Goal: Task Accomplishment & Management: Complete application form

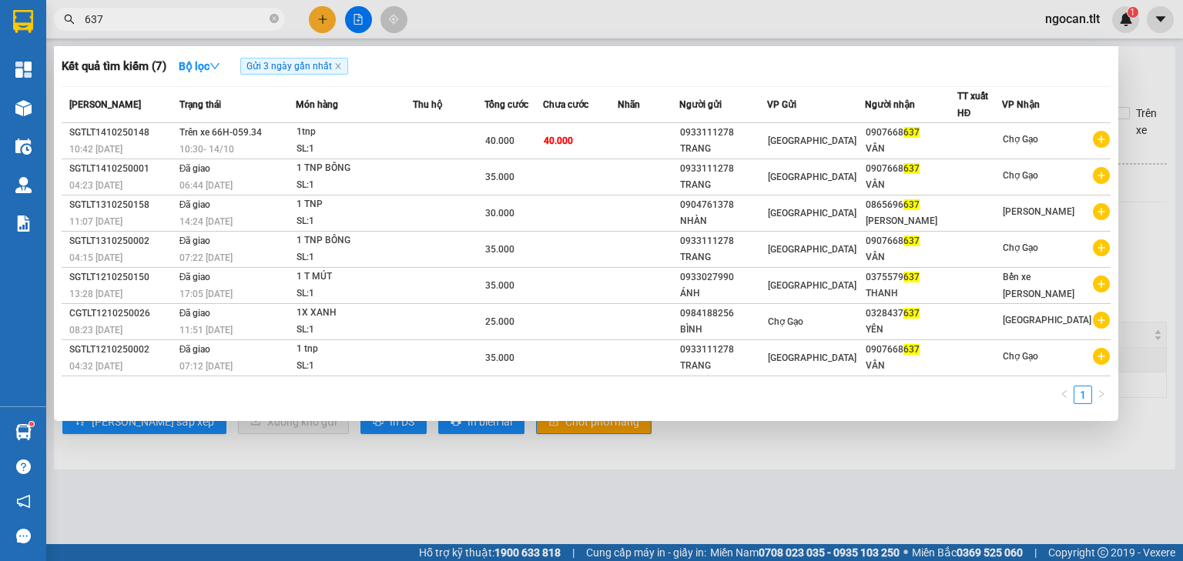
click at [272, 16] on icon "close-circle" at bounding box center [273, 18] width 9 height 9
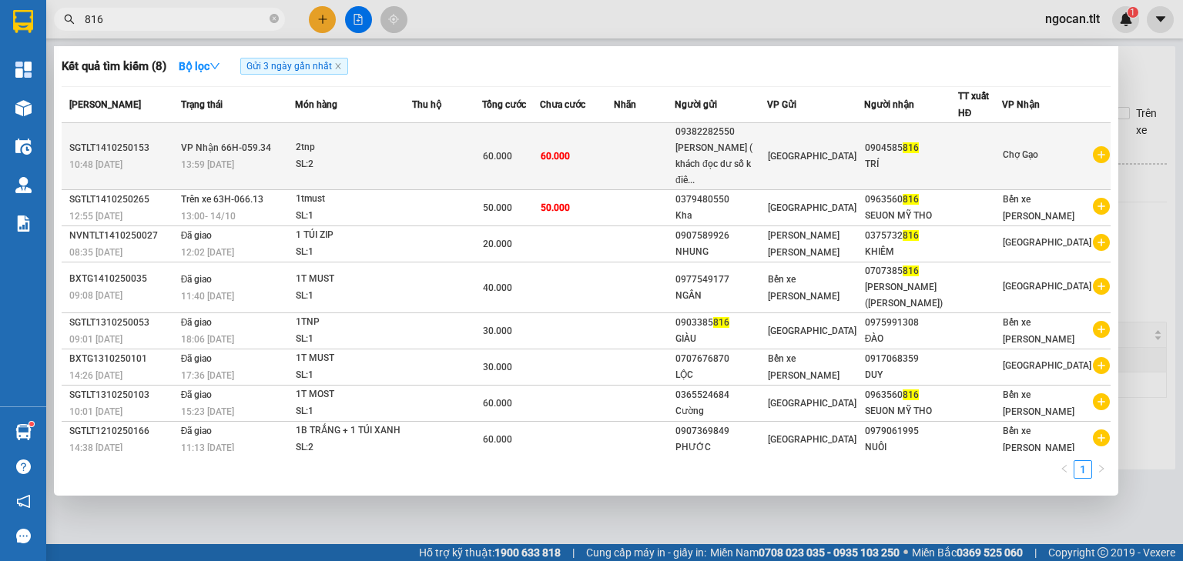
type input "816"
click at [674, 145] on td at bounding box center [644, 156] width 61 height 67
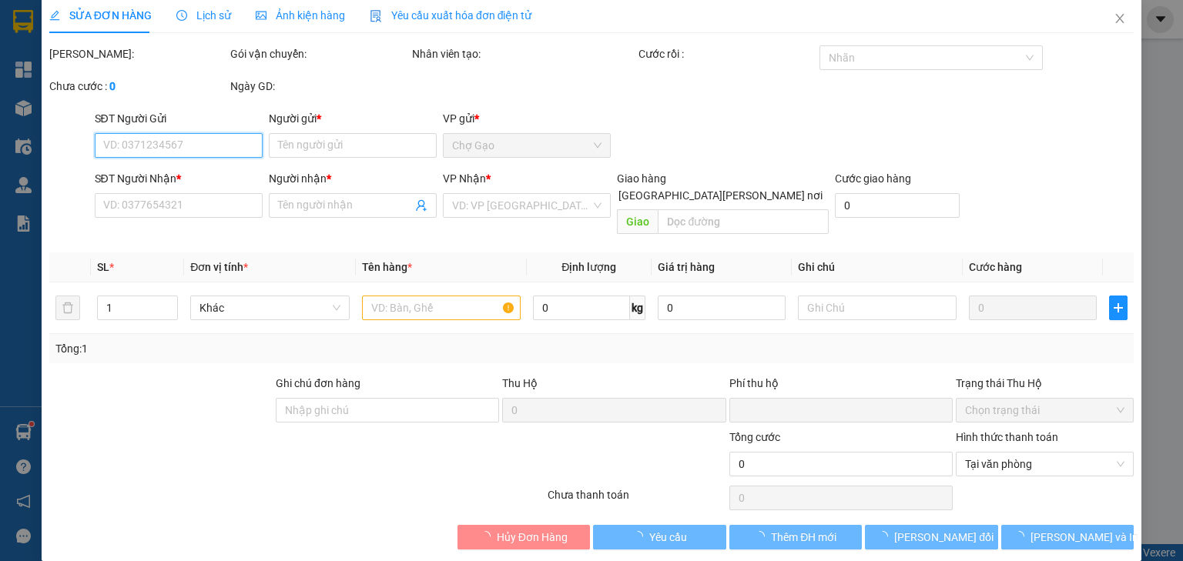
type input "09382282550"
type input "[PERSON_NAME] ( khách đọc dư số k điều [PERSON_NAME] )"
type input "0904585816"
type input "TRÍ"
type input "0"
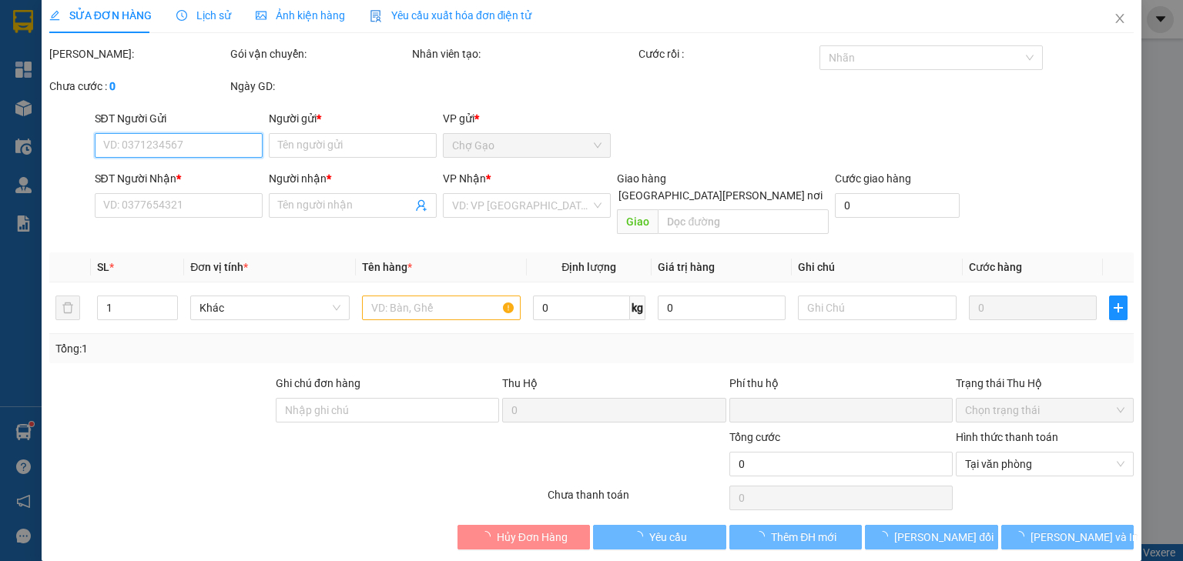
type input "60.000"
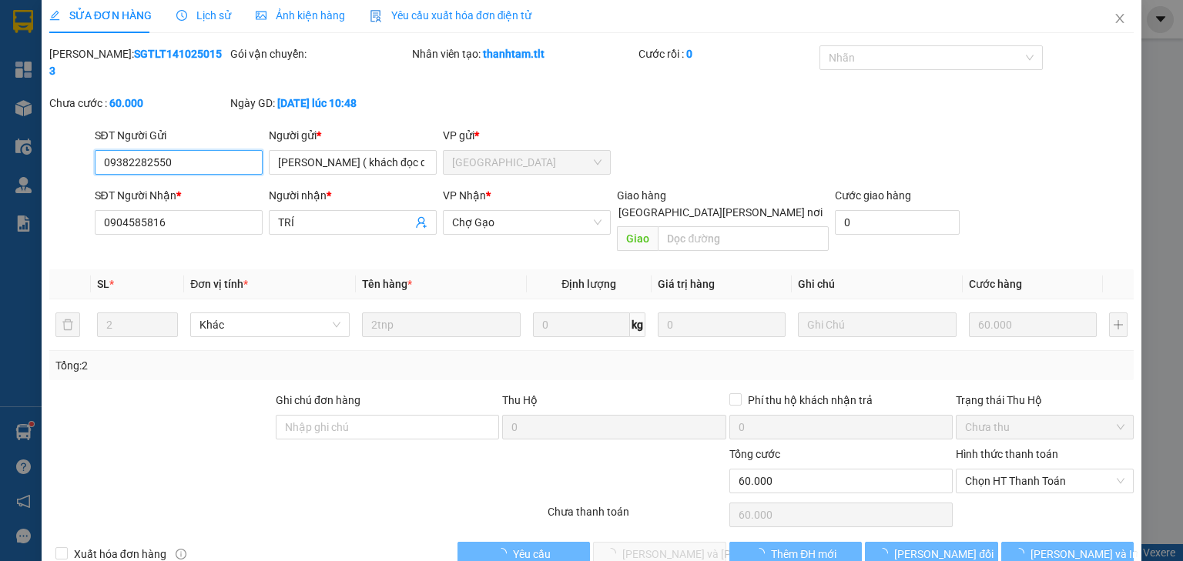
scroll to position [11, 0]
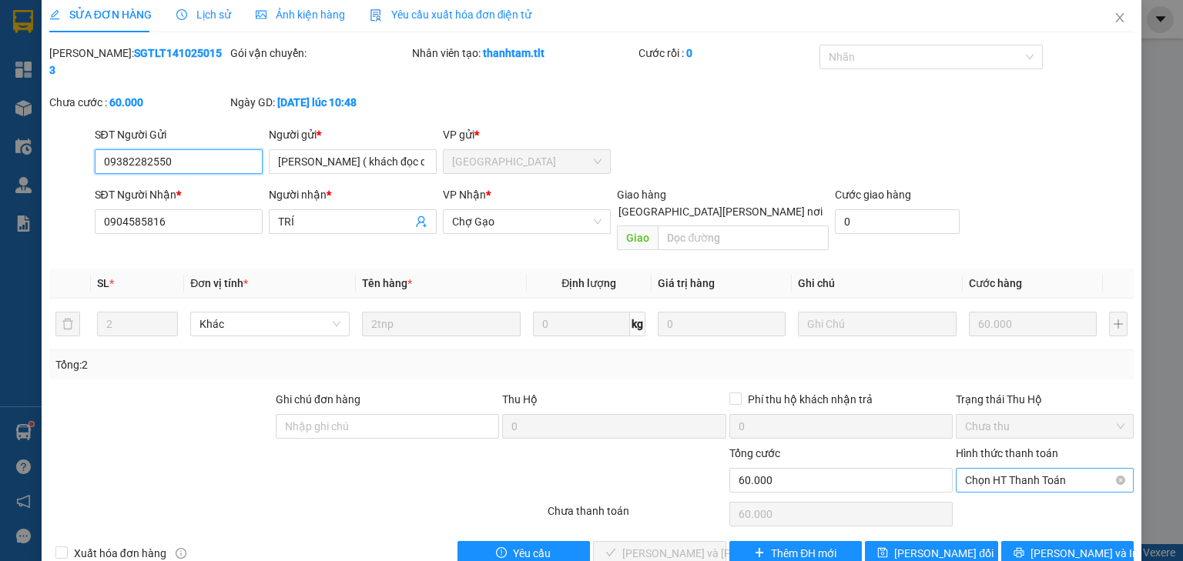
click at [1025, 469] on span "Chọn HT Thanh Toán" at bounding box center [1044, 480] width 159 height 23
drag, startPoint x: 1025, startPoint y: 480, endPoint x: 1007, endPoint y: 487, distance: 18.7
click at [1023, 480] on div "Tại văn phòng" at bounding box center [1036, 476] width 159 height 17
type input "0"
click at [697, 545] on span "[PERSON_NAME] và [PERSON_NAME] hàng" at bounding box center [726, 553] width 208 height 17
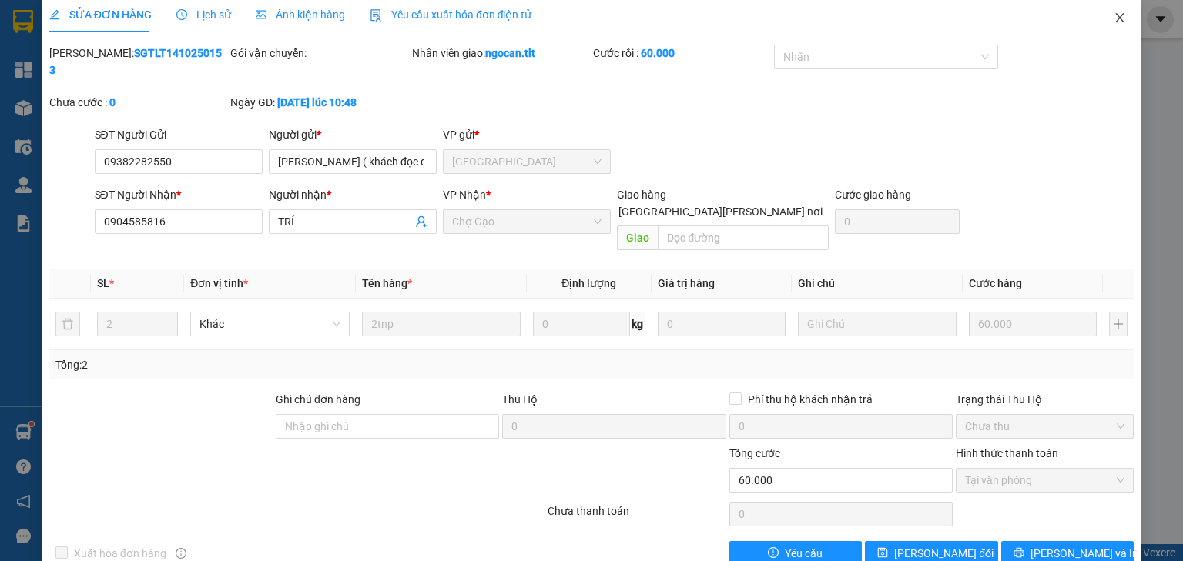
click at [1113, 22] on icon "close" at bounding box center [1119, 18] width 12 height 12
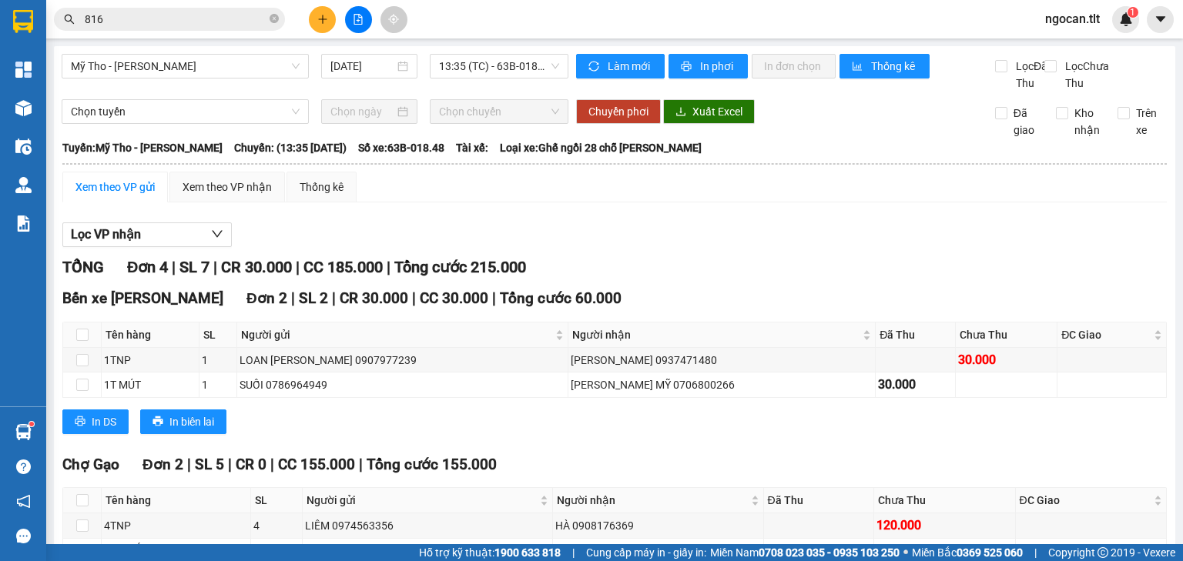
click at [310, 11] on div at bounding box center [357, 19] width 115 height 27
click at [330, 30] on button at bounding box center [322, 19] width 27 height 27
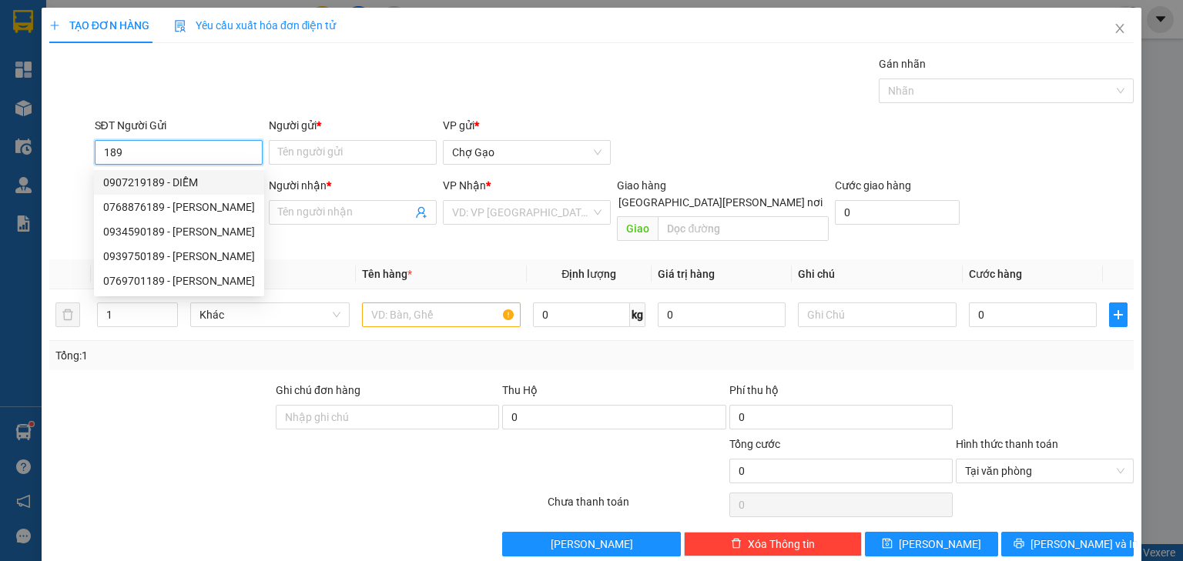
drag, startPoint x: 126, startPoint y: 179, endPoint x: 150, endPoint y: 192, distance: 27.2
click at [136, 185] on div "0907219189 - DIỄM" at bounding box center [179, 182] width 152 height 17
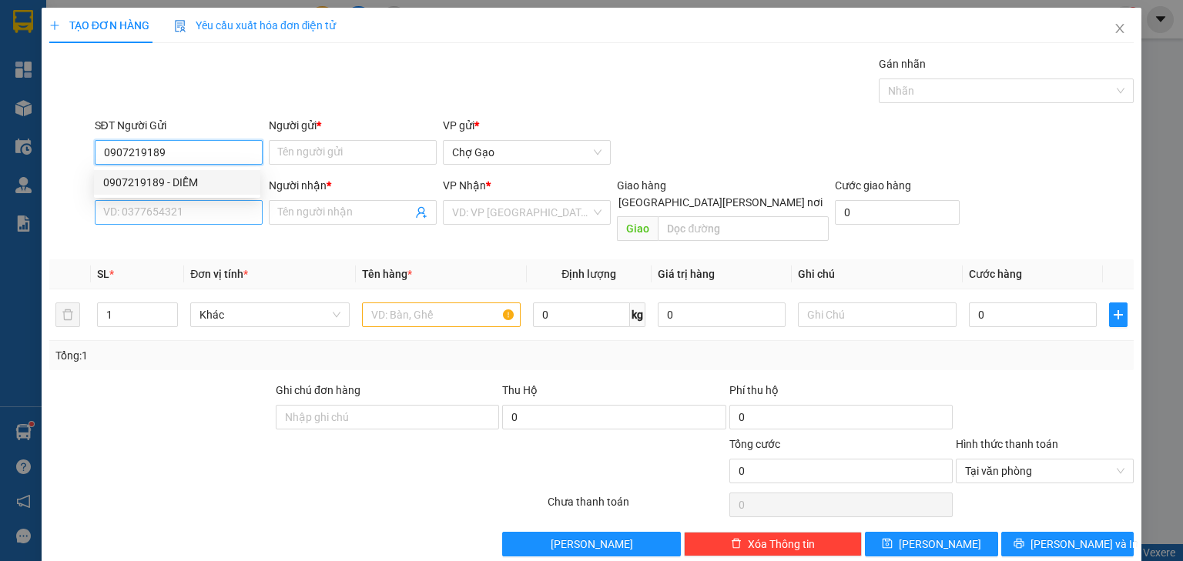
type input "0907219189"
click at [176, 209] on input "SĐT Người Nhận *" at bounding box center [179, 212] width 168 height 25
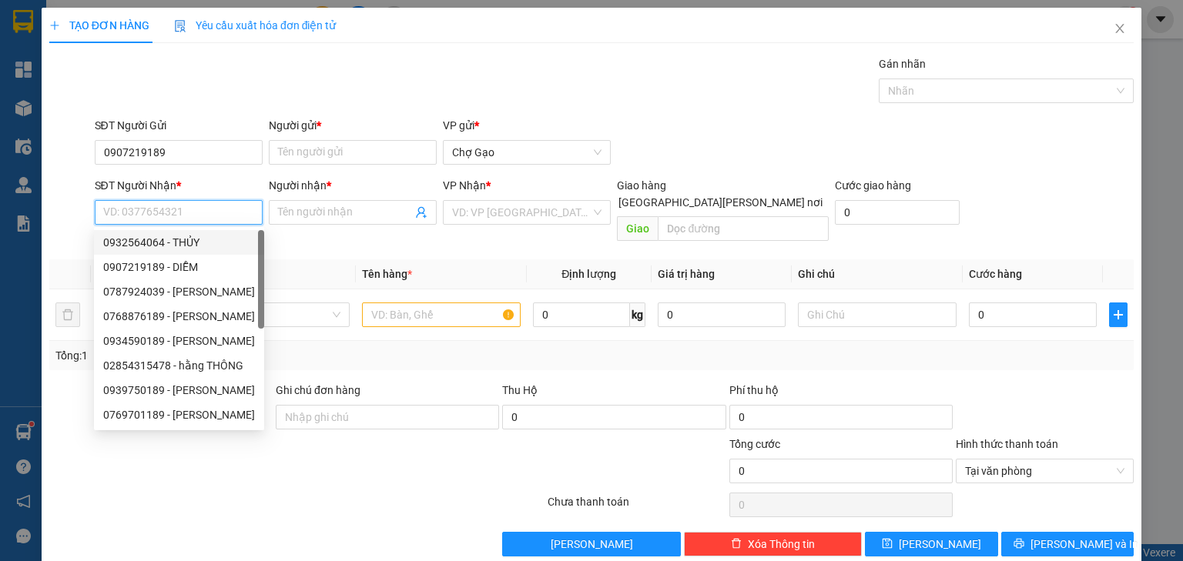
drag, startPoint x: 209, startPoint y: 240, endPoint x: 268, endPoint y: 236, distance: 58.6
click at [216, 240] on div "0932564064 - THỦY" at bounding box center [179, 242] width 152 height 17
type input "0932564064"
type input "THỦY"
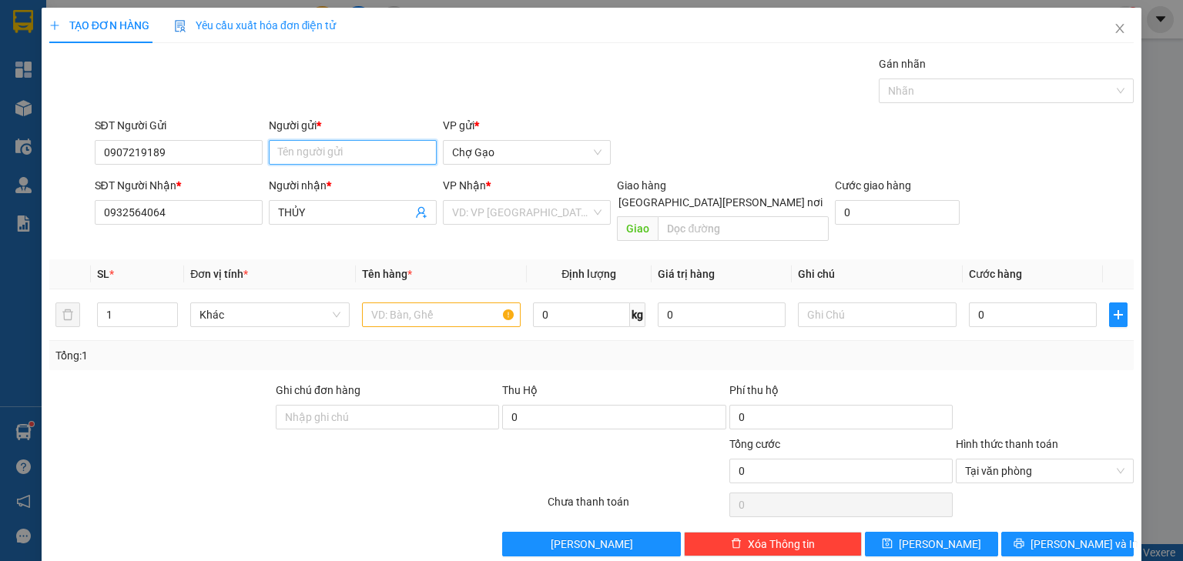
click at [350, 161] on input "Người gửi *" at bounding box center [353, 152] width 168 height 25
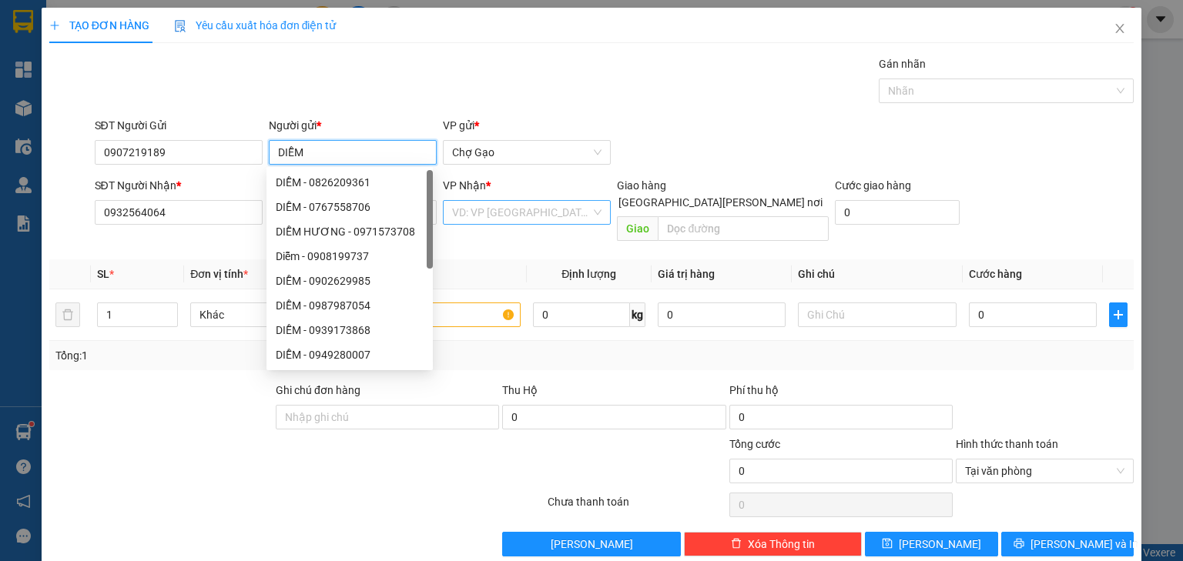
type input "DIỄM"
click at [499, 216] on input "search" at bounding box center [521, 212] width 139 height 23
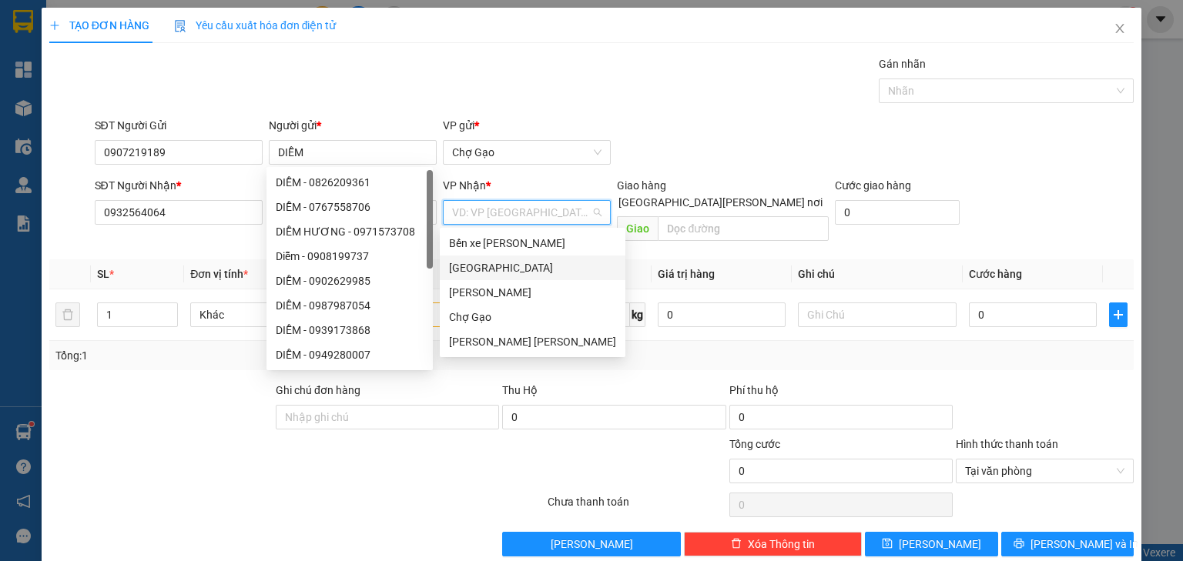
click at [471, 264] on div "[GEOGRAPHIC_DATA]" at bounding box center [532, 267] width 167 height 17
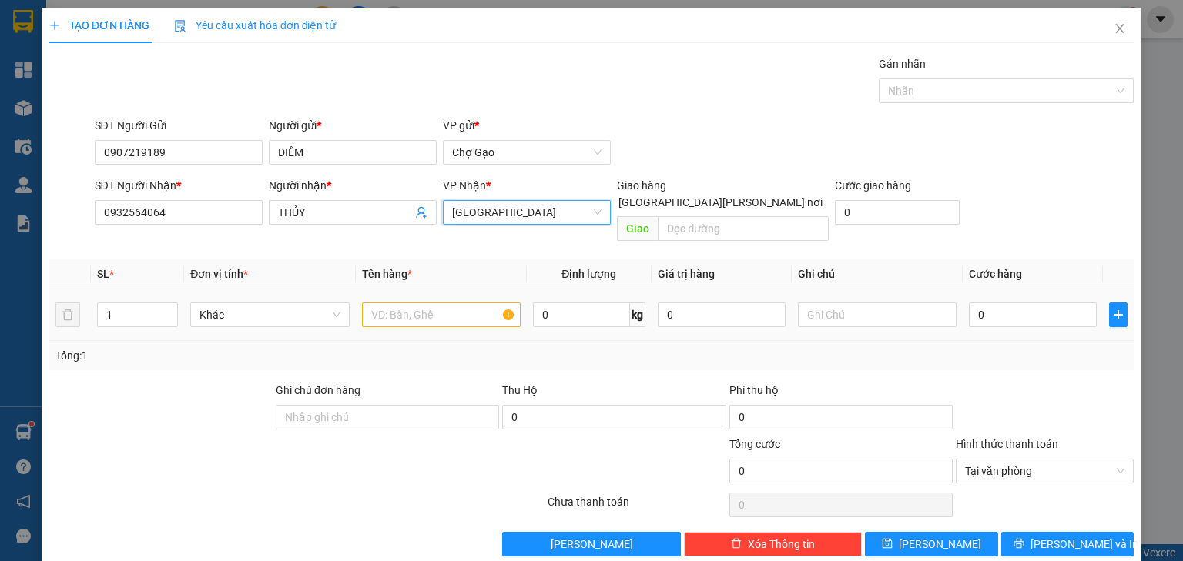
click at [443, 300] on div at bounding box center [441, 315] width 159 height 31
click at [425, 305] on input "text" at bounding box center [441, 315] width 159 height 25
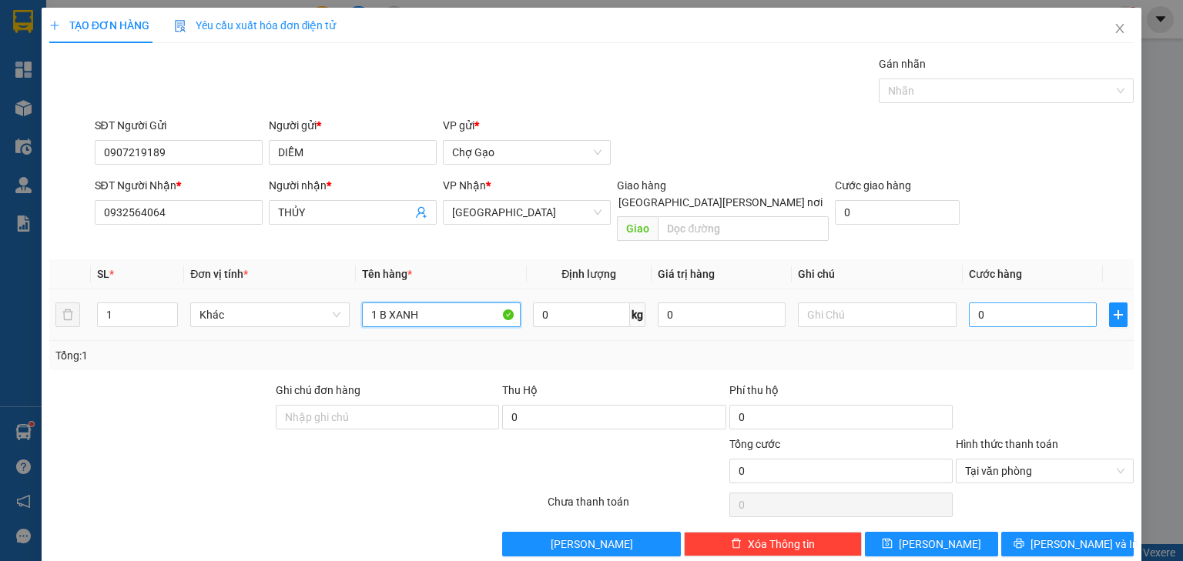
type input "1 B XANH"
click at [1008, 303] on input "0" at bounding box center [1033, 315] width 128 height 25
type input "3"
type input "30"
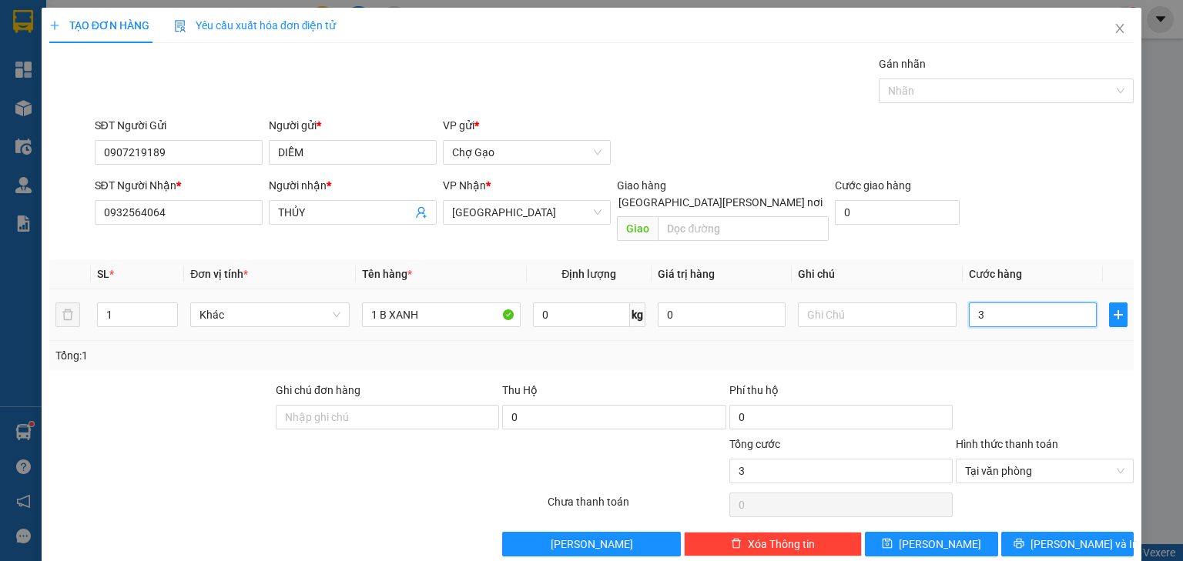
type input "30"
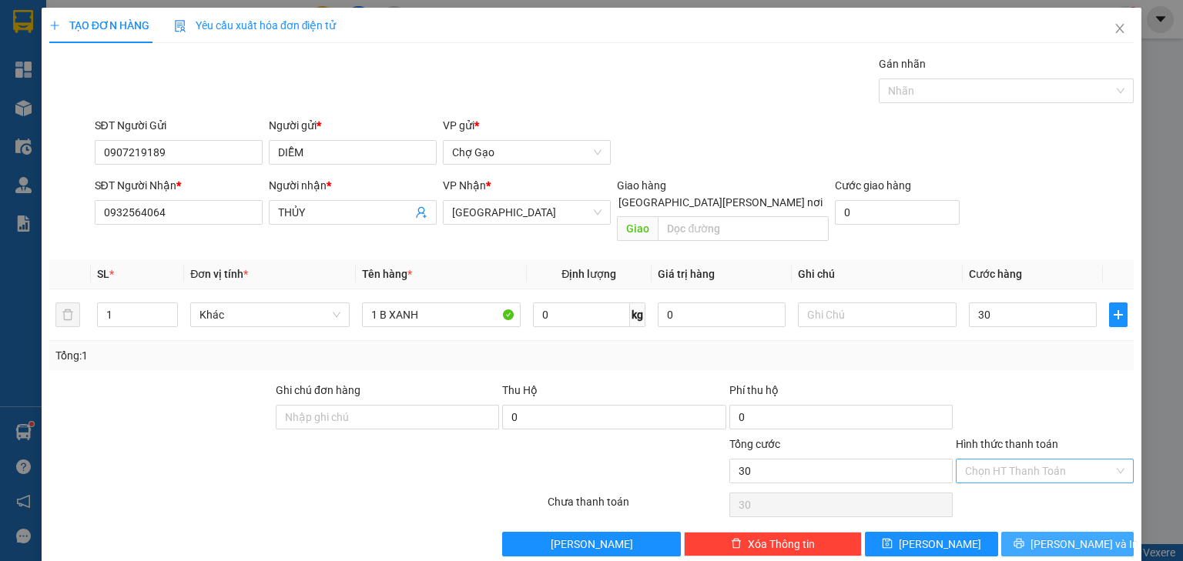
type input "30.000"
click at [1080, 536] on span "[PERSON_NAME] và In" at bounding box center [1084, 544] width 108 height 17
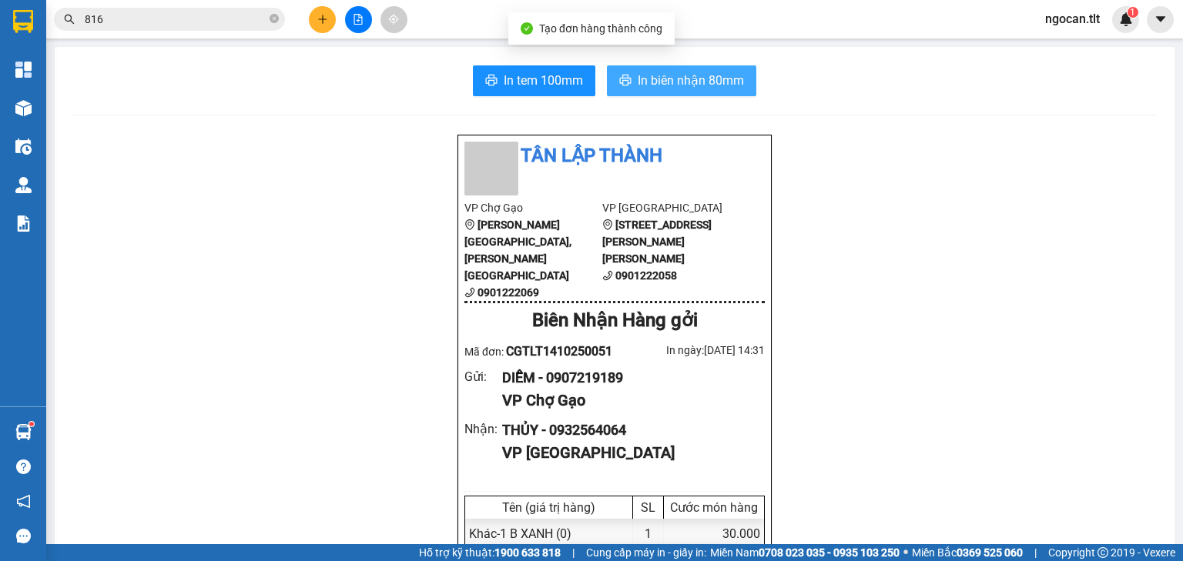
click at [664, 80] on span "In biên nhận 80mm" at bounding box center [690, 80] width 106 height 19
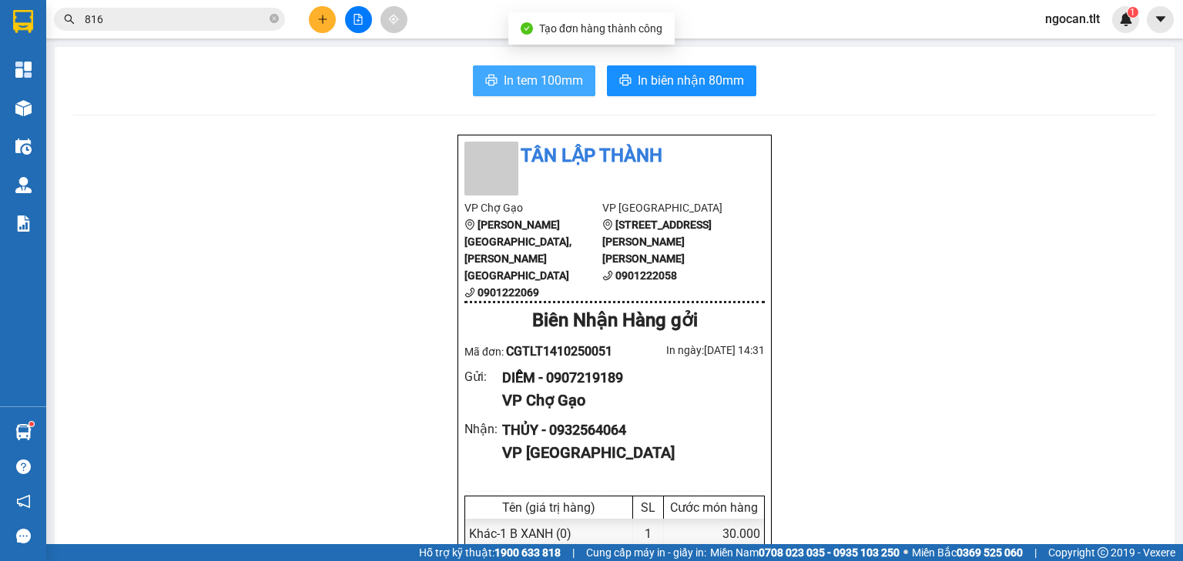
click at [482, 73] on button "In tem 100mm" at bounding box center [534, 80] width 122 height 31
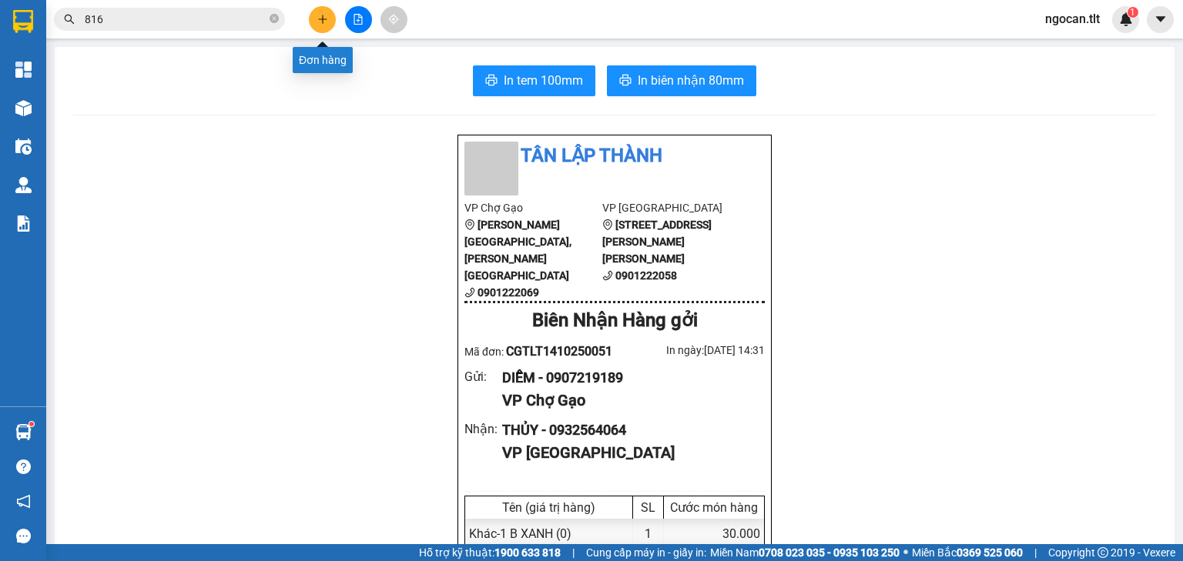
click at [326, 9] on button at bounding box center [322, 19] width 27 height 27
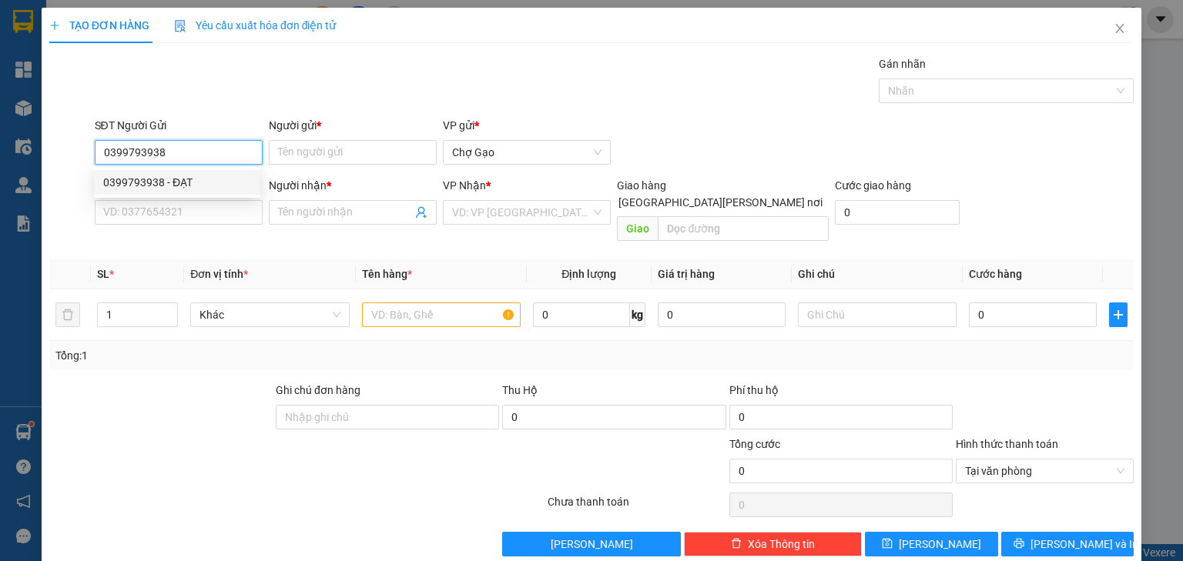
click at [177, 186] on div "0399793938 - ĐẠT" at bounding box center [177, 182] width 148 height 17
type input "0399793938"
click at [196, 219] on input "SĐT Người Nhận *" at bounding box center [179, 212] width 168 height 25
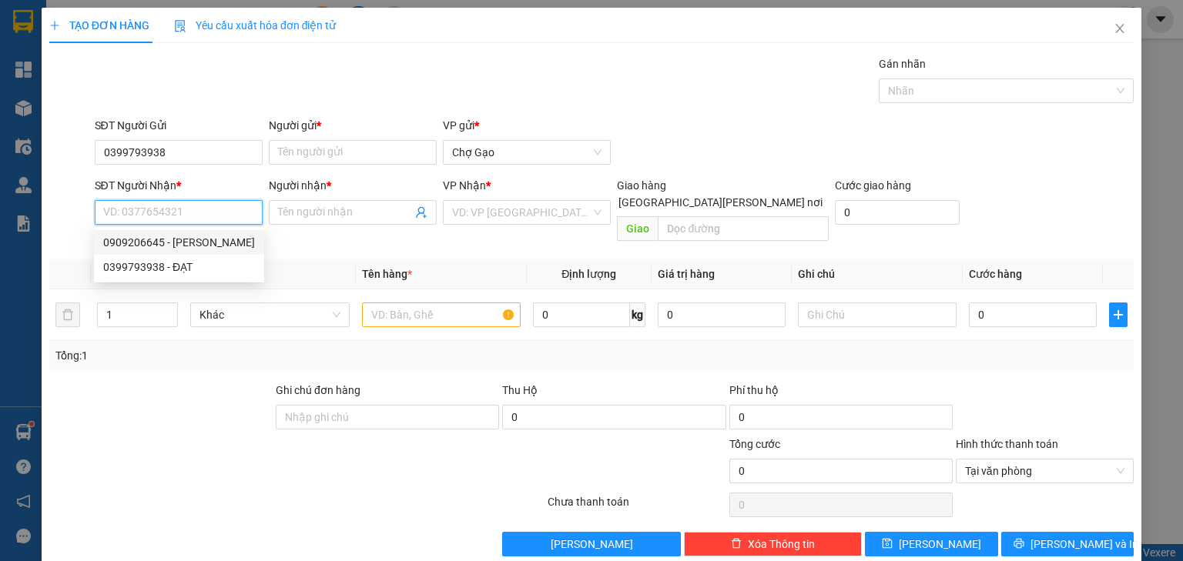
drag, startPoint x: 210, startPoint y: 249, endPoint x: 310, endPoint y: 224, distance: 103.3
click at [211, 249] on div "0909206645 - [PERSON_NAME]" at bounding box center [179, 242] width 152 height 17
type input "0909206645"
type input "KHƯƠNG"
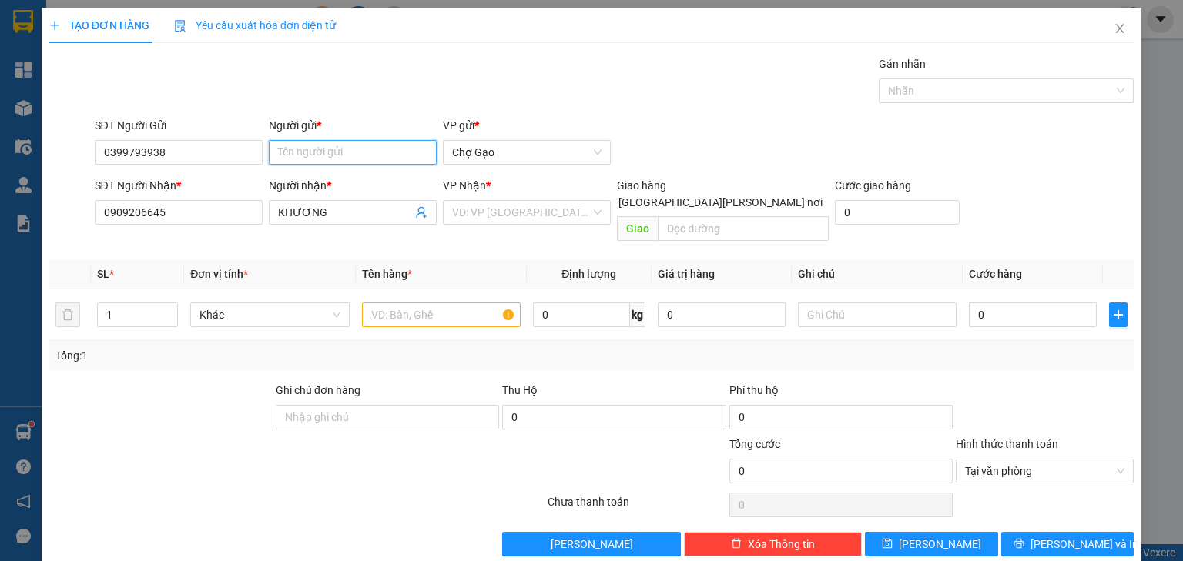
click at [366, 152] on input "Người gửi *" at bounding box center [353, 152] width 168 height 25
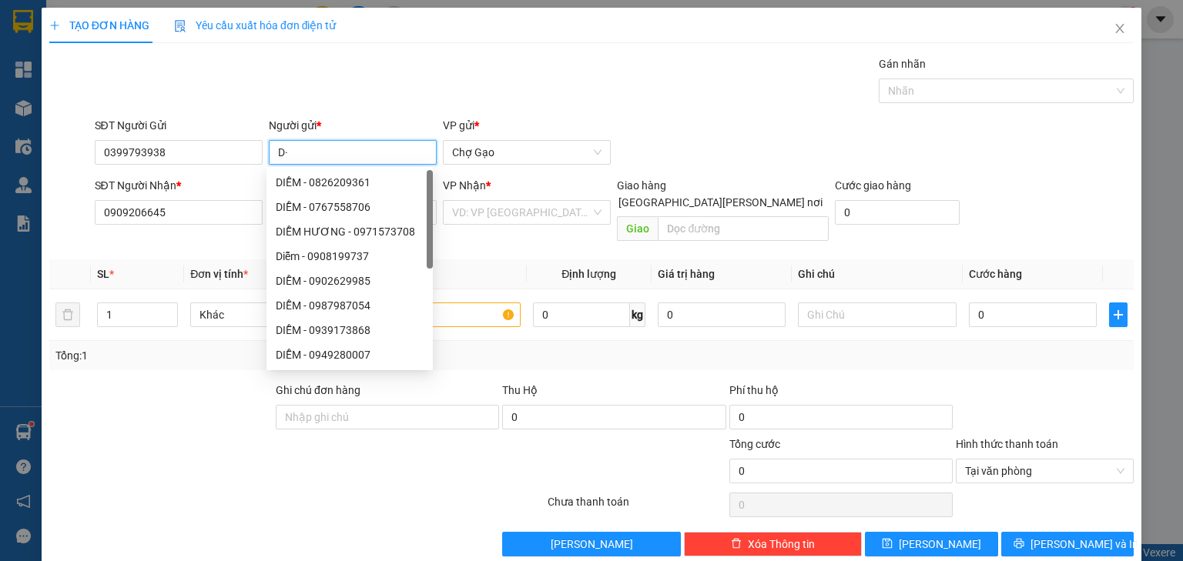
type input "D"
type input "ĐẠT"
click at [507, 221] on input "search" at bounding box center [521, 212] width 139 height 23
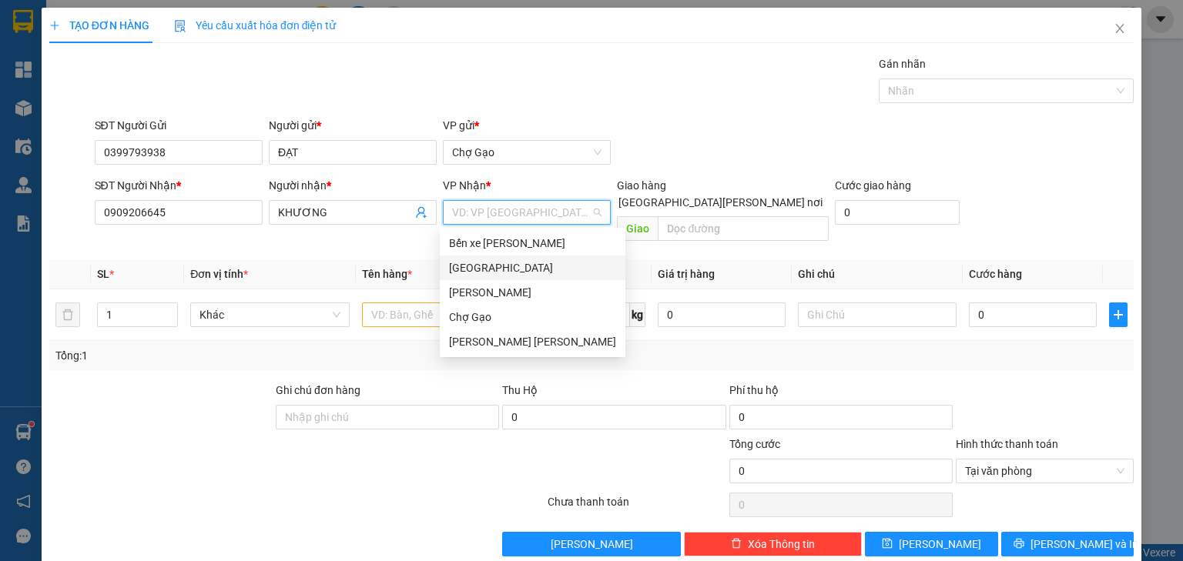
click at [477, 266] on div "[GEOGRAPHIC_DATA]" at bounding box center [532, 267] width 167 height 17
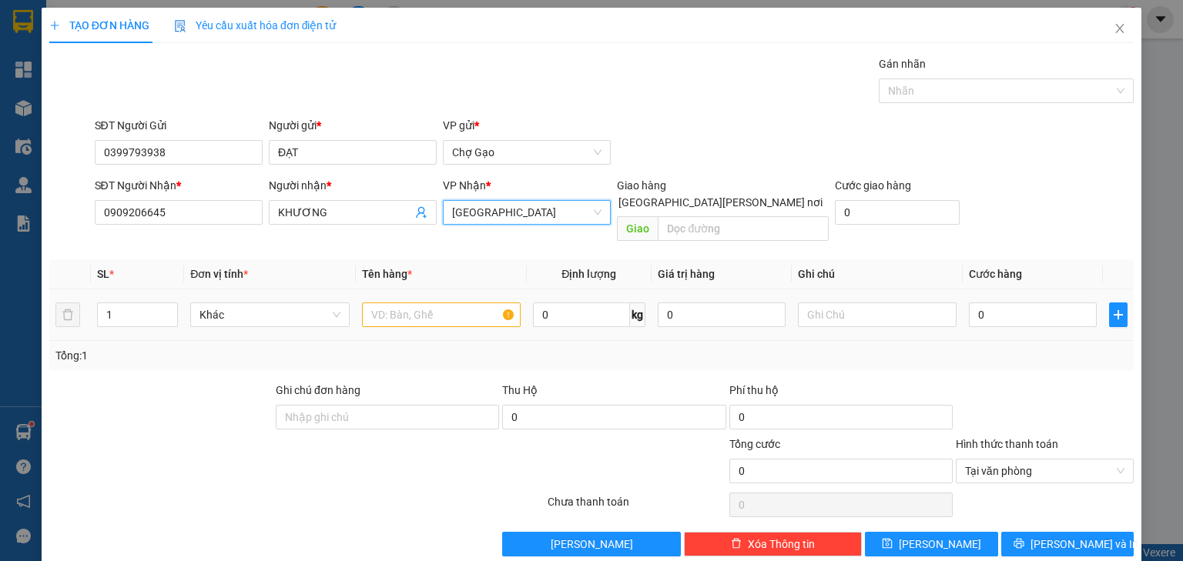
click at [455, 313] on td at bounding box center [441, 315] width 171 height 52
click at [458, 305] on input "text" at bounding box center [441, 315] width 159 height 25
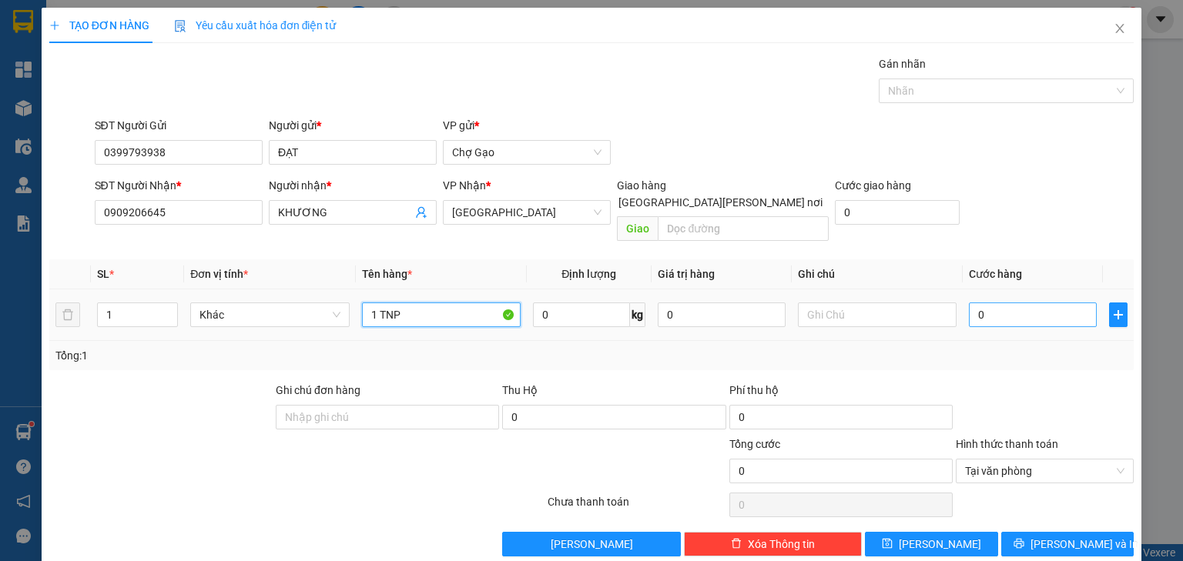
type input "1 TNP"
click at [1001, 303] on input "0" at bounding box center [1033, 315] width 128 height 25
type input "3"
type input "30"
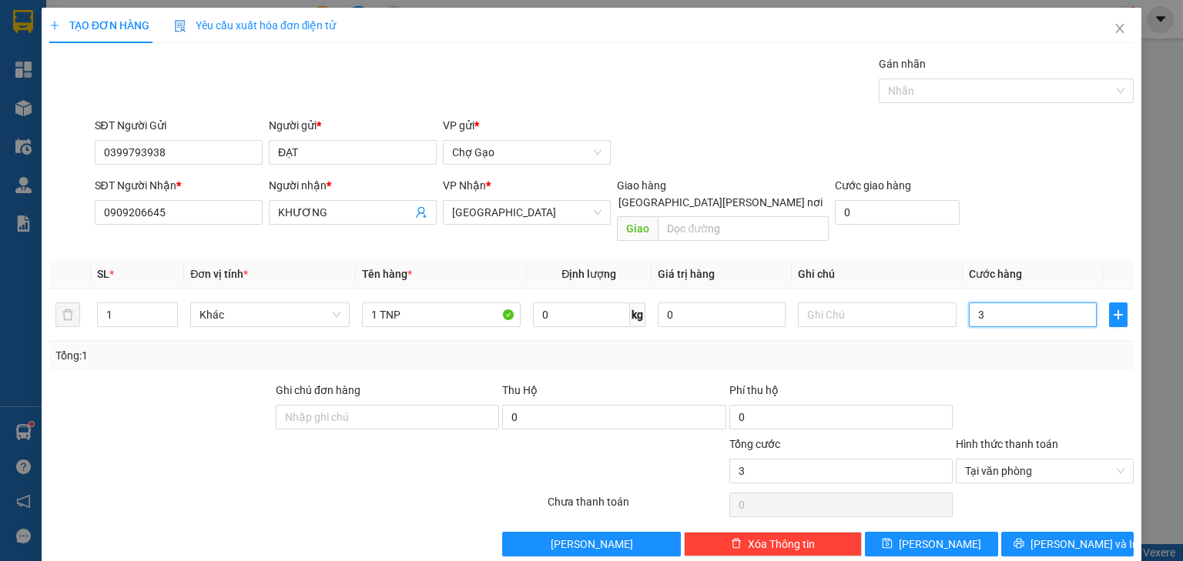
type input "30"
type input "30.000"
drag, startPoint x: 1053, startPoint y: 525, endPoint x: 1022, endPoint y: 510, distance: 34.4
click at [1052, 536] on span "[PERSON_NAME] và In" at bounding box center [1084, 544] width 108 height 17
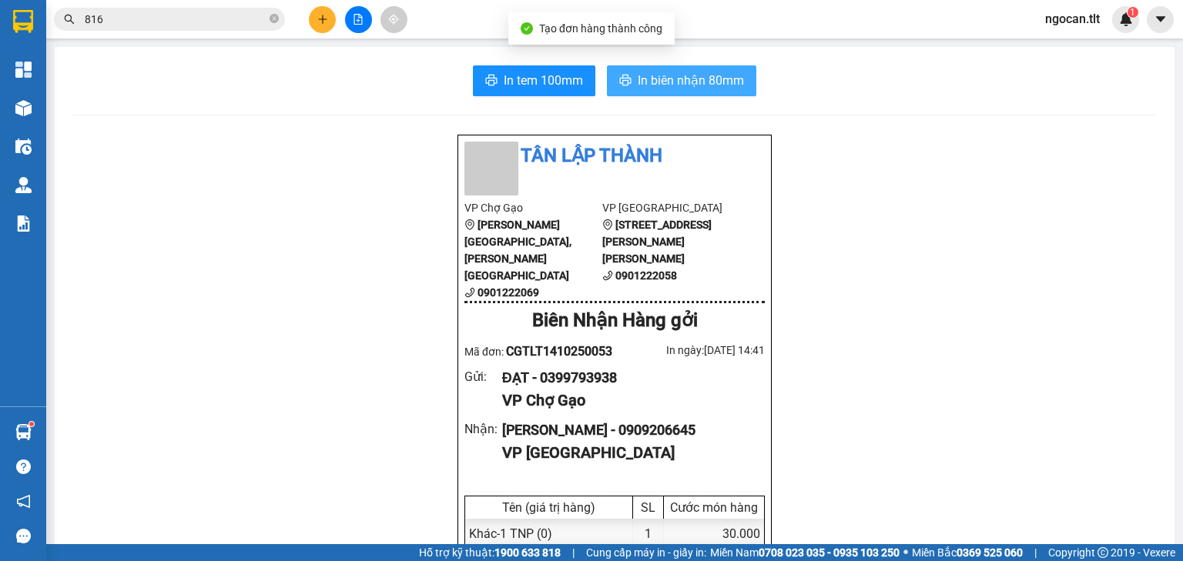
click at [742, 79] on button "In biên nhận 80mm" at bounding box center [681, 80] width 149 height 31
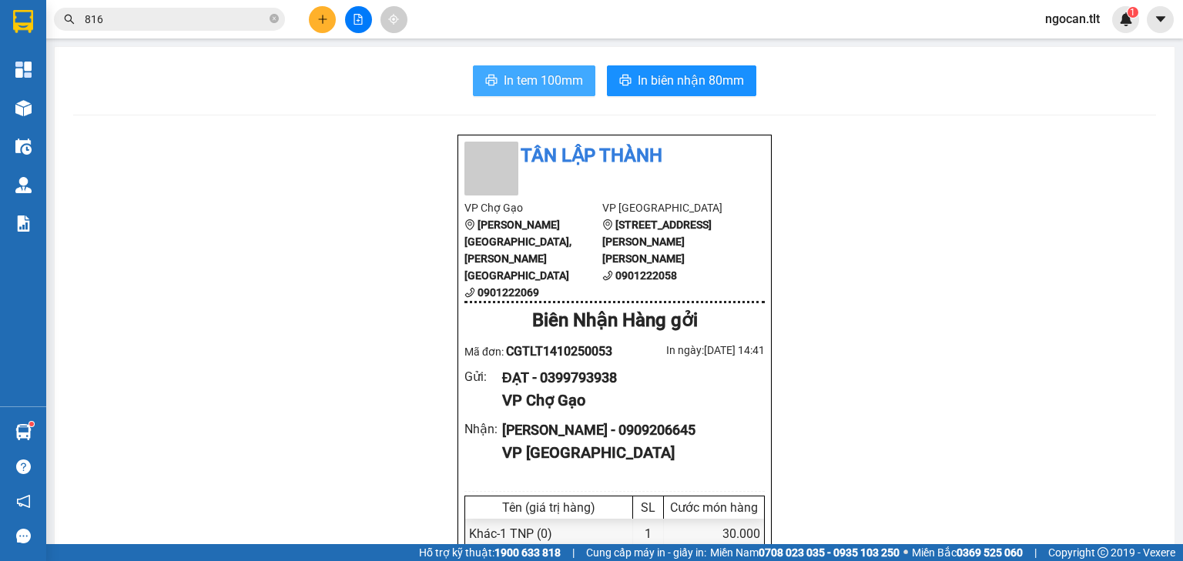
drag, startPoint x: 570, startPoint y: 84, endPoint x: 621, endPoint y: 253, distance: 176.3
click at [570, 85] on span "In tem 100mm" at bounding box center [543, 80] width 79 height 19
click at [323, 22] on icon "plus" at bounding box center [322, 19] width 11 height 11
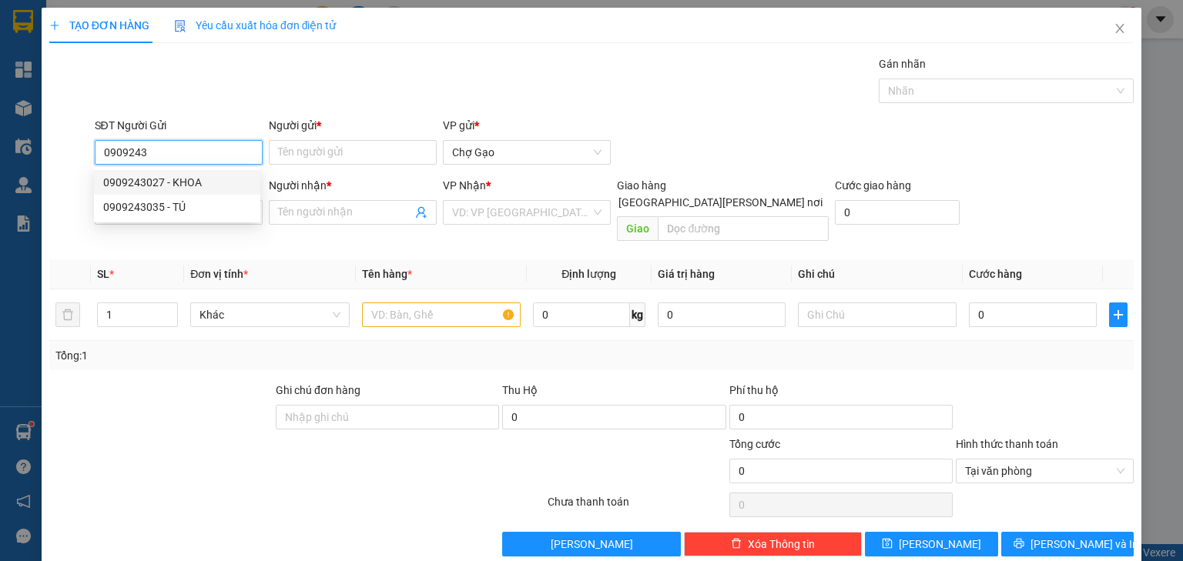
click at [187, 174] on div "0909243027 - KHOA" at bounding box center [177, 182] width 148 height 17
type input "0909243027"
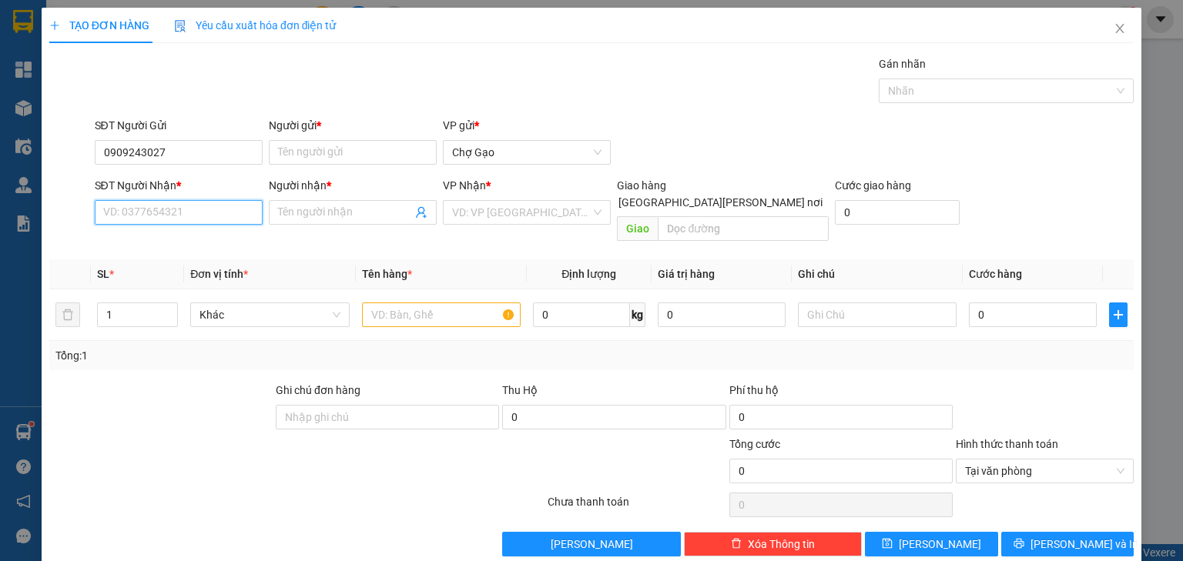
click at [223, 212] on input "SĐT Người Nhận *" at bounding box center [179, 212] width 168 height 25
click at [214, 200] on input "SĐT Người Nhận *" at bounding box center [179, 212] width 168 height 25
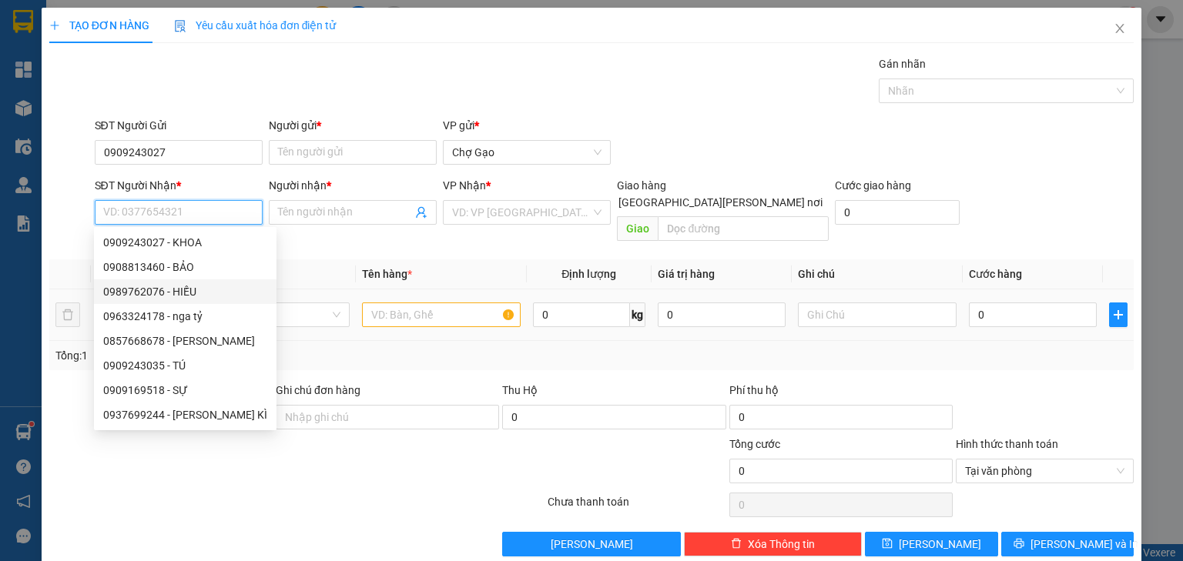
click at [158, 293] on div "0989762076 - HIẾU" at bounding box center [185, 291] width 164 height 17
type input "0989762076"
type input "HIẾU"
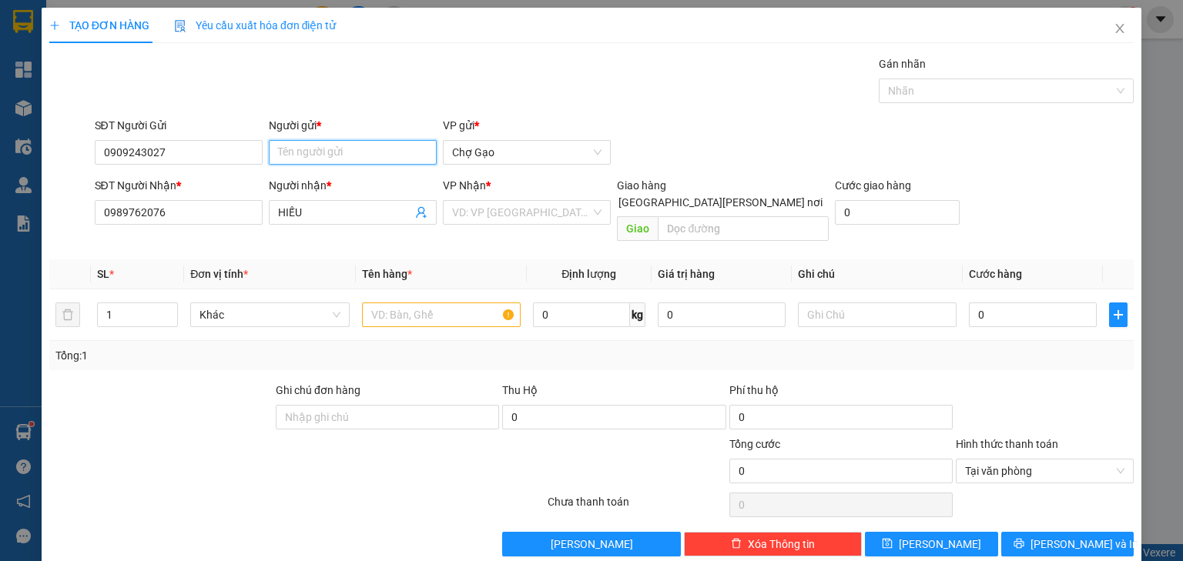
click at [339, 146] on input "Người gửi *" at bounding box center [353, 152] width 168 height 25
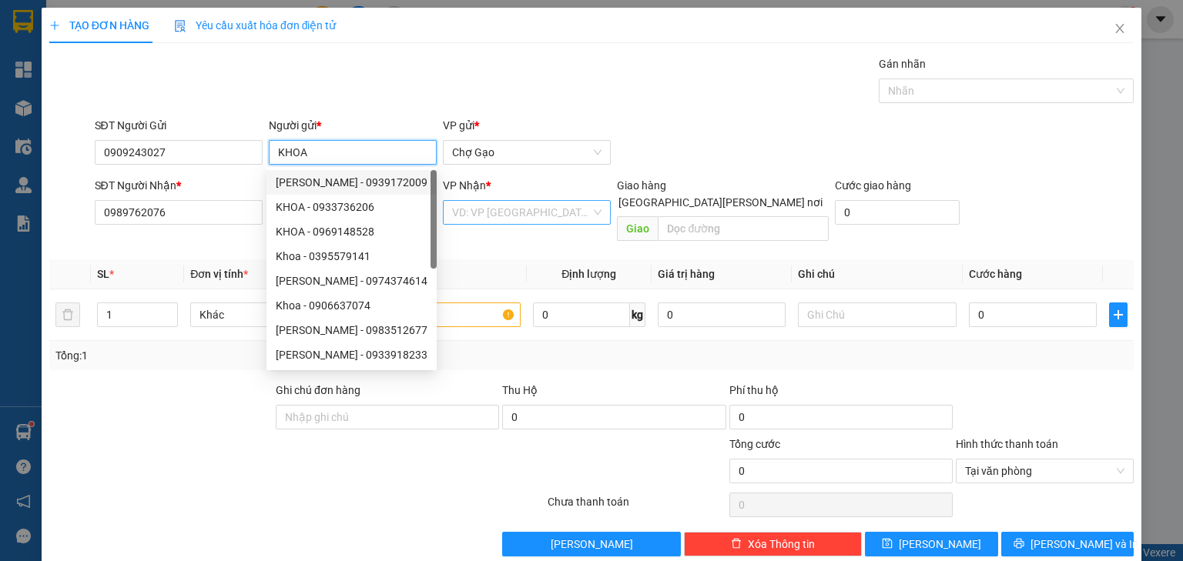
type input "KHOA"
click at [569, 206] on input "search" at bounding box center [521, 212] width 139 height 23
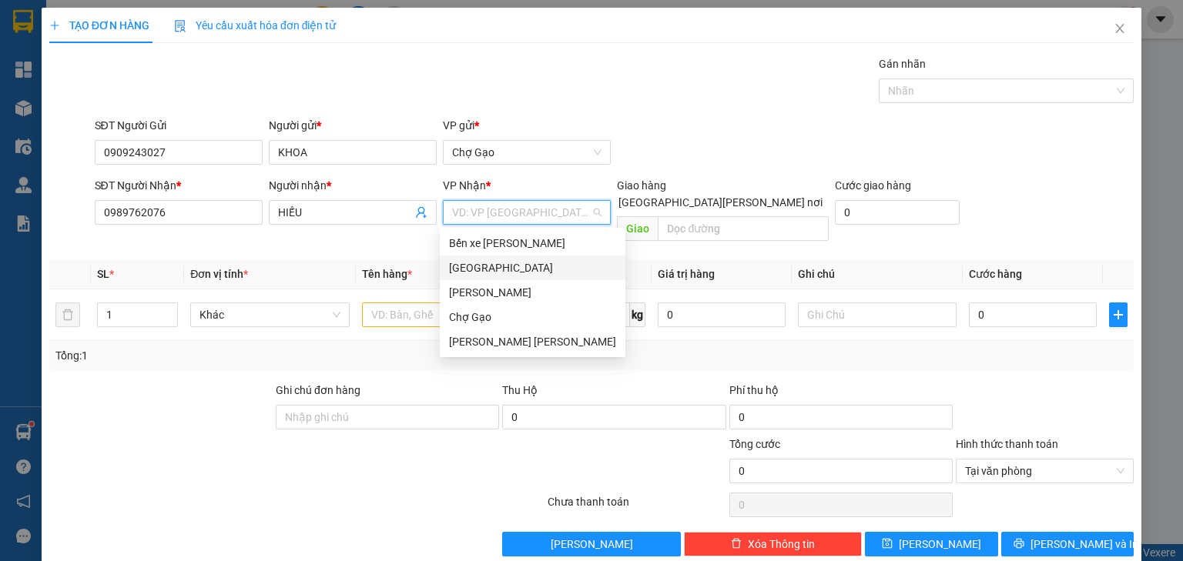
click at [459, 266] on div "[GEOGRAPHIC_DATA]" at bounding box center [532, 267] width 167 height 17
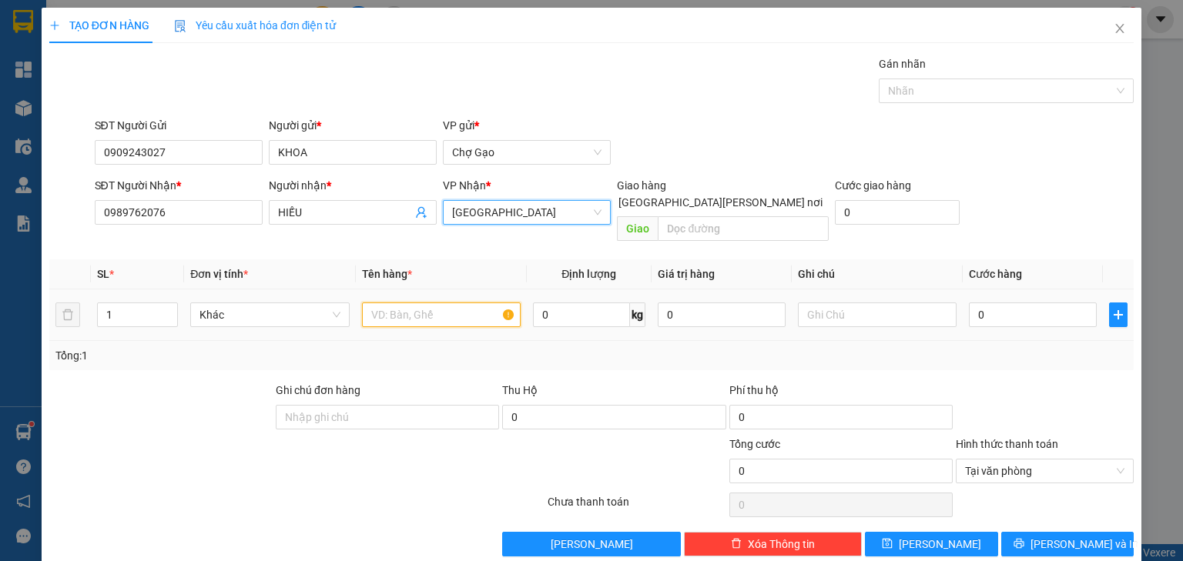
click at [428, 303] on input "text" at bounding box center [441, 315] width 159 height 25
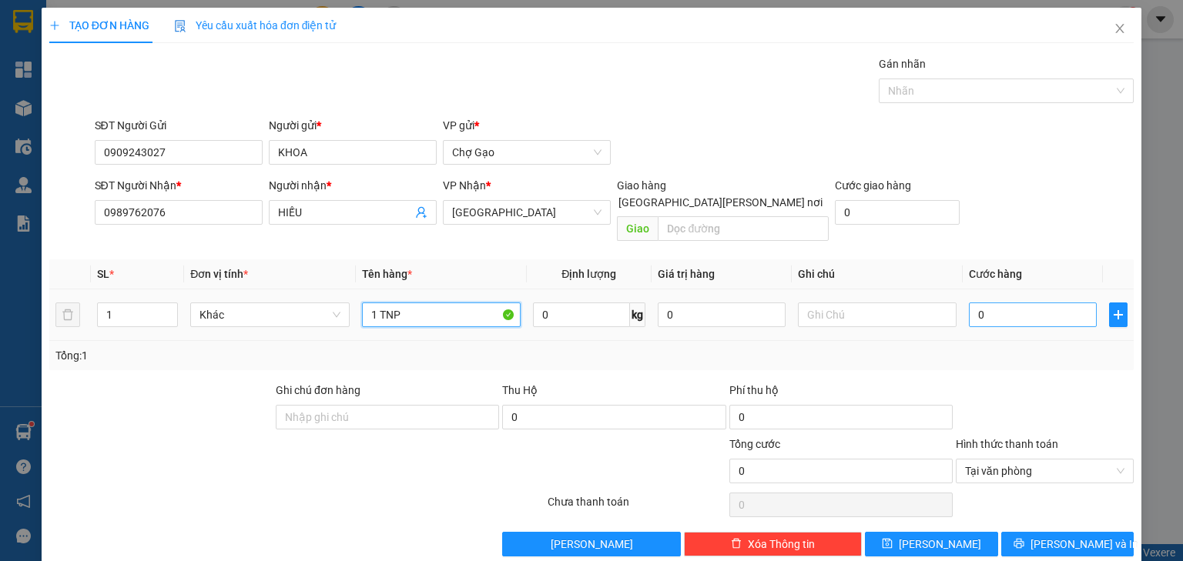
type input "1 TNP"
click at [1055, 303] on input "0" at bounding box center [1033, 315] width 128 height 25
type input "3"
type input "30"
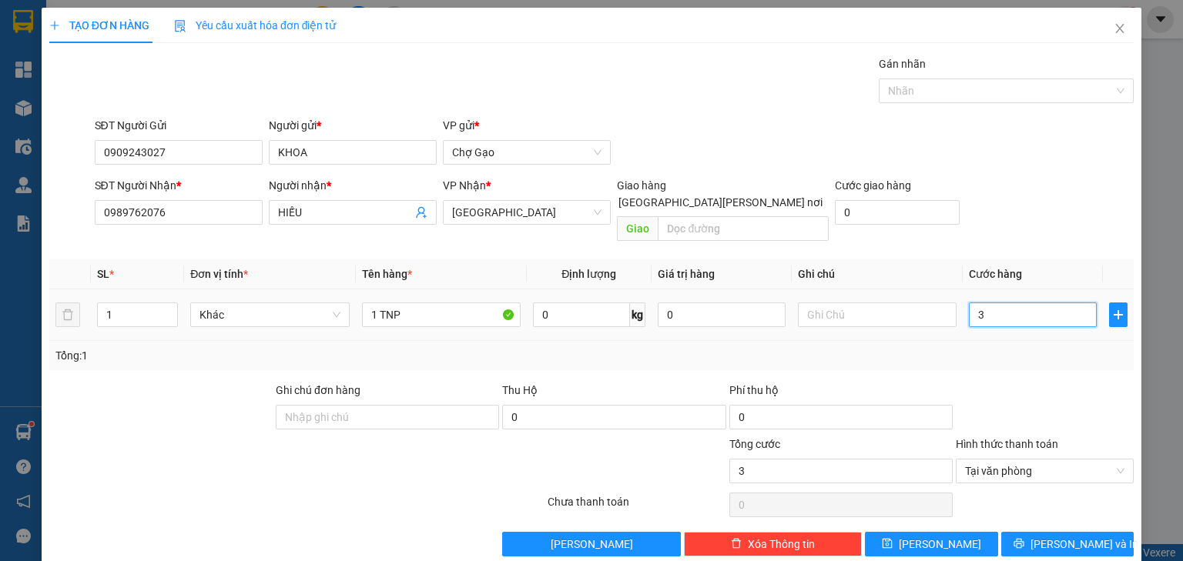
type input "30"
type input "30.000"
click at [1029, 533] on button "[PERSON_NAME] và In" at bounding box center [1067, 544] width 133 height 25
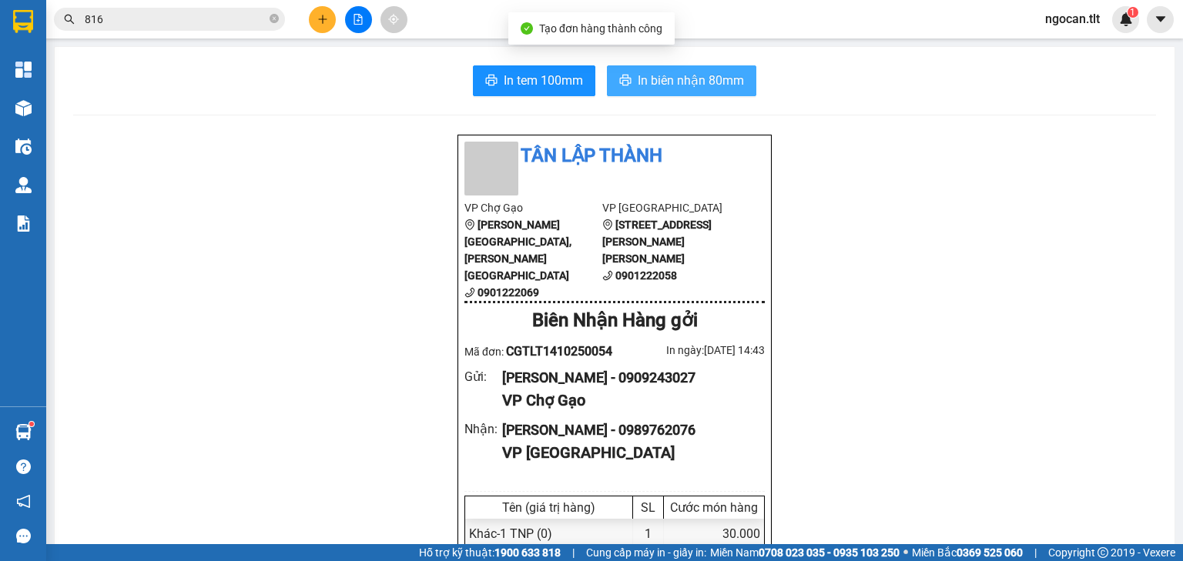
click at [683, 69] on button "In biên nhận 80mm" at bounding box center [681, 80] width 149 height 31
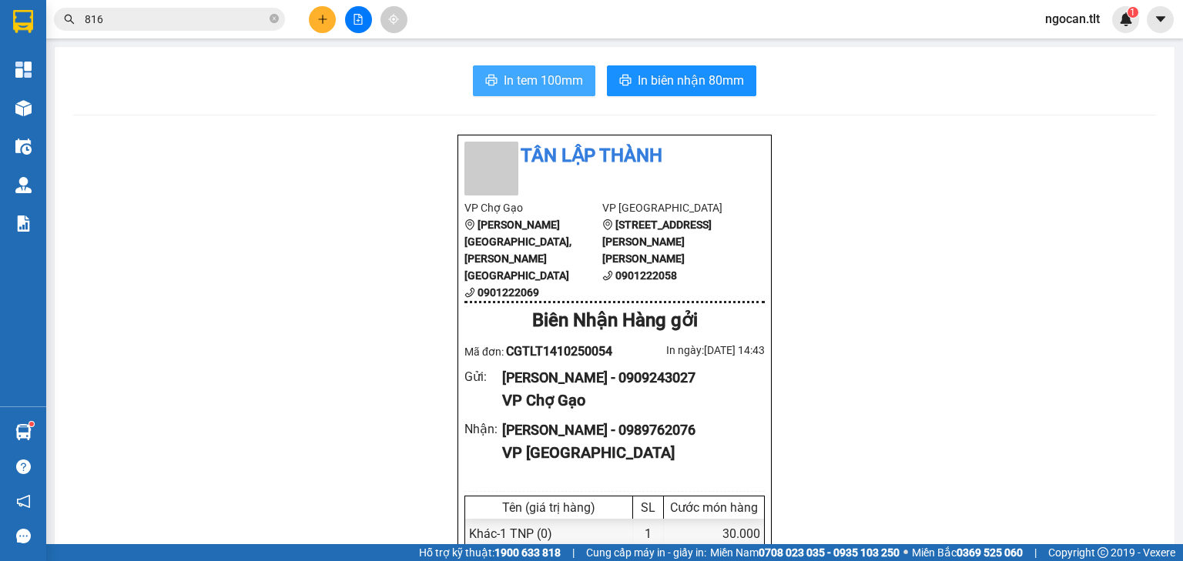
click at [517, 74] on span "In tem 100mm" at bounding box center [543, 80] width 79 height 19
click at [159, 21] on input "816" at bounding box center [176, 19] width 182 height 17
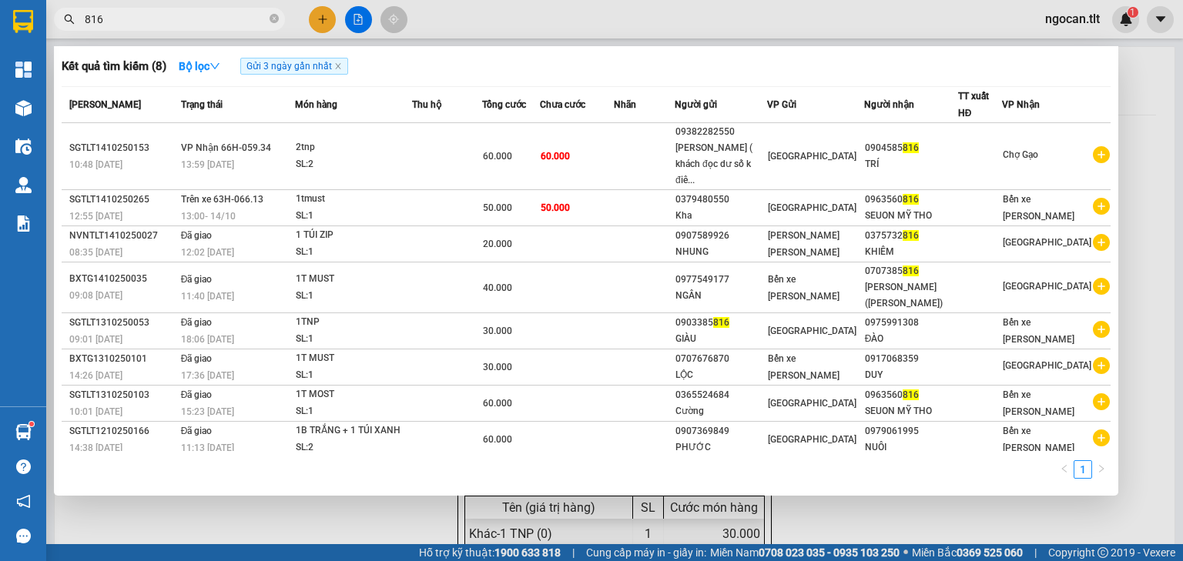
click at [159, 21] on input "816" at bounding box center [176, 19] width 182 height 17
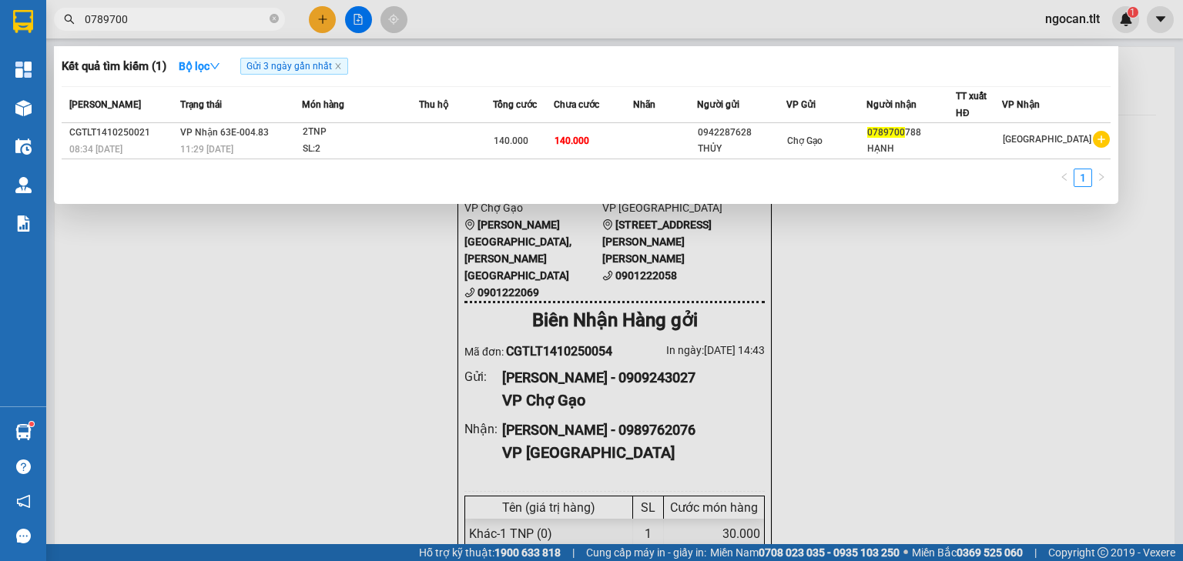
type input "0789700"
click at [316, 28] on div at bounding box center [591, 280] width 1183 height 561
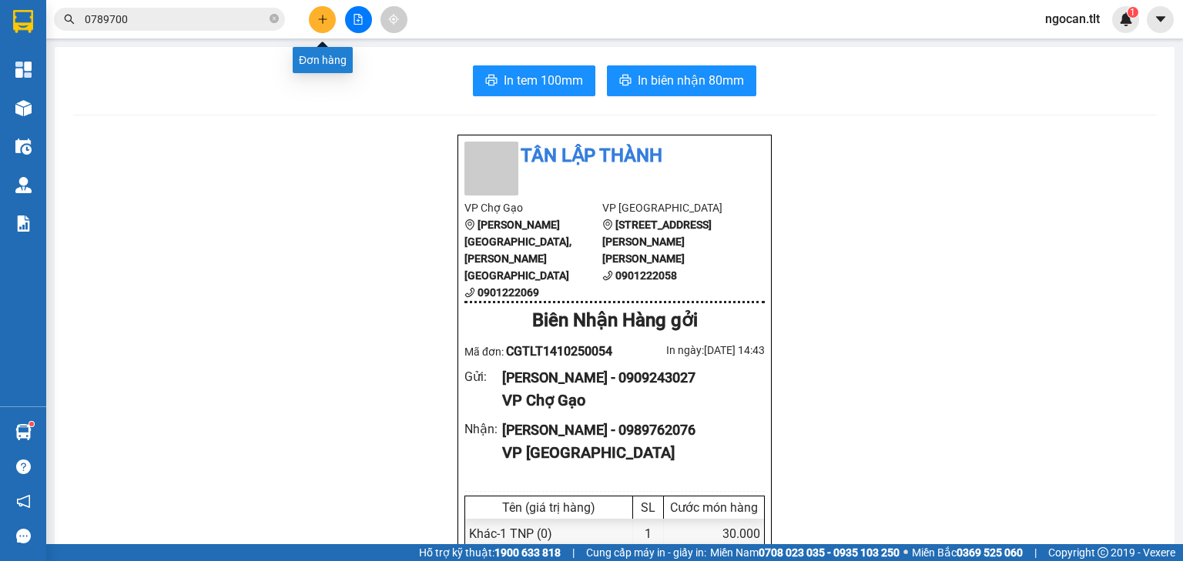
click at [326, 28] on button at bounding box center [322, 19] width 27 height 27
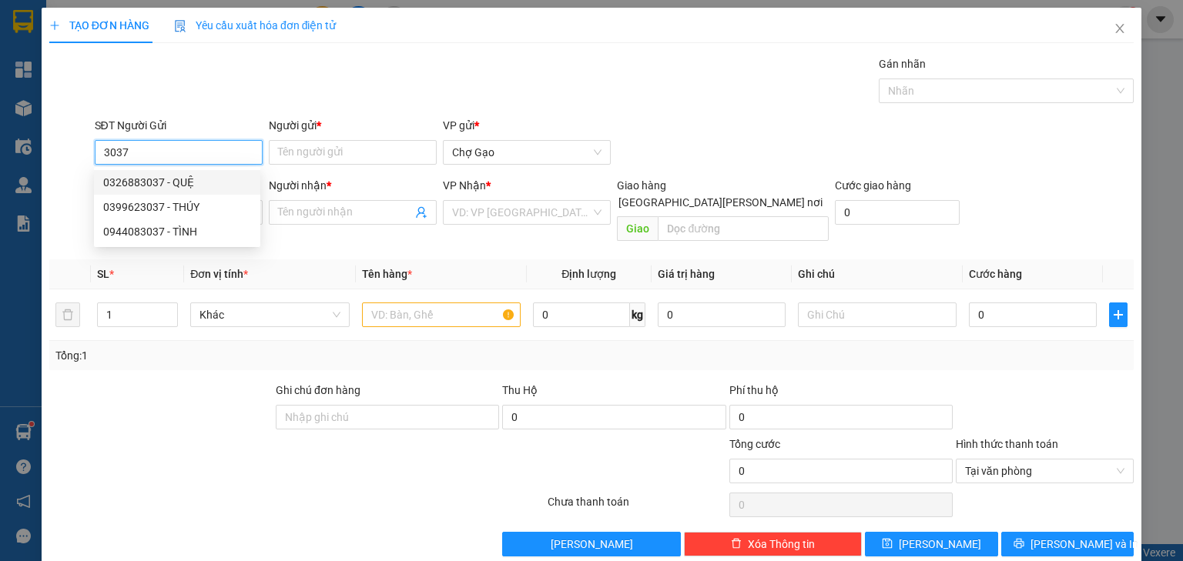
click at [199, 191] on div "0326883037 - QUỆ" at bounding box center [177, 182] width 166 height 25
type input "0326883037"
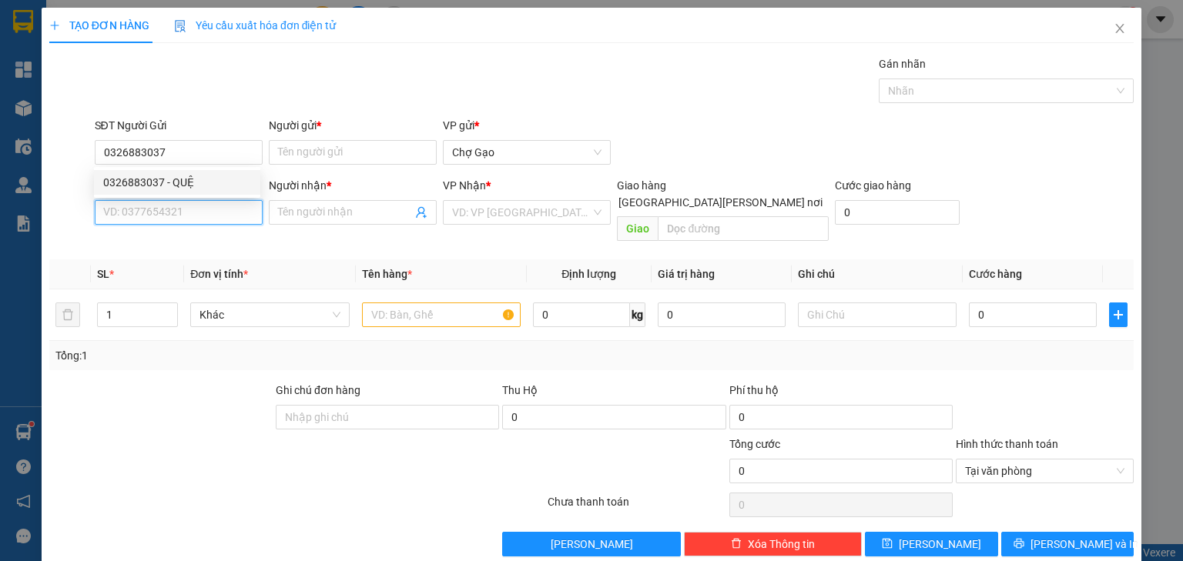
click at [216, 215] on input "SĐT Người Nhận *" at bounding box center [179, 212] width 168 height 25
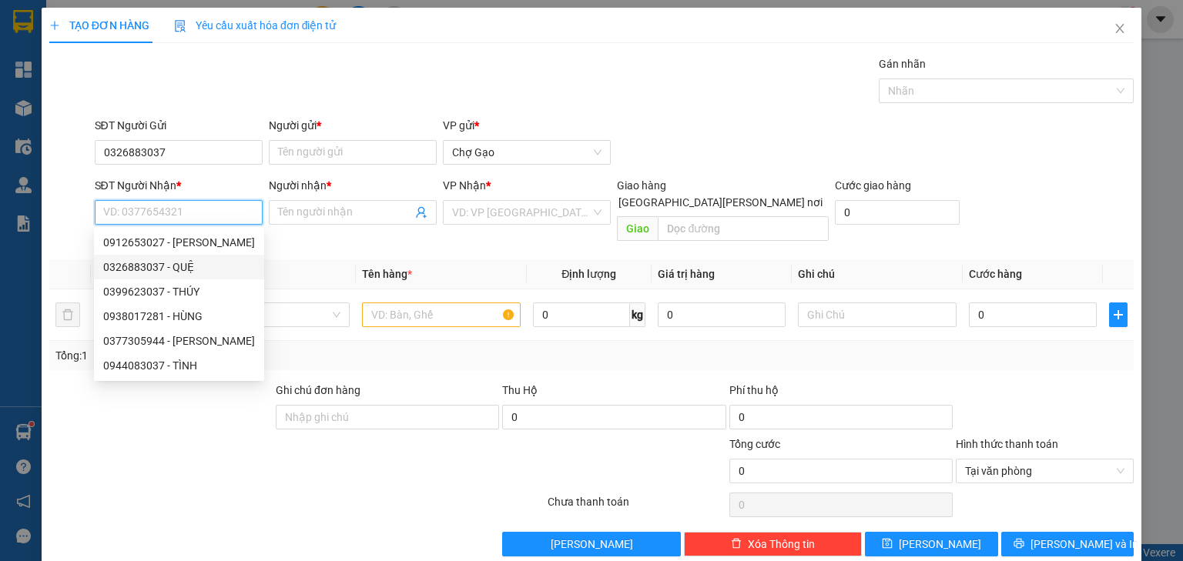
drag, startPoint x: 188, startPoint y: 263, endPoint x: 259, endPoint y: 219, distance: 83.3
click at [191, 263] on div "0326883037 - QUỆ" at bounding box center [179, 267] width 152 height 17
type input "0326883037"
type input "QUỆ"
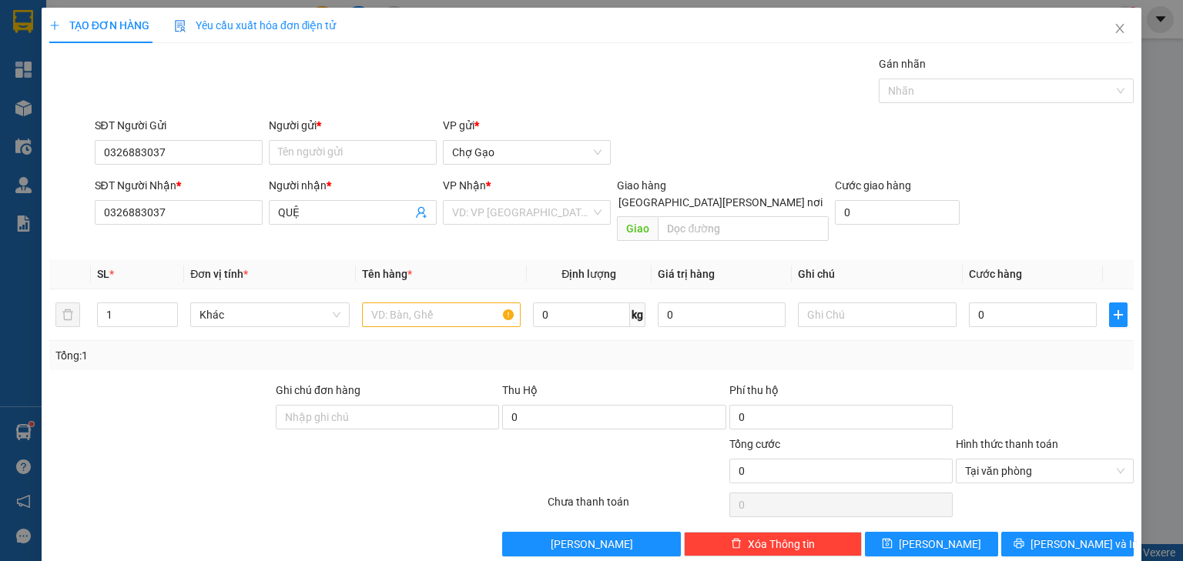
drag, startPoint x: 300, startPoint y: 213, endPoint x: 0, endPoint y: 236, distance: 301.1
click at [0, 233] on div "TẠO ĐƠN HÀNG Yêu cầu xuất [PERSON_NAME] điện tử Transit Pickup Surcharge Ids Tr…" at bounding box center [591, 280] width 1183 height 561
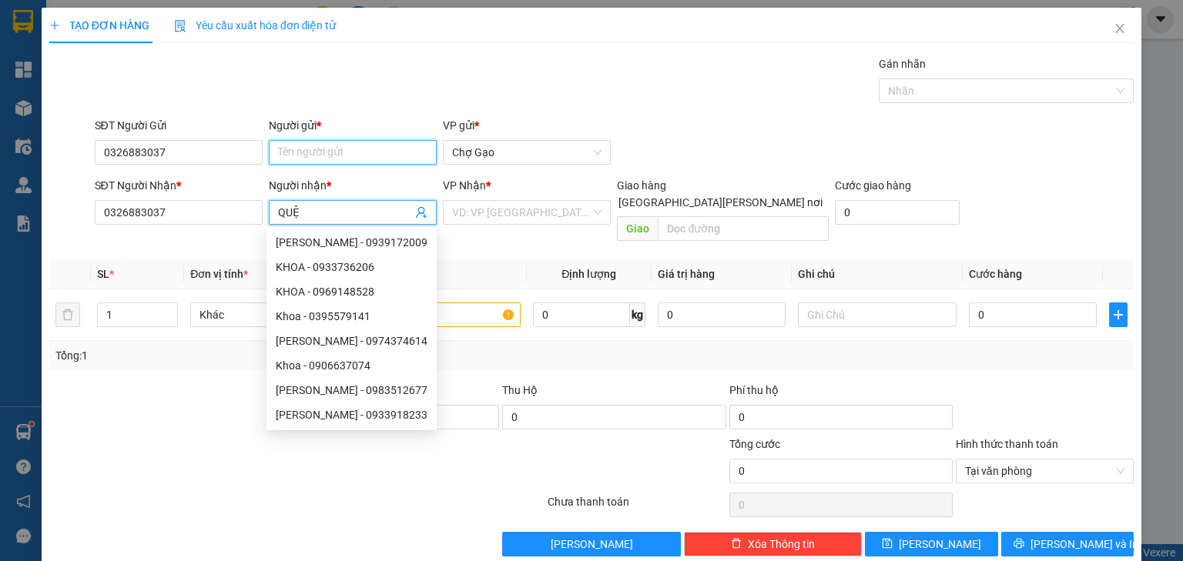
click at [308, 156] on input "Người gửi *" at bounding box center [353, 152] width 168 height 25
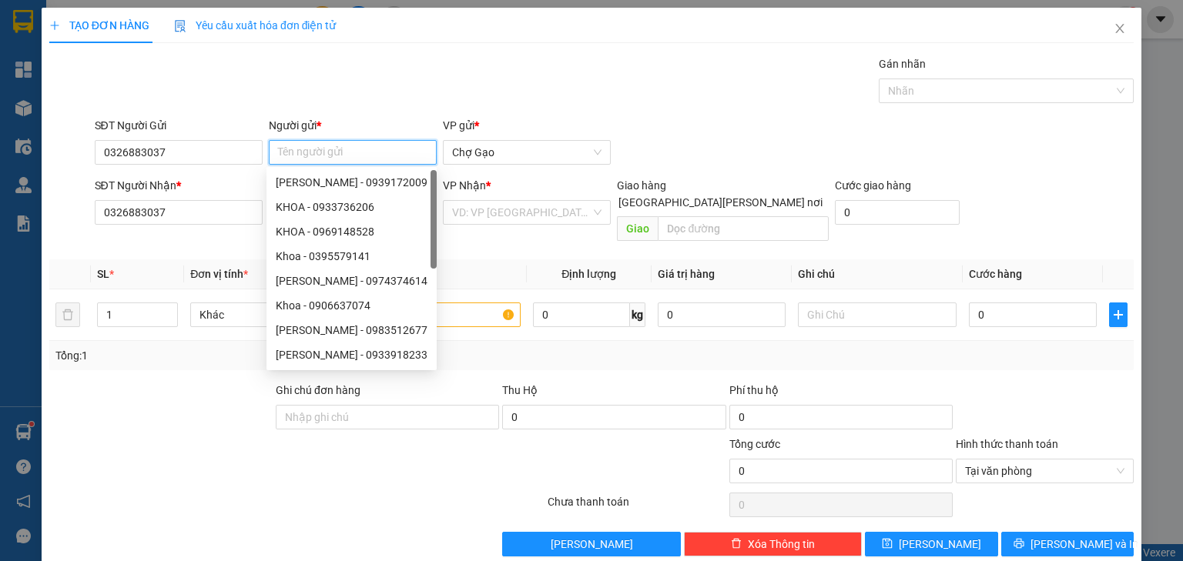
paste input "QUỆ"
type input "QUỆ"
drag, startPoint x: 521, startPoint y: 219, endPoint x: 517, endPoint y: 226, distance: 8.3
click at [521, 221] on input "search" at bounding box center [521, 212] width 139 height 23
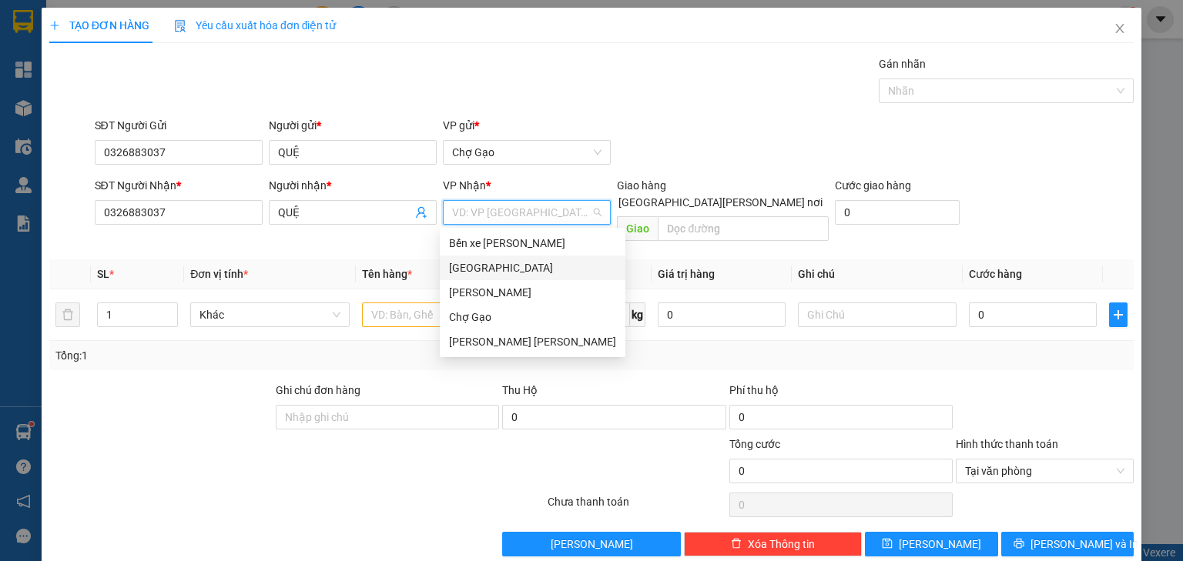
drag, startPoint x: 490, startPoint y: 261, endPoint x: 463, endPoint y: 276, distance: 31.7
click at [490, 259] on div "[GEOGRAPHIC_DATA]" at bounding box center [532, 267] width 167 height 17
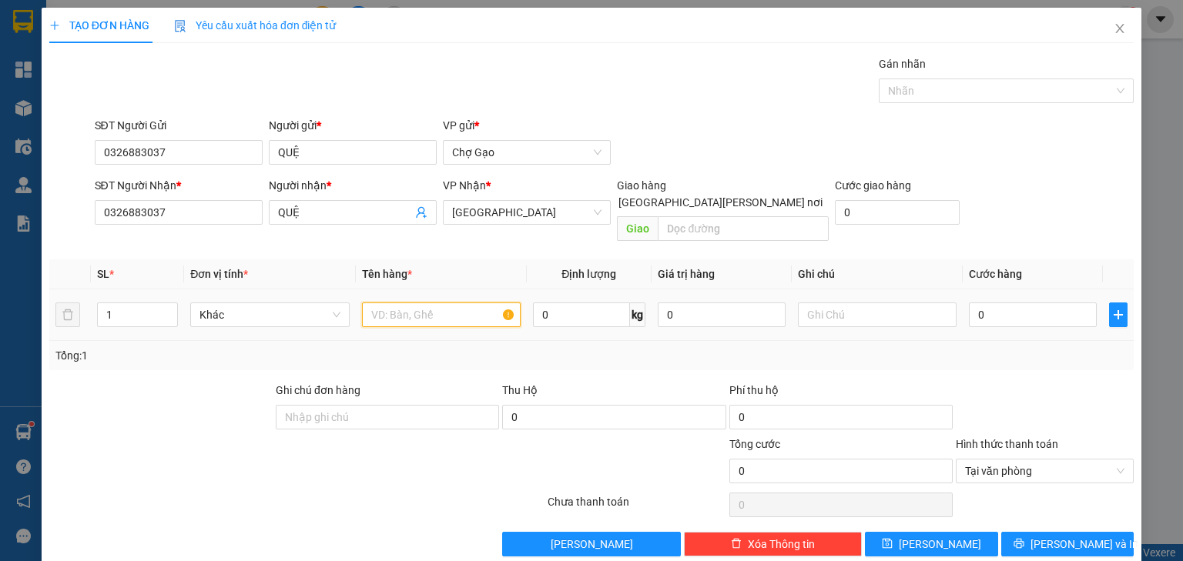
click at [424, 303] on input "text" at bounding box center [441, 315] width 159 height 25
type input "1 K ĐEN"
click at [1005, 309] on input "0" at bounding box center [1033, 315] width 128 height 25
type input "2"
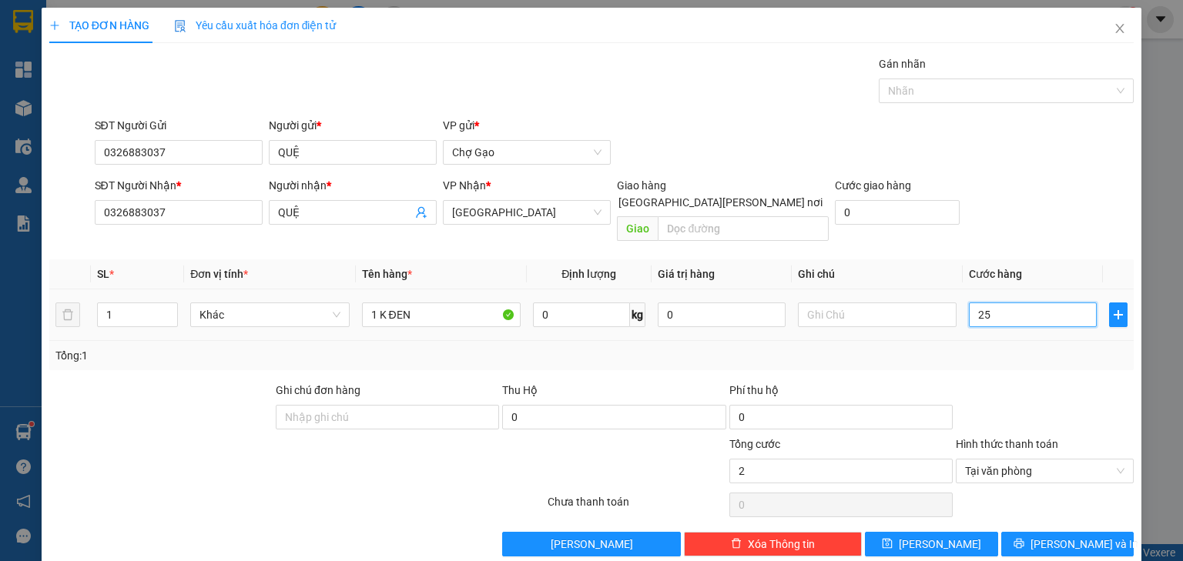
type input "254"
type input "25"
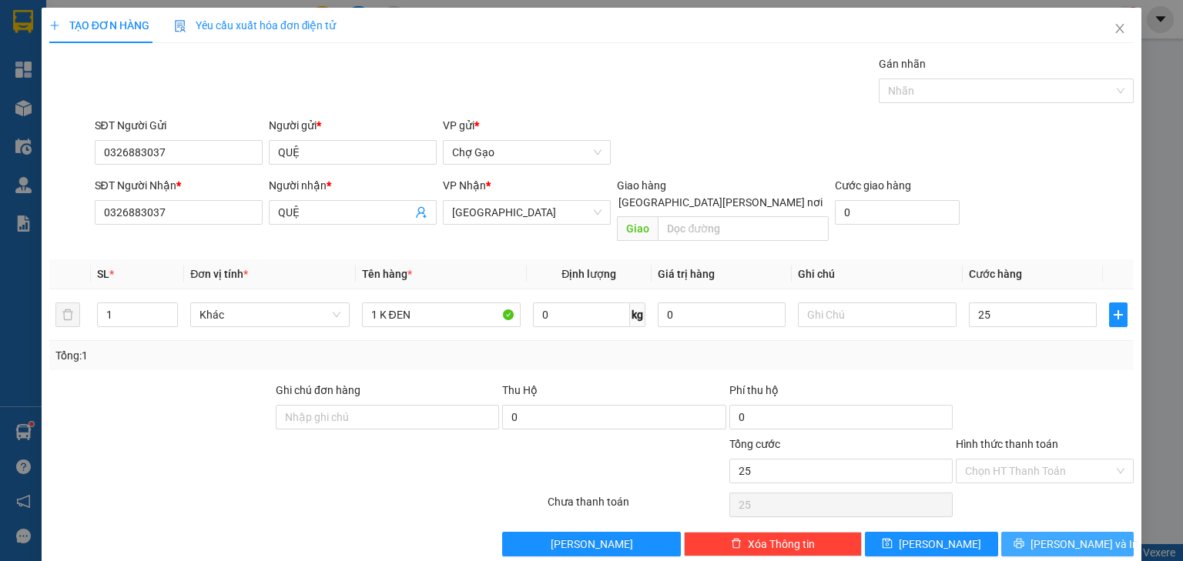
type input "25.000"
click at [1075, 536] on span "[PERSON_NAME] và In" at bounding box center [1084, 544] width 108 height 17
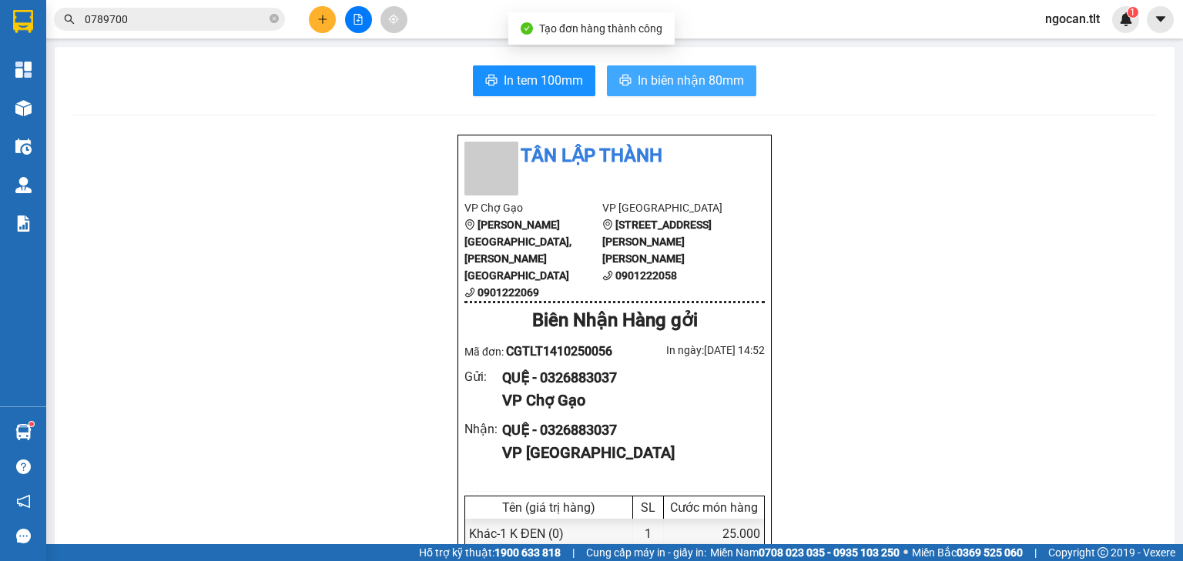
click at [658, 82] on span "In biên nhận 80mm" at bounding box center [690, 80] width 106 height 19
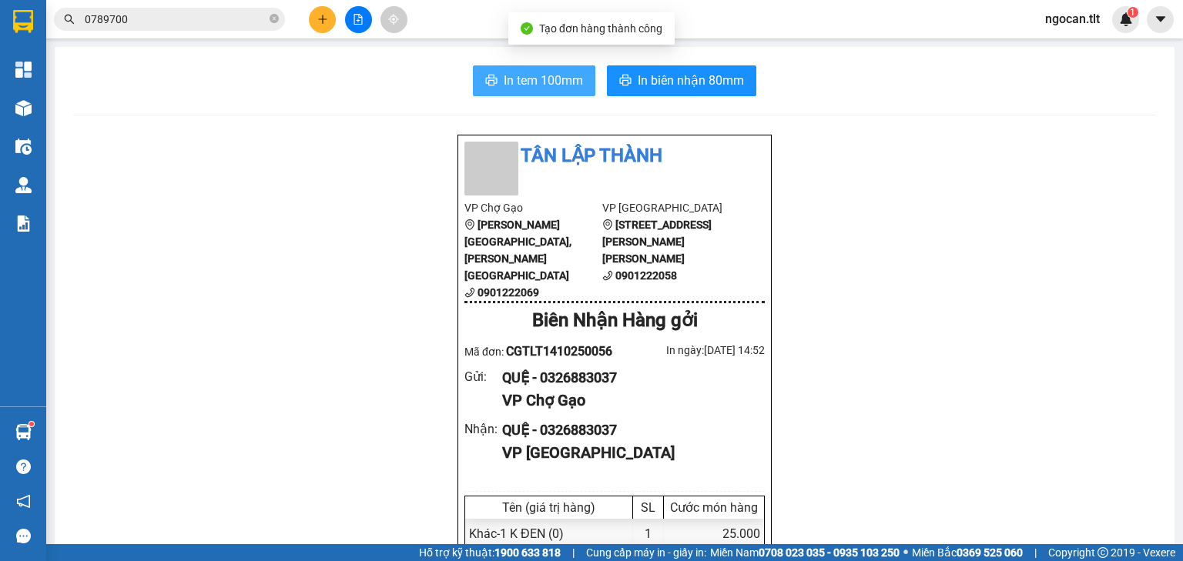
click at [531, 85] on span "In tem 100mm" at bounding box center [543, 80] width 79 height 19
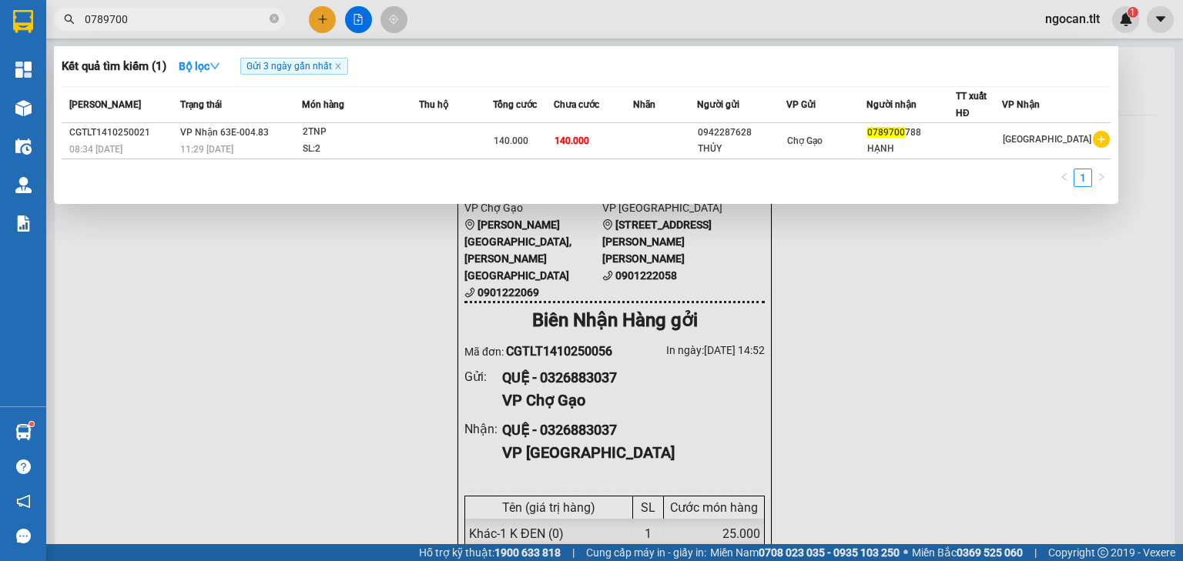
click at [159, 18] on input "0789700" at bounding box center [176, 19] width 182 height 17
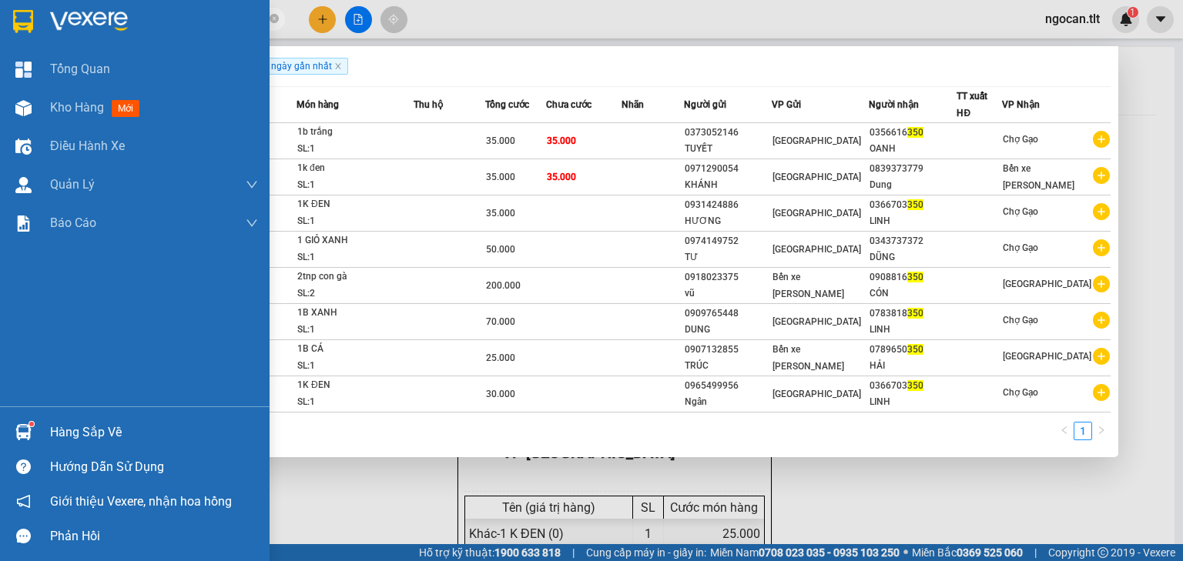
type input "3"
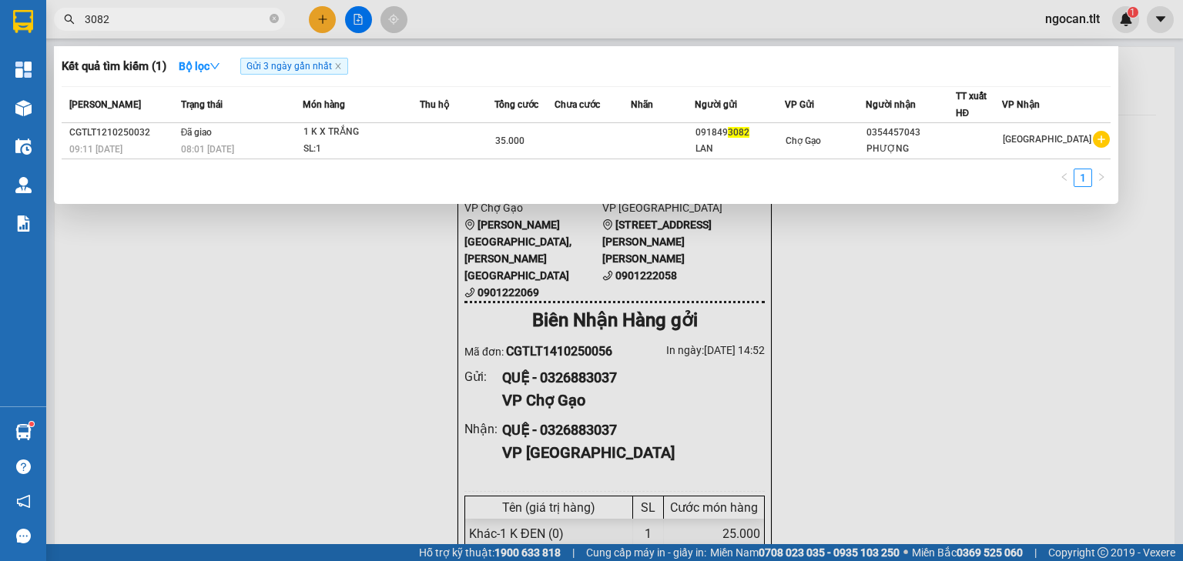
click at [133, 24] on input "3082" at bounding box center [176, 19] width 182 height 17
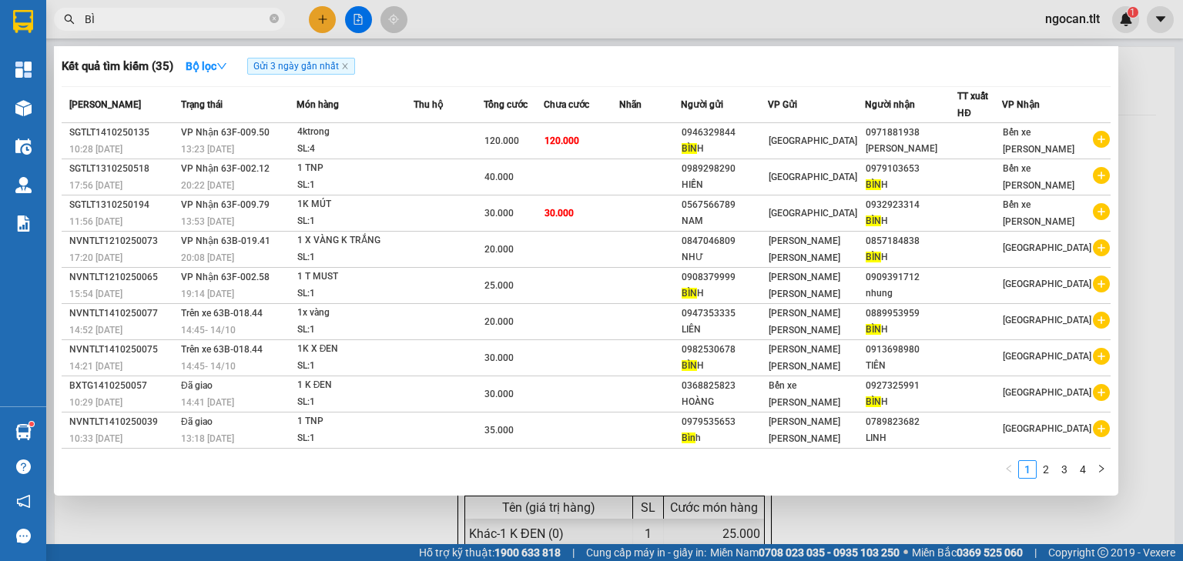
type input "B"
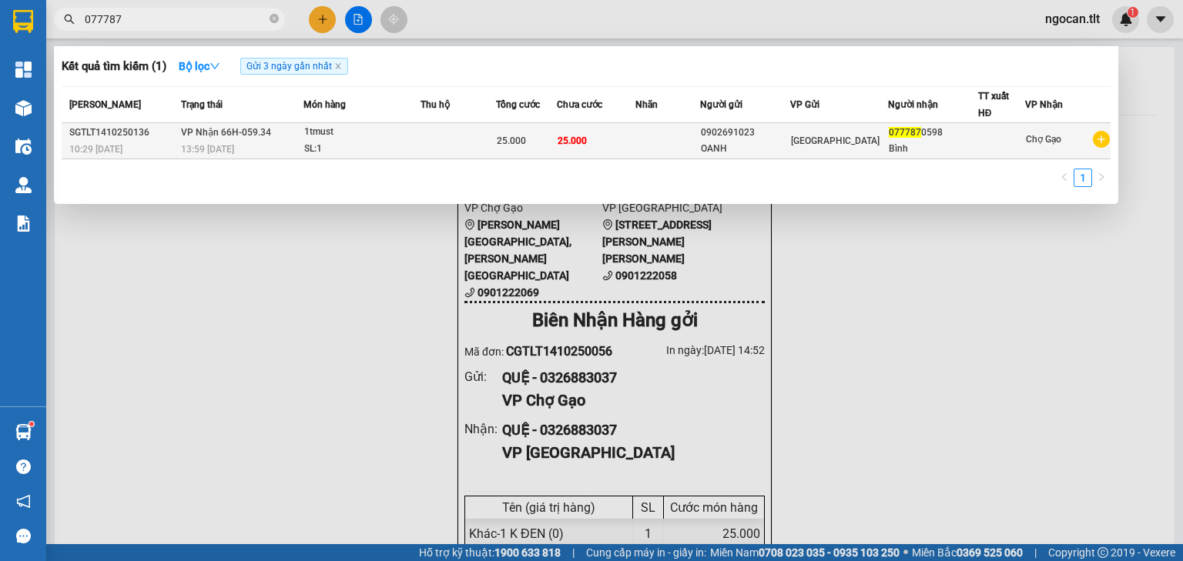
type input "077787"
click at [819, 142] on span "[GEOGRAPHIC_DATA]" at bounding box center [835, 141] width 89 height 11
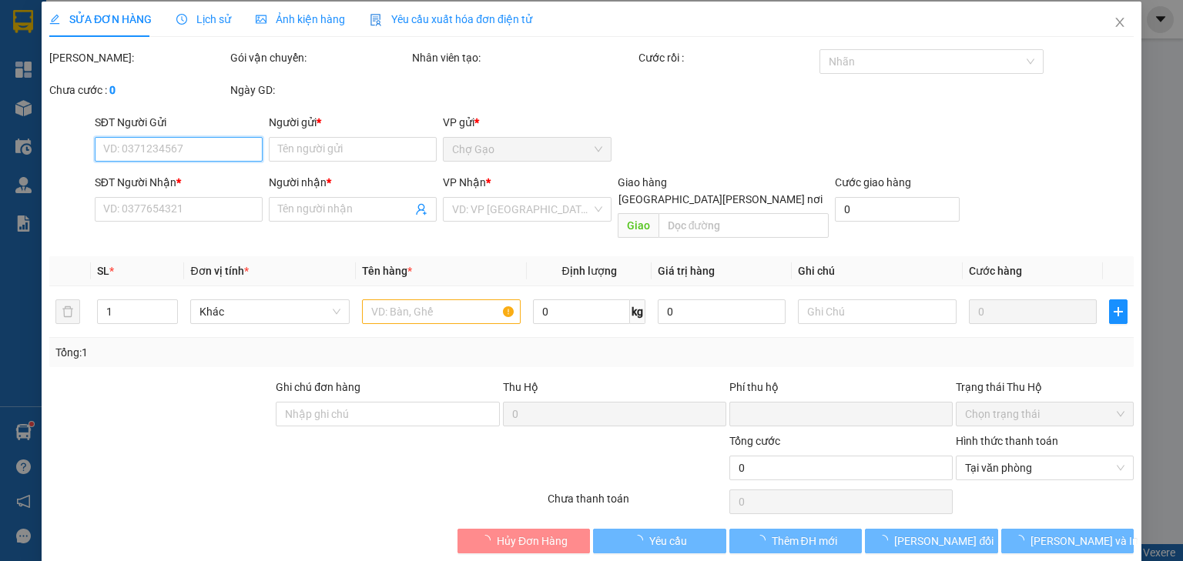
type input "0902691023"
type input "OANH"
type input "0777870598"
type input "Bình"
type input "0"
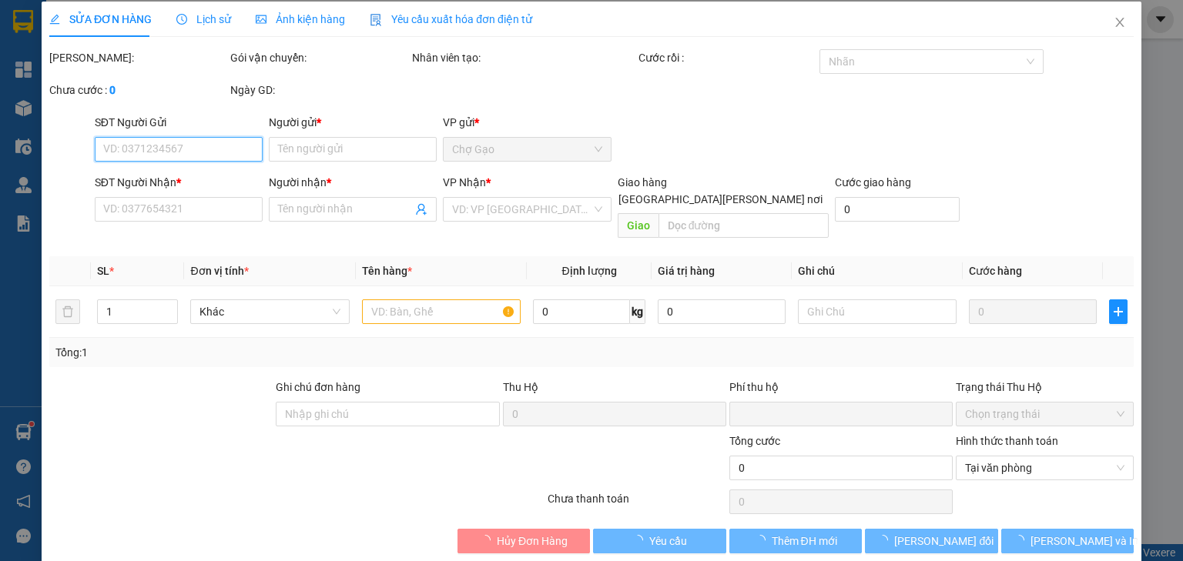
type input "25.000"
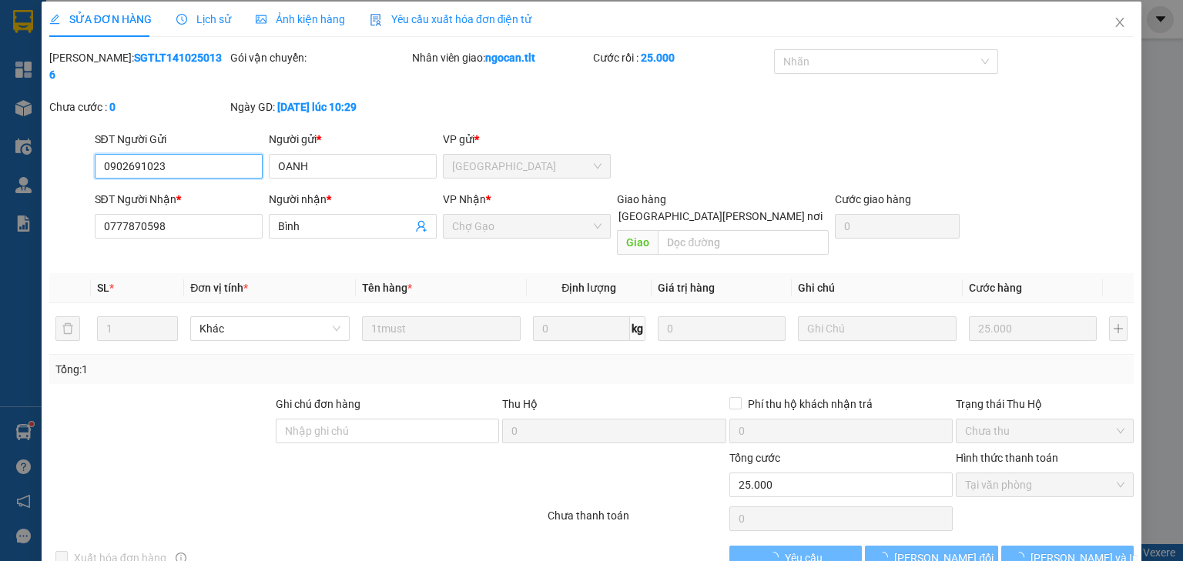
scroll to position [11, 0]
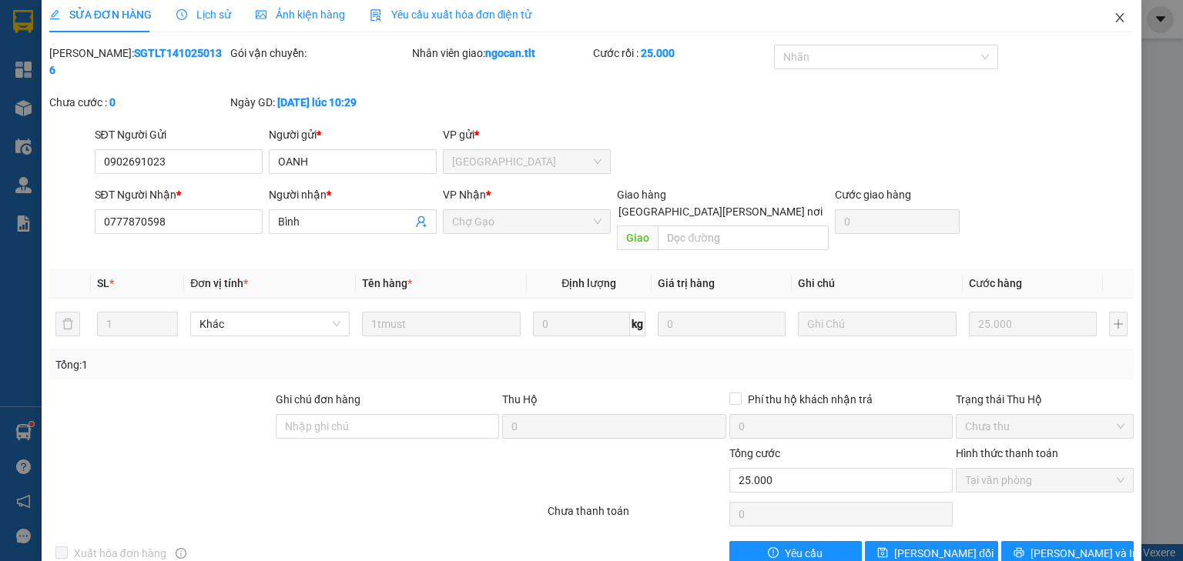
click at [1110, 9] on span "Close" at bounding box center [1119, 18] width 43 height 43
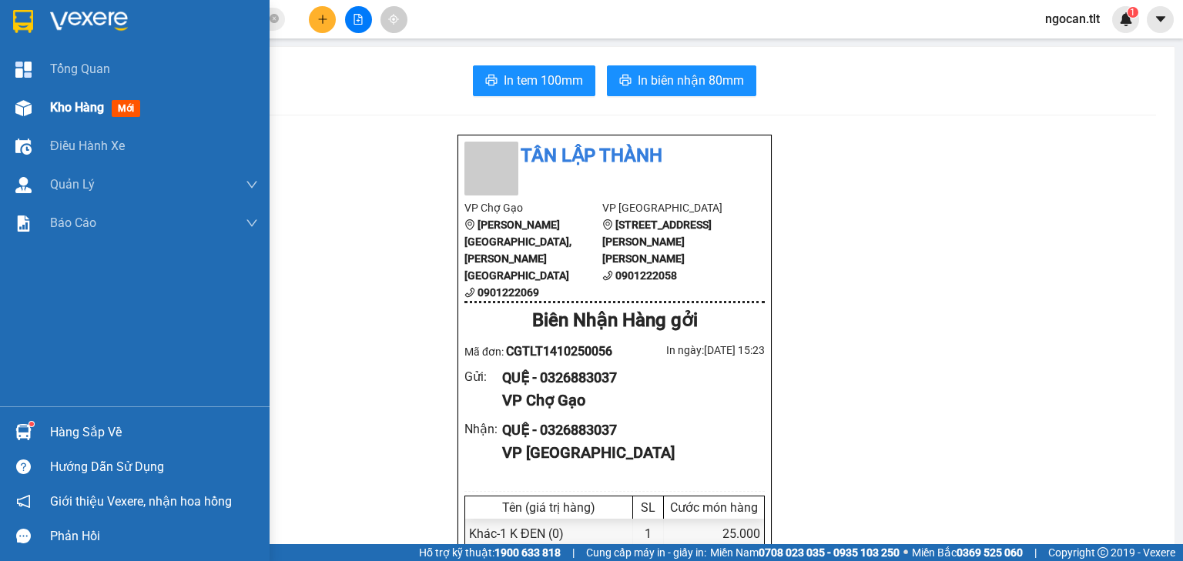
drag, startPoint x: 72, startPoint y: 92, endPoint x: 73, endPoint y: 102, distance: 10.0
click at [74, 92] on div "Kho hàng mới" at bounding box center [154, 108] width 208 height 38
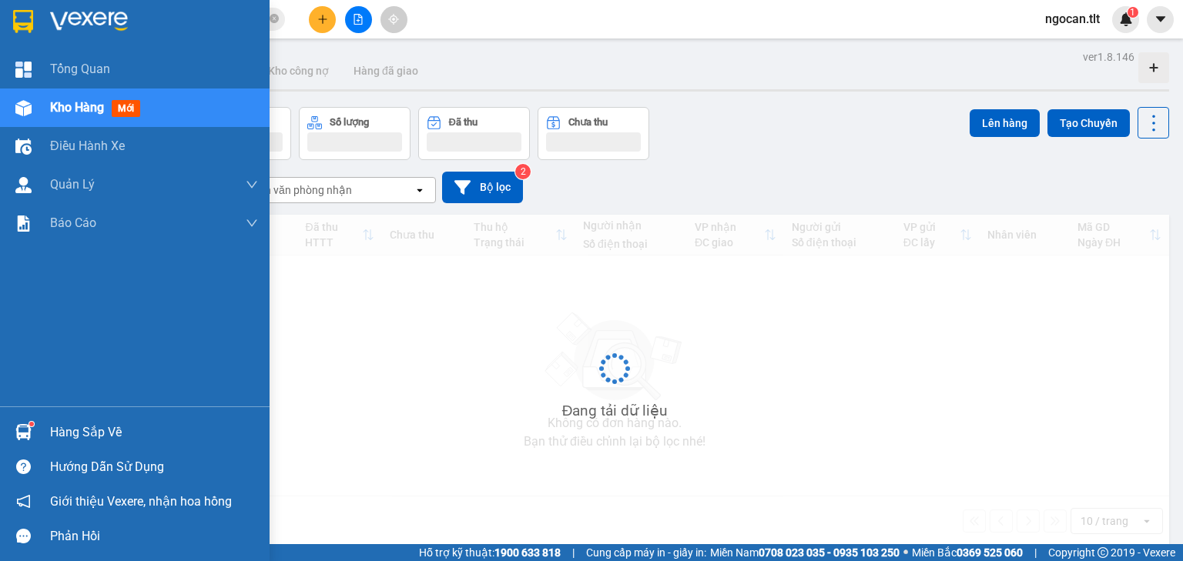
click at [73, 107] on span "Kho hàng" at bounding box center [77, 107] width 54 height 15
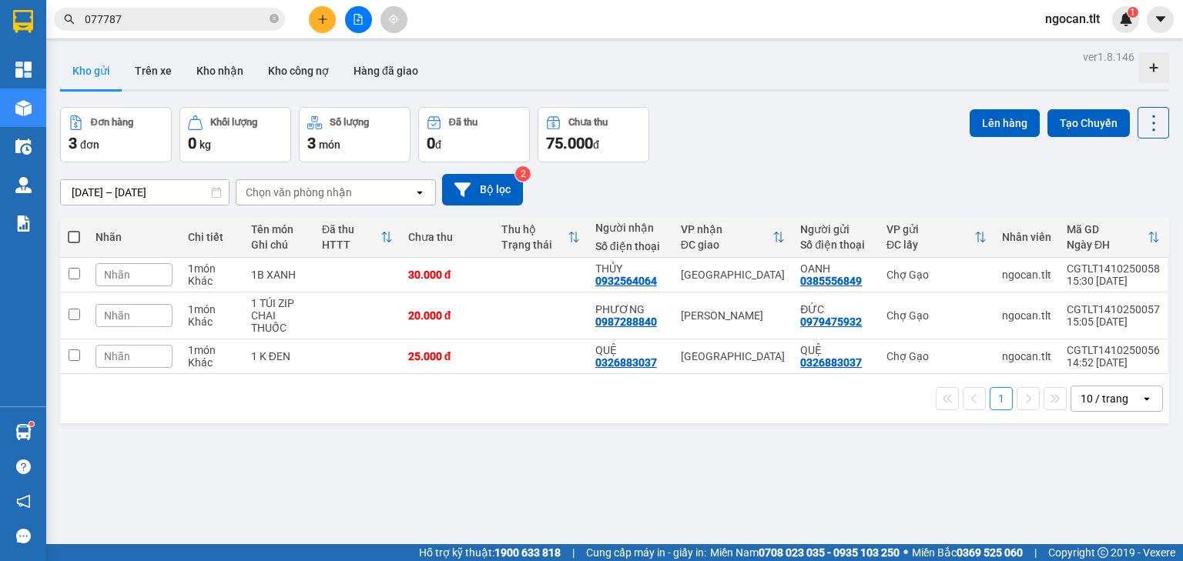
click at [75, 234] on span at bounding box center [74, 237] width 12 height 12
click at [74, 229] on input "checkbox" at bounding box center [74, 229] width 0 height 0
checkbox input "true"
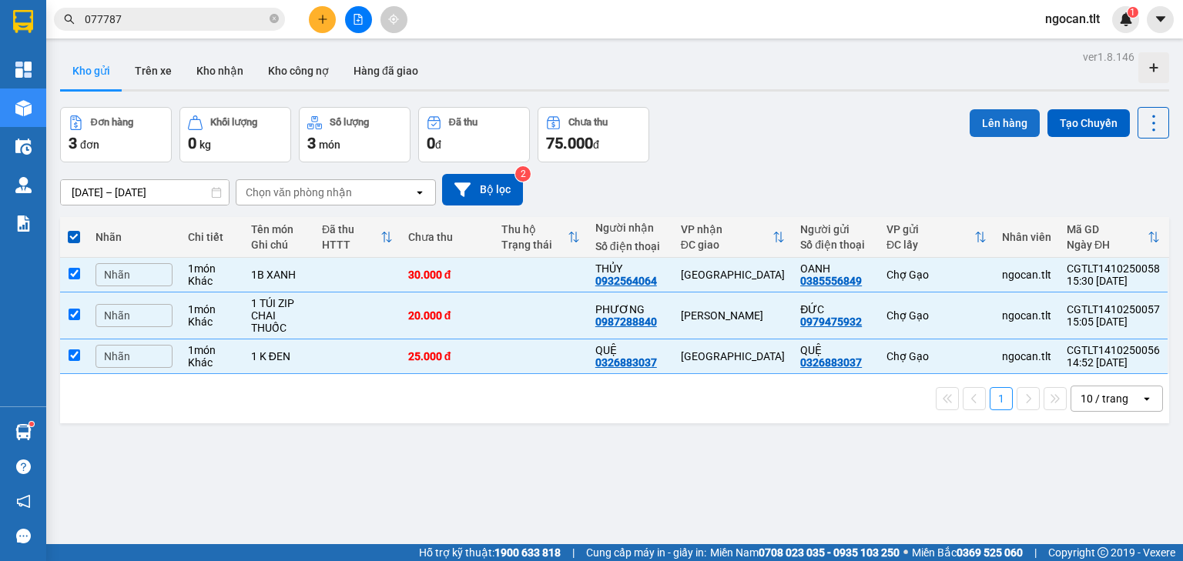
click at [975, 109] on button "Lên hàng" at bounding box center [1004, 123] width 70 height 28
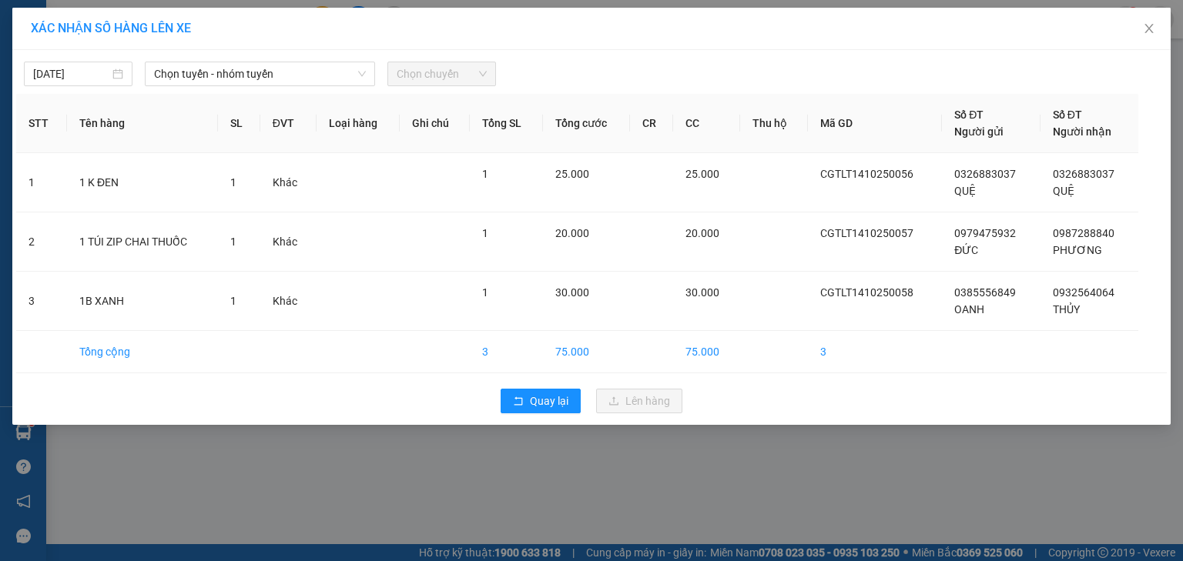
click at [189, 59] on div "[DATE] [PERSON_NAME] - nhóm [PERSON_NAME] chuyến" at bounding box center [591, 70] width 1150 height 32
click at [205, 74] on span "Chọn tuyến - nhóm tuyến" at bounding box center [260, 73] width 212 height 23
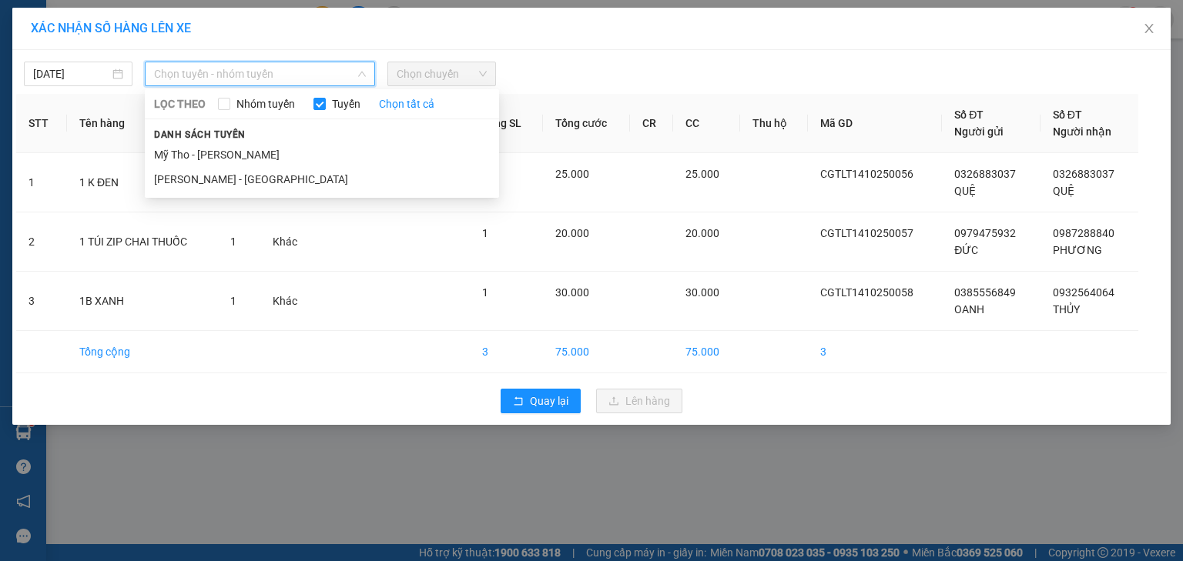
drag, startPoint x: 207, startPoint y: 149, endPoint x: 223, endPoint y: 140, distance: 18.3
click at [209, 148] on li "Mỹ Tho - [PERSON_NAME]" at bounding box center [322, 154] width 354 height 25
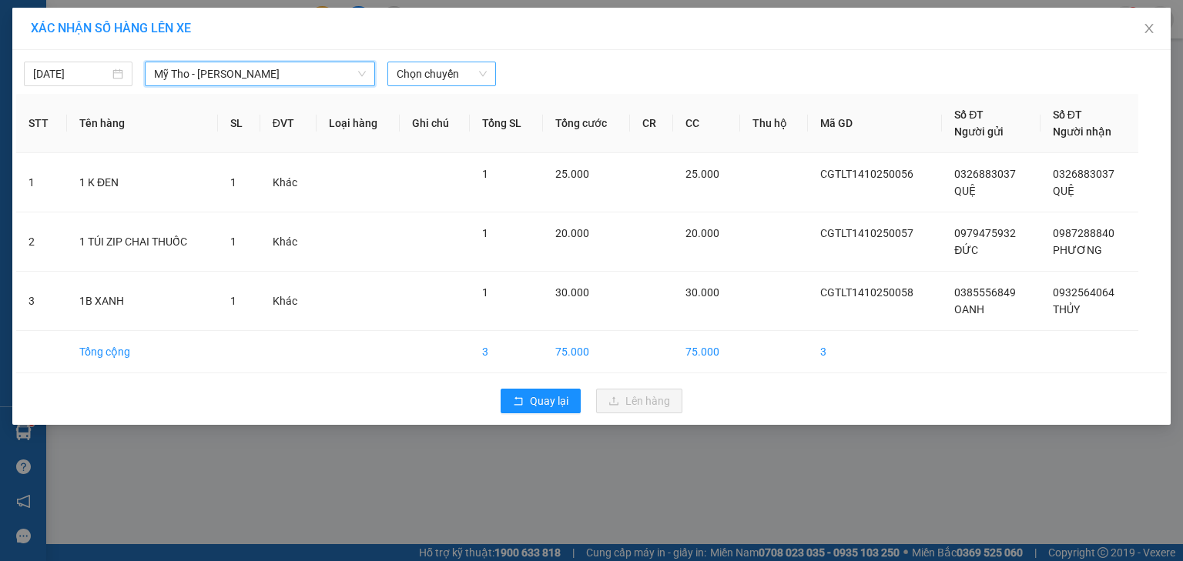
click at [479, 72] on span "Chọn chuyến" at bounding box center [442, 73] width 90 height 23
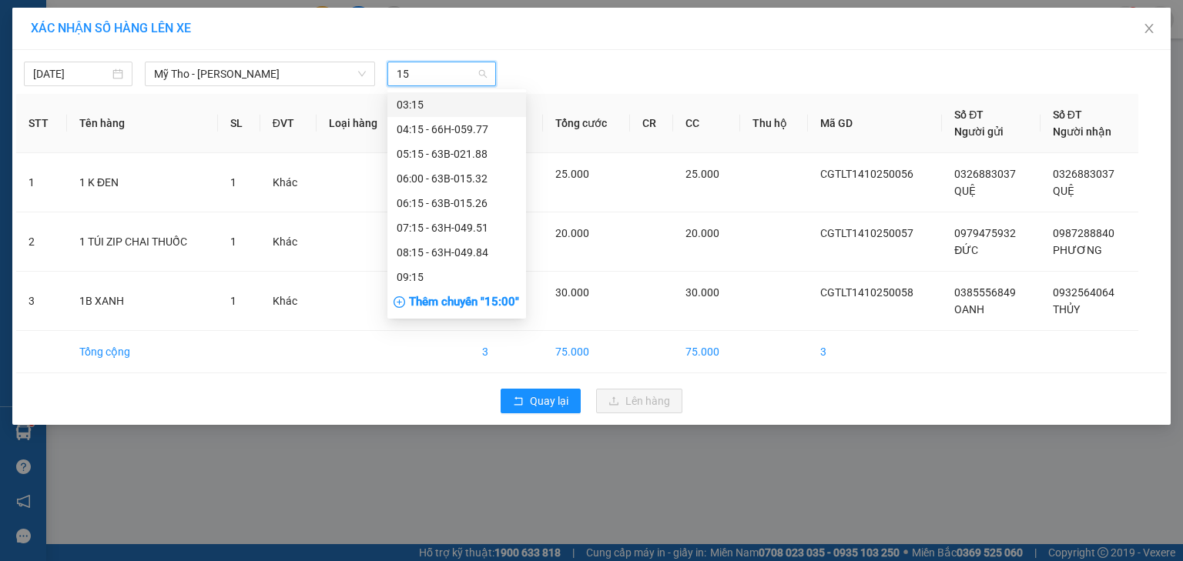
type input "153"
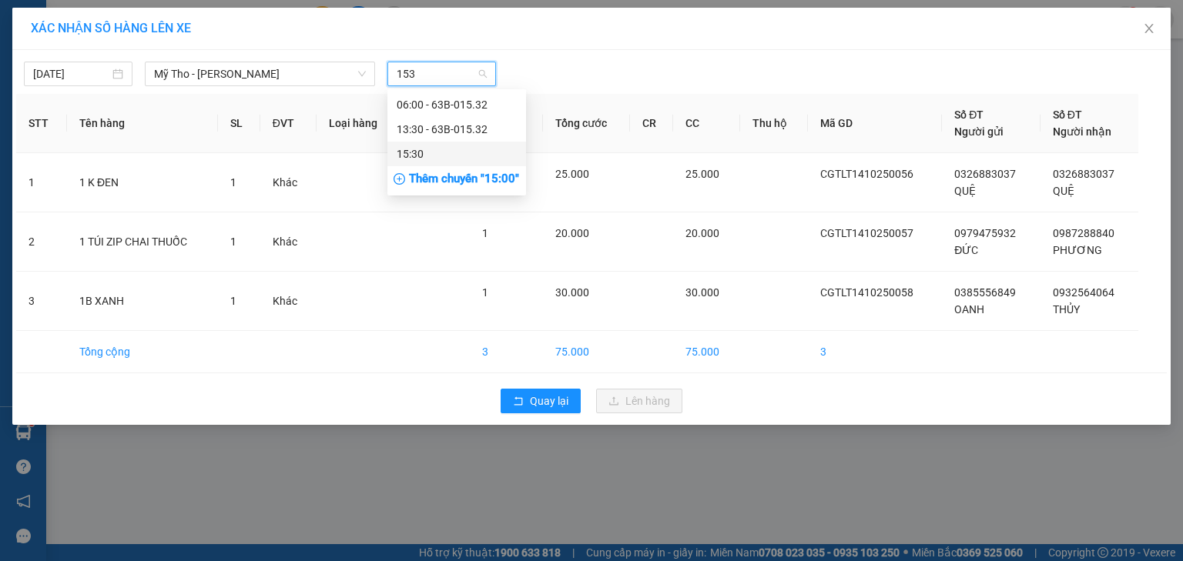
click at [484, 151] on div "15:30" at bounding box center [457, 154] width 120 height 17
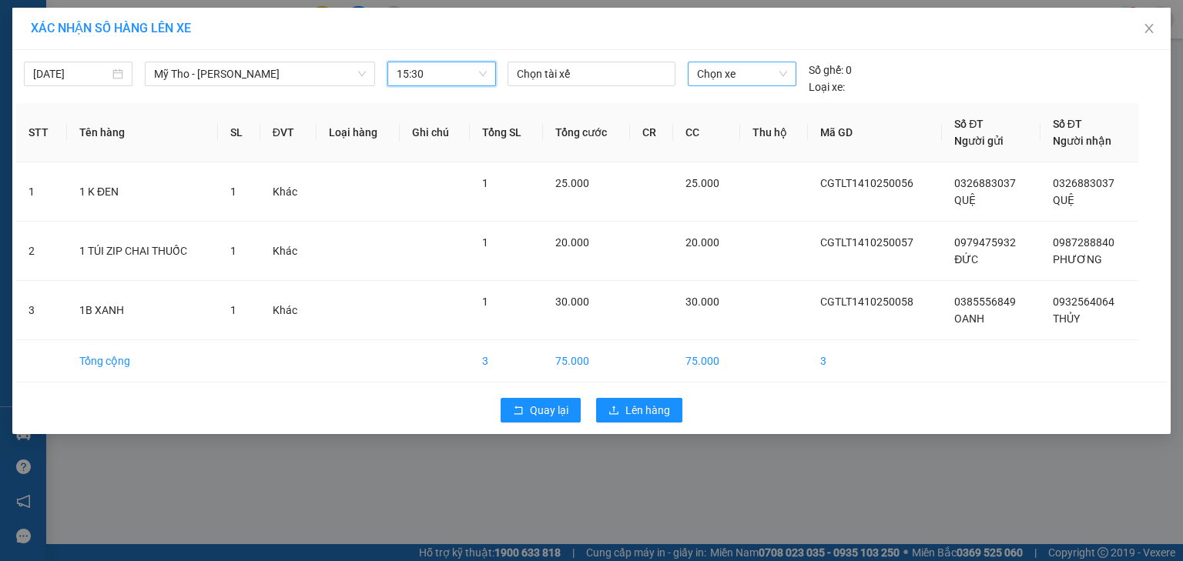
drag, startPoint x: 710, startPoint y: 73, endPoint x: 707, endPoint y: 63, distance: 10.5
click at [711, 73] on span "Chọn xe" at bounding box center [741, 73] width 89 height 23
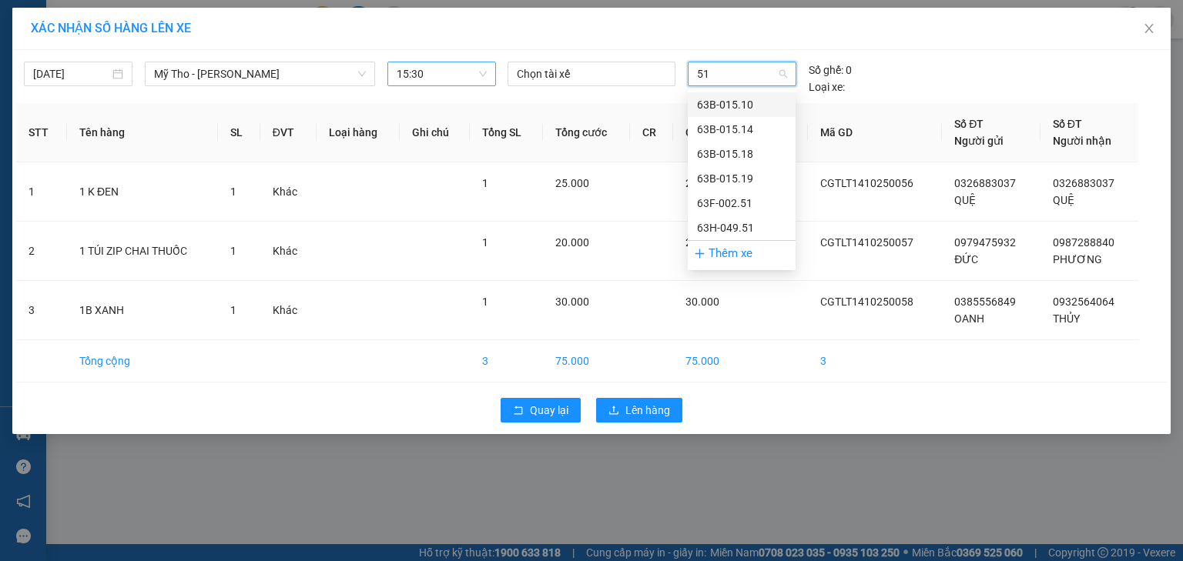
type input "519"
click at [738, 102] on div "63B-015.19" at bounding box center [741, 104] width 89 height 17
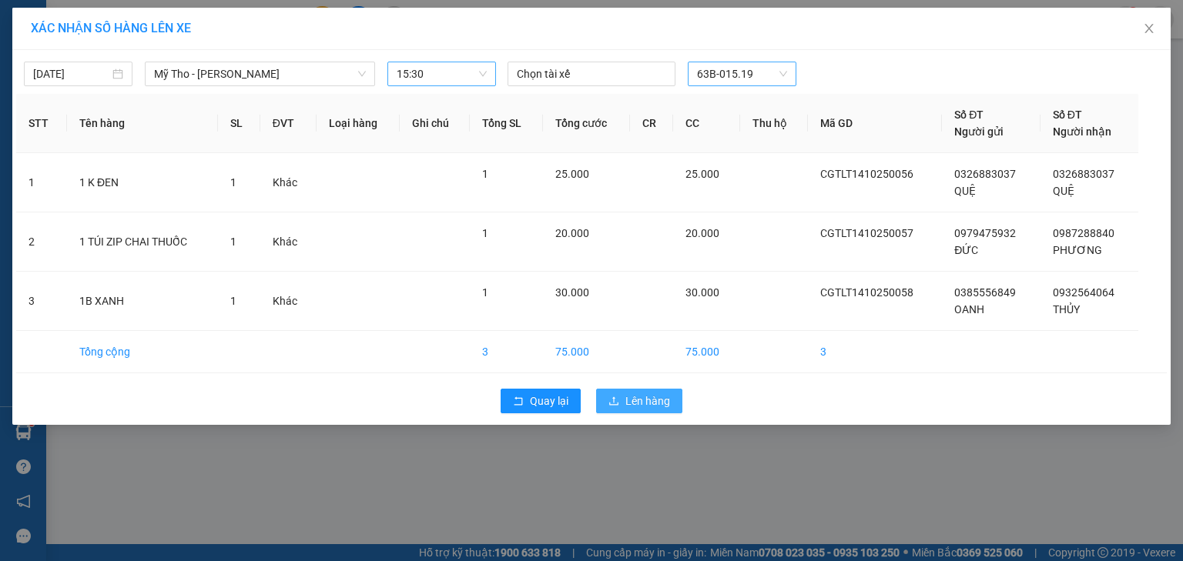
click at [628, 400] on span "Lên hàng" at bounding box center [647, 401] width 45 height 17
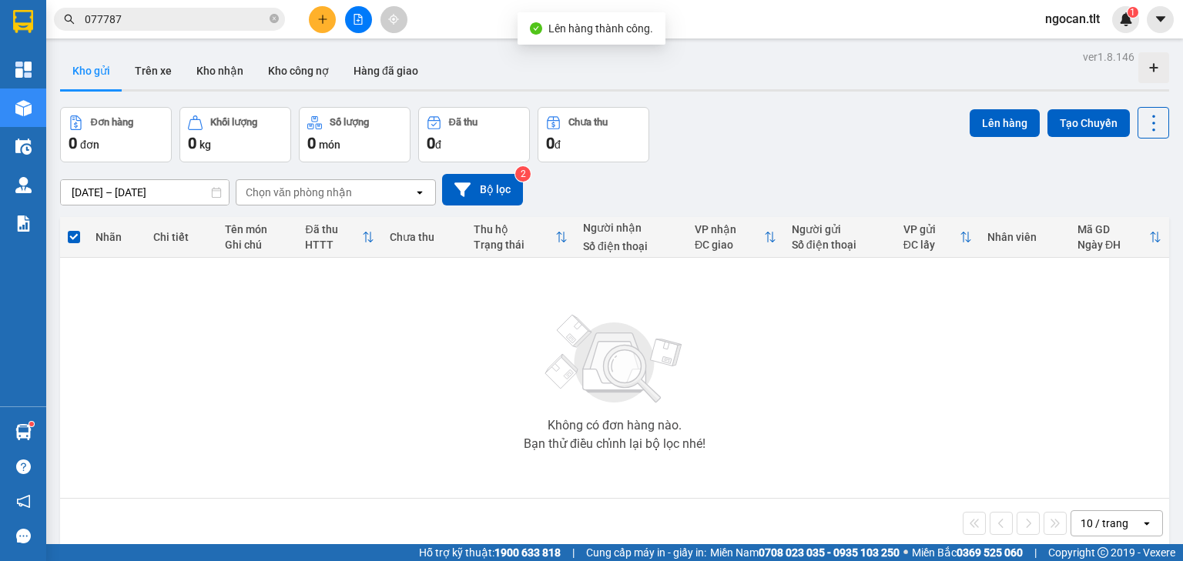
click at [350, 10] on button at bounding box center [358, 19] width 27 height 27
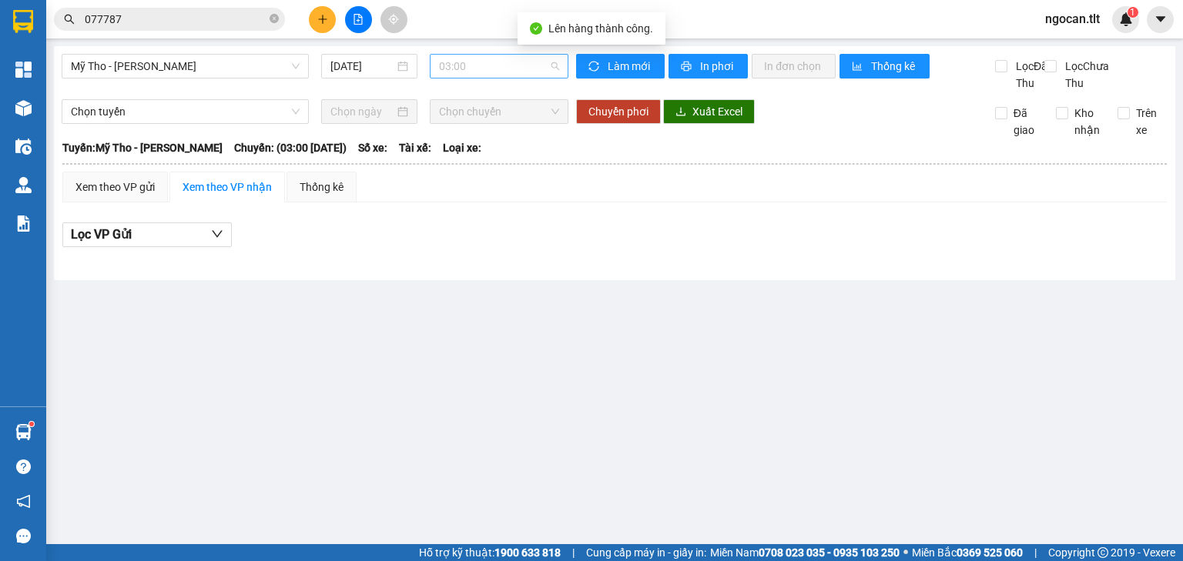
click at [481, 70] on span "03:00" at bounding box center [499, 66] width 121 height 23
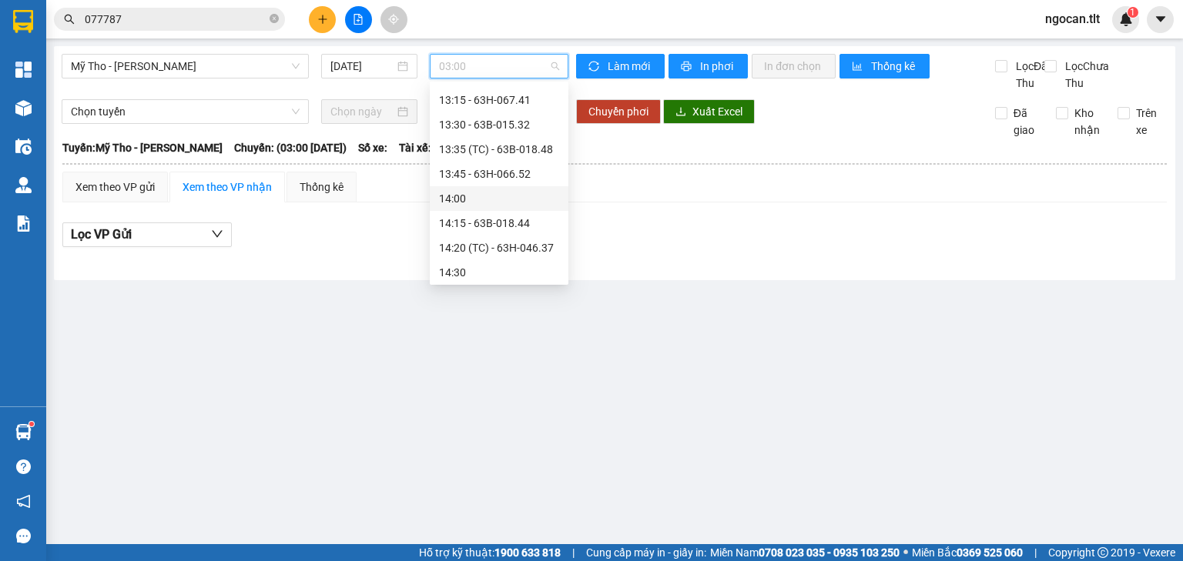
scroll to position [1601, 0]
click at [466, 225] on div "15:30" at bounding box center [499, 220] width 120 height 17
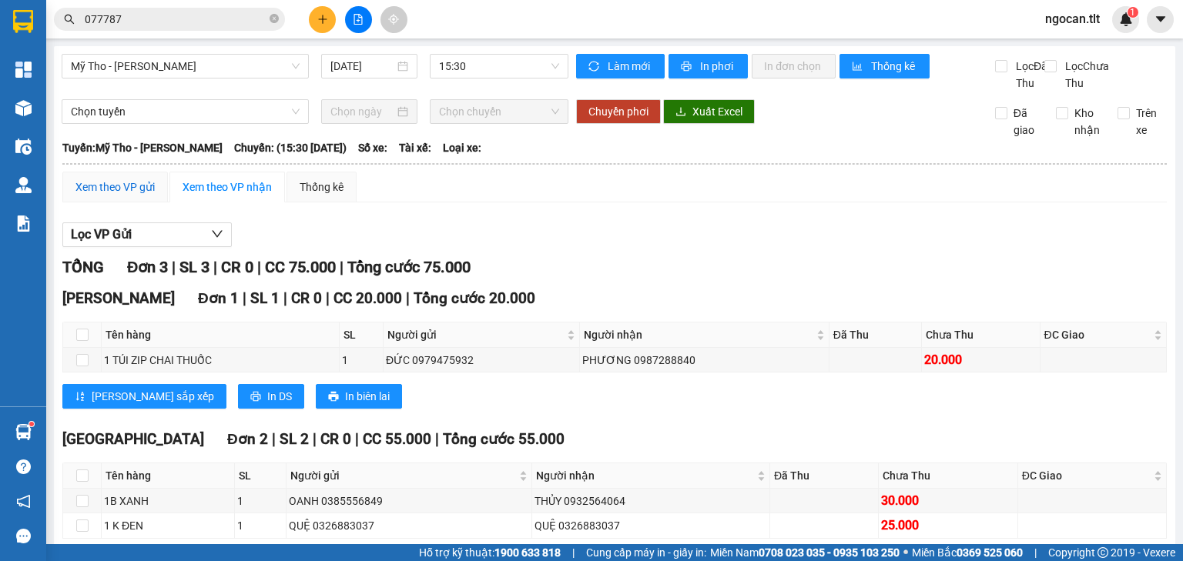
drag, startPoint x: 109, startPoint y: 200, endPoint x: 144, endPoint y: 218, distance: 39.6
click at [111, 196] on div "Xem theo VP gửi" at bounding box center [114, 187] width 79 height 17
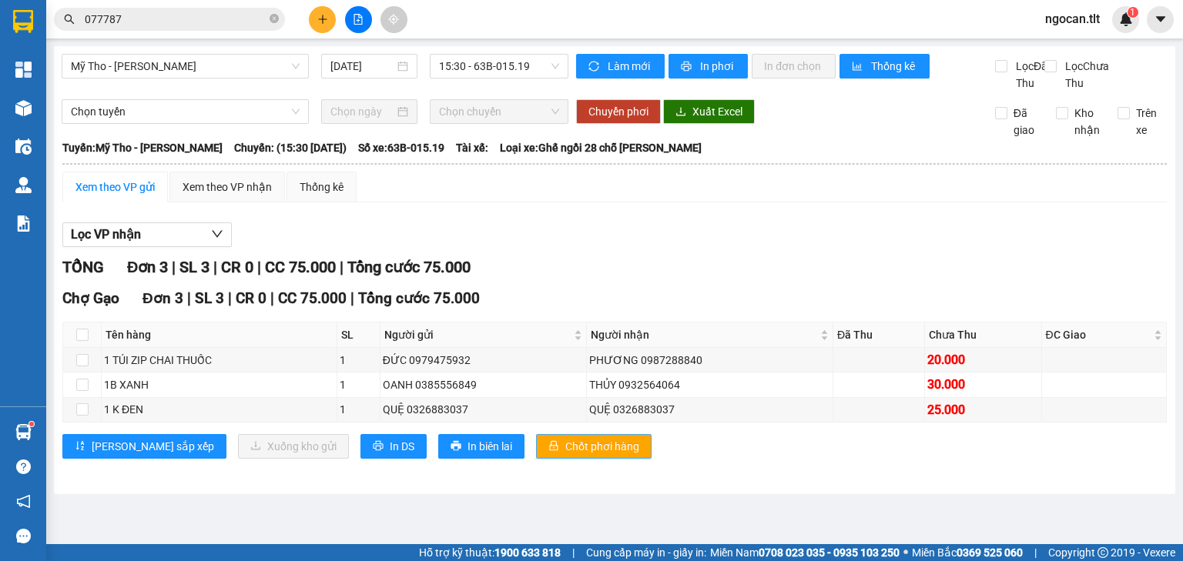
click at [565, 455] on span "Chốt phơi hàng" at bounding box center [602, 446] width 74 height 17
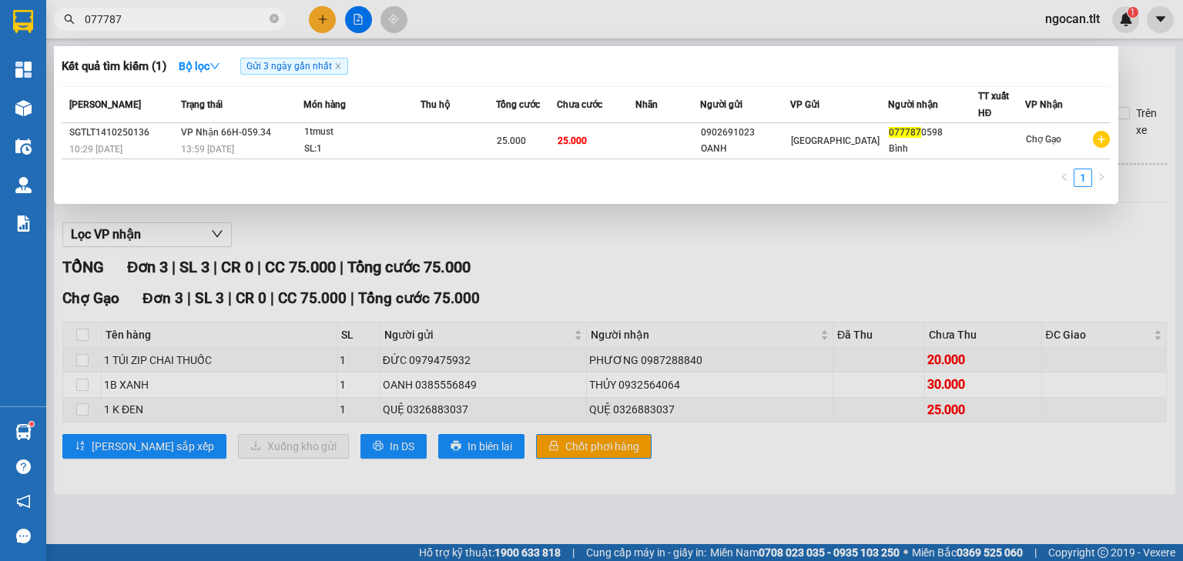
click at [156, 17] on input "077787" at bounding box center [176, 19] width 182 height 17
type input "0378828"
click at [326, 18] on div at bounding box center [591, 280] width 1183 height 561
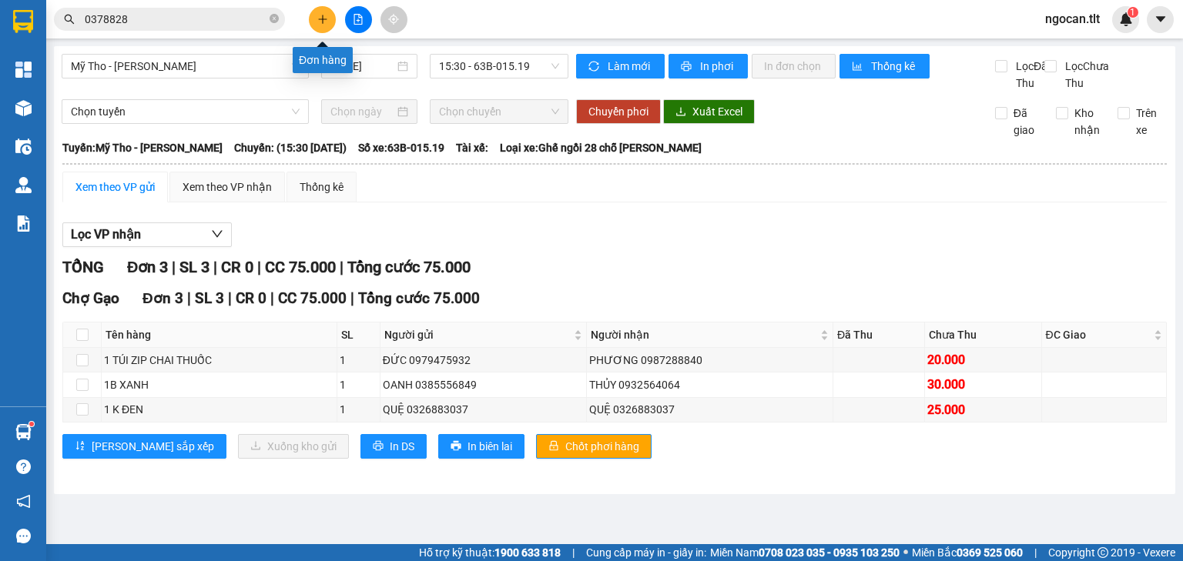
click at [326, 18] on icon "plus" at bounding box center [322, 18] width 8 height 1
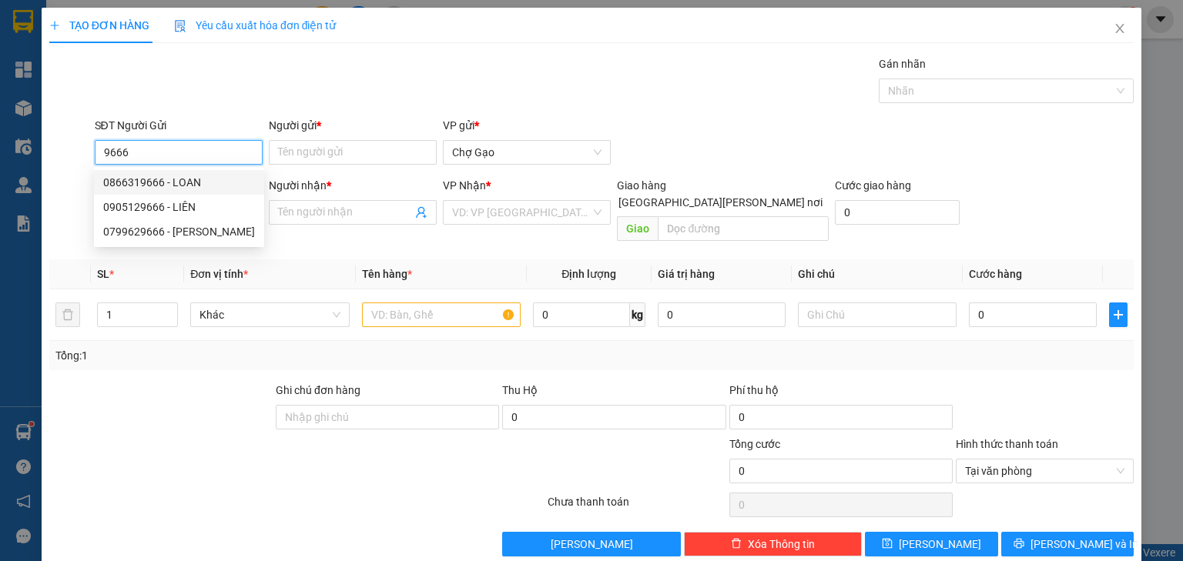
drag, startPoint x: 179, startPoint y: 179, endPoint x: 186, endPoint y: 188, distance: 11.1
click at [183, 180] on div "0866319666 - LOAN" at bounding box center [179, 182] width 152 height 17
type input "0866319666"
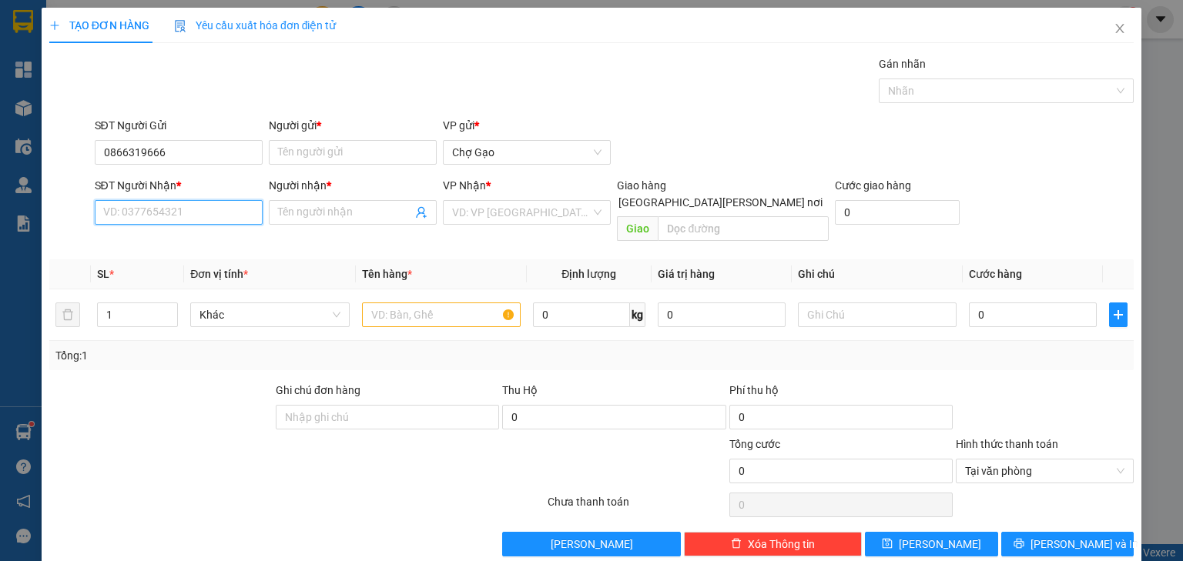
click at [192, 206] on input "SĐT Người Nhận *" at bounding box center [179, 212] width 168 height 25
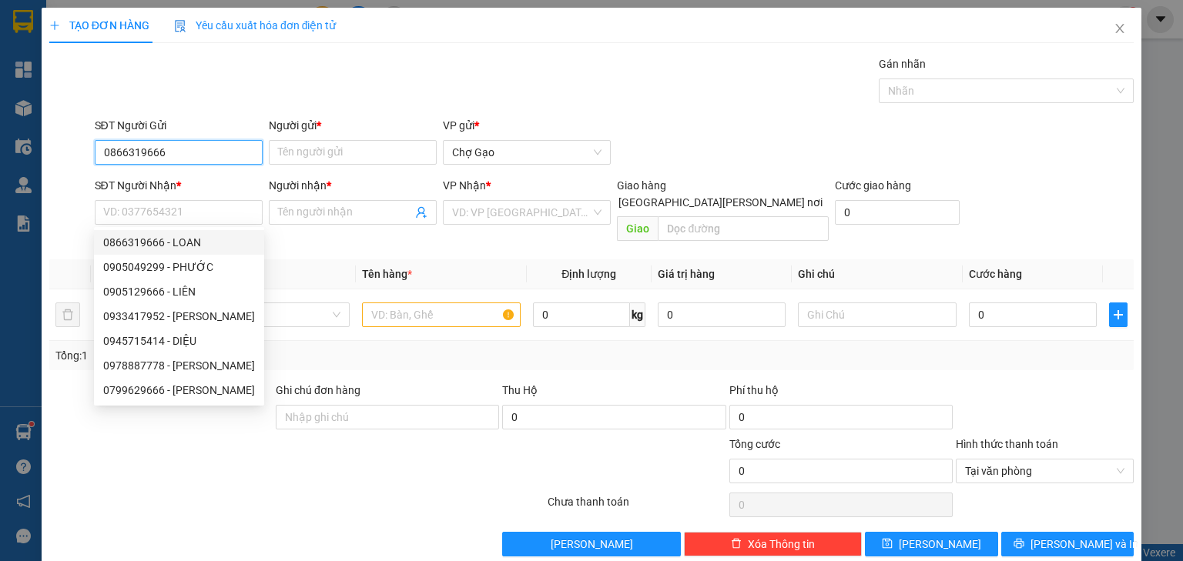
click at [186, 155] on input "0866319666" at bounding box center [179, 152] width 168 height 25
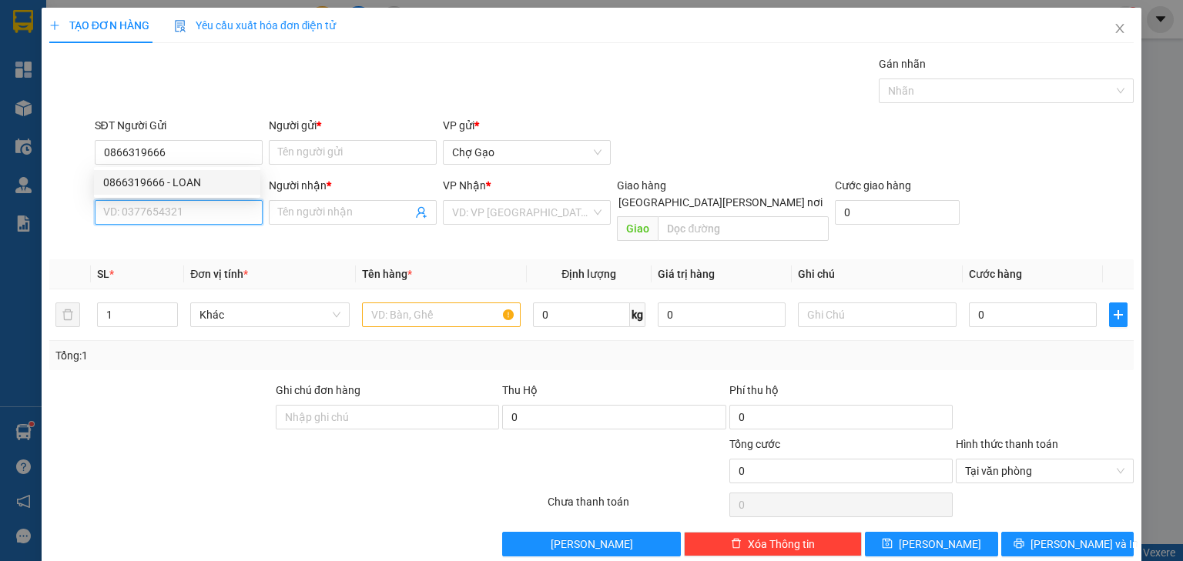
click at [185, 209] on input "SĐT Người Nhận *" at bounding box center [179, 212] width 168 height 25
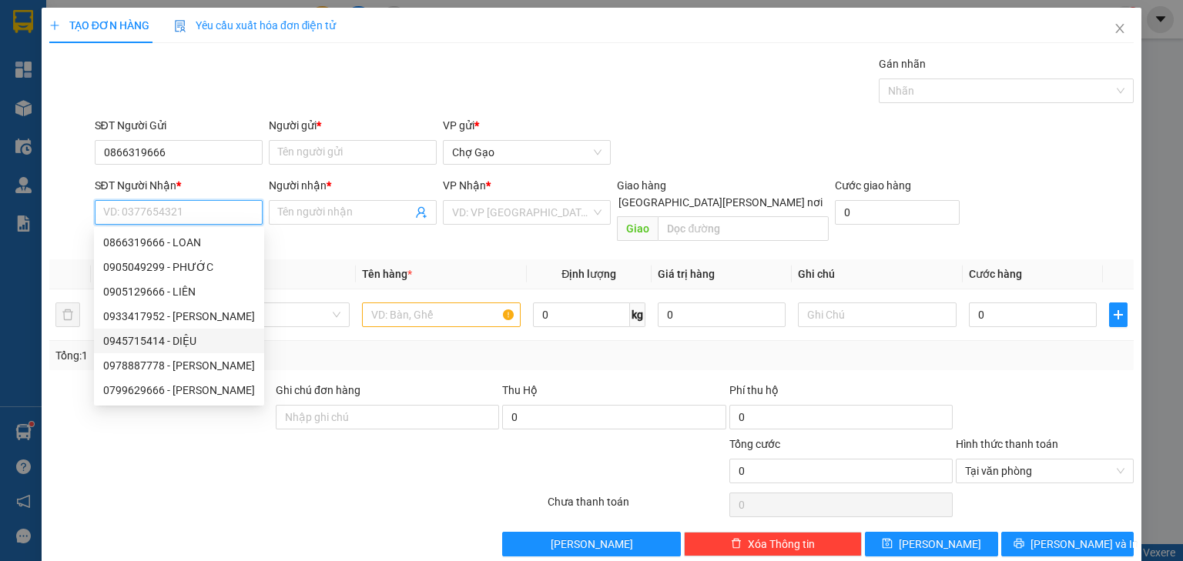
drag, startPoint x: 181, startPoint y: 340, endPoint x: 199, endPoint y: 336, distance: 18.0
click at [183, 340] on div "0945715414 - DIỆU" at bounding box center [179, 341] width 152 height 17
type input "0945715414"
type input "DIỆU"
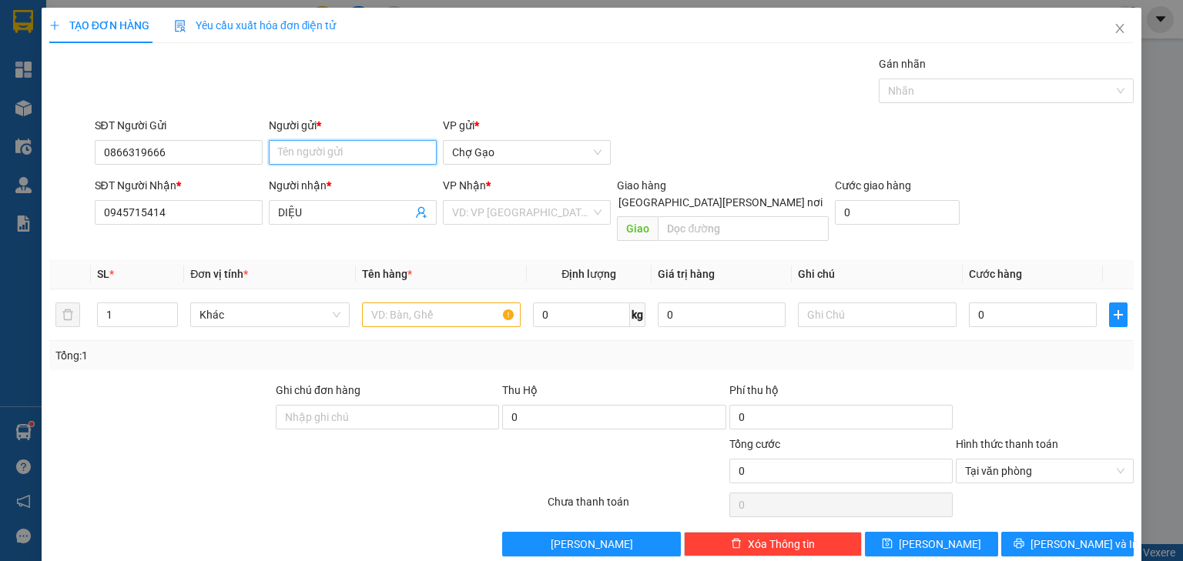
click at [370, 146] on input "Người gửi *" at bounding box center [353, 152] width 168 height 25
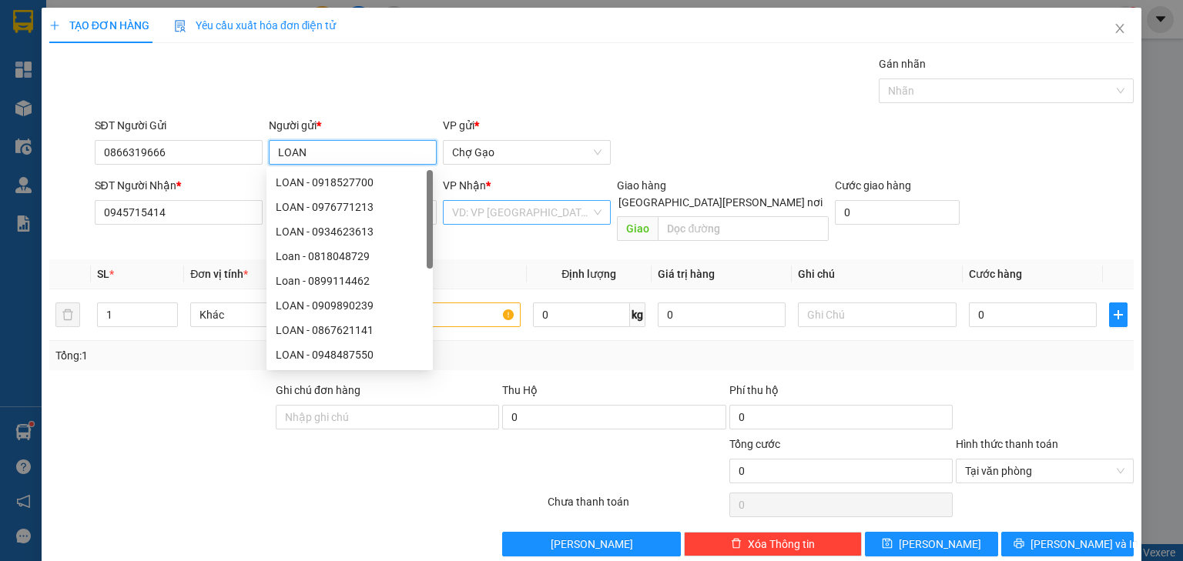
type input "LOAN"
drag, startPoint x: 500, startPoint y: 221, endPoint x: 496, endPoint y: 263, distance: 41.8
click at [500, 222] on input "search" at bounding box center [521, 212] width 139 height 23
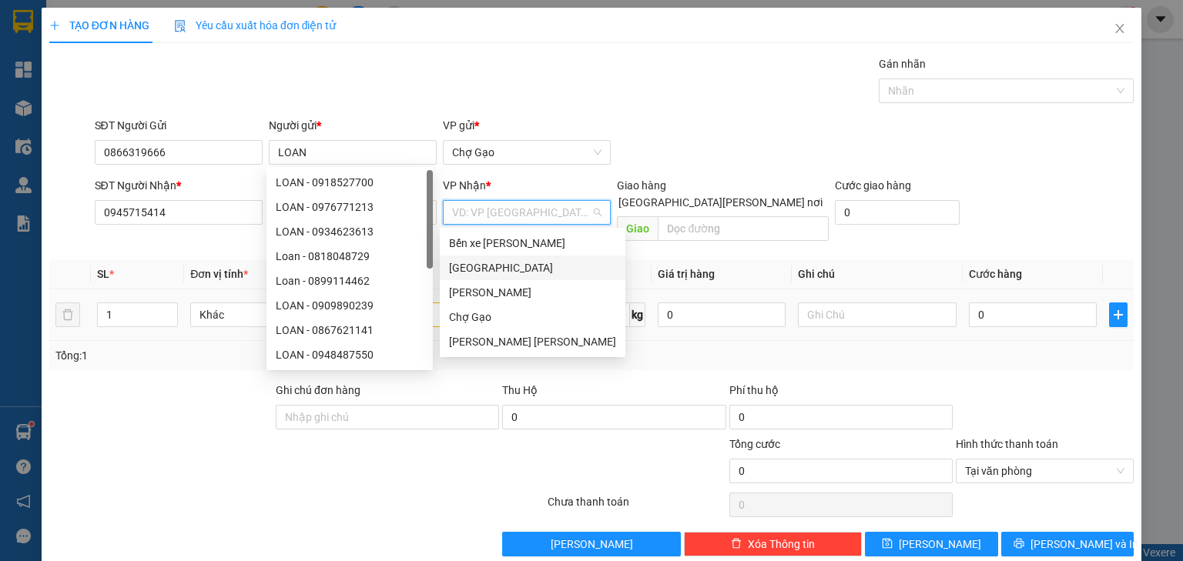
drag, startPoint x: 494, startPoint y: 268, endPoint x: 484, endPoint y: 276, distance: 13.7
click at [494, 269] on div "[GEOGRAPHIC_DATA]" at bounding box center [532, 267] width 167 height 17
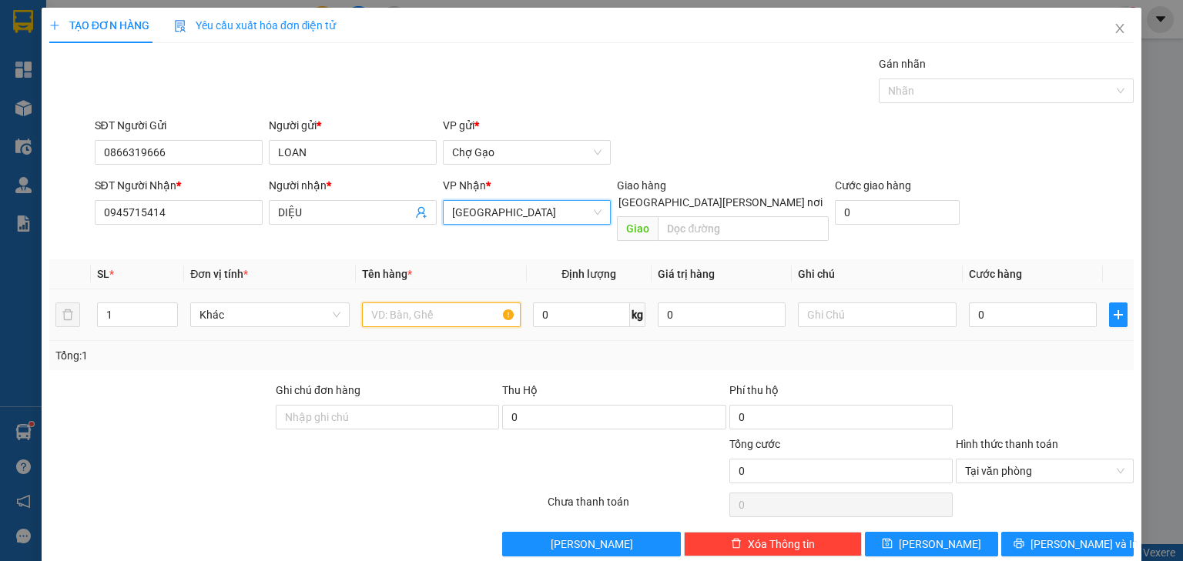
drag, startPoint x: 417, startPoint y: 296, endPoint x: 407, endPoint y: 299, distance: 9.7
click at [407, 303] on input "text" at bounding box center [441, 315] width 159 height 25
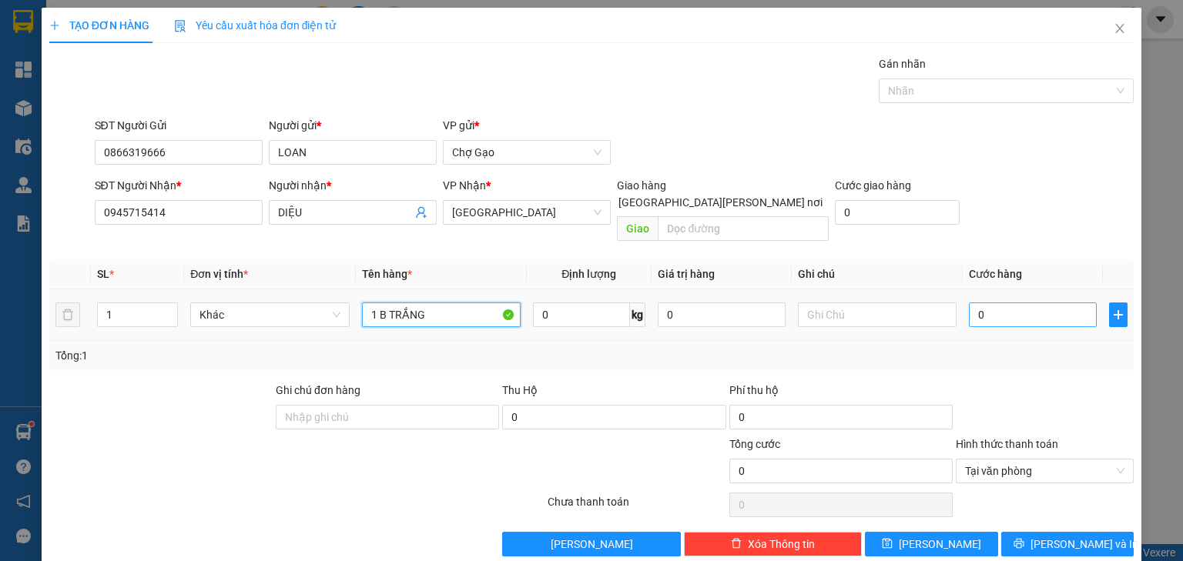
type input "1 B TRẮNG"
click at [992, 303] on input "0" at bounding box center [1033, 315] width 128 height 25
type input "6"
type input "62"
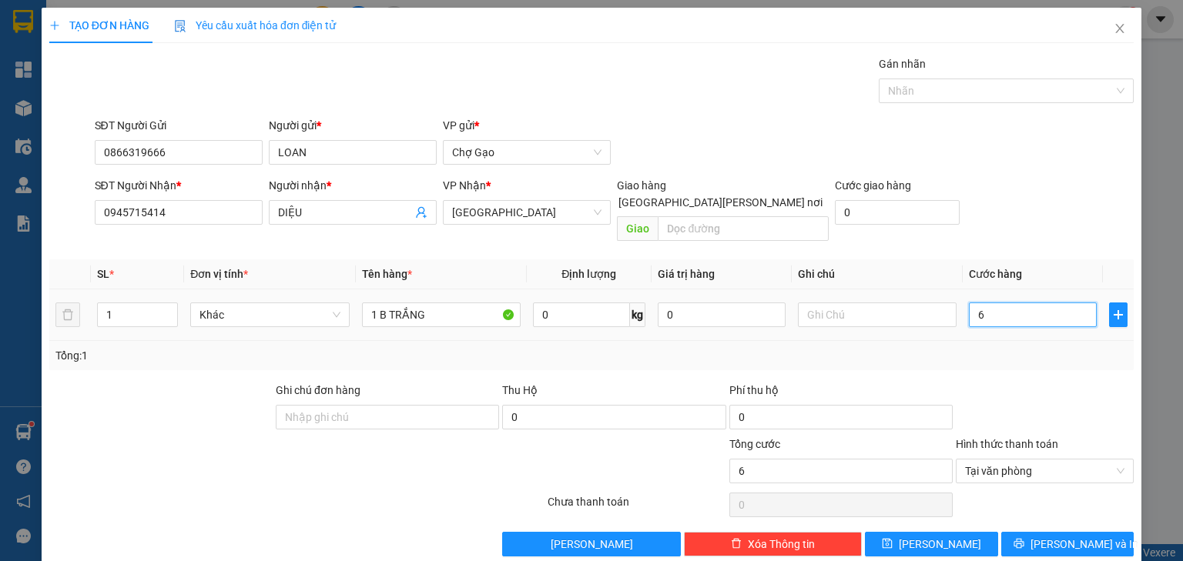
type input "62"
type input "620"
type input "62"
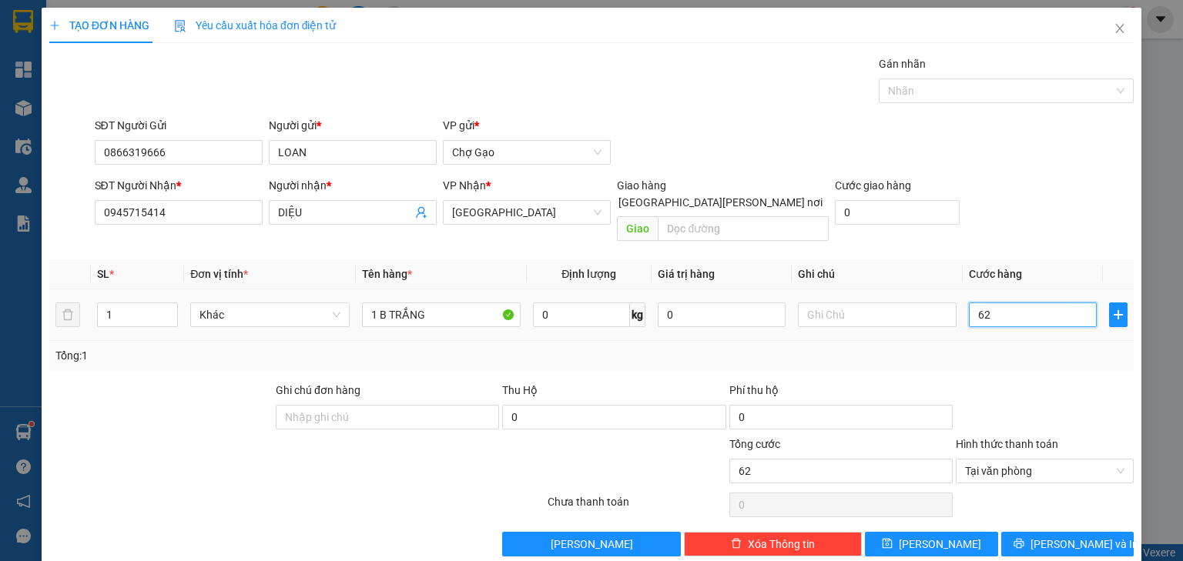
type input "6"
type input "60"
type input "60.000"
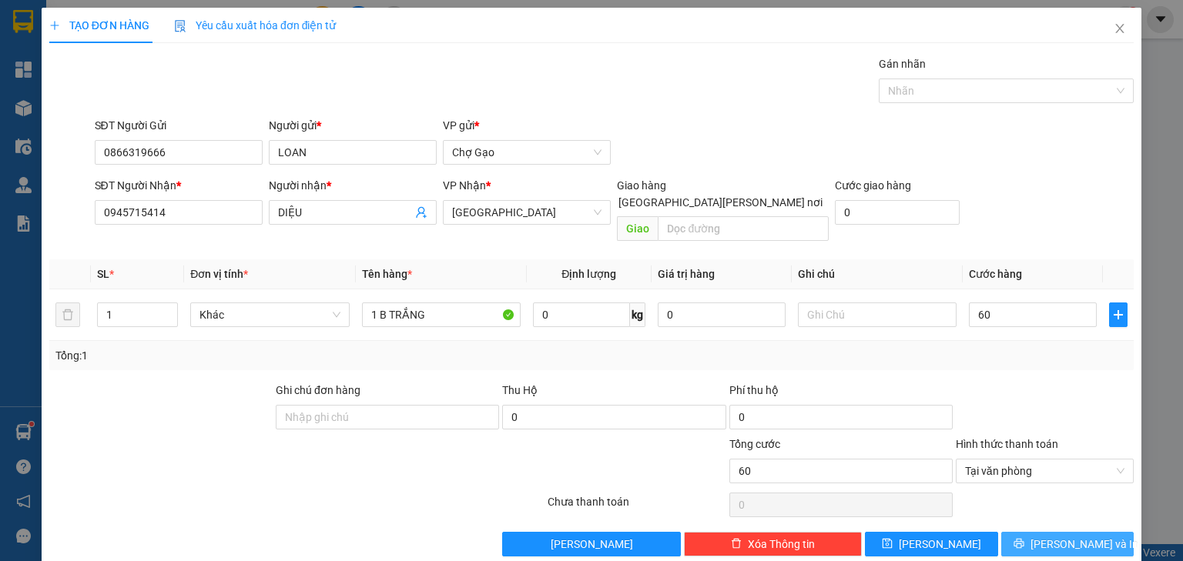
type input "60.000"
click at [1043, 532] on button "[PERSON_NAME] và In" at bounding box center [1067, 544] width 133 height 25
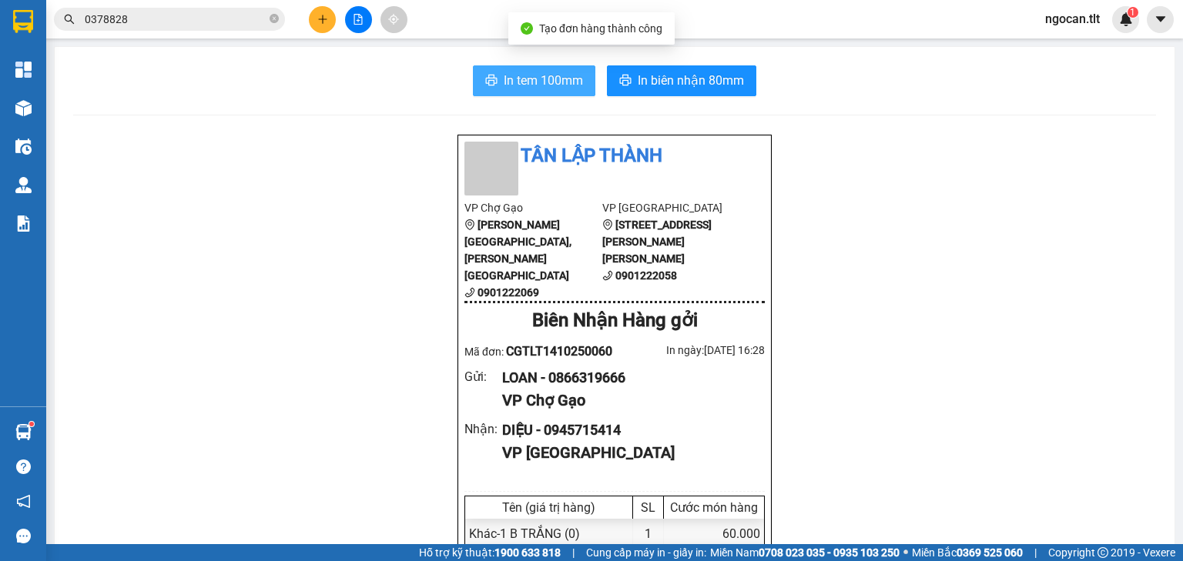
click at [561, 75] on span "In tem 100mm" at bounding box center [543, 80] width 79 height 19
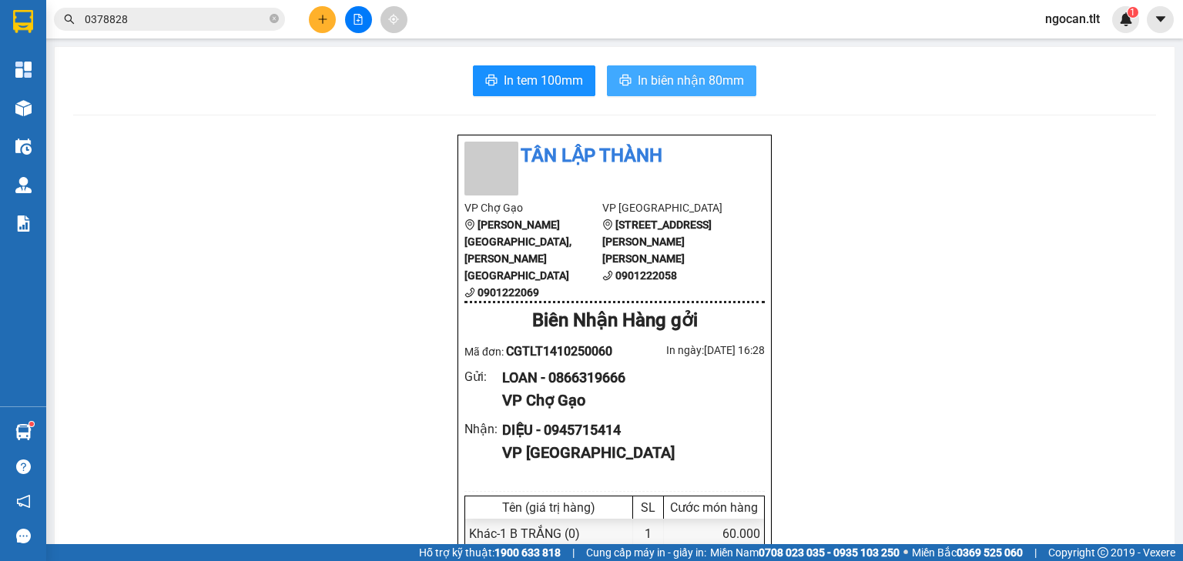
drag, startPoint x: 678, startPoint y: 77, endPoint x: 687, endPoint y: 89, distance: 14.9
click at [679, 77] on span "In biên nhận 80mm" at bounding box center [690, 80] width 106 height 19
click at [156, 24] on input "0378828" at bounding box center [176, 19] width 182 height 17
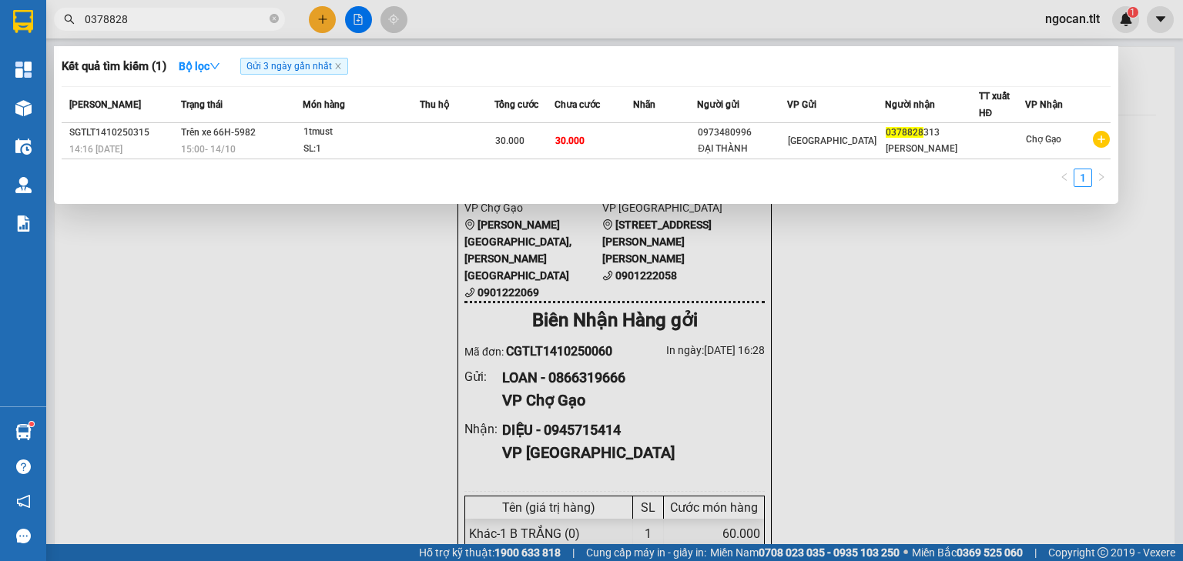
click at [159, 24] on input "0378828" at bounding box center [176, 19] width 182 height 17
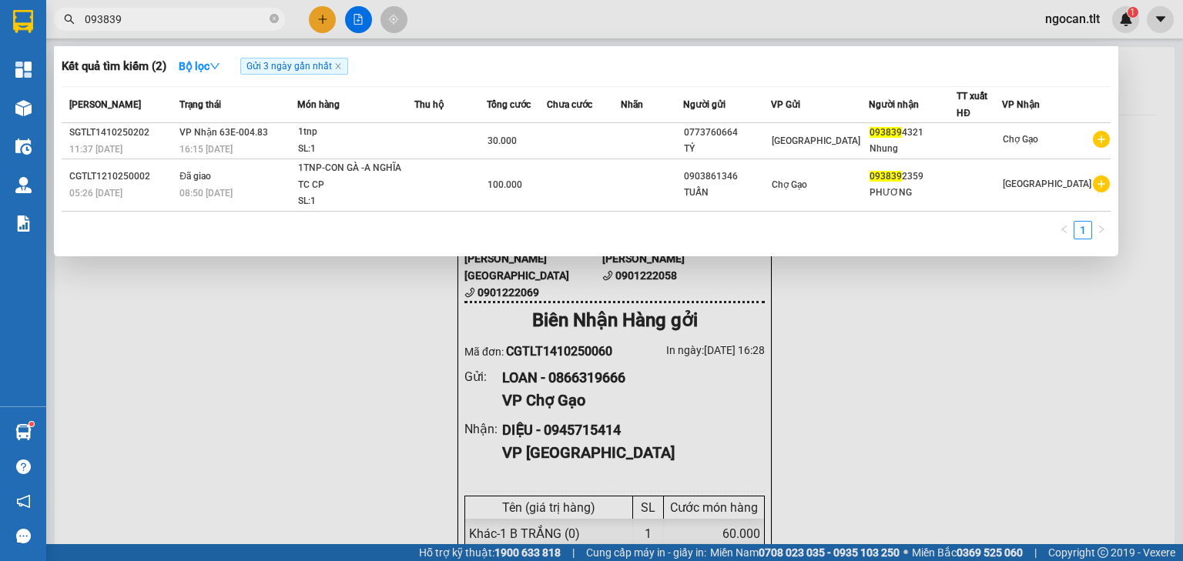
click at [150, 25] on input "093839" at bounding box center [176, 19] width 182 height 17
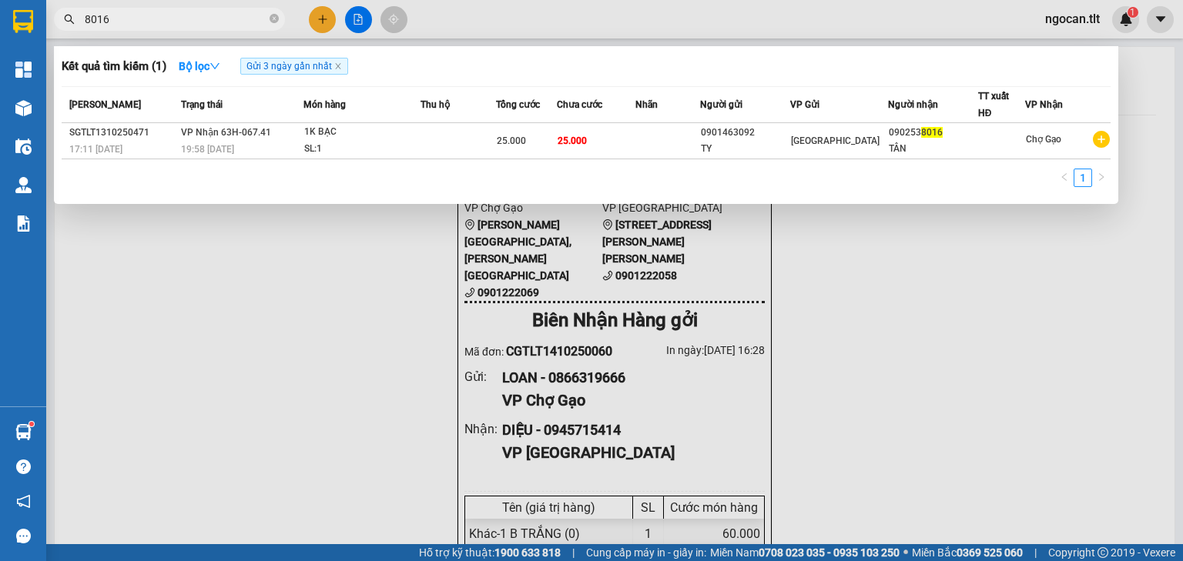
click at [116, 22] on input "8016" at bounding box center [176, 19] width 182 height 17
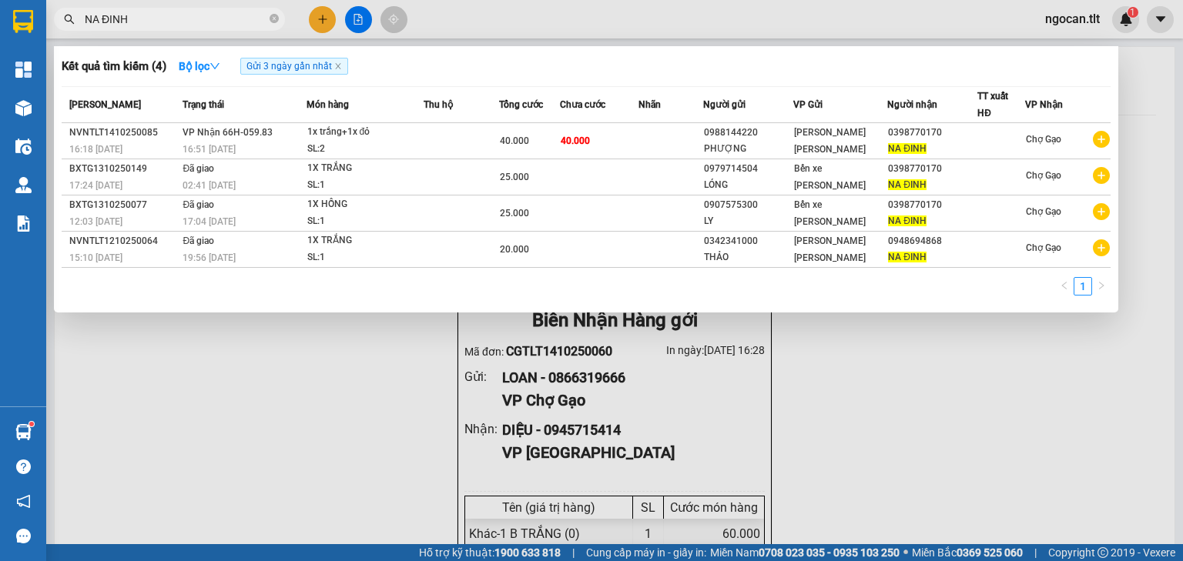
drag, startPoint x: 120, startPoint y: 22, endPoint x: 544, endPoint y: 364, distance: 544.7
click at [300, 33] on div "Kết quả [PERSON_NAME] ( 4 ) Bộ lọc Gửi 3 ngày gần nhất Mã ĐH Trạng thái Món hàn…" at bounding box center [150, 19] width 300 height 27
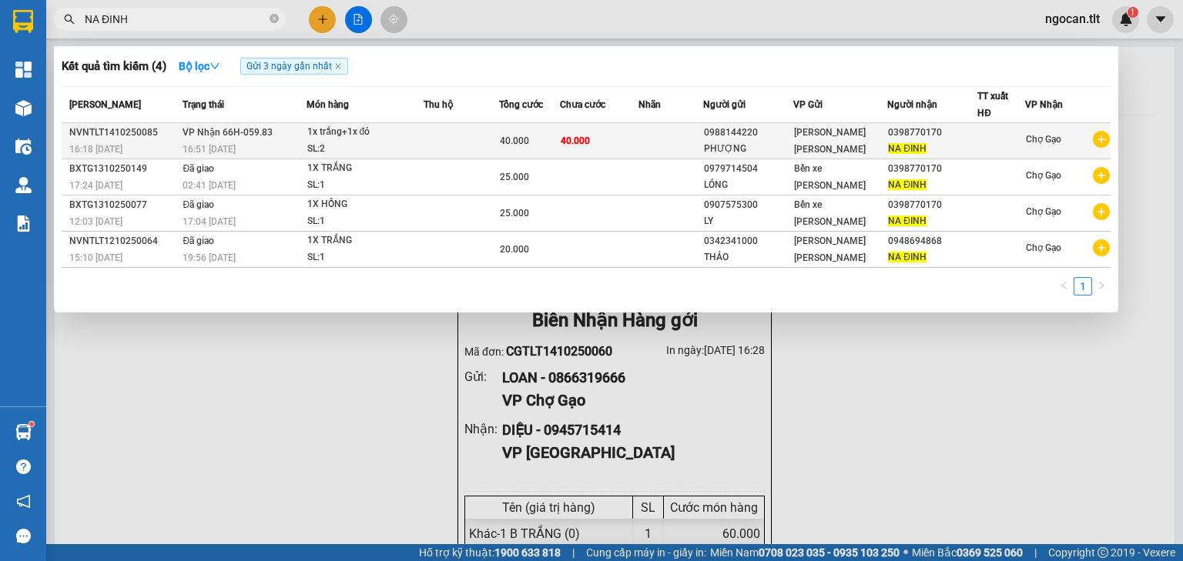
type input "NA ĐINH"
click at [450, 154] on td at bounding box center [460, 141] width 75 height 36
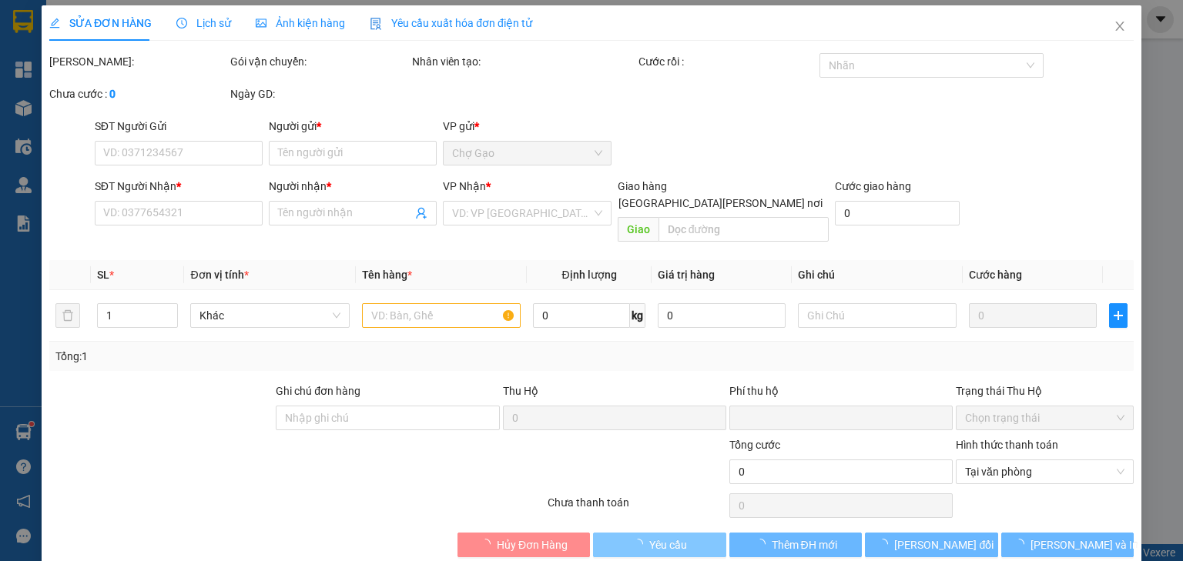
scroll to position [3, 0]
type input "0988144220"
type input "PHƯỢNG"
type input "0398770170"
type input "NA ĐINH"
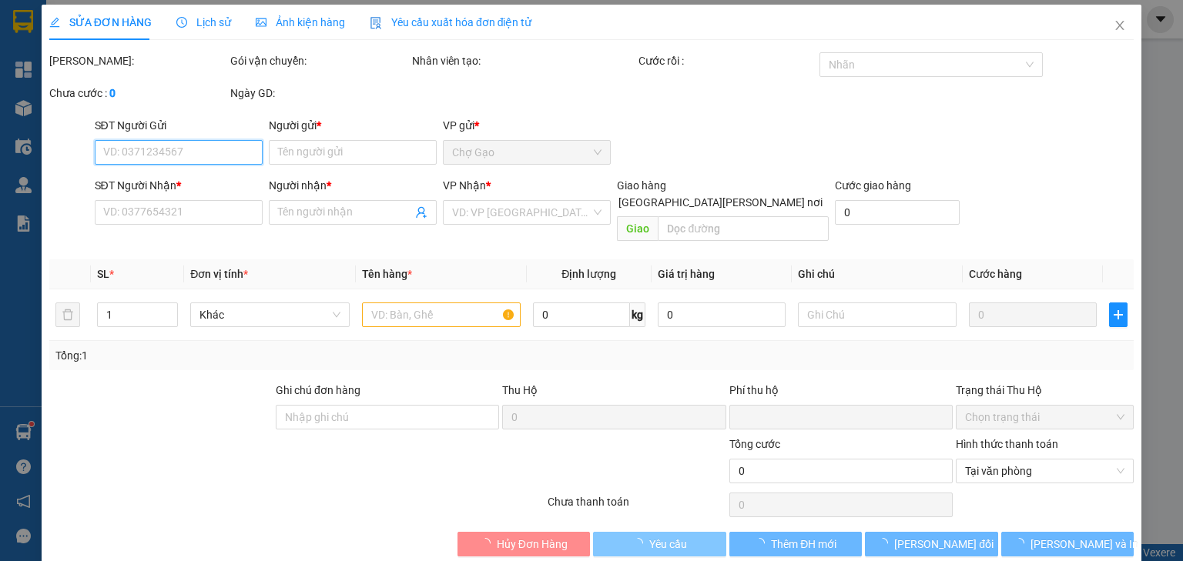
type input "0"
type input "40.000"
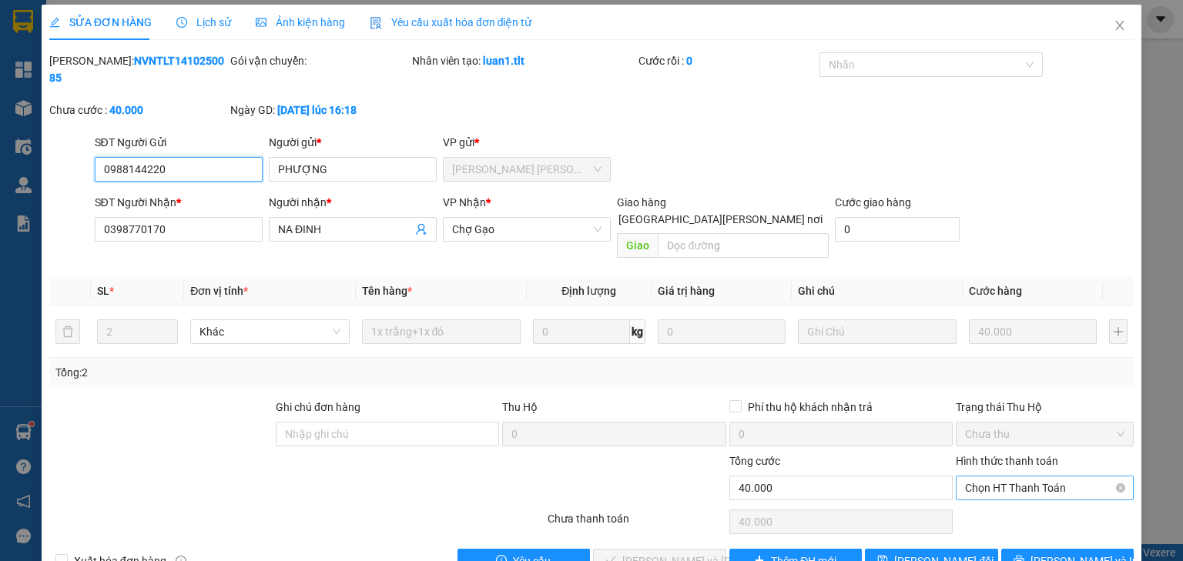
click at [1016, 477] on span "Chọn HT Thanh Toán" at bounding box center [1044, 488] width 159 height 23
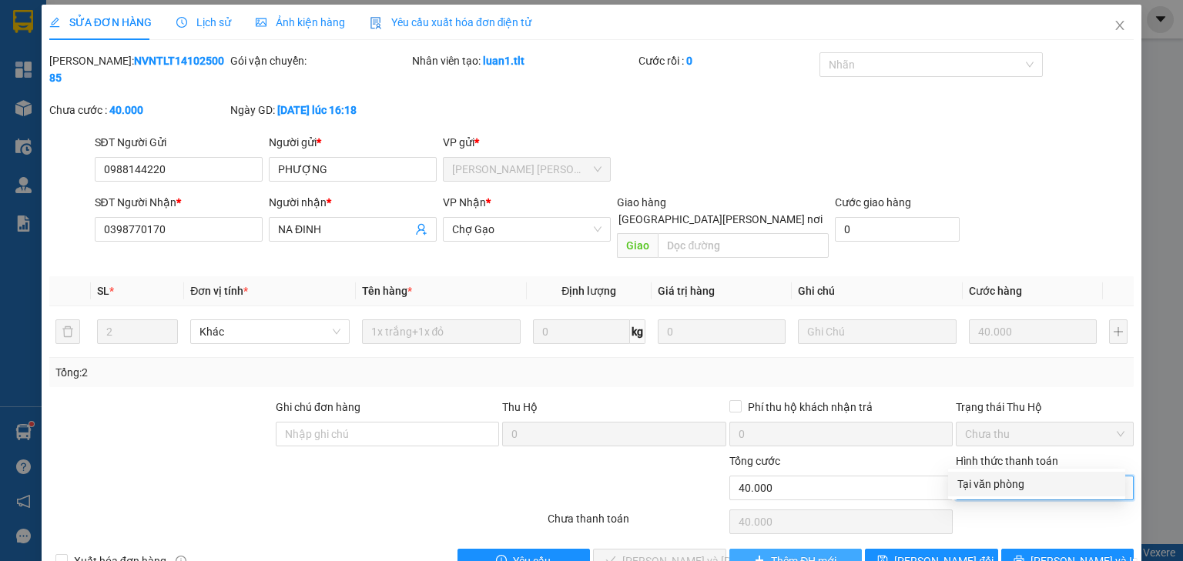
drag, startPoint x: 994, startPoint y: 484, endPoint x: 767, endPoint y: 536, distance: 232.9
click at [989, 485] on div "Tại văn phòng" at bounding box center [1036, 484] width 159 height 17
type input "0"
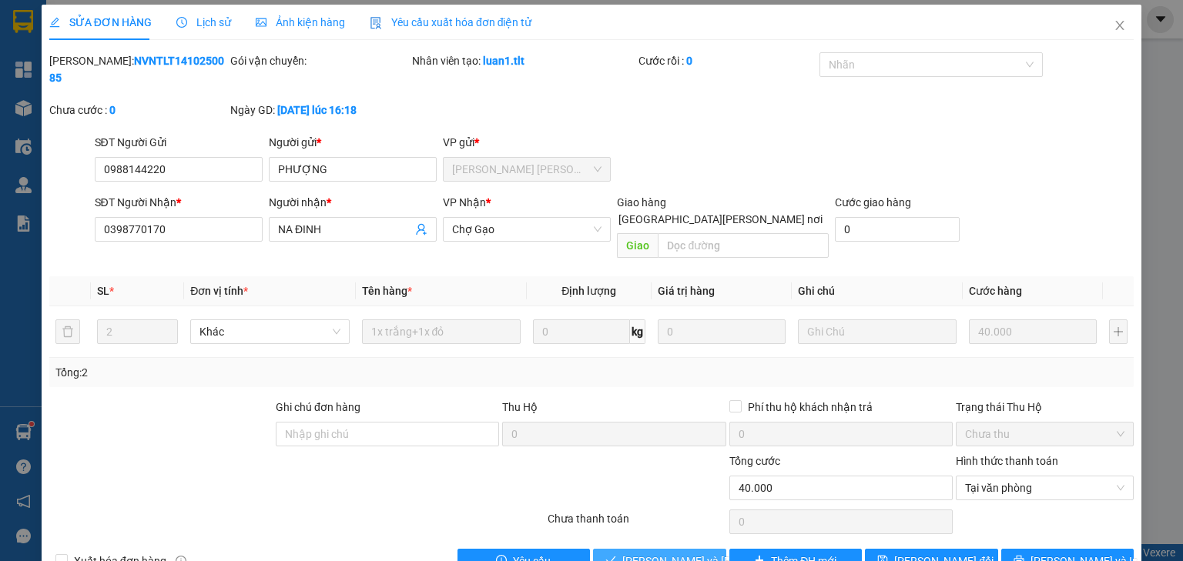
click at [694, 553] on span "[PERSON_NAME] và [PERSON_NAME] hàng" at bounding box center [726, 561] width 208 height 17
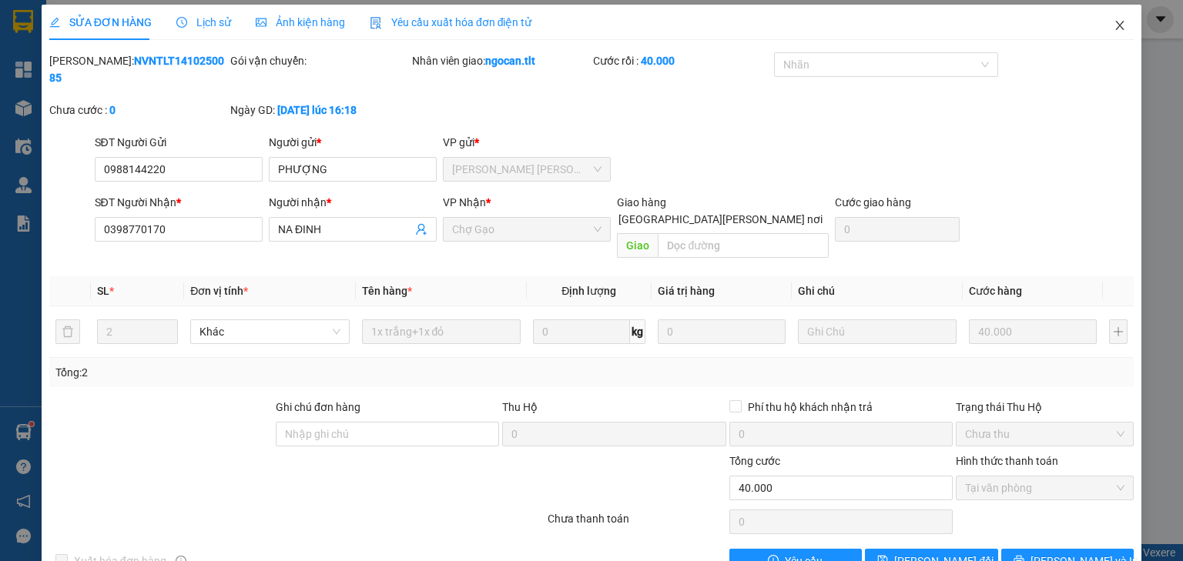
drag, startPoint x: 1106, startPoint y: 22, endPoint x: 1046, endPoint y: 40, distance: 62.8
click at [1113, 21] on icon "close" at bounding box center [1119, 25] width 12 height 12
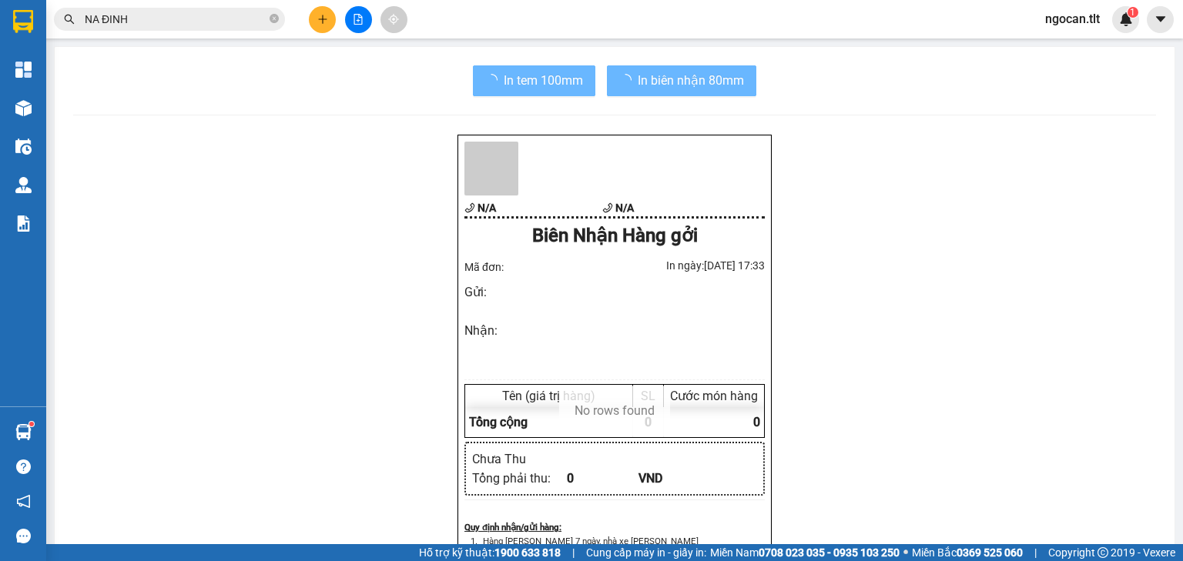
click at [195, 15] on input "NA ĐINH" at bounding box center [176, 19] width 182 height 17
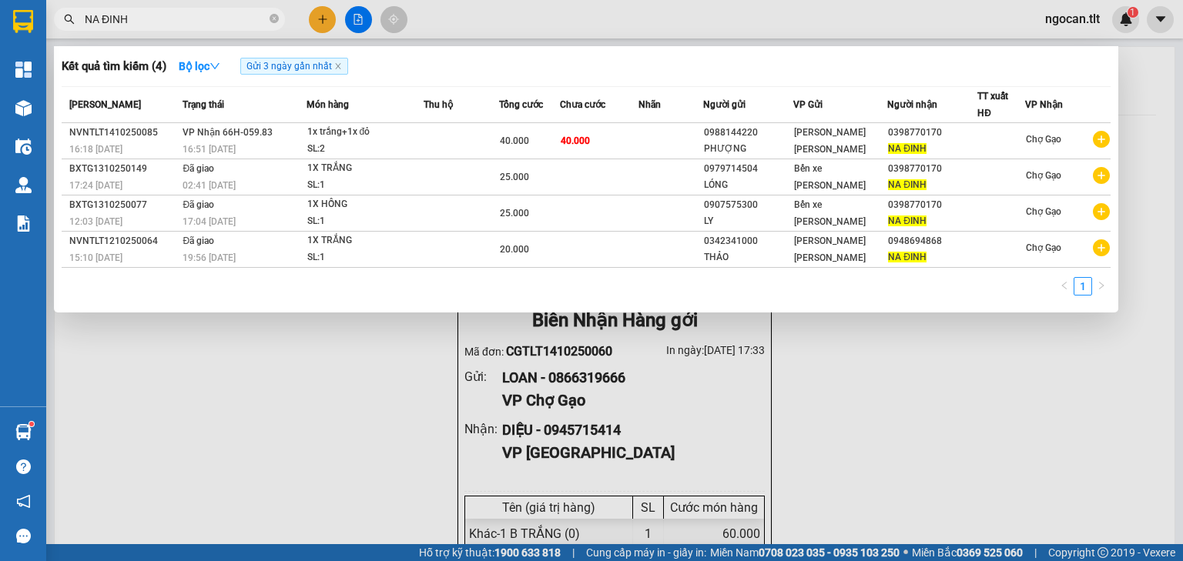
click at [195, 15] on input "NA ĐINH" at bounding box center [176, 19] width 182 height 17
type input "N"
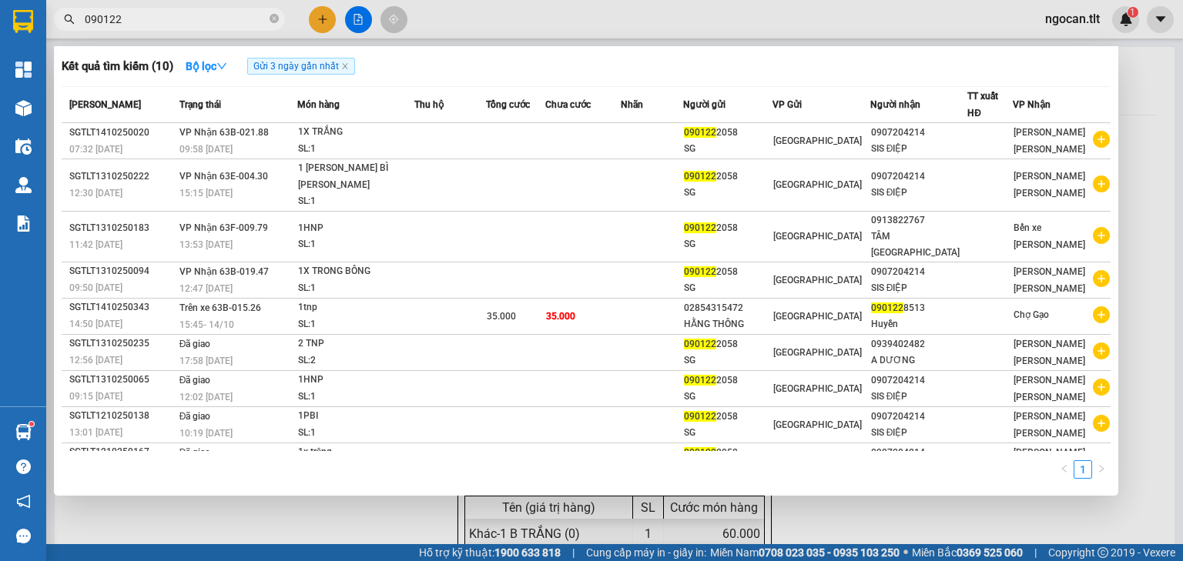
type input "090122"
click at [330, 11] on div at bounding box center [591, 280] width 1183 height 561
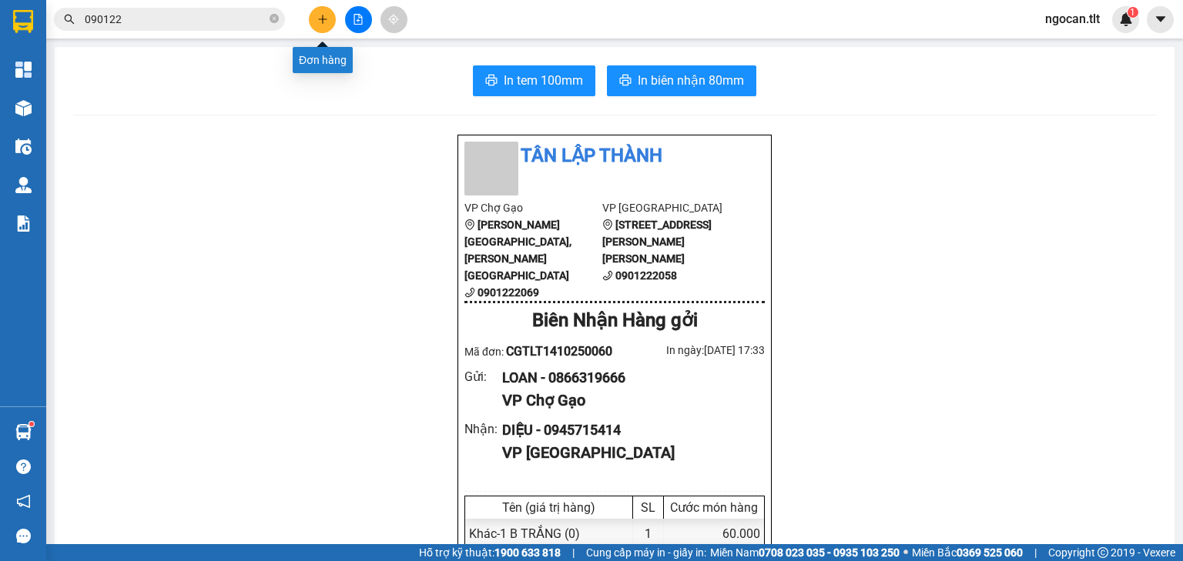
click at [330, 12] on button at bounding box center [322, 19] width 27 height 27
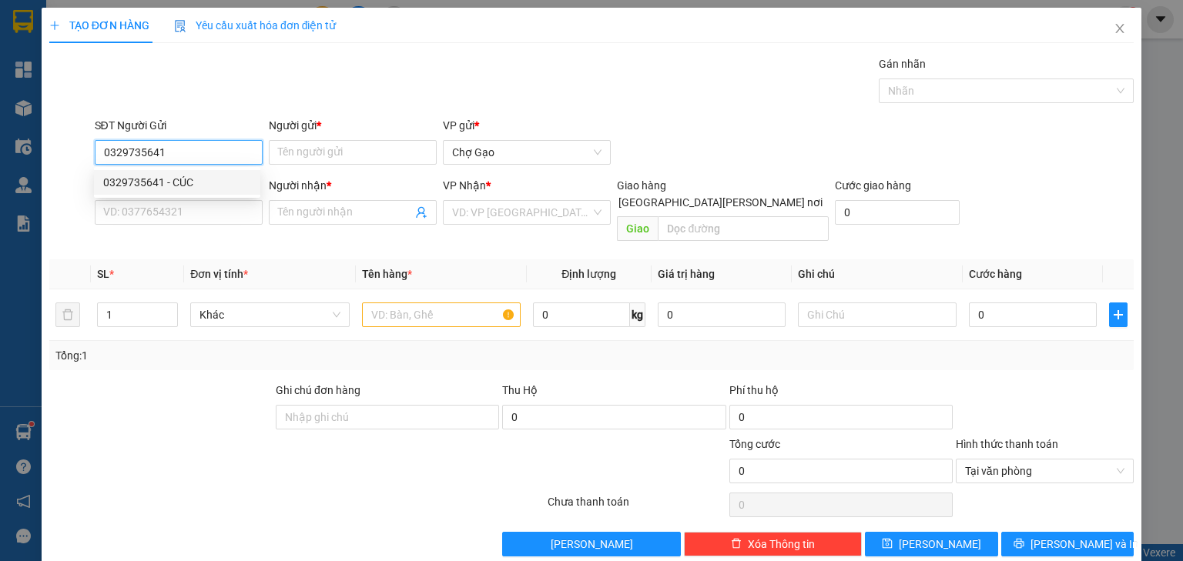
click at [180, 188] on div "0329735641 - CÚC" at bounding box center [177, 182] width 148 height 17
type input "0329735641"
click at [176, 226] on div "SĐT Người Nhận * VD: 0377654321" at bounding box center [179, 204] width 168 height 54
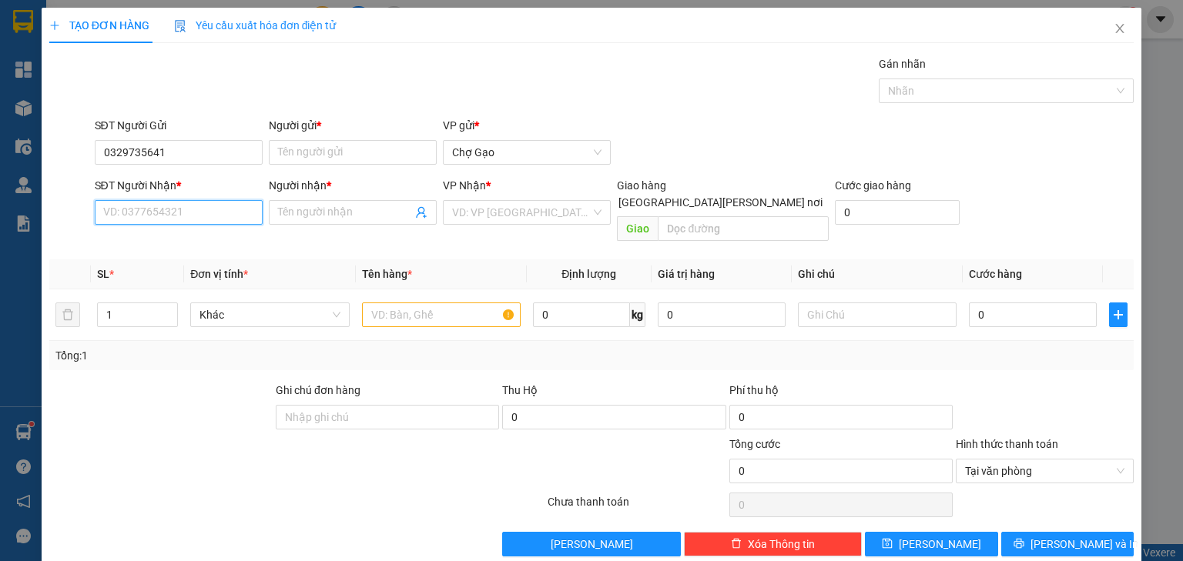
click at [187, 219] on input "SĐT Người Nhận *" at bounding box center [179, 212] width 168 height 25
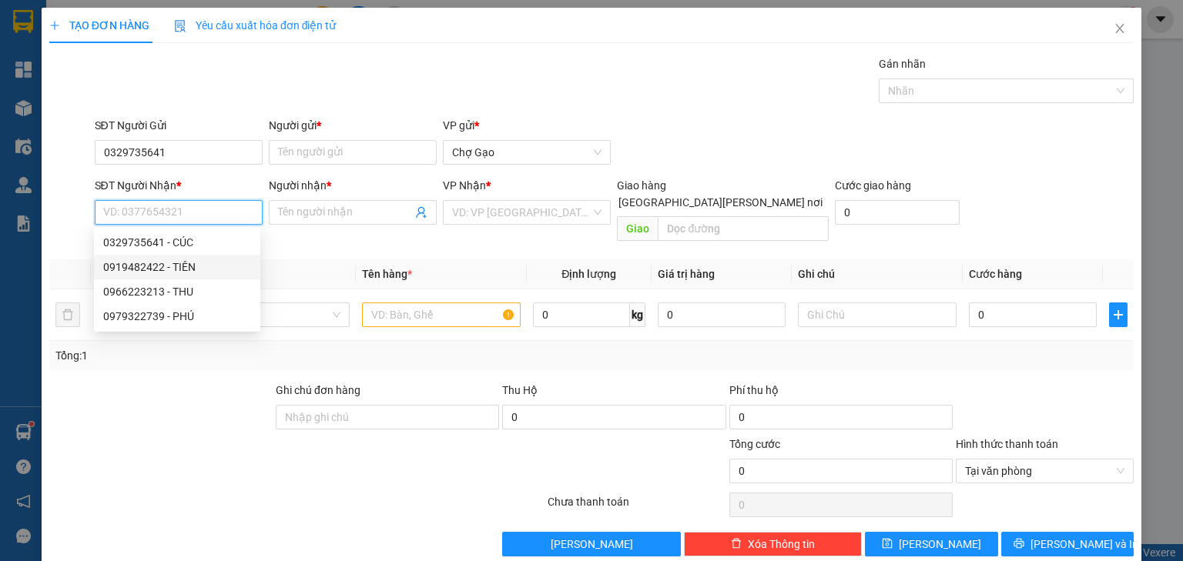
click at [188, 262] on div "0919482422 - TIÊN" at bounding box center [177, 267] width 148 height 17
type input "0919482422"
type input "TIÊN"
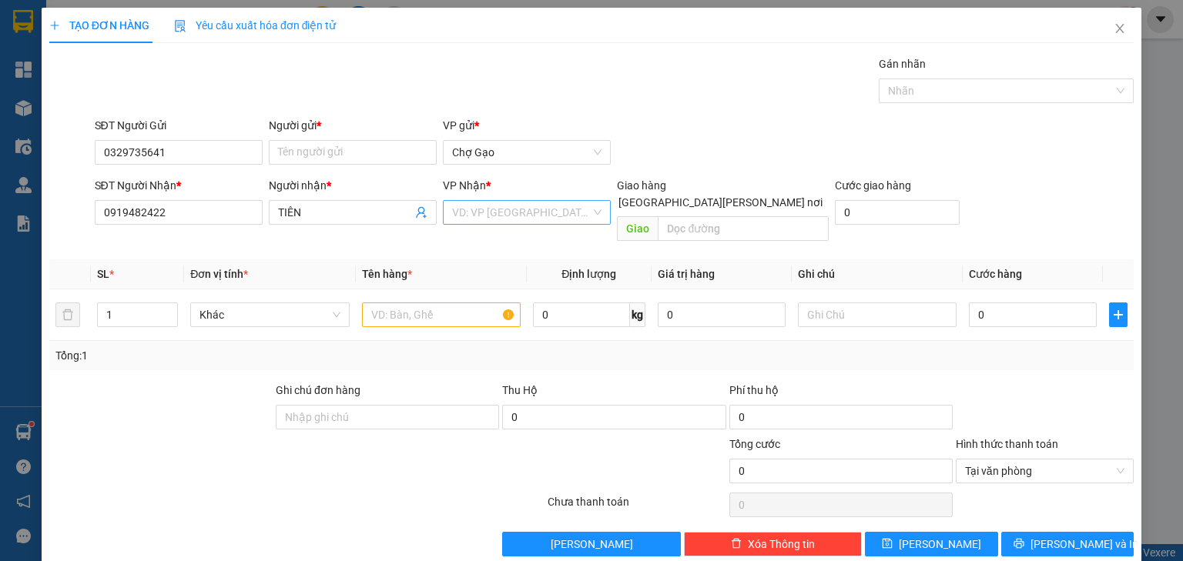
click at [506, 217] on input "search" at bounding box center [521, 212] width 139 height 23
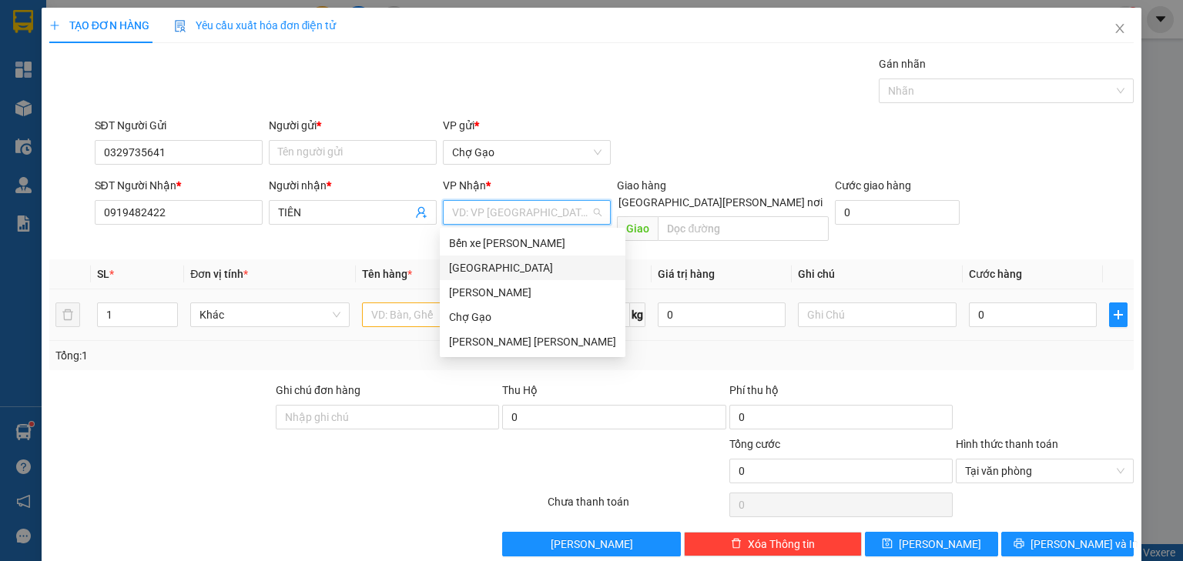
click at [487, 276] on div "[GEOGRAPHIC_DATA]" at bounding box center [533, 268] width 186 height 25
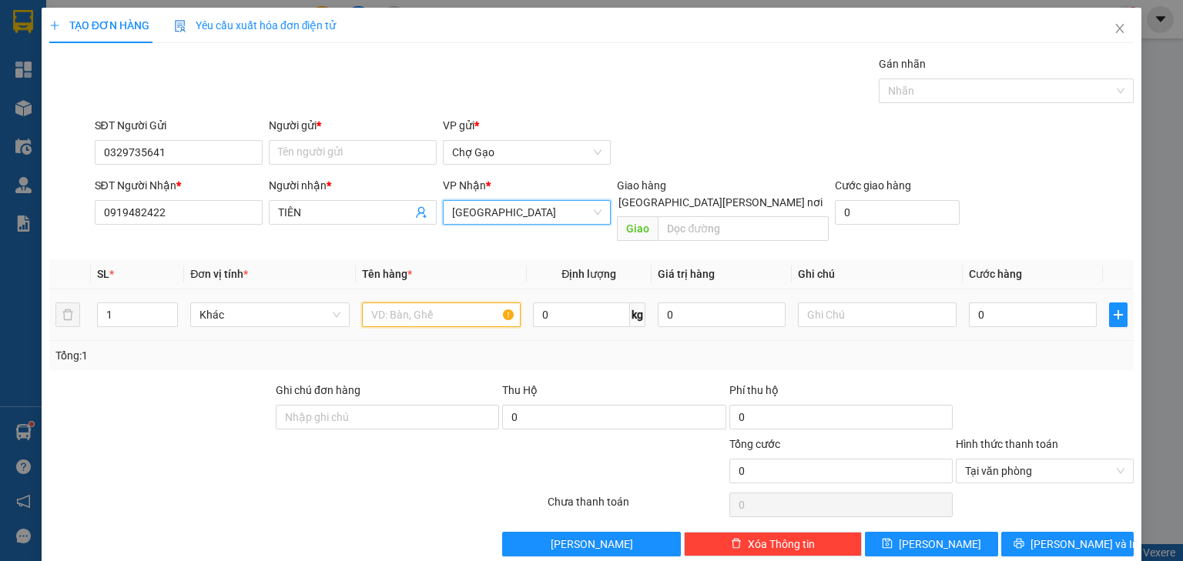
click at [423, 303] on input "text" at bounding box center [441, 315] width 159 height 25
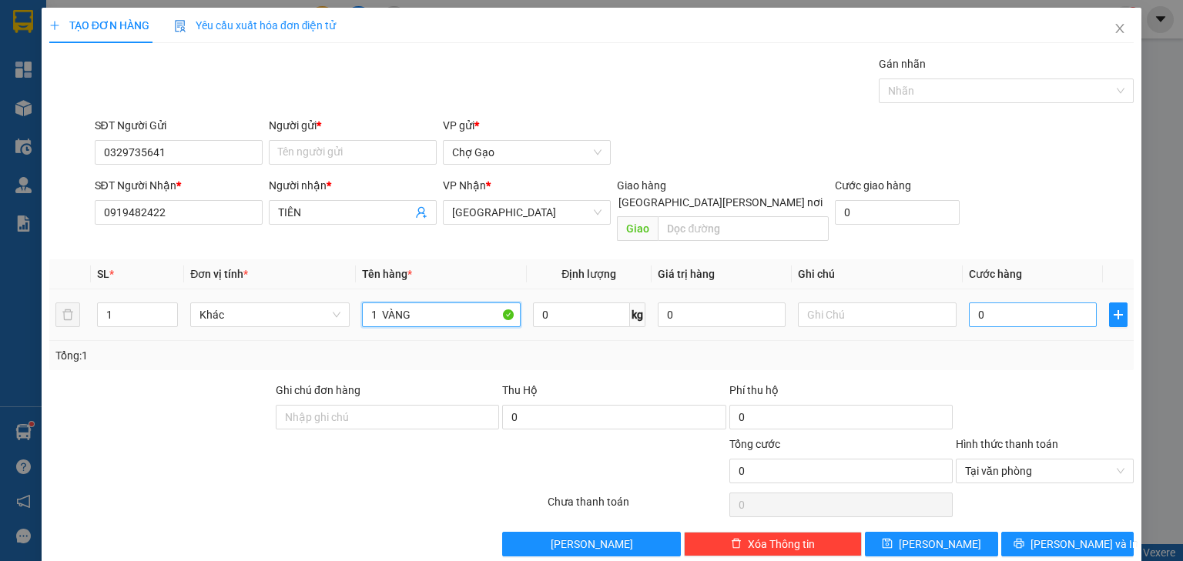
type input "1 VÀNG"
type input "2"
type input "20"
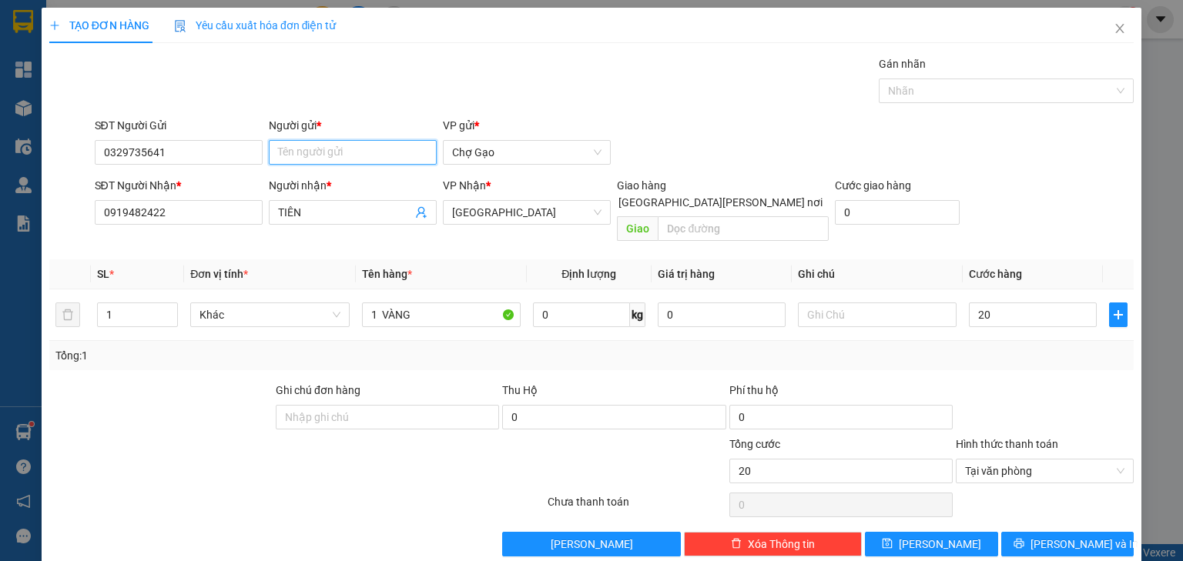
type input "20.000"
click at [363, 151] on input "Người gửi *" at bounding box center [353, 152] width 168 height 25
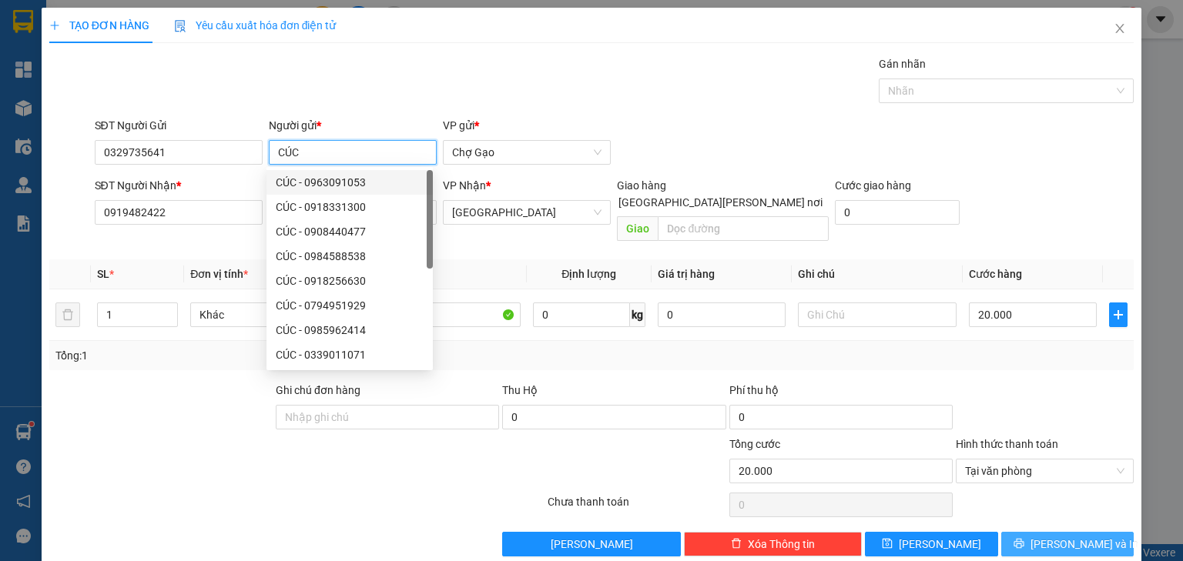
type input "CÚC"
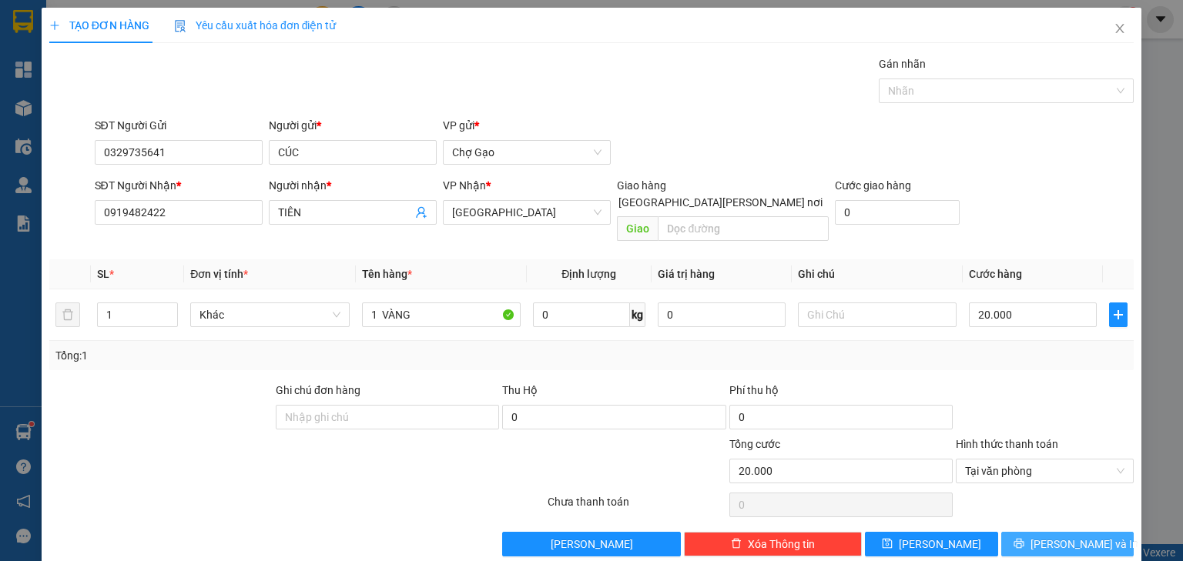
click at [1053, 536] on span "[PERSON_NAME] và In" at bounding box center [1084, 544] width 108 height 17
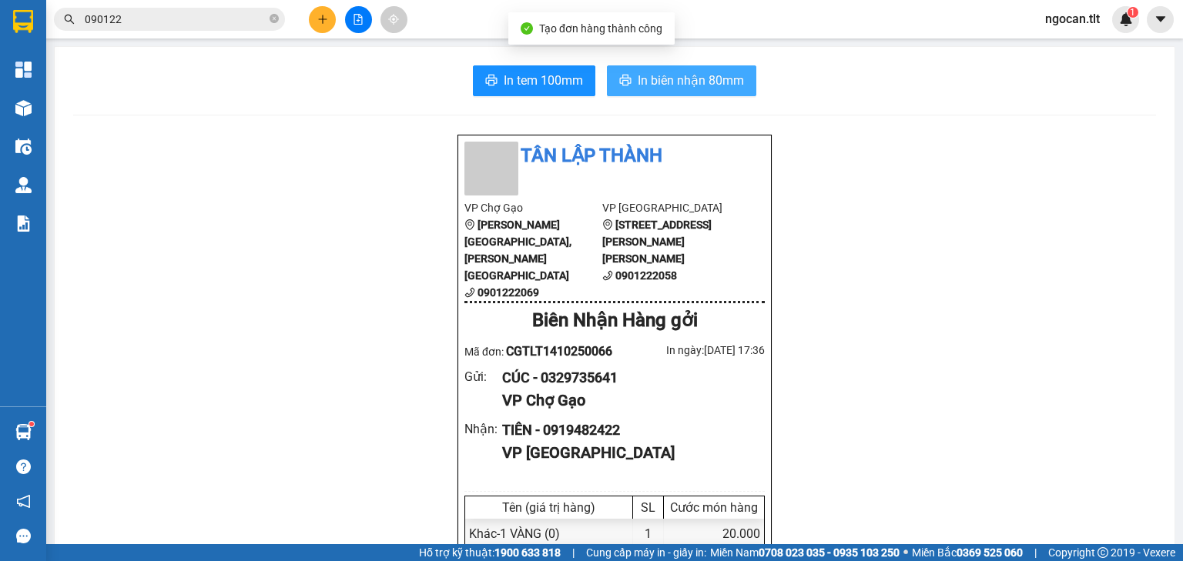
click at [718, 71] on span "In biên nhận 80mm" at bounding box center [690, 80] width 106 height 19
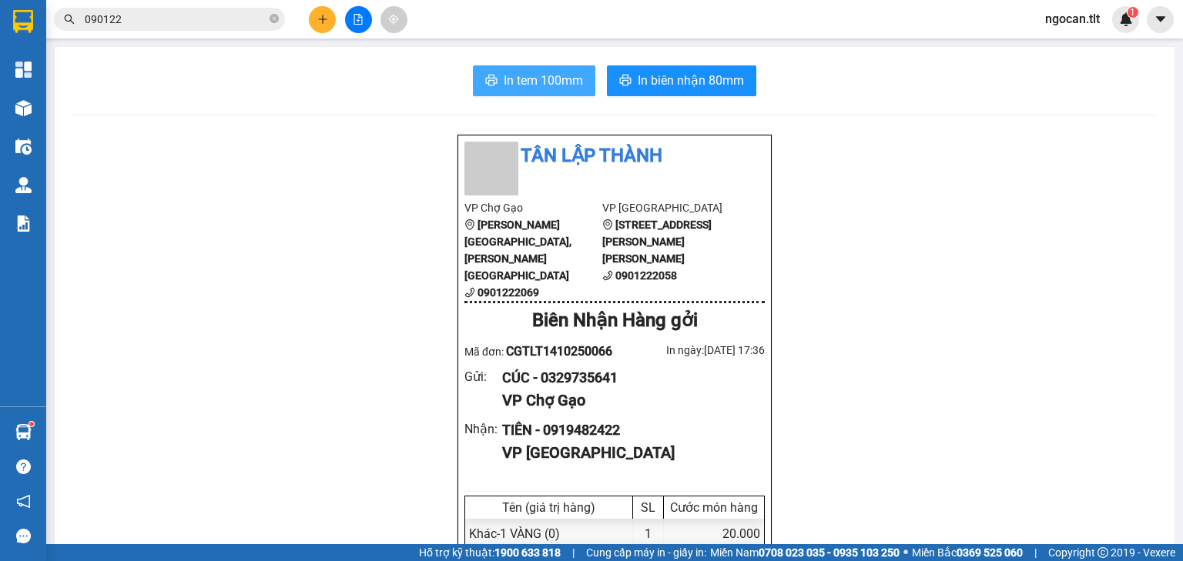
click at [514, 78] on span "In tem 100mm" at bounding box center [543, 80] width 79 height 19
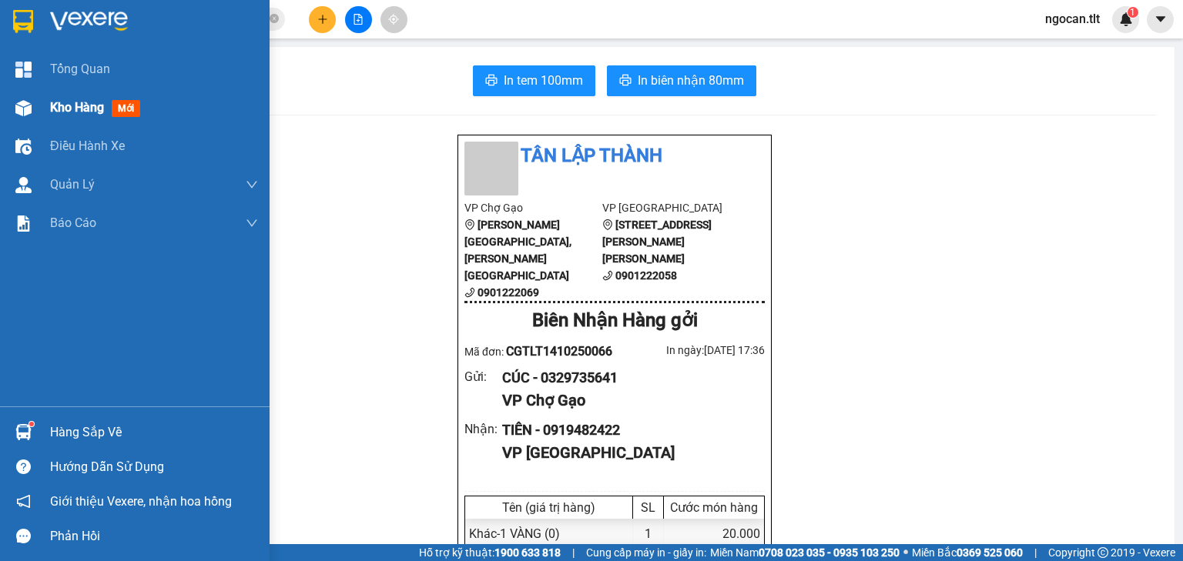
drag, startPoint x: 69, startPoint y: 111, endPoint x: 251, endPoint y: 191, distance: 198.6
click at [70, 111] on span "Kho hàng" at bounding box center [77, 107] width 54 height 15
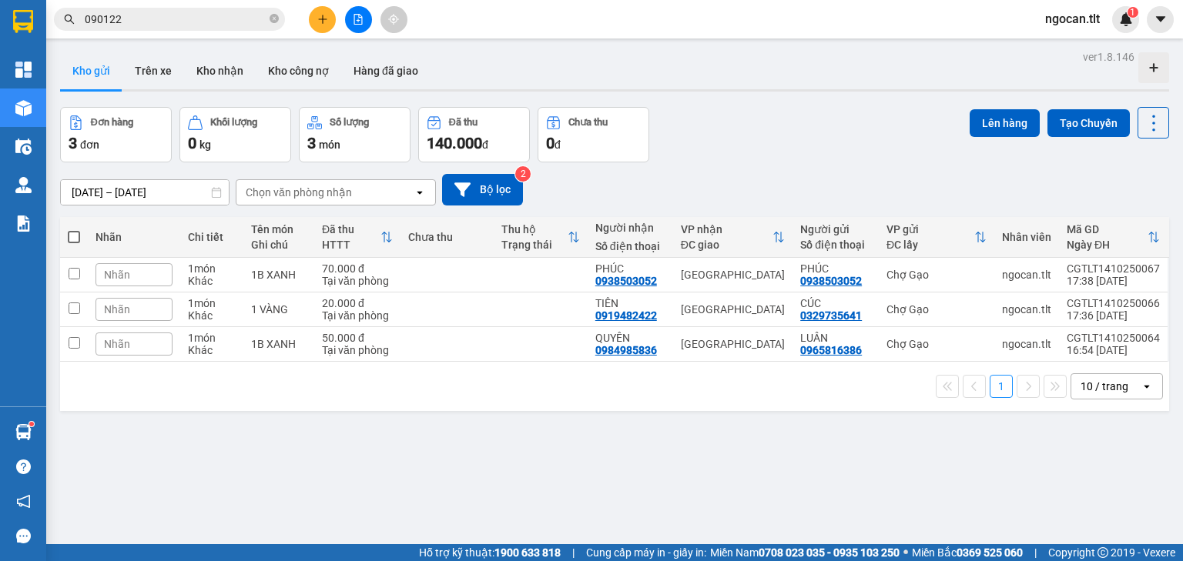
click at [69, 230] on label at bounding box center [74, 236] width 12 height 15
click at [74, 229] on input "checkbox" at bounding box center [74, 229] width 0 height 0
checkbox input "true"
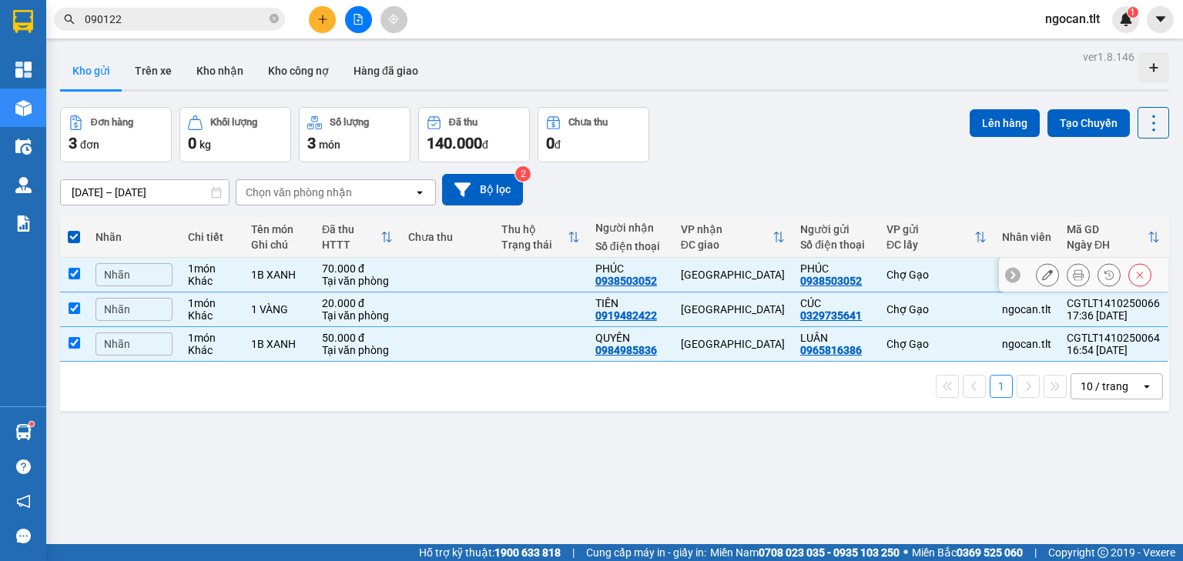
click at [73, 271] on input "checkbox" at bounding box center [75, 274] width 12 height 12
checkbox input "false"
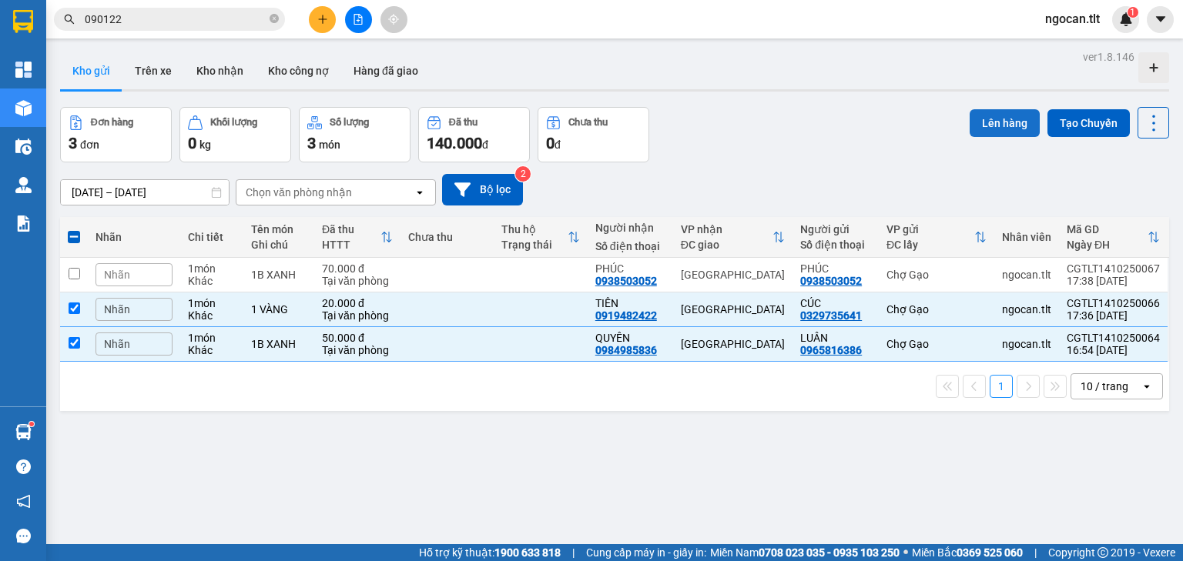
click at [999, 125] on button "Lên hàng" at bounding box center [1004, 123] width 70 height 28
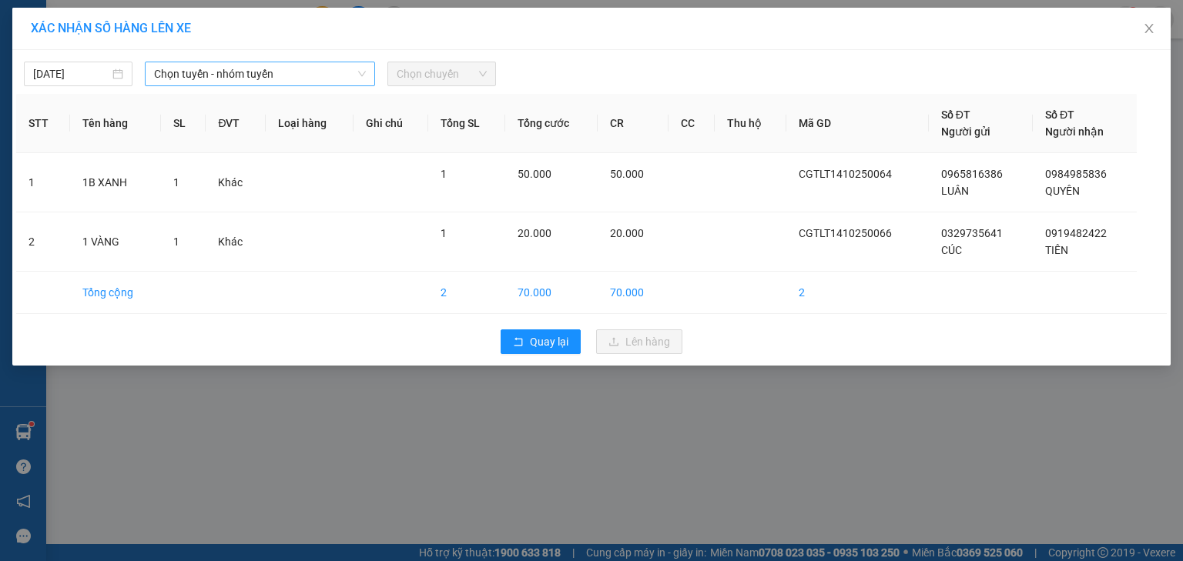
click at [292, 65] on span "Chọn tuyến - nhóm tuyến" at bounding box center [260, 73] width 212 height 23
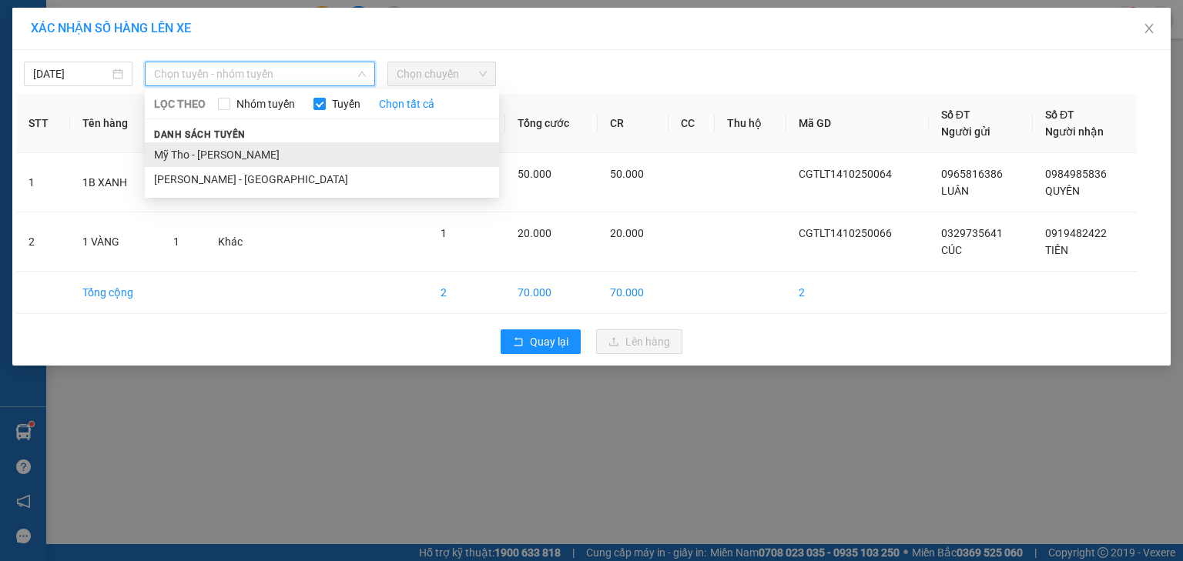
click at [259, 152] on li "Mỹ Tho - [PERSON_NAME]" at bounding box center [322, 154] width 354 height 25
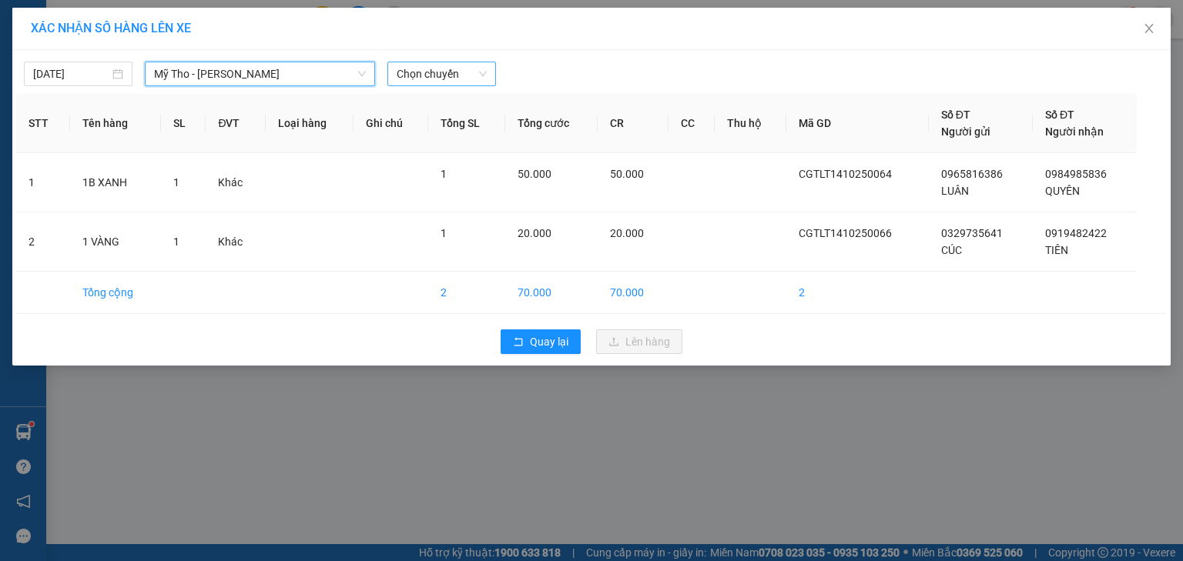
click at [437, 83] on span "Chọn chuyến" at bounding box center [442, 73] width 90 height 23
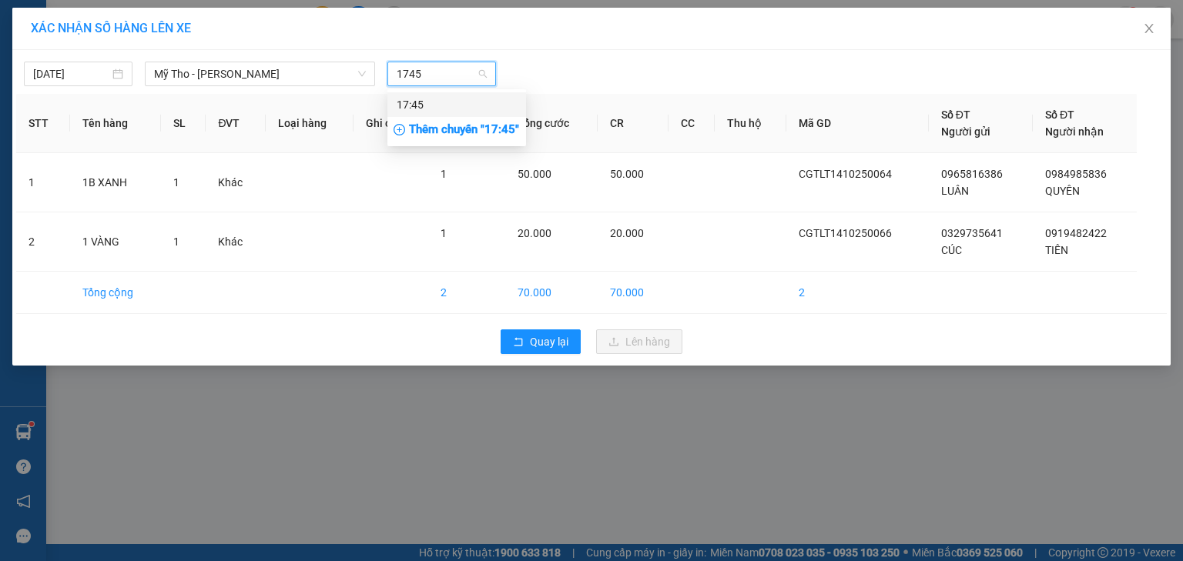
type input "1745"
click at [485, 92] on body "Kết quả [PERSON_NAME] ( 10 ) Bộ lọc Gửi 3 ngày gần nhất Mã ĐH Trạng thái Món hà…" at bounding box center [591, 280] width 1183 height 561
click at [465, 82] on span "Chọn chuyến" at bounding box center [442, 73] width 90 height 23
type input "1745"
click at [408, 98] on div "17:45" at bounding box center [457, 104] width 120 height 17
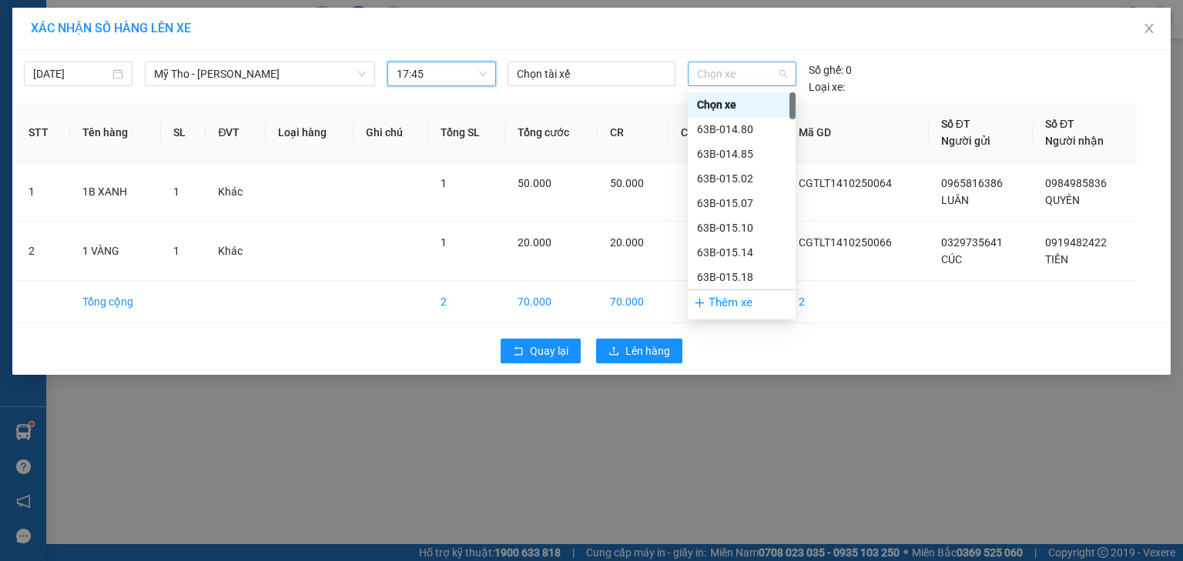
click at [763, 78] on span "Chọn xe" at bounding box center [741, 73] width 89 height 23
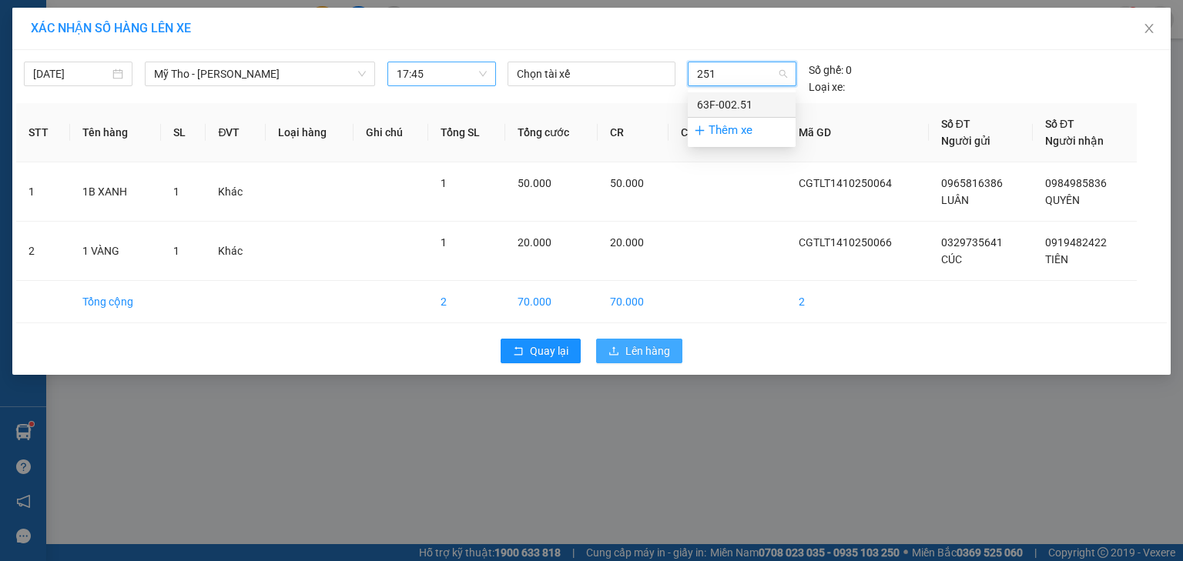
type input "251"
click at [653, 345] on span "Lên hàng" at bounding box center [647, 351] width 45 height 17
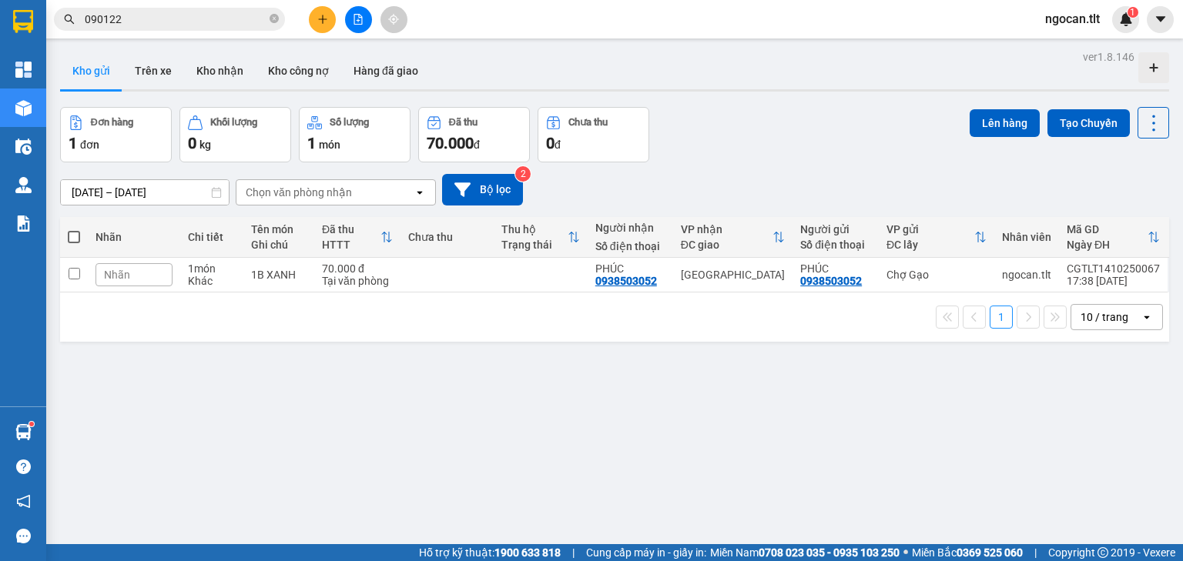
click at [358, 22] on icon "file-add" at bounding box center [358, 19] width 11 height 11
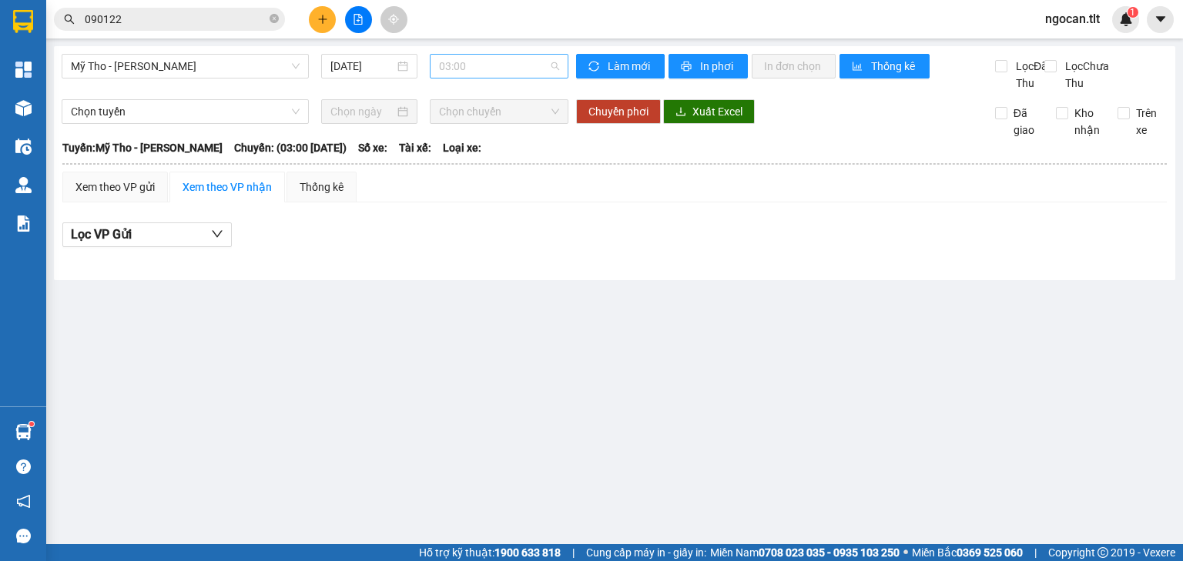
click at [475, 59] on span "03:00" at bounding box center [499, 66] width 121 height 23
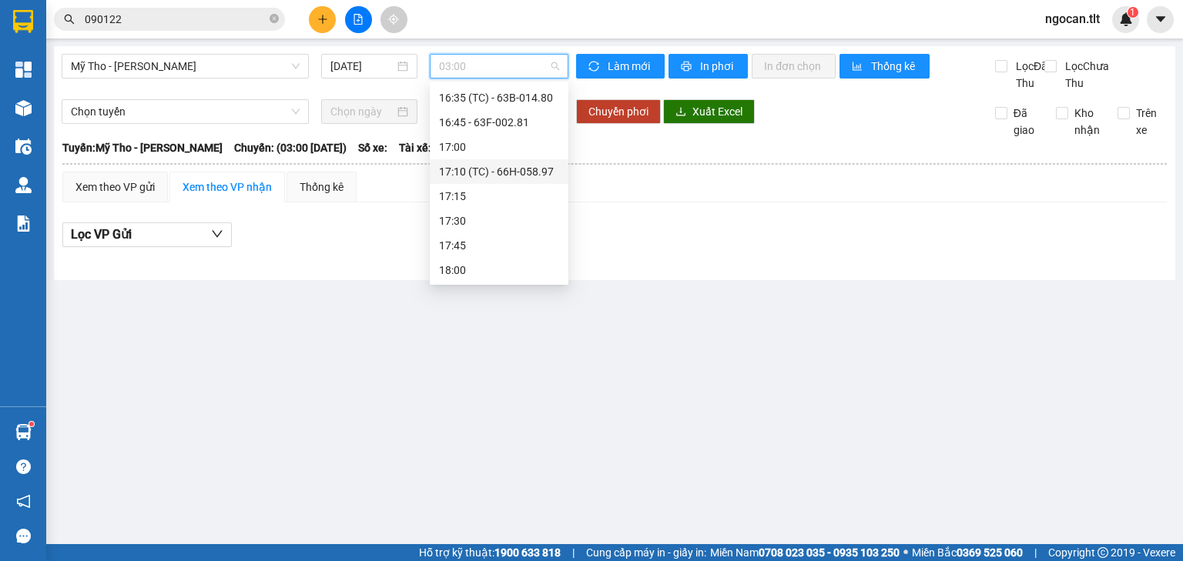
scroll to position [1888, 0]
drag, startPoint x: 471, startPoint y: 212, endPoint x: 459, endPoint y: 255, distance: 44.8
click at [459, 255] on div "17:45" at bounding box center [499, 254] width 120 height 17
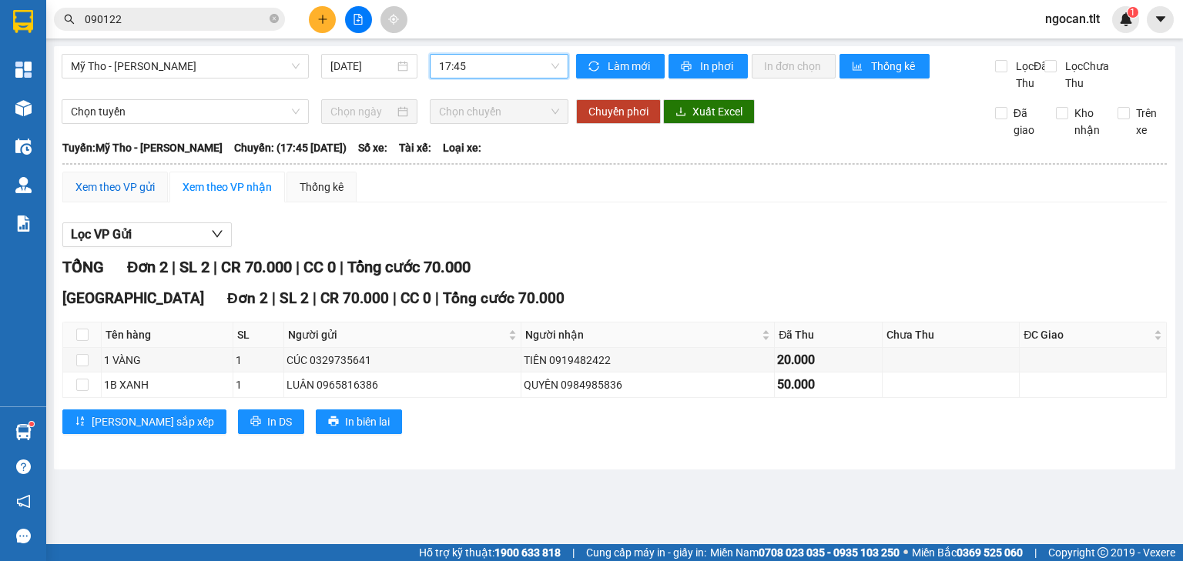
click at [99, 196] on div "Xem theo VP gửi" at bounding box center [114, 187] width 79 height 17
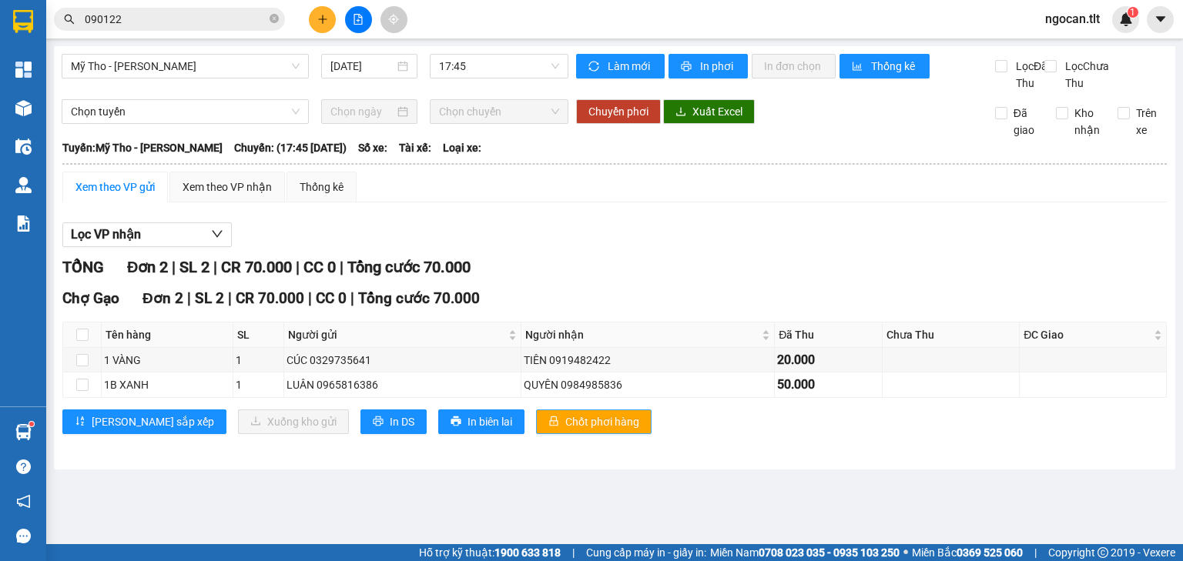
click at [565, 430] on span "Chốt phơi hàng" at bounding box center [602, 421] width 74 height 17
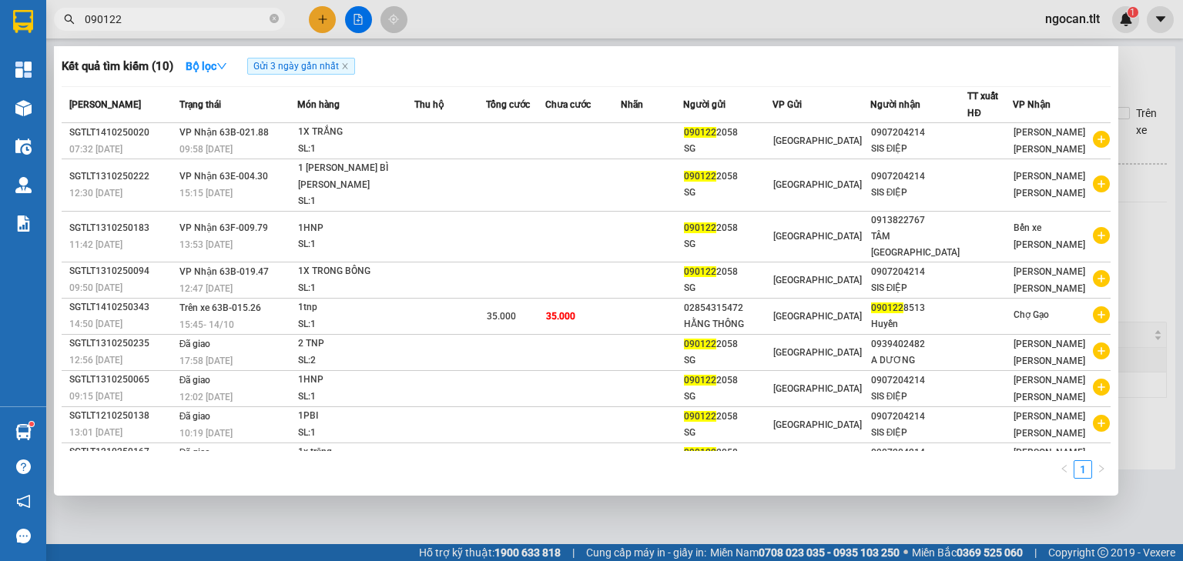
click at [162, 22] on input "090122" at bounding box center [176, 19] width 182 height 17
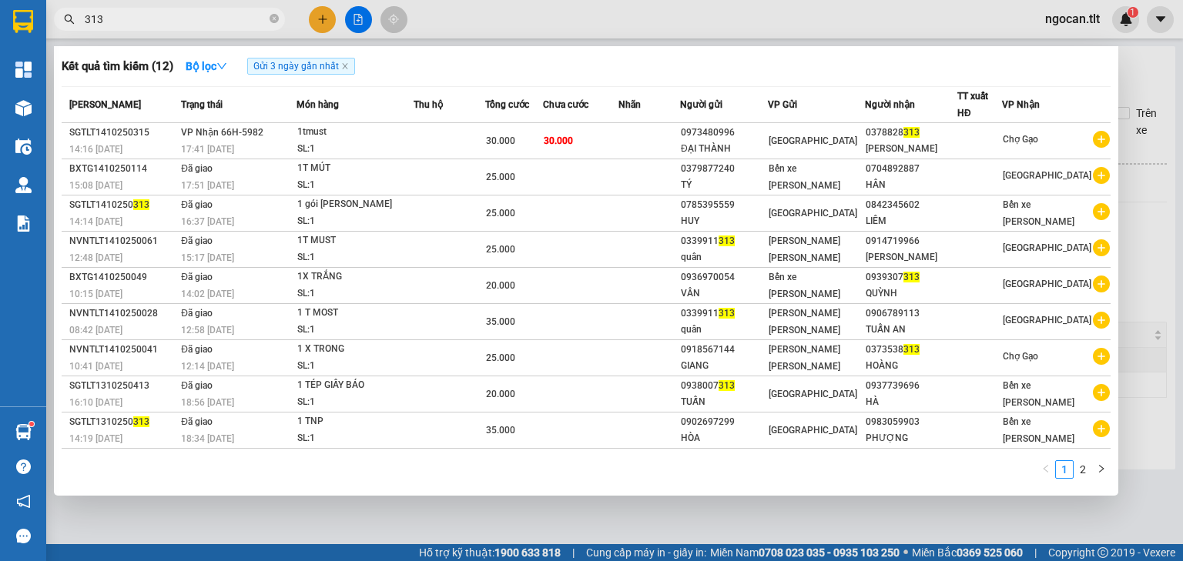
type input "313"
click at [321, 24] on div at bounding box center [591, 280] width 1183 height 561
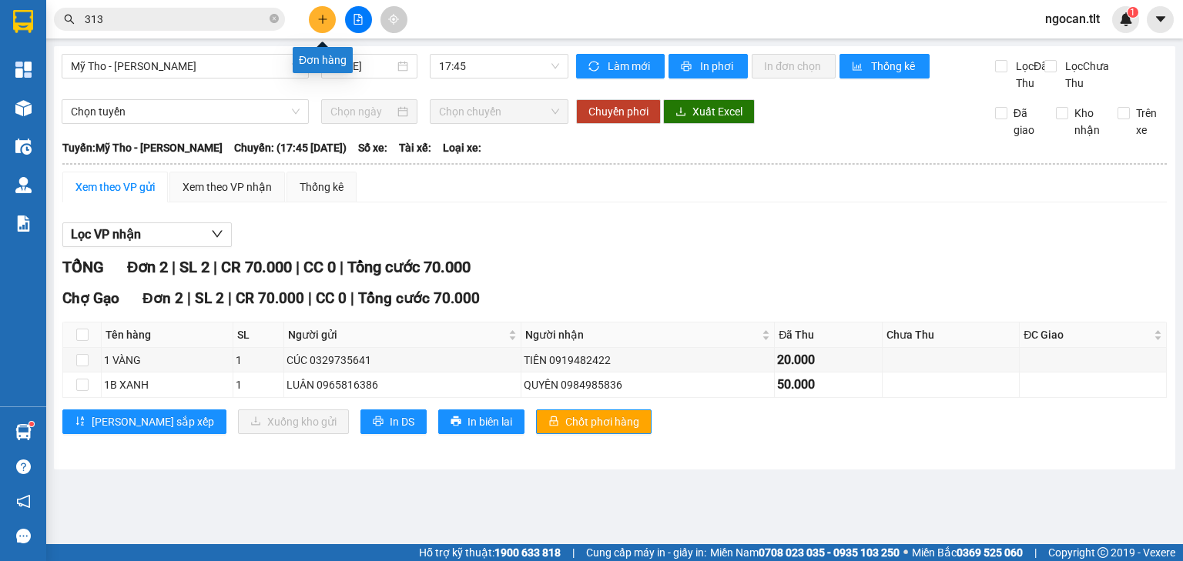
click at [332, 14] on button at bounding box center [322, 19] width 27 height 27
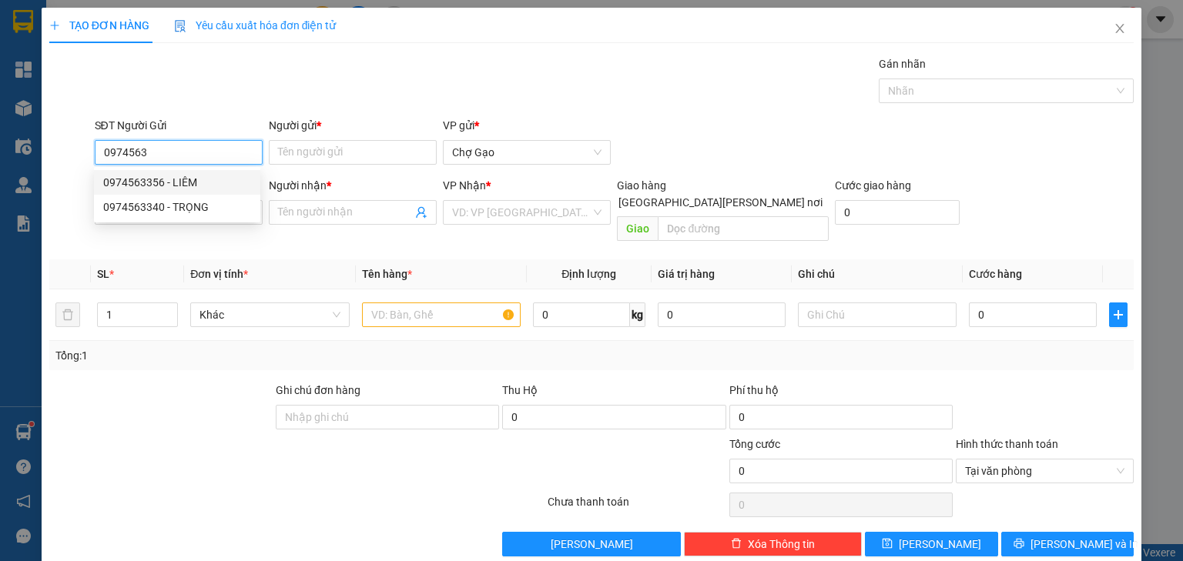
click at [181, 179] on div "0974563356 - LIÊM" at bounding box center [177, 182] width 148 height 17
type input "0974563356"
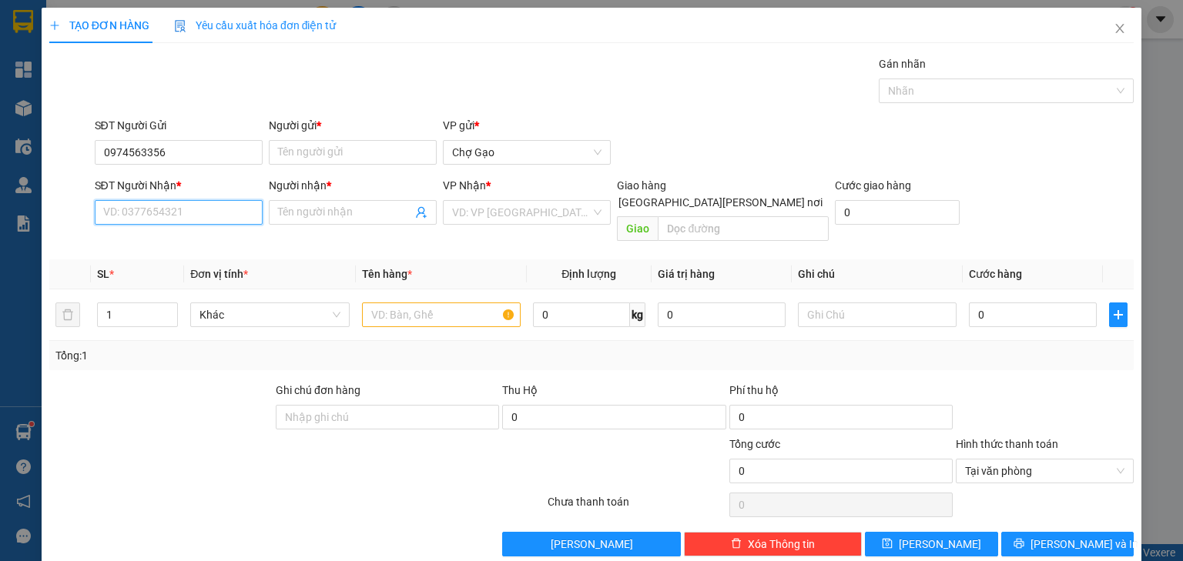
click at [189, 216] on input "SĐT Người Nhận *" at bounding box center [179, 212] width 168 height 25
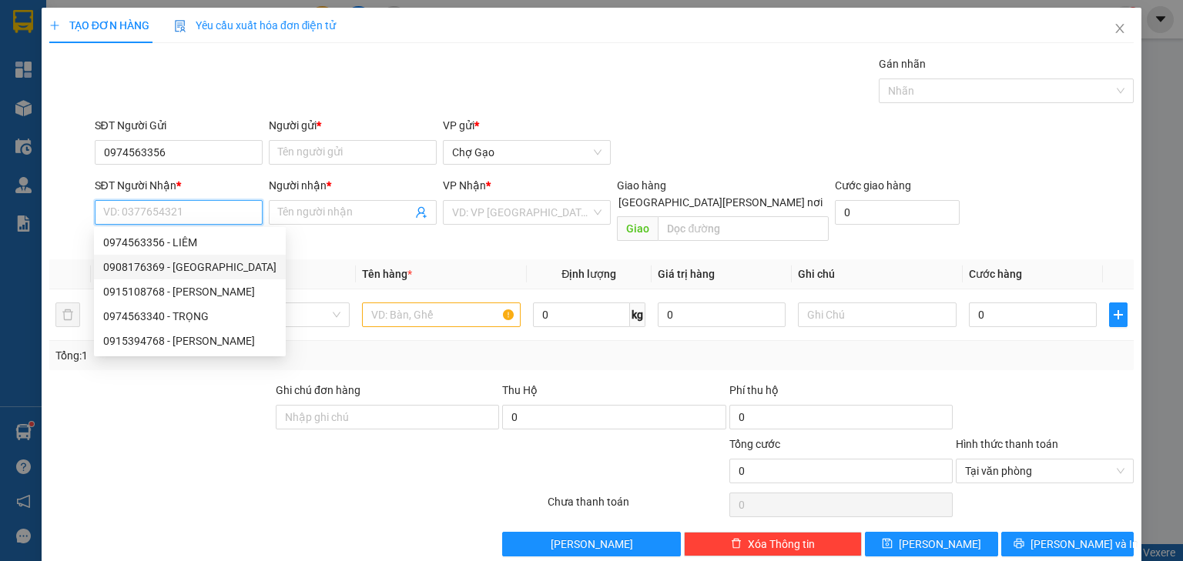
drag, startPoint x: 189, startPoint y: 265, endPoint x: 200, endPoint y: 264, distance: 11.6
click at [189, 265] on div "0908176369 - [GEOGRAPHIC_DATA]" at bounding box center [189, 267] width 173 height 17
type input "0908176369"
type input "HÀ"
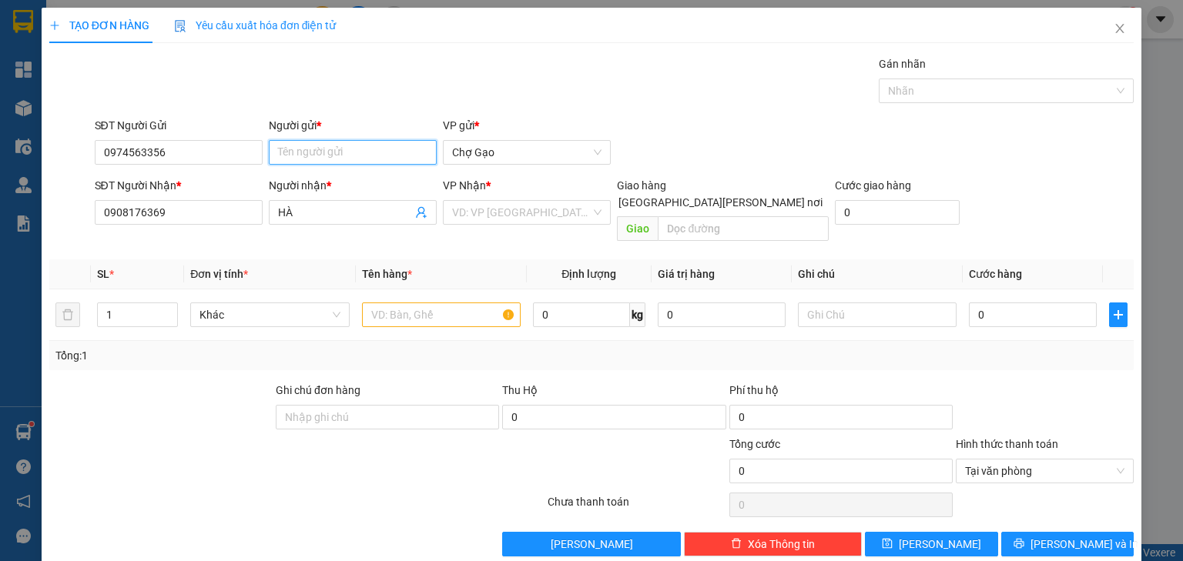
click at [341, 144] on input "Người gửi *" at bounding box center [353, 152] width 168 height 25
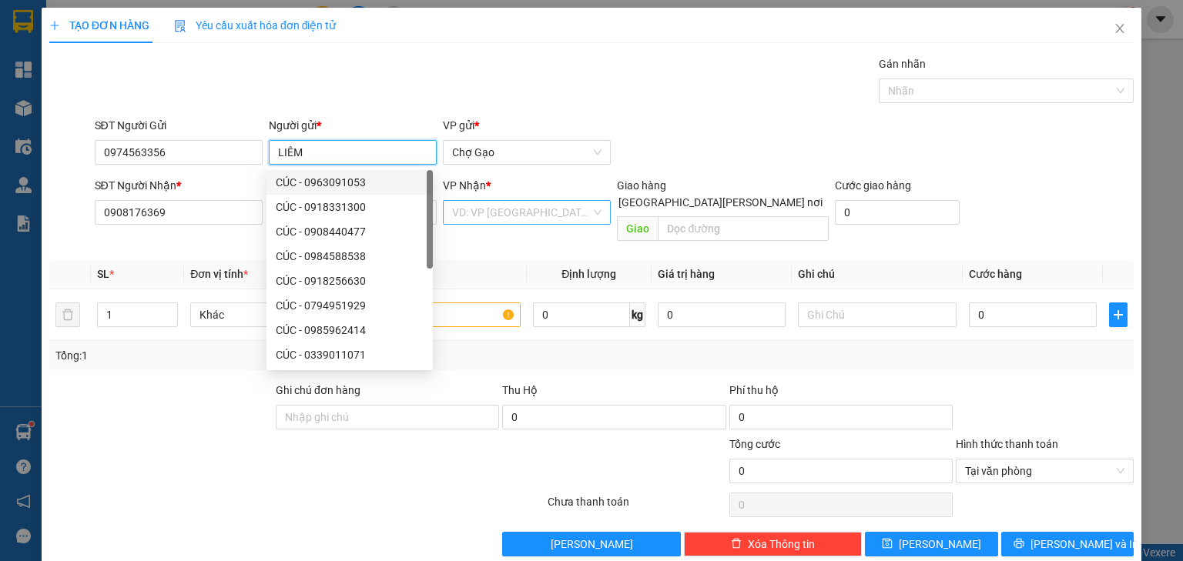
type input "LIÊM"
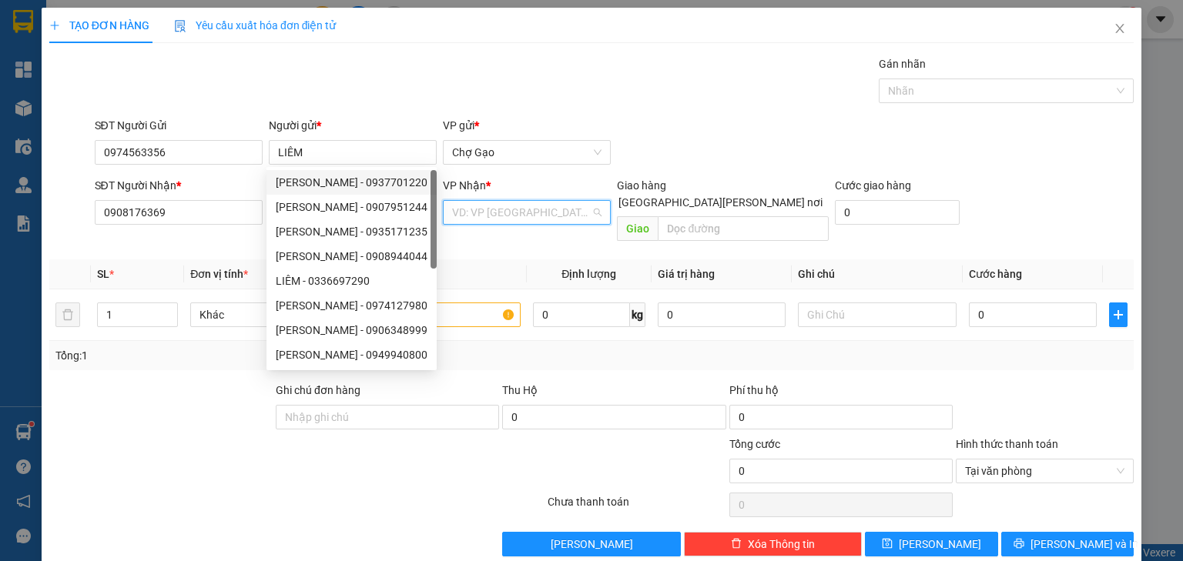
click at [521, 216] on input "search" at bounding box center [521, 212] width 139 height 23
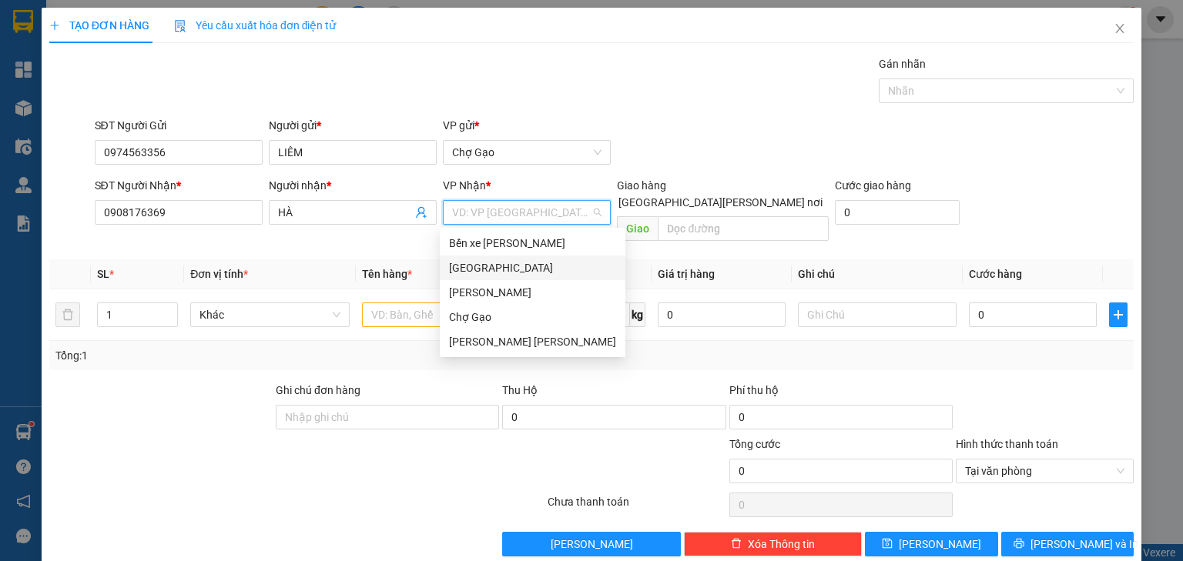
drag, startPoint x: 497, startPoint y: 266, endPoint x: 484, endPoint y: 271, distance: 14.9
click at [497, 266] on div "[GEOGRAPHIC_DATA]" at bounding box center [532, 267] width 167 height 17
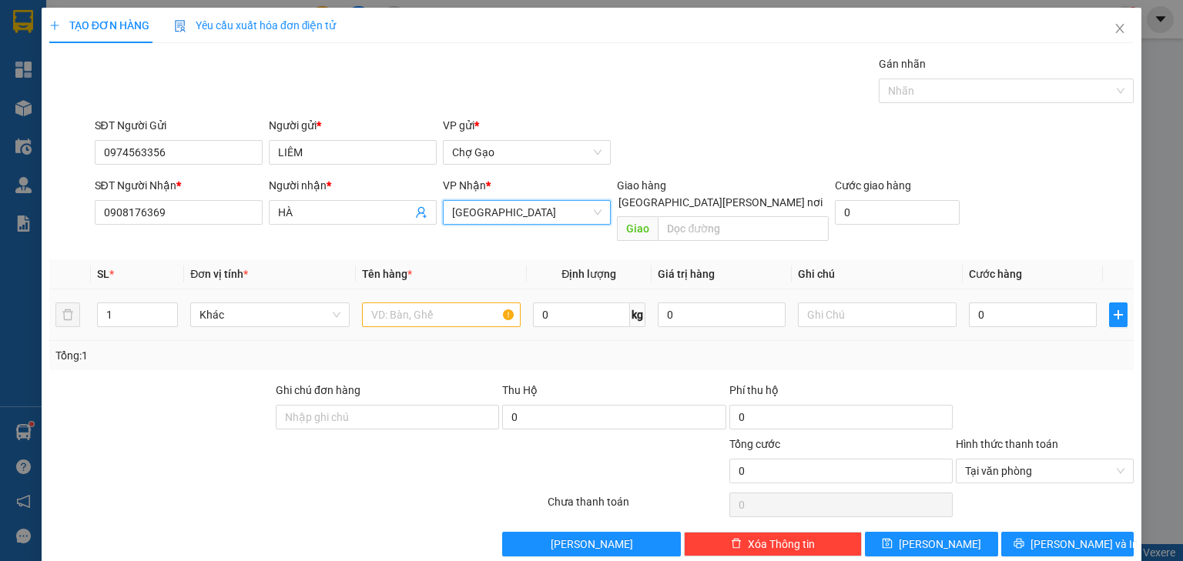
click at [435, 300] on div at bounding box center [441, 315] width 159 height 31
click at [431, 303] on input "text" at bounding box center [441, 315] width 159 height 25
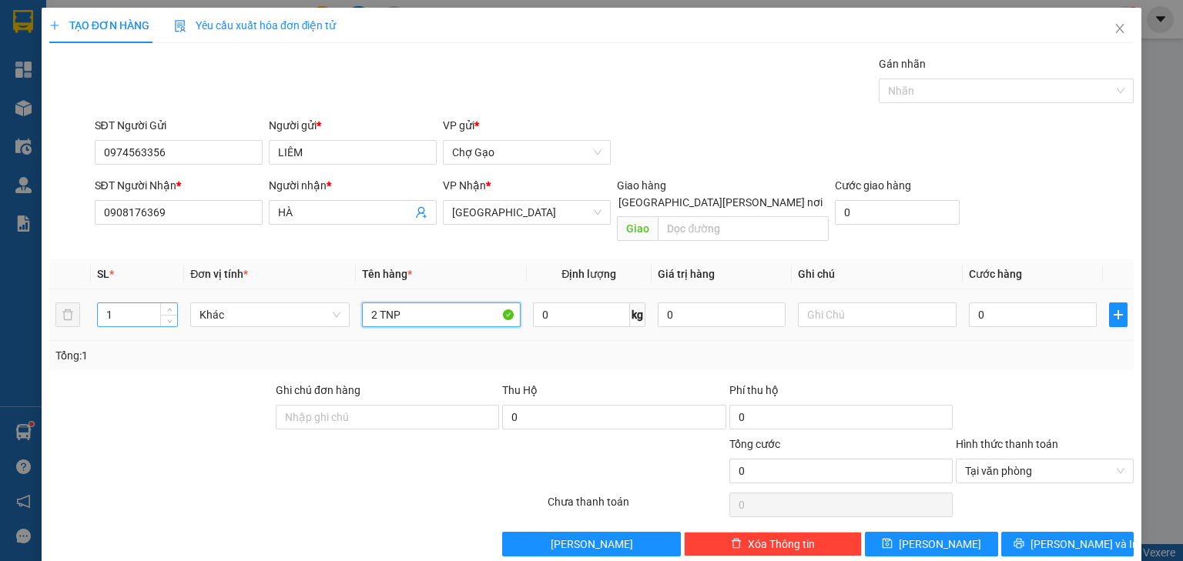
type input "2 TNP"
click at [60, 293] on tr "1 Khác 2 TNP 0 kg 0 0" at bounding box center [591, 315] width 1084 height 52
type input "2"
click at [1019, 303] on input "0" at bounding box center [1033, 315] width 128 height 25
type input "7"
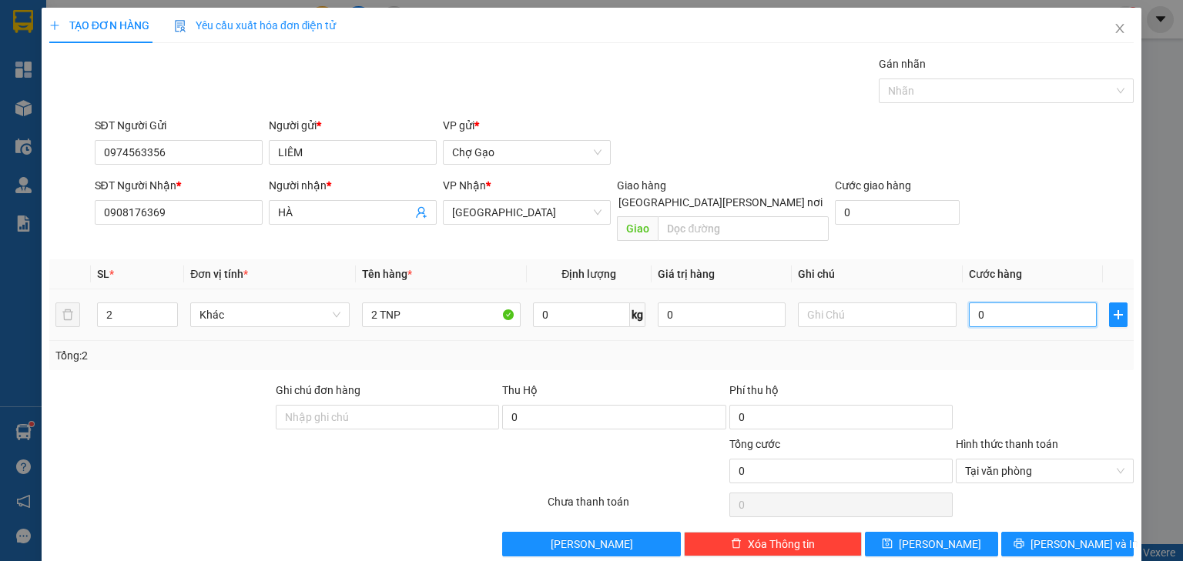
type input "7"
type input "70"
drag, startPoint x: 1112, startPoint y: 447, endPoint x: 1110, endPoint y: 457, distance: 10.1
click at [1112, 460] on span "Tại văn phòng" at bounding box center [1044, 471] width 159 height 23
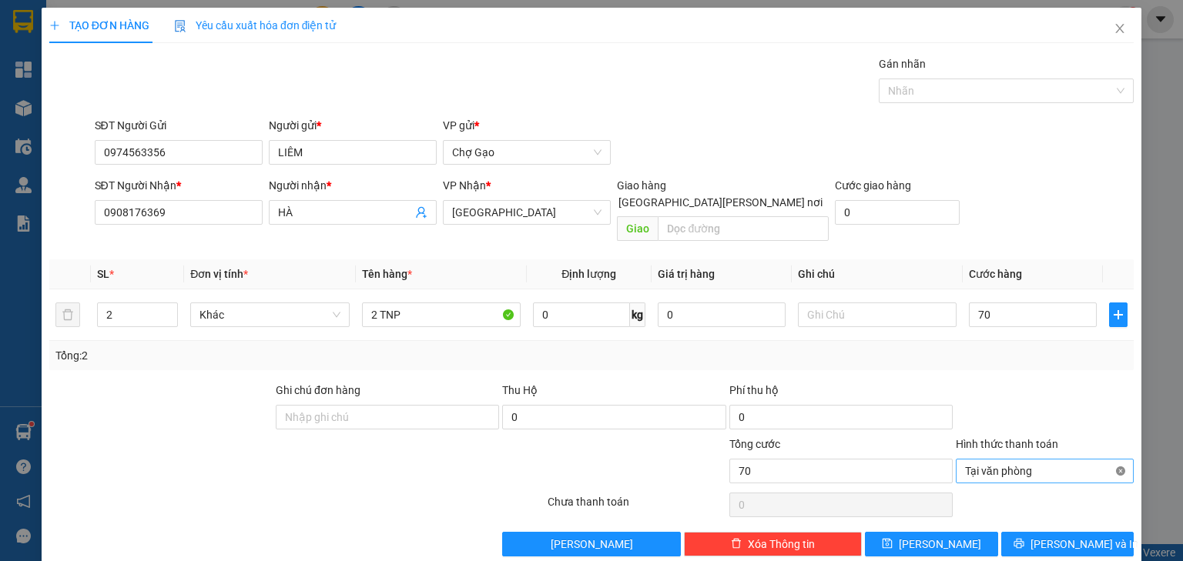
type input "70.000"
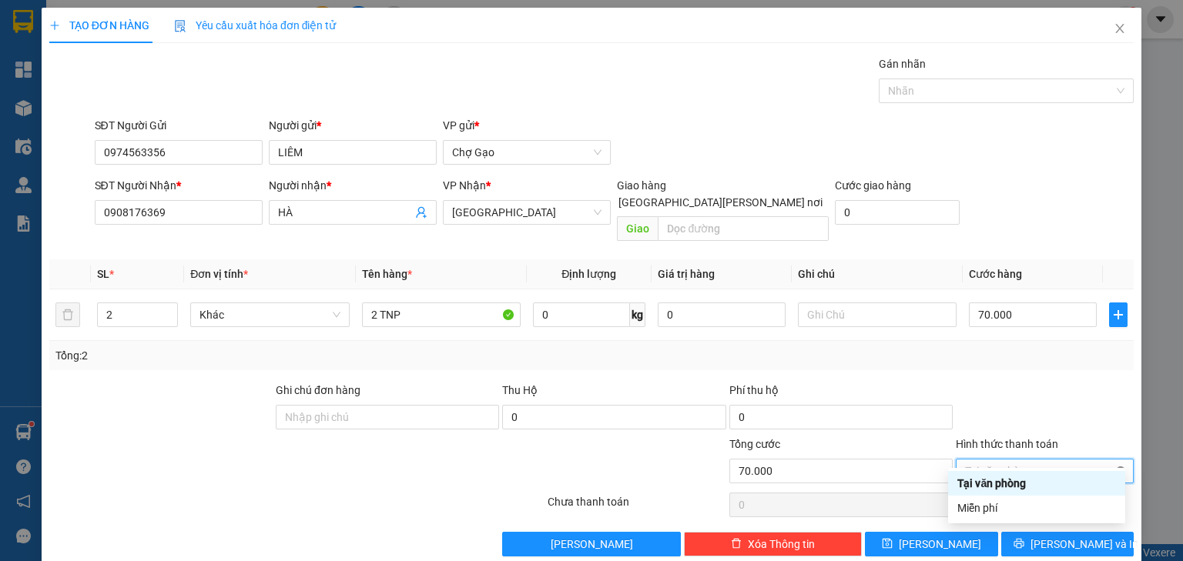
type input "70.000"
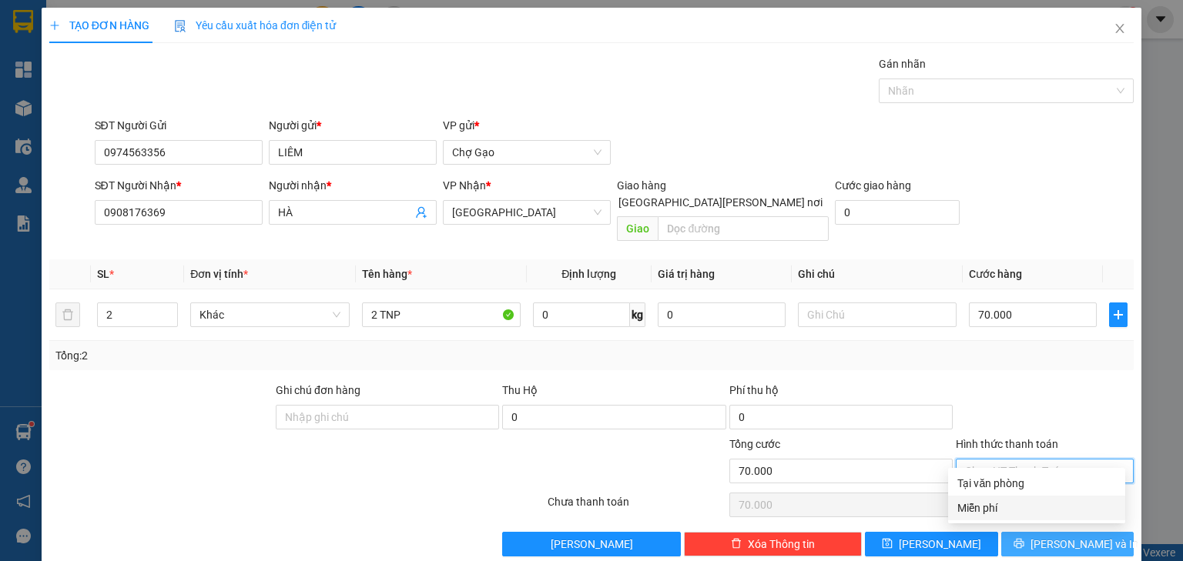
click at [1078, 536] on button "[PERSON_NAME] và In" at bounding box center [1067, 544] width 133 height 25
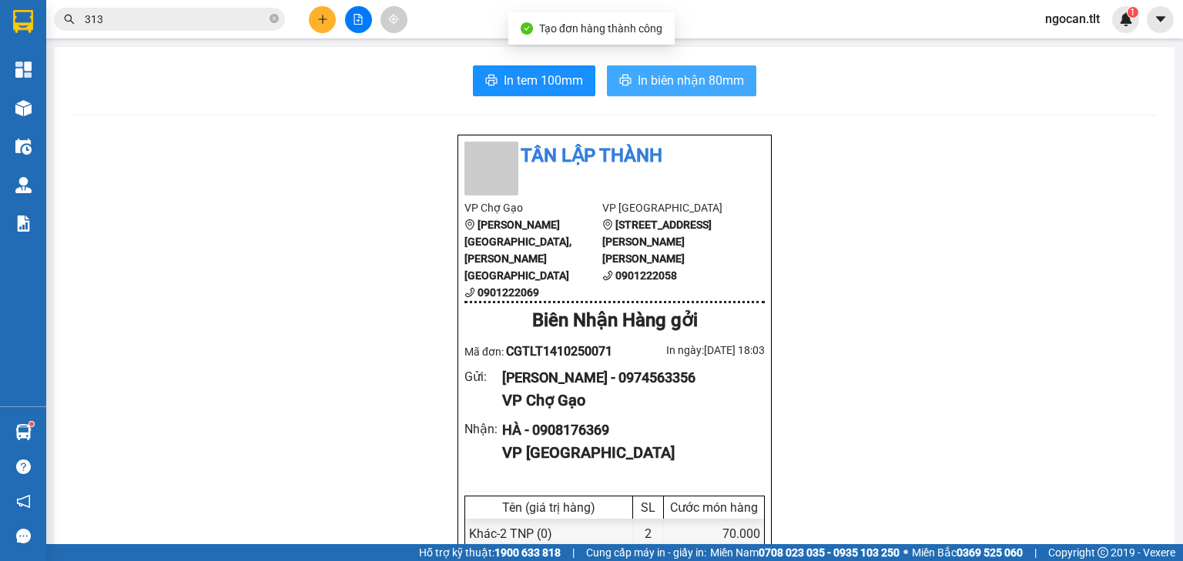
click at [737, 77] on span "In biên nhận 80mm" at bounding box center [690, 80] width 106 height 19
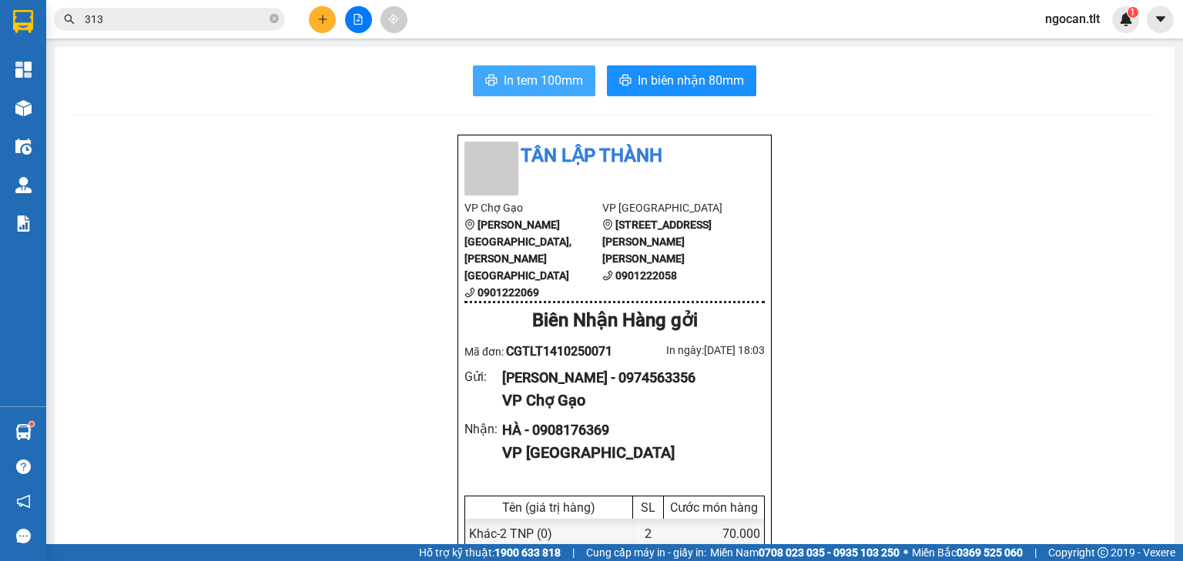
click at [517, 85] on span "In tem 100mm" at bounding box center [543, 80] width 79 height 19
click at [142, 21] on input "313" at bounding box center [176, 19] width 182 height 17
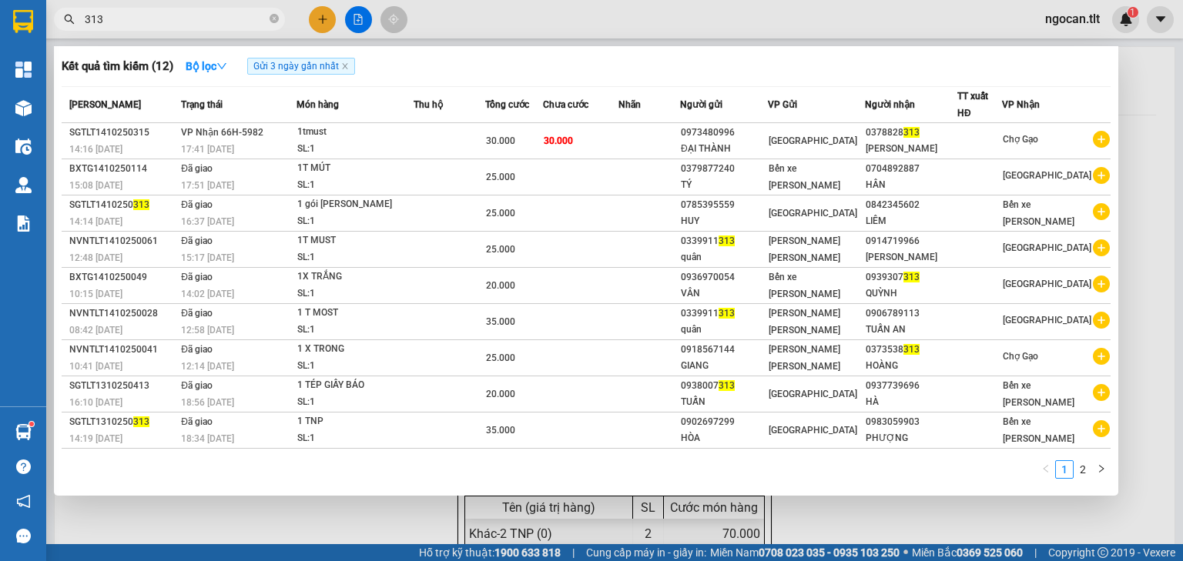
click at [142, 21] on input "313" at bounding box center [176, 19] width 182 height 17
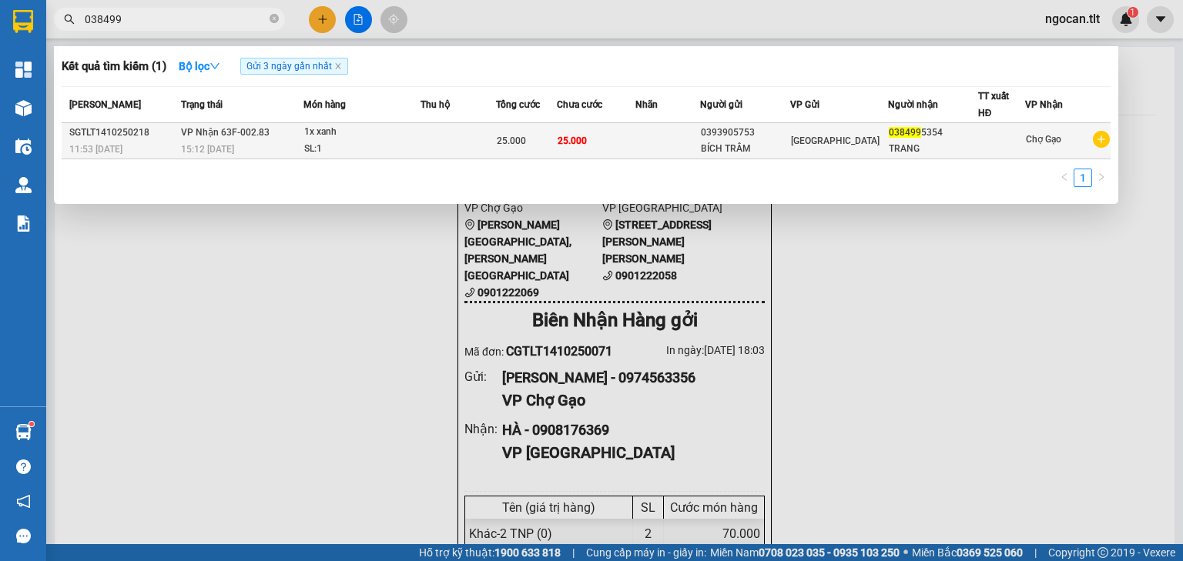
type input "038499"
click at [411, 132] on div "1x xanh" at bounding box center [361, 132] width 115 height 17
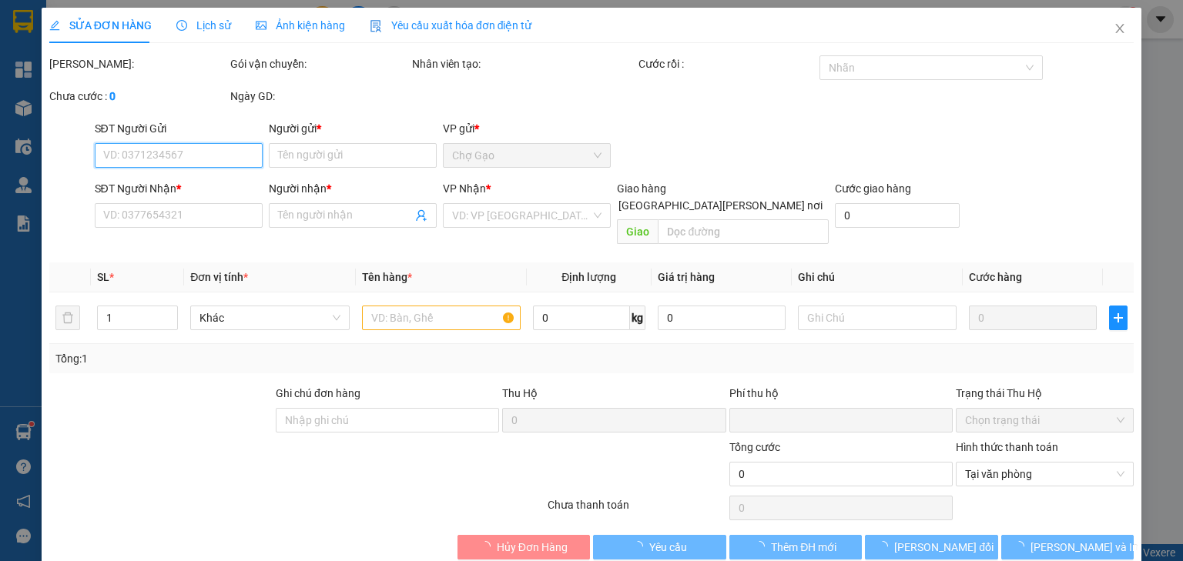
type input "0393905753"
type input "BÍCH TRÂM"
type input "0384995354"
type input "TRANG"
type input "0"
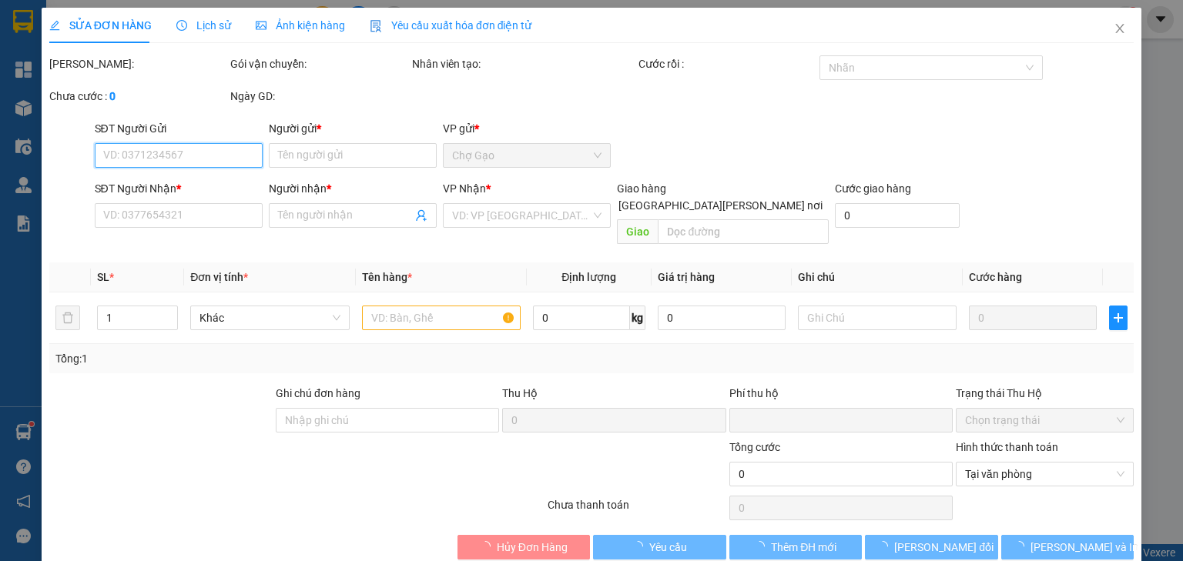
type input "25.000"
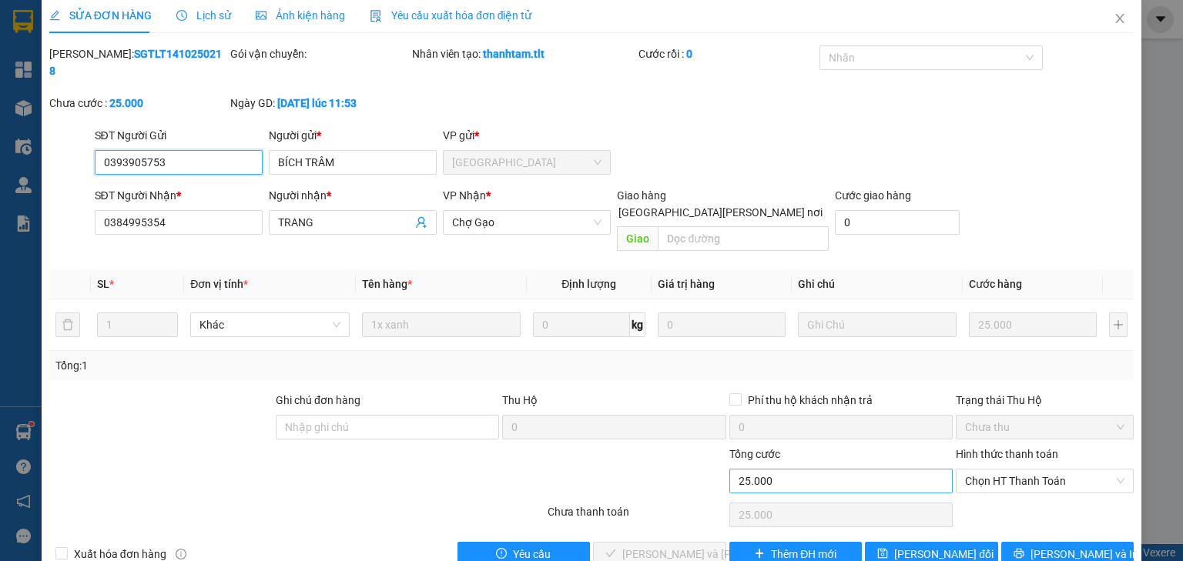
scroll to position [11, 0]
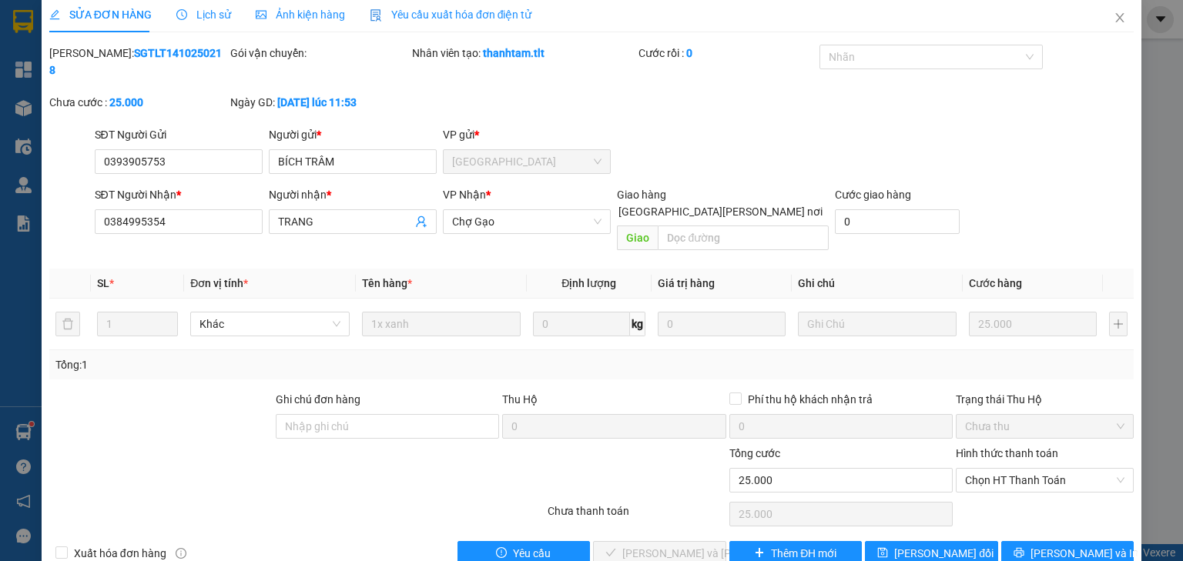
click at [1002, 445] on div "Hình thức thanh toán" at bounding box center [1044, 456] width 178 height 23
click at [989, 469] on span "Chọn HT Thanh Toán" at bounding box center [1044, 480] width 159 height 23
click at [984, 468] on div "Tại văn phòng" at bounding box center [1036, 476] width 177 height 25
type input "0"
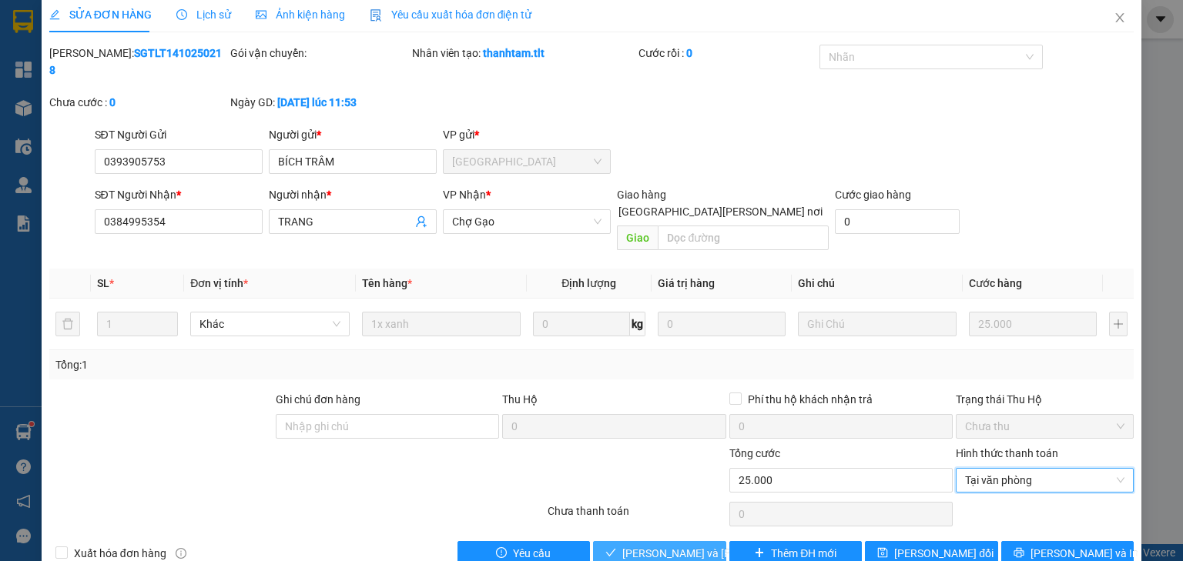
click at [666, 541] on button "[PERSON_NAME] và [PERSON_NAME] hàng" at bounding box center [659, 553] width 133 height 25
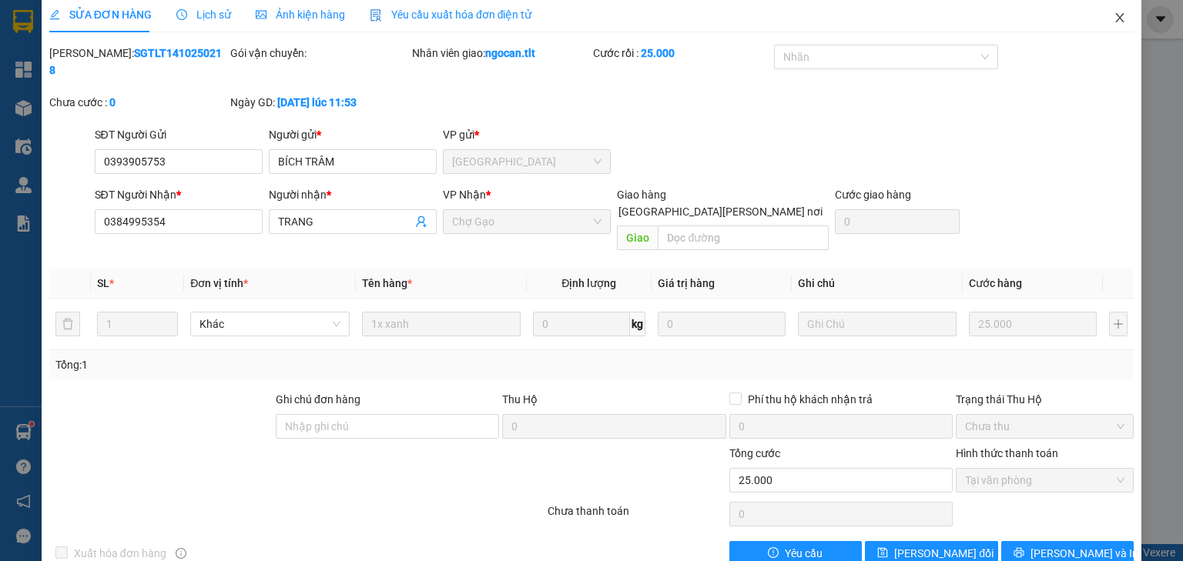
click at [1113, 15] on icon "close" at bounding box center [1119, 18] width 12 height 12
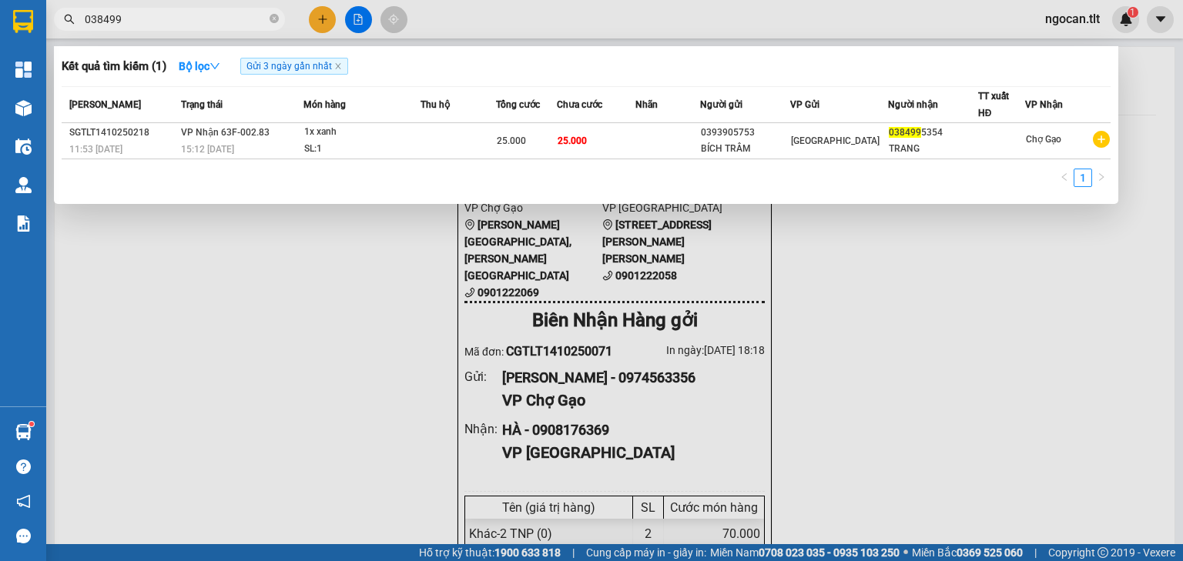
click at [191, 13] on input "038499" at bounding box center [176, 19] width 182 height 17
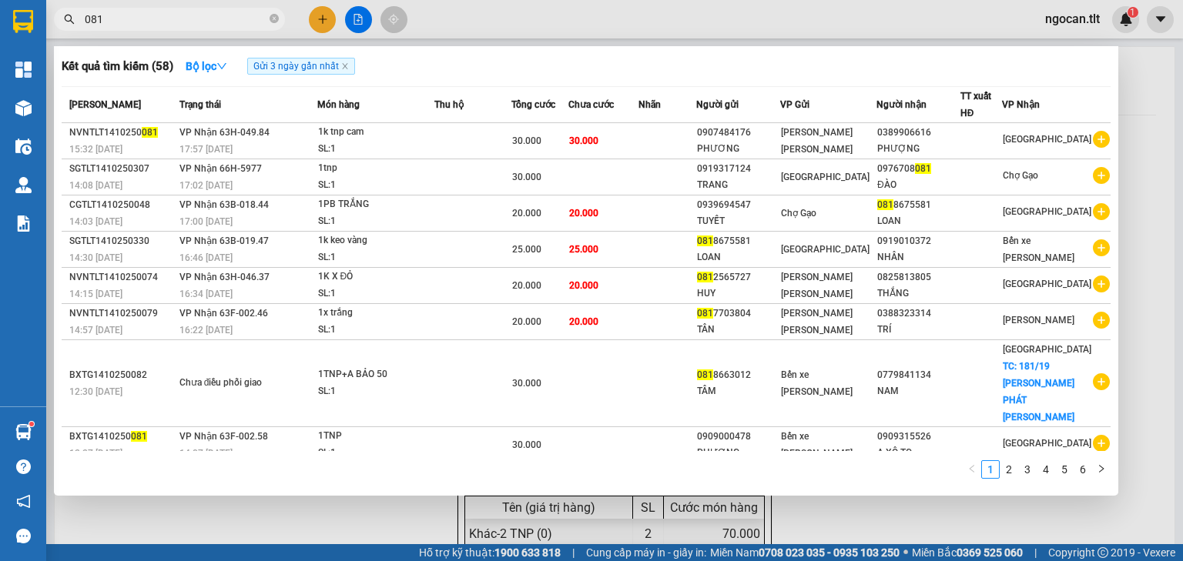
click at [159, 18] on input "081" at bounding box center [176, 19] width 182 height 17
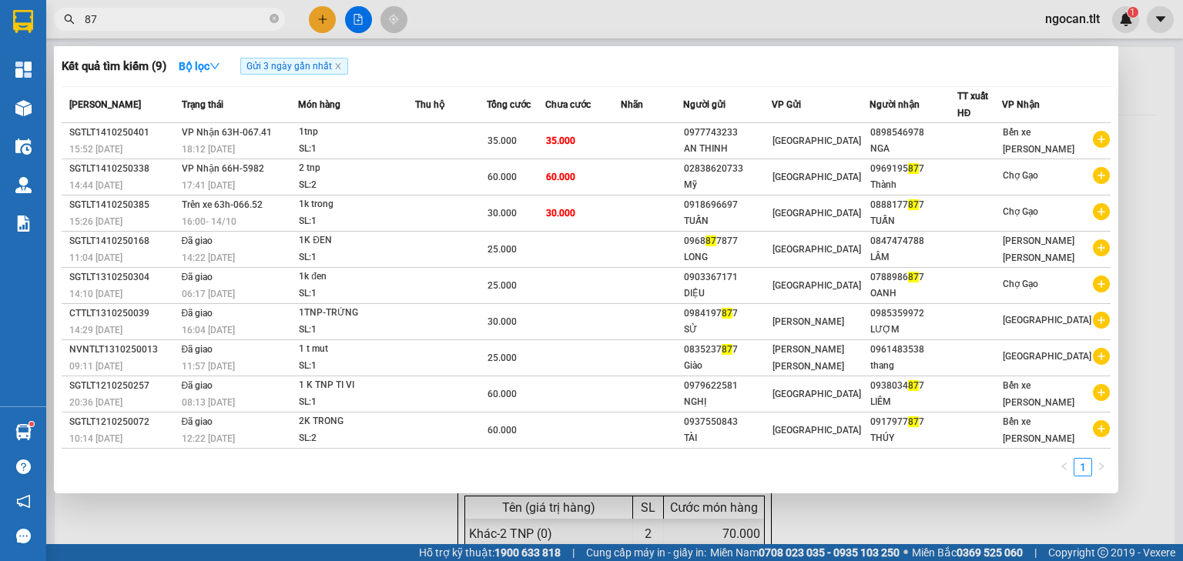
type input "8"
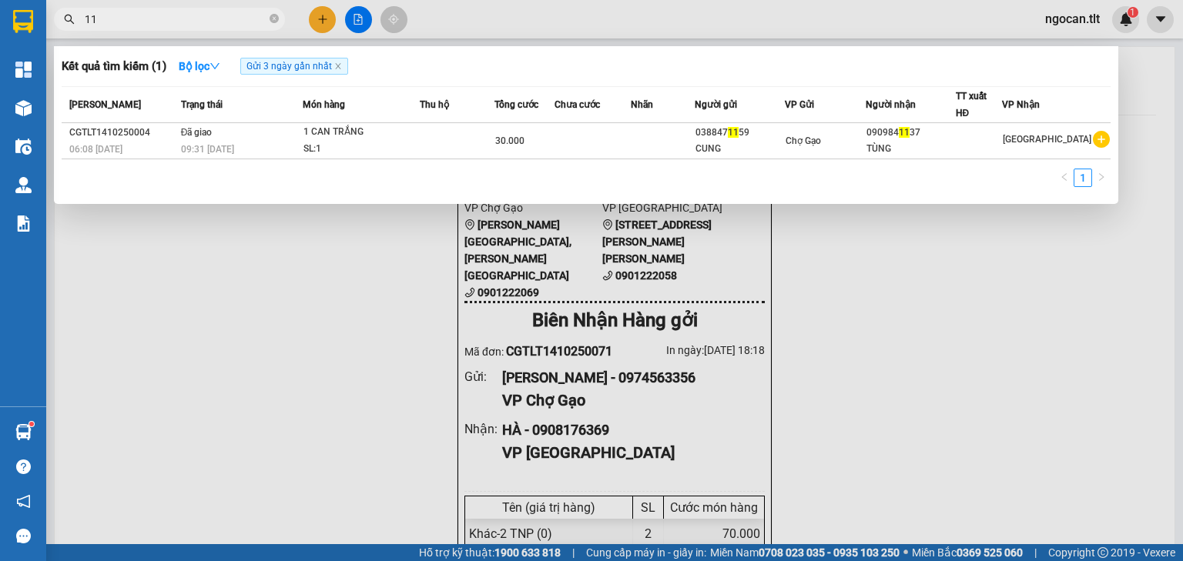
type input "1"
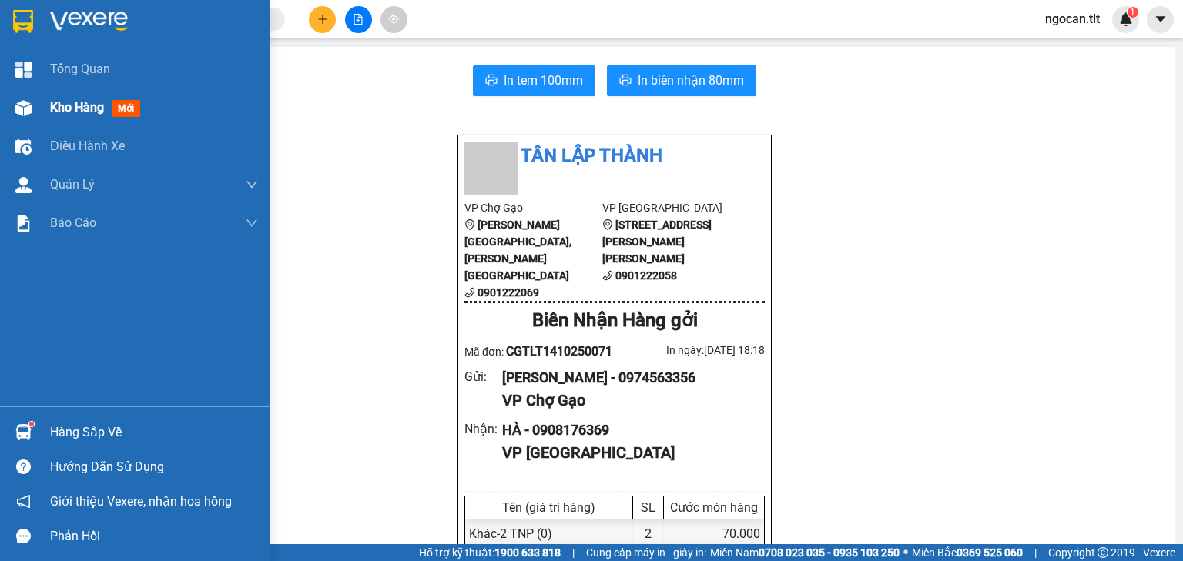
click at [86, 105] on span "Kho hàng" at bounding box center [77, 107] width 54 height 15
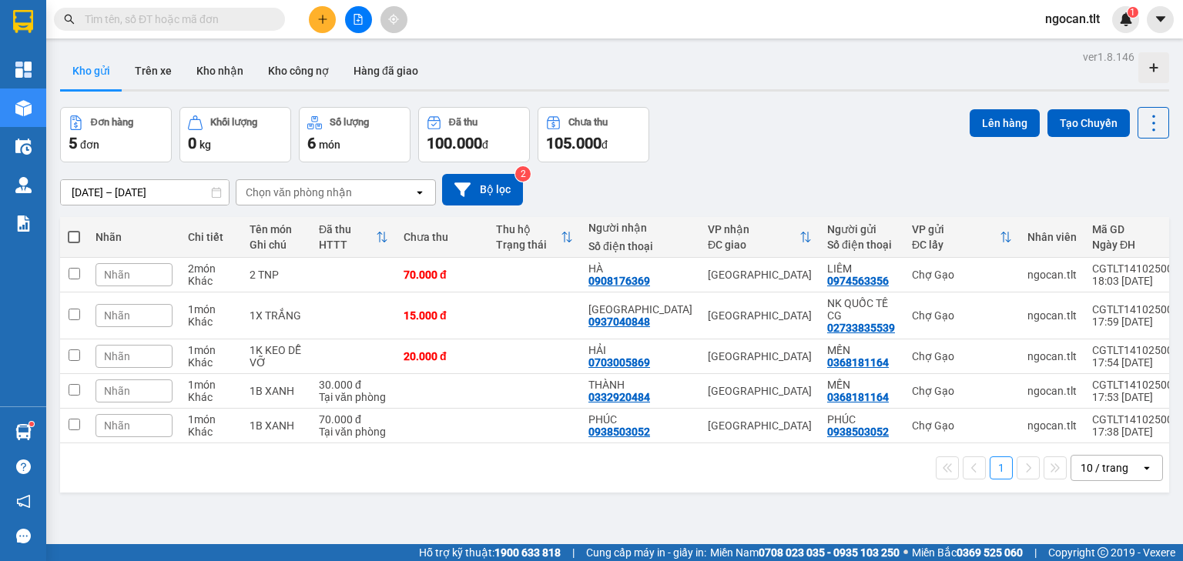
click at [68, 230] on label at bounding box center [74, 236] width 12 height 15
click at [74, 229] on input "checkbox" at bounding box center [74, 229] width 0 height 0
checkbox input "true"
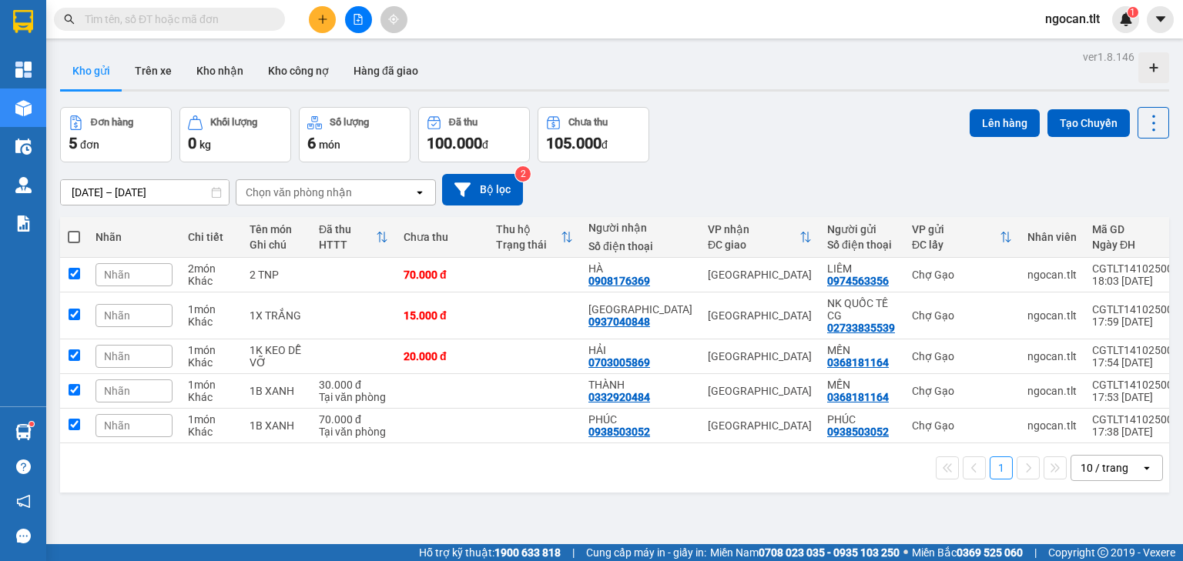
checkbox input "true"
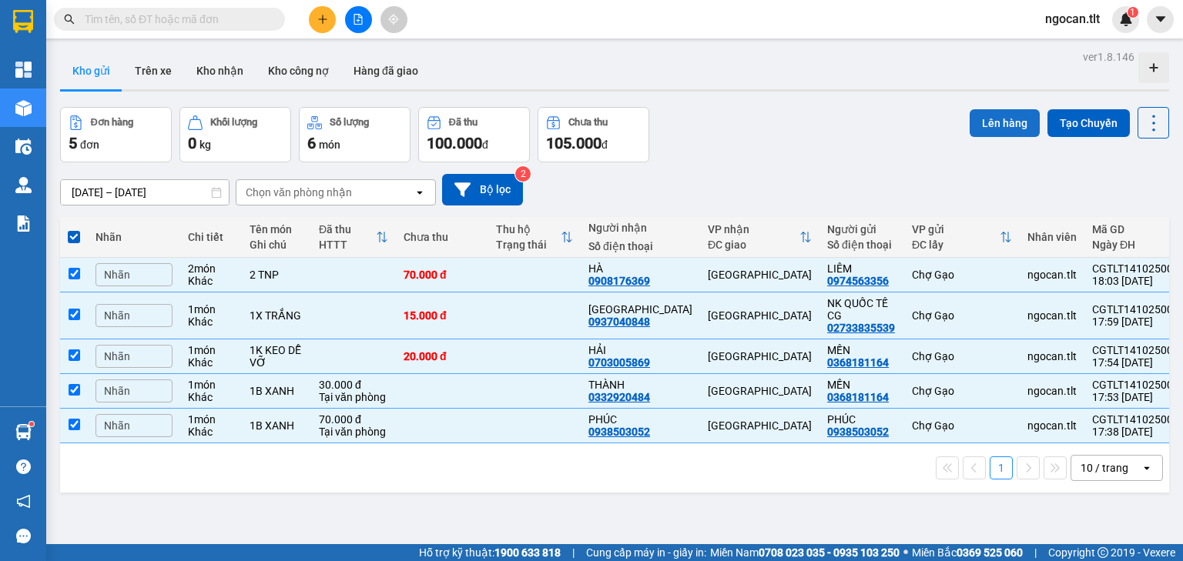
click at [998, 130] on button "Lên hàng" at bounding box center [1004, 123] width 70 height 28
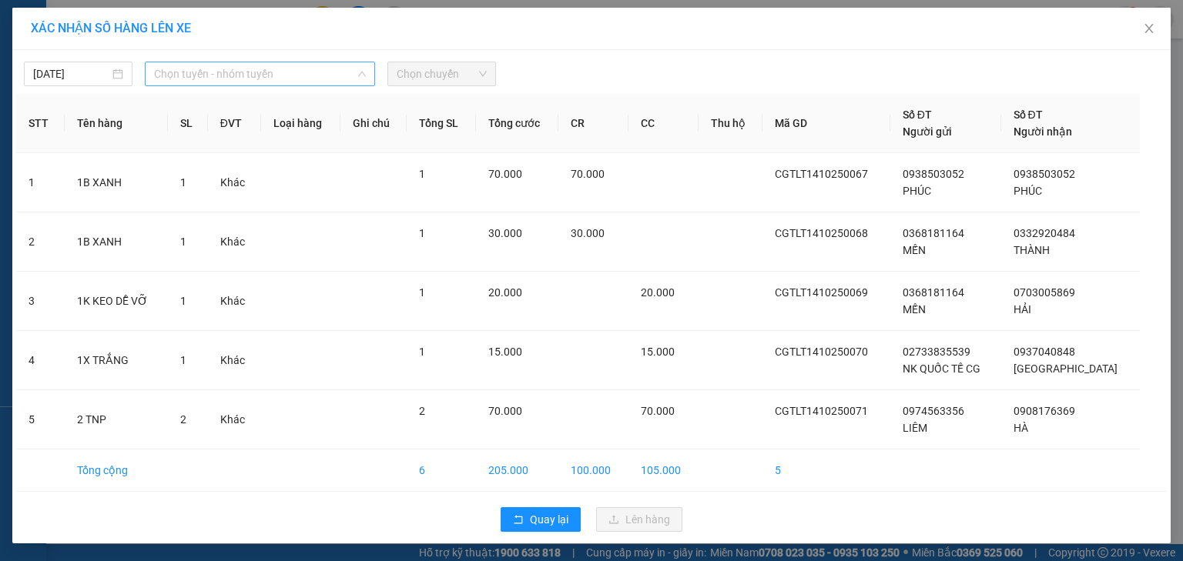
drag, startPoint x: 234, startPoint y: 66, endPoint x: 216, endPoint y: 141, distance: 76.9
click at [234, 71] on span "Chọn tuyến - nhóm tuyến" at bounding box center [260, 73] width 212 height 23
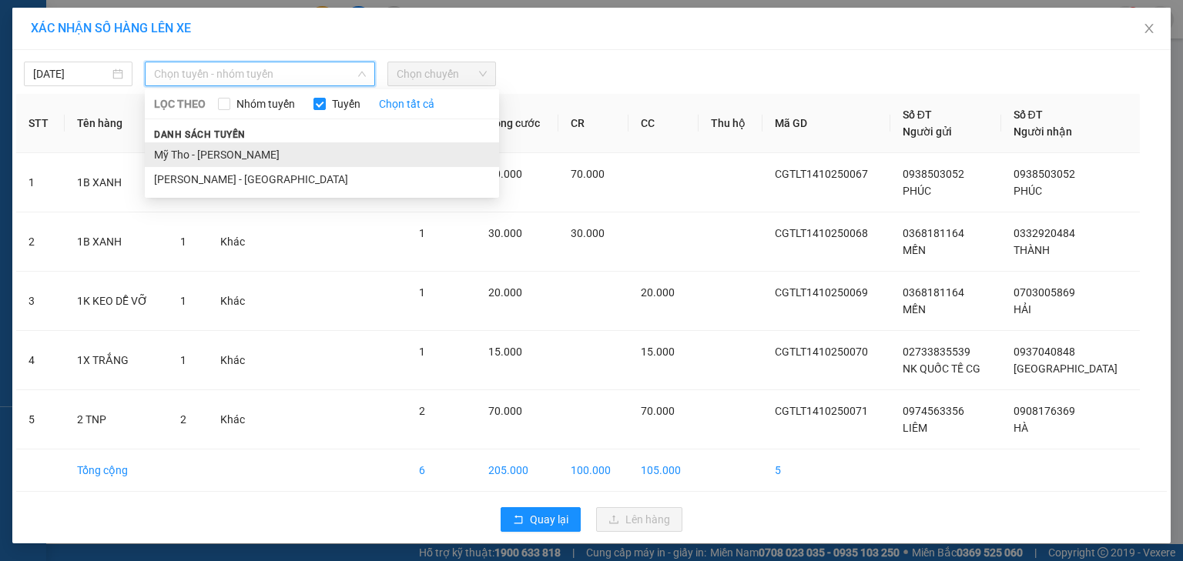
drag, startPoint x: 207, startPoint y: 148, endPoint x: 268, endPoint y: 122, distance: 66.2
click at [208, 148] on li "Mỹ Tho - [PERSON_NAME]" at bounding box center [322, 154] width 354 height 25
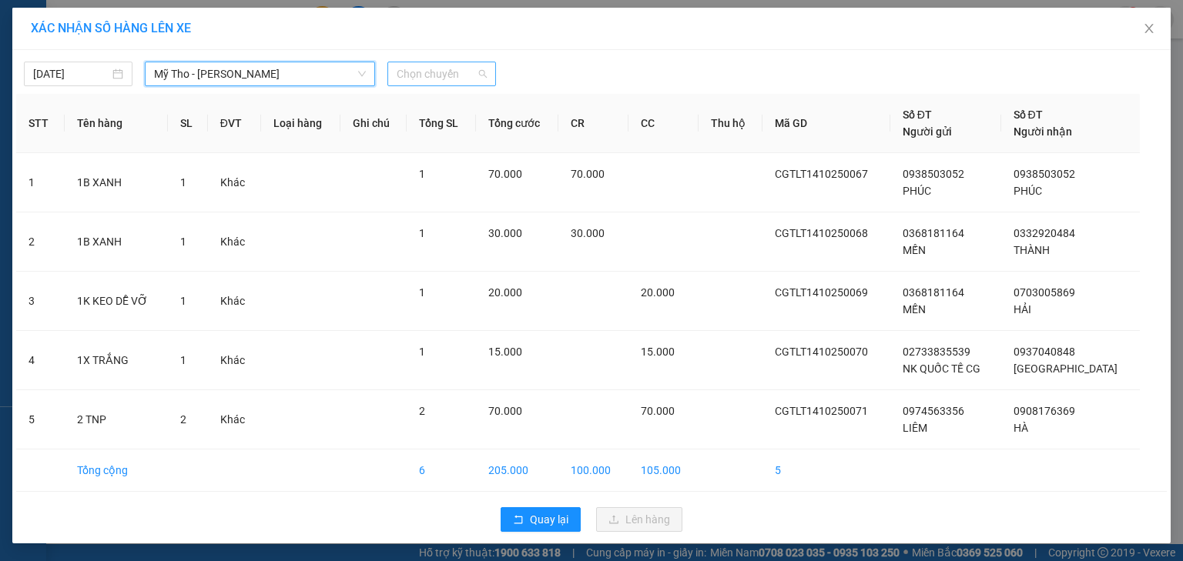
click at [405, 79] on span "Chọn chuyến" at bounding box center [442, 73] width 90 height 23
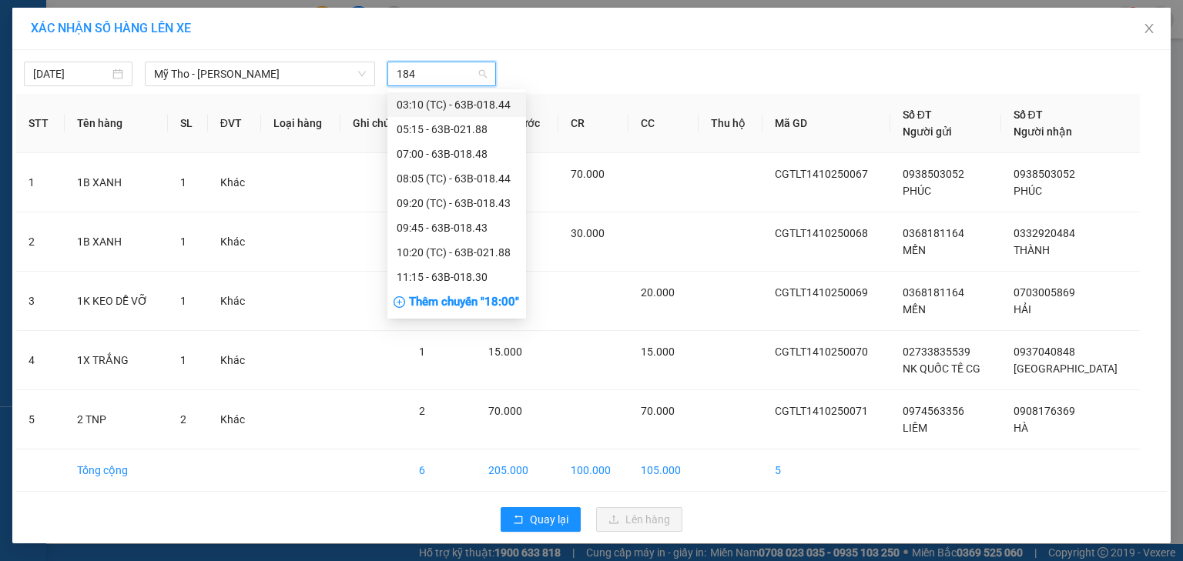
type input "1845"
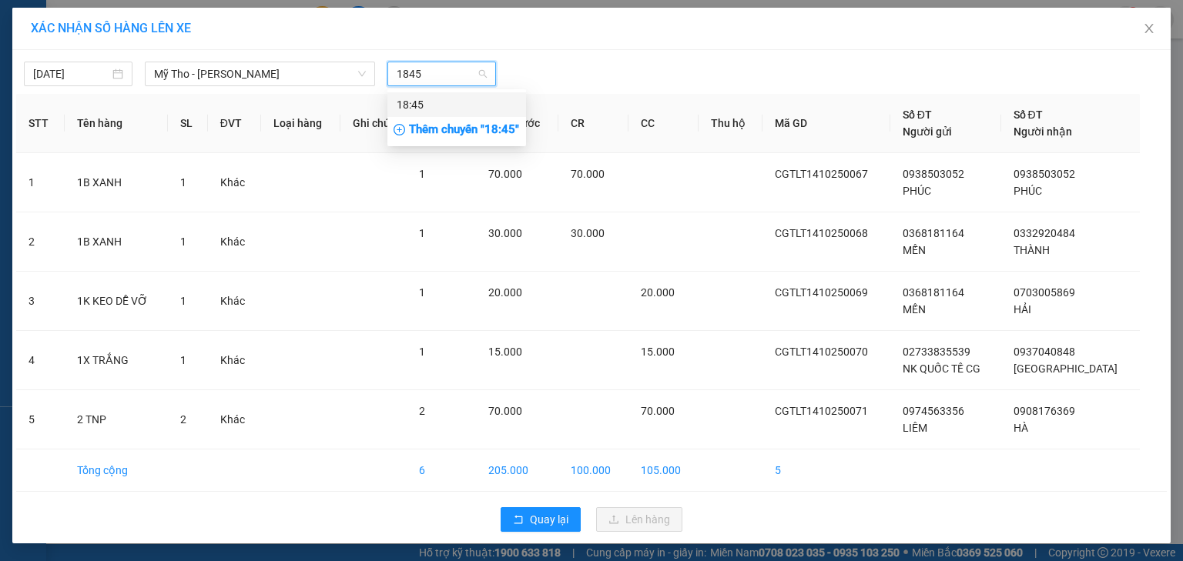
drag, startPoint x: 445, startPoint y: 113, endPoint x: 473, endPoint y: 117, distance: 28.0
click at [447, 113] on div "18:45" at bounding box center [456, 104] width 139 height 25
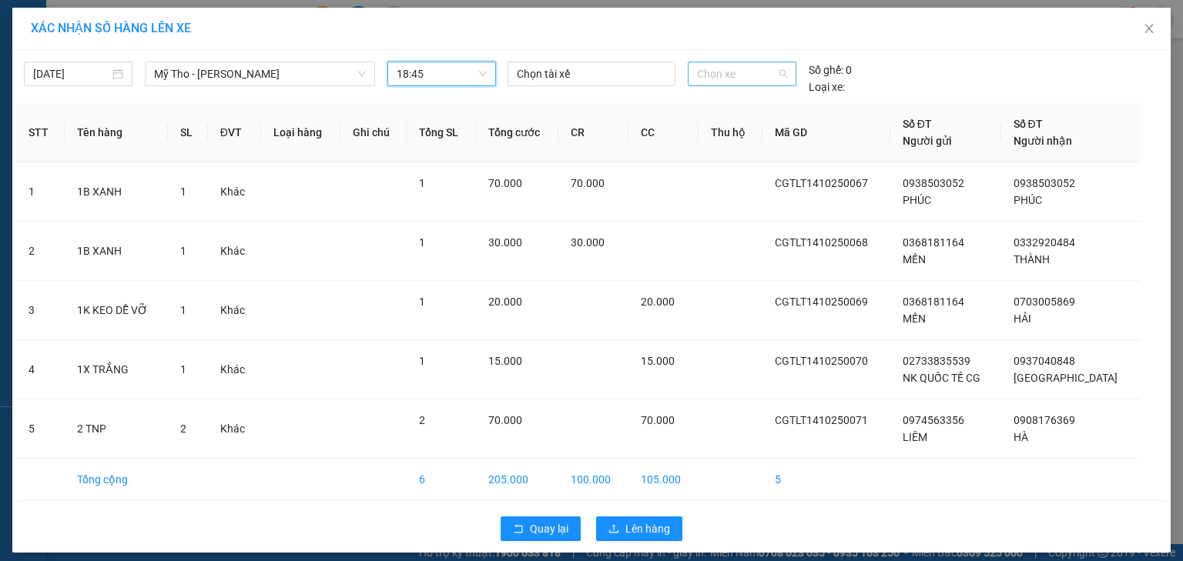
click at [727, 75] on span "Chọn xe" at bounding box center [741, 73] width 89 height 23
type input "830"
click at [724, 112] on div "63B-018.30" at bounding box center [736, 104] width 89 height 17
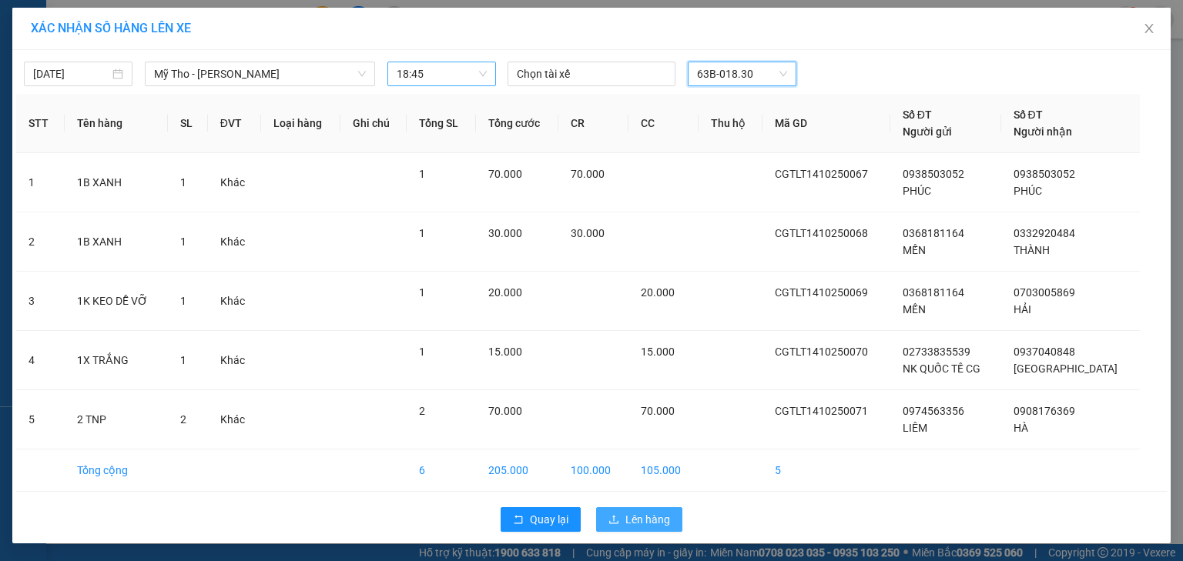
click at [637, 518] on span "Lên hàng" at bounding box center [647, 519] width 45 height 17
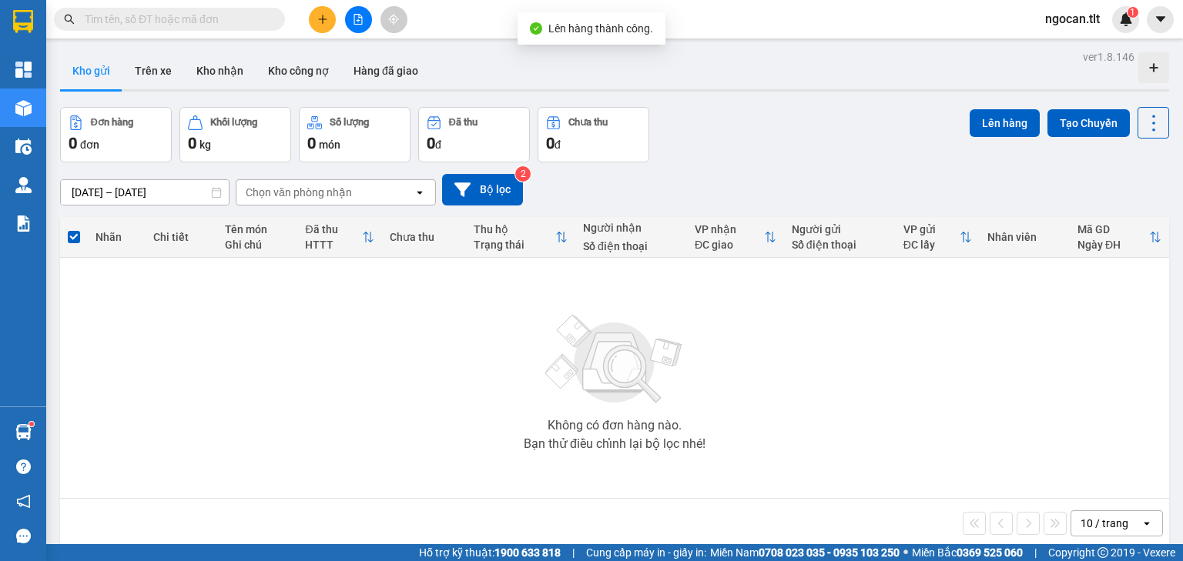
click at [360, 18] on button at bounding box center [358, 19] width 27 height 27
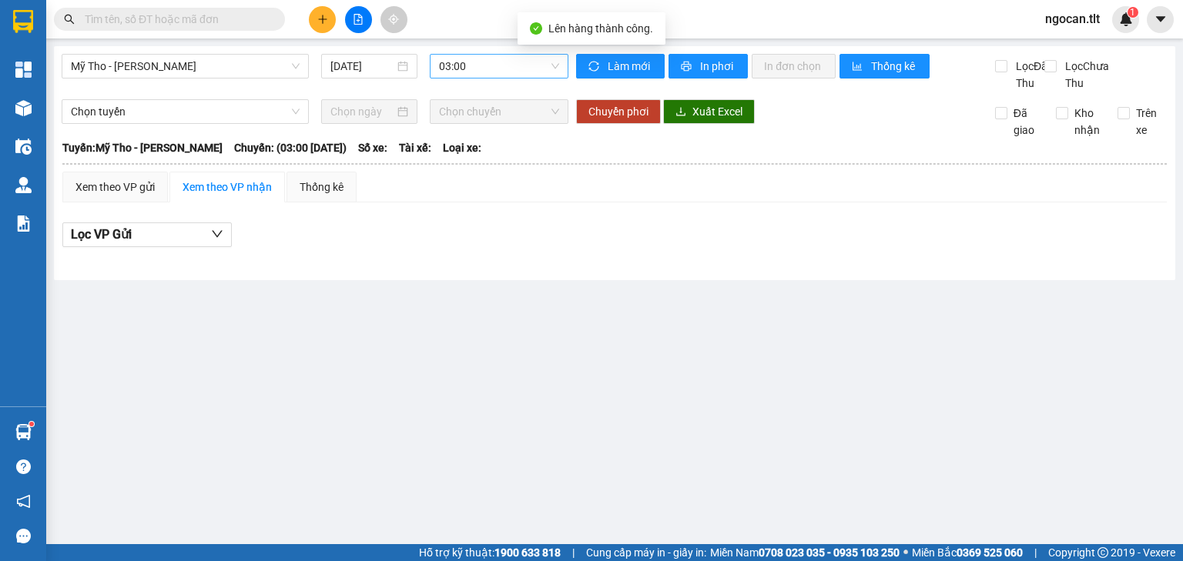
click at [486, 70] on span "03:00" at bounding box center [499, 66] width 121 height 23
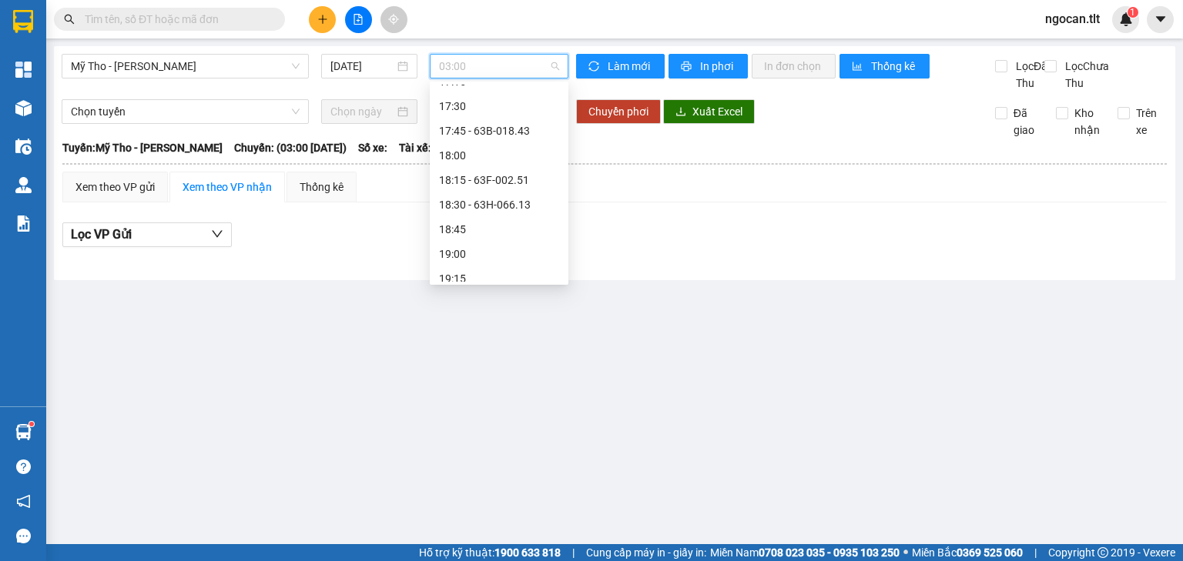
scroll to position [2020, 0]
click at [485, 222] on div "18:45" at bounding box center [499, 220] width 120 height 17
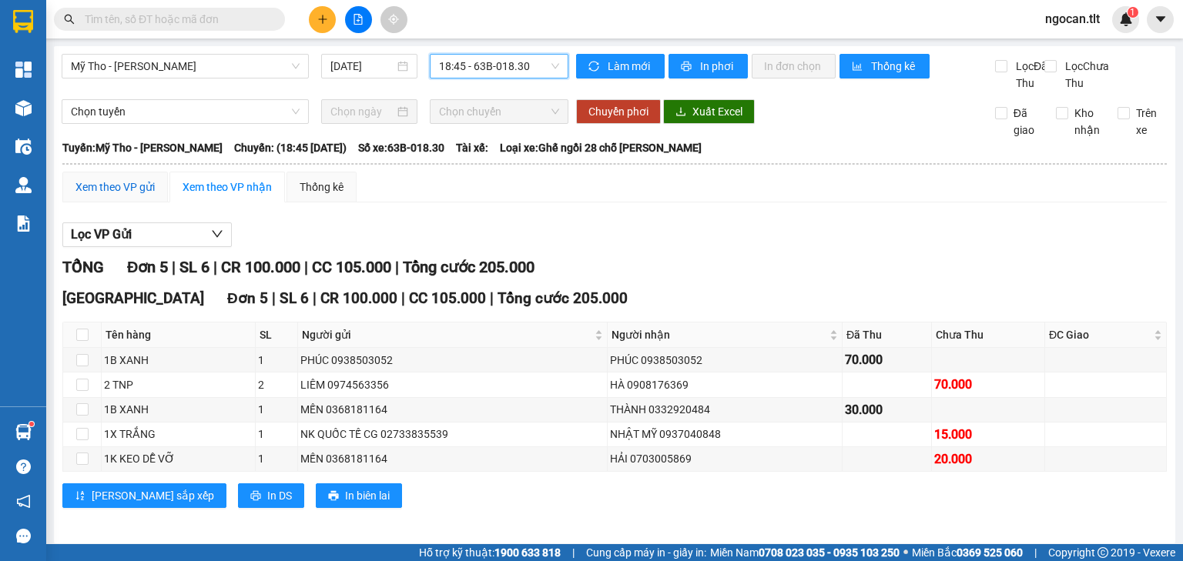
click at [123, 196] on div "Xem theo VP gửi" at bounding box center [114, 187] width 79 height 17
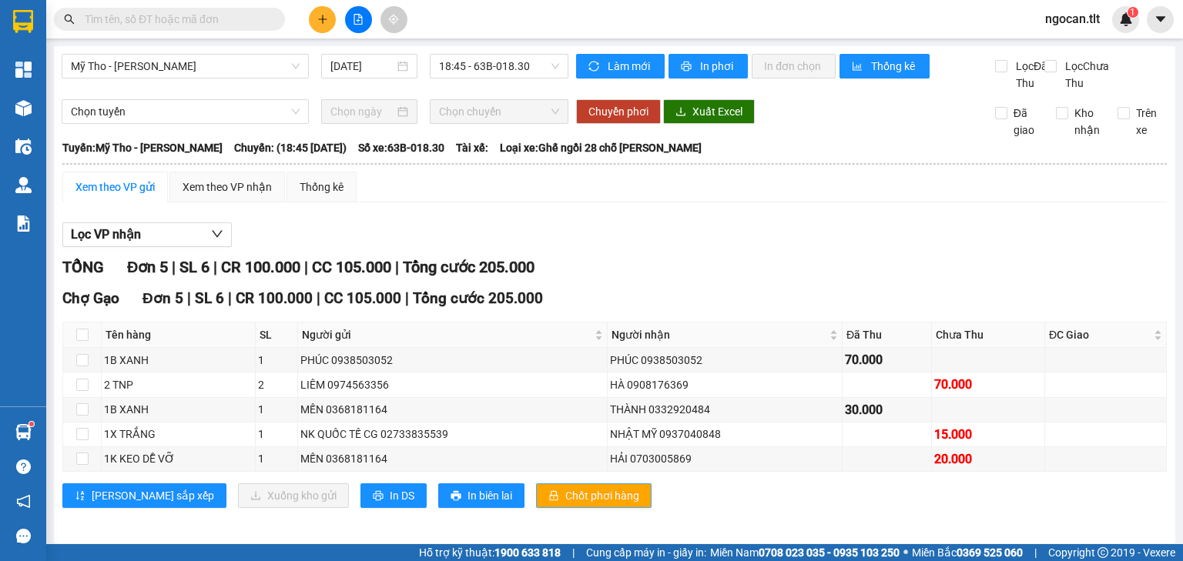
click at [565, 504] on span "Chốt phơi hàng" at bounding box center [602, 495] width 74 height 17
click at [172, 30] on span at bounding box center [169, 19] width 231 height 23
click at [175, 23] on input "text" at bounding box center [176, 19] width 182 height 17
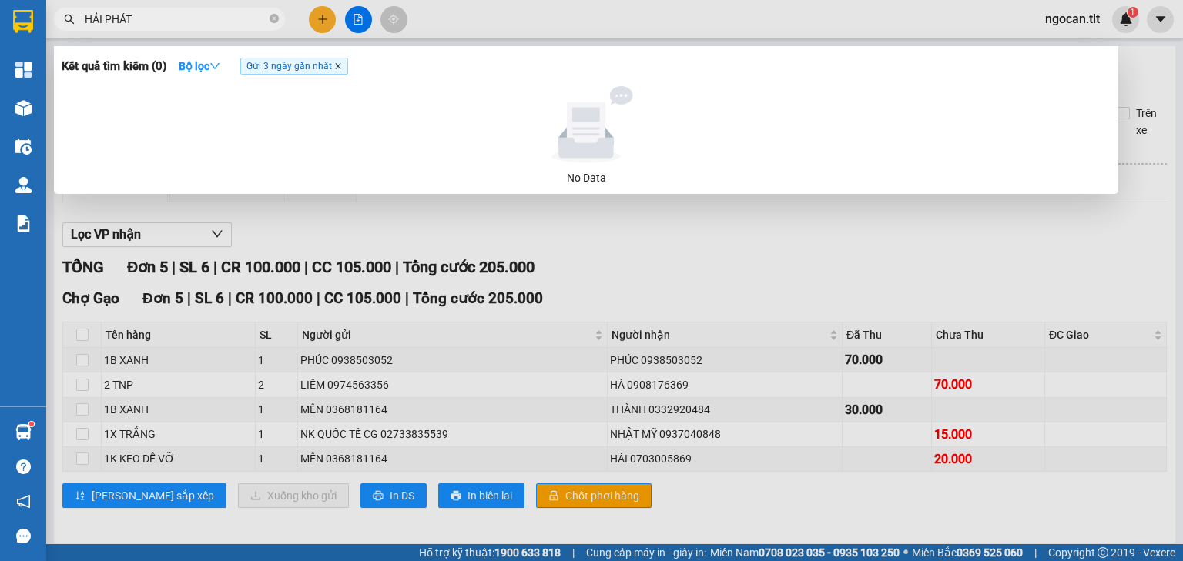
click at [339, 68] on icon "close" at bounding box center [337, 66] width 5 height 5
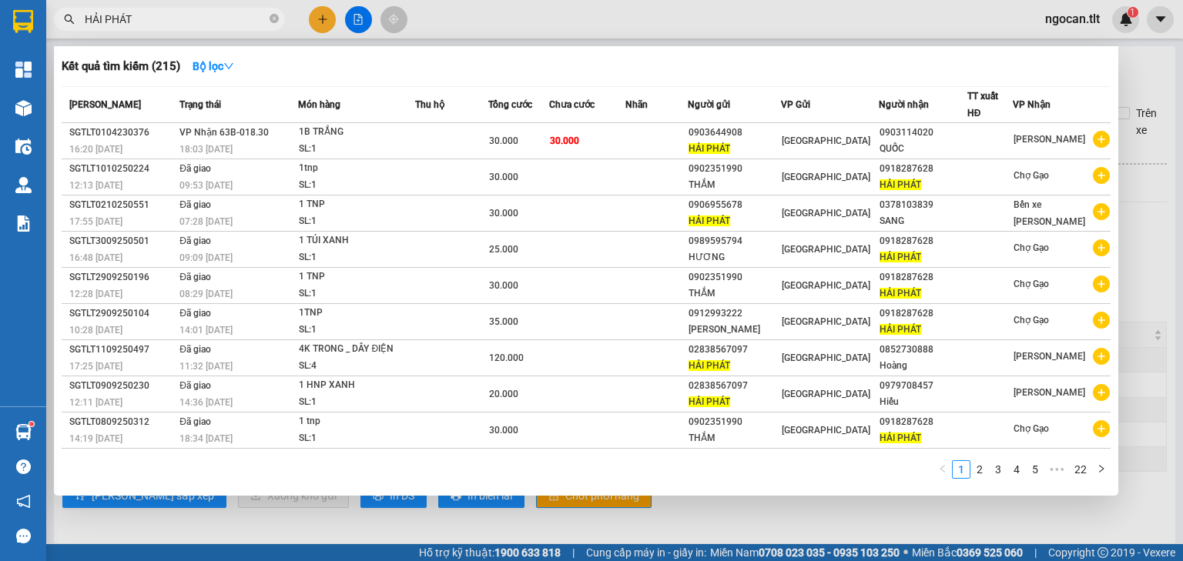
click at [179, 25] on input "HẢI PHÁT" at bounding box center [176, 19] width 182 height 17
click at [180, 25] on input "HẢI PHÁT" at bounding box center [176, 19] width 182 height 17
click at [179, 22] on input "HẢI PHÁT" at bounding box center [176, 19] width 182 height 17
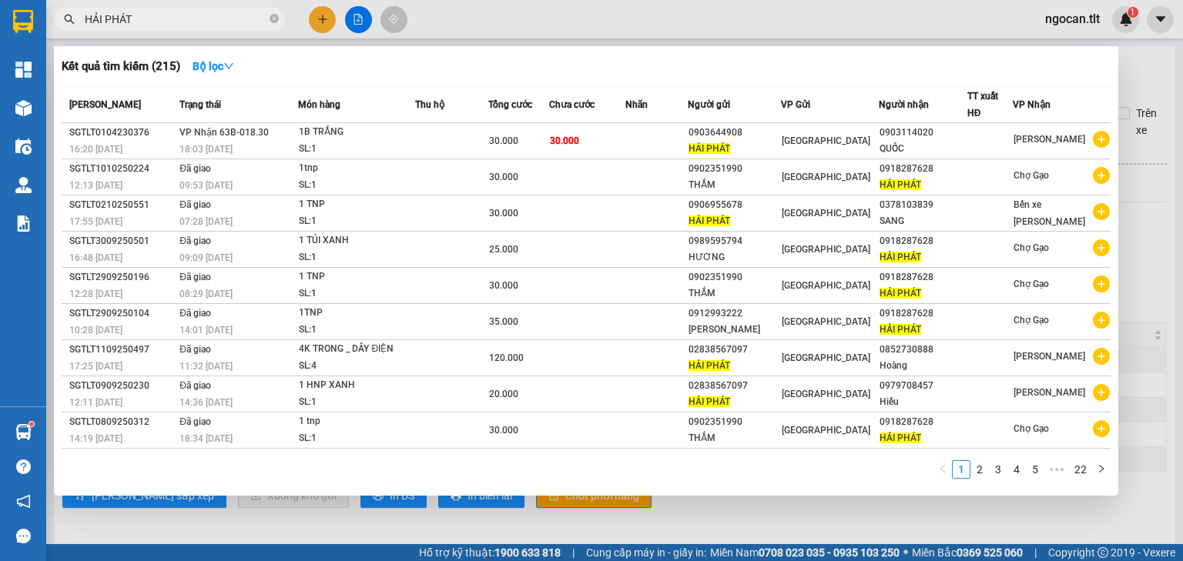
drag, startPoint x: 179, startPoint y: 22, endPoint x: 180, endPoint y: 0, distance: 22.3
click at [179, 22] on input "HẢI PHÁT" at bounding box center [176, 19] width 182 height 17
type input "H"
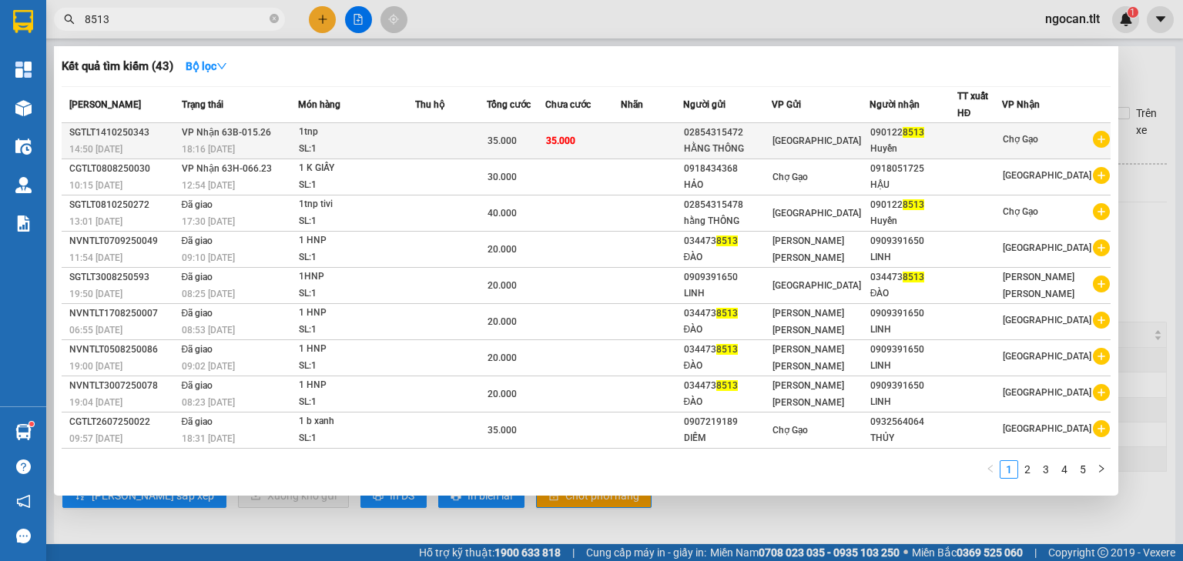
type input "8513"
click at [621, 152] on td "35.000" at bounding box center [582, 141] width 75 height 36
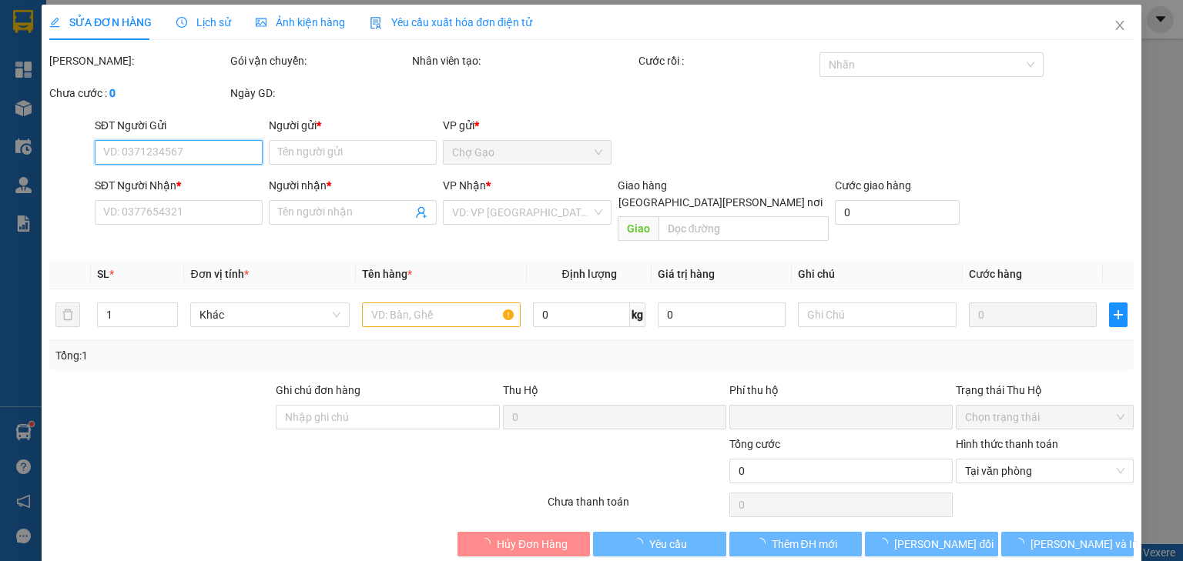
type input "02854315472"
type input "HẰNG THÔNG"
type input "0901228513"
type input "Huyền"
type input "0"
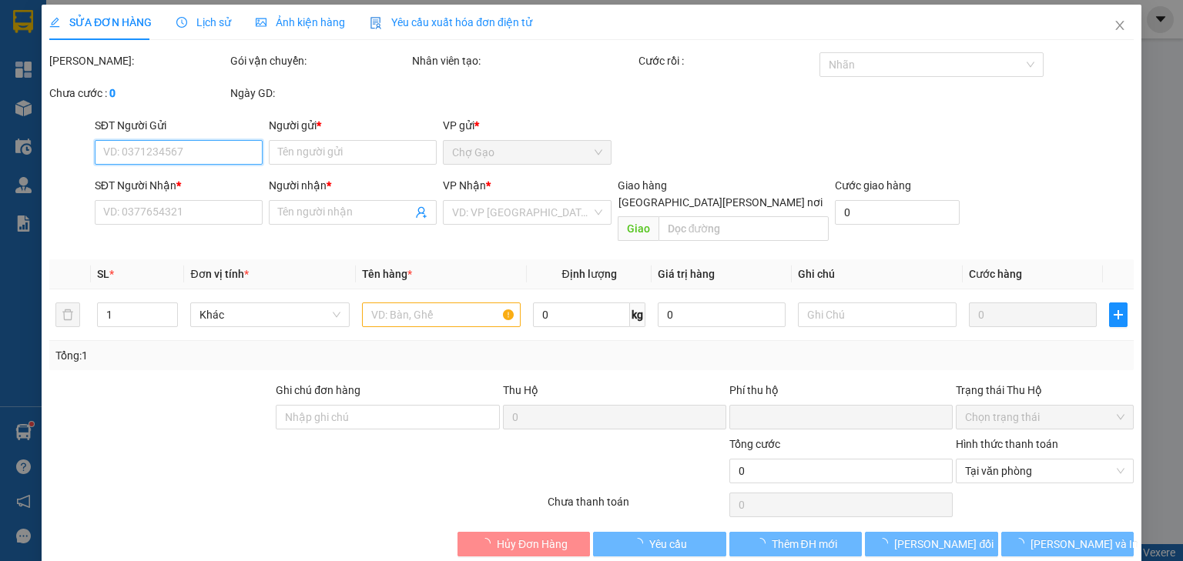
type input "35.000"
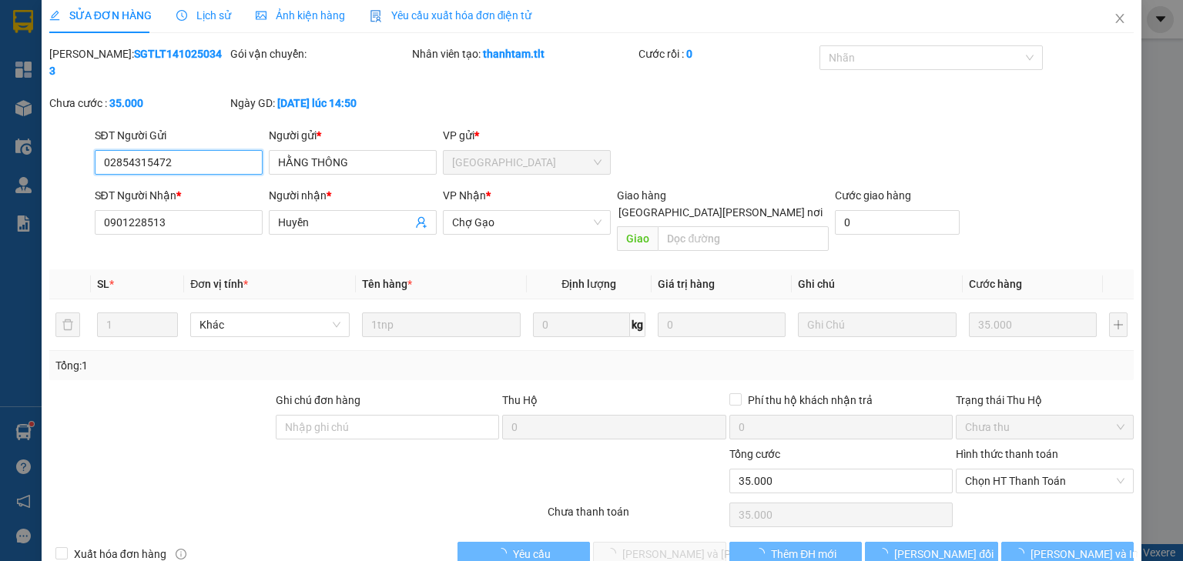
scroll to position [11, 0]
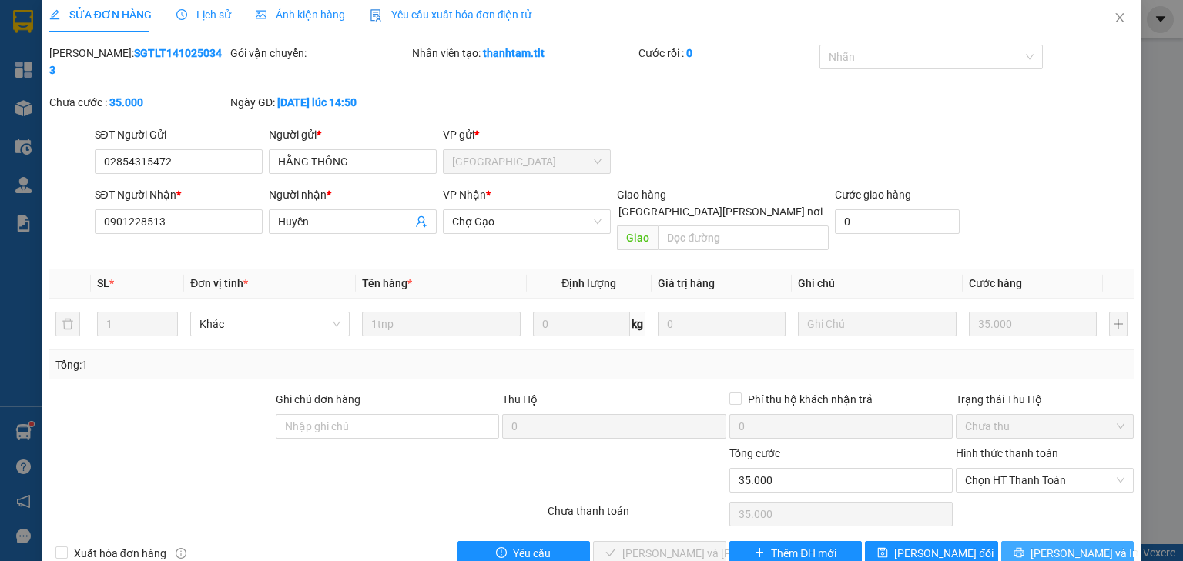
click at [1024, 547] on icon "printer" at bounding box center [1018, 552] width 11 height 11
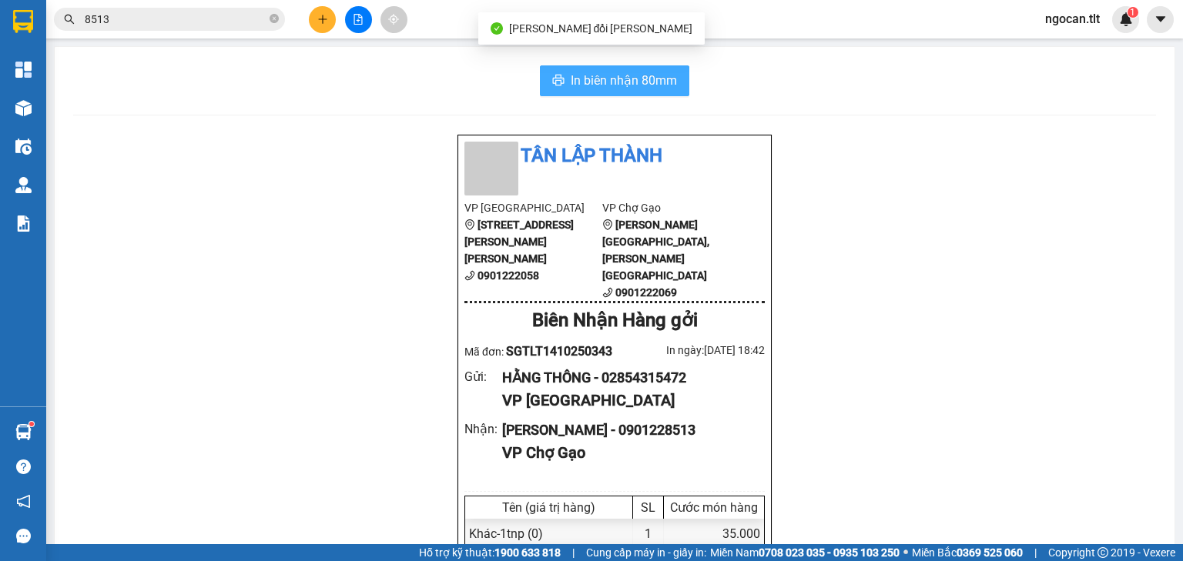
click at [619, 83] on span "In biên nhận 80mm" at bounding box center [624, 80] width 106 height 19
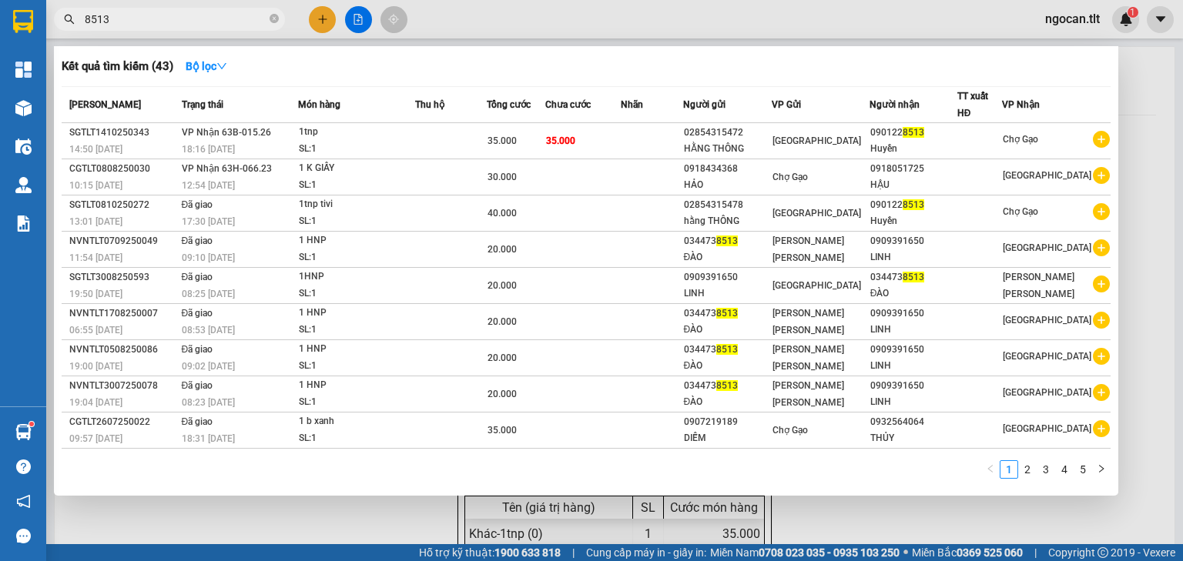
click at [152, 22] on input "8513" at bounding box center [176, 19] width 182 height 17
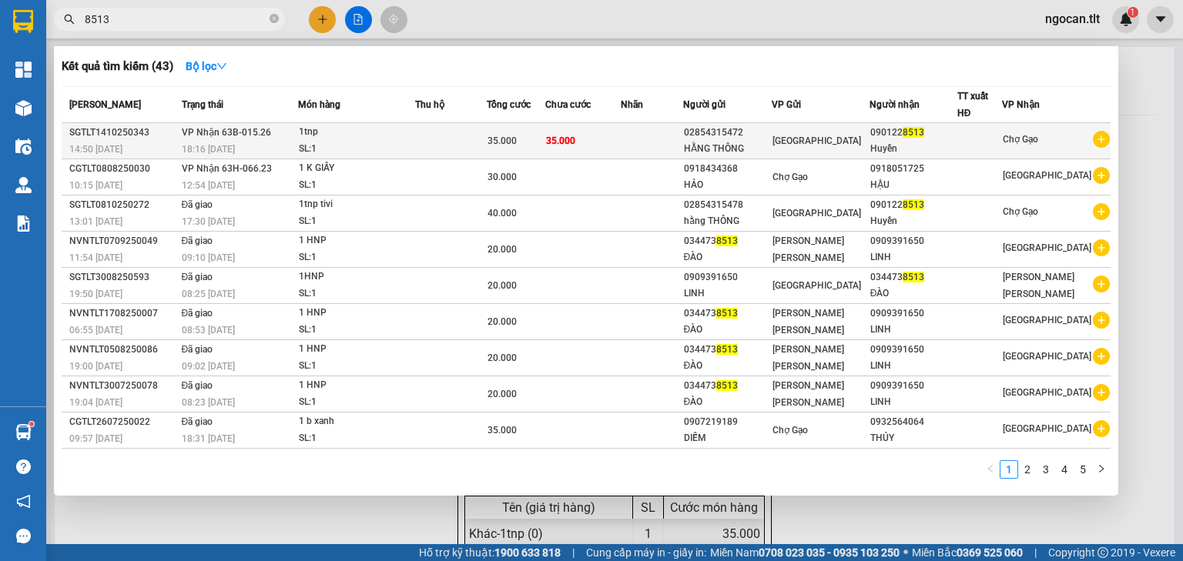
click at [644, 140] on td at bounding box center [652, 141] width 62 height 36
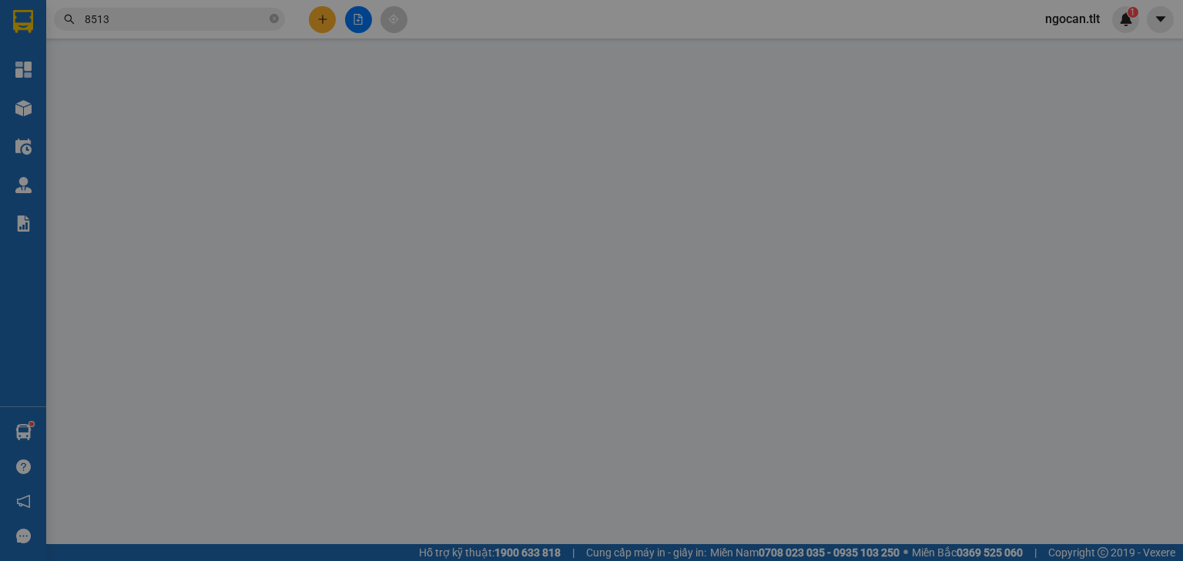
type input "02854315472"
type input "HẰNG THÔNG"
type input "0901228513"
type input "Huyền"
type input "0"
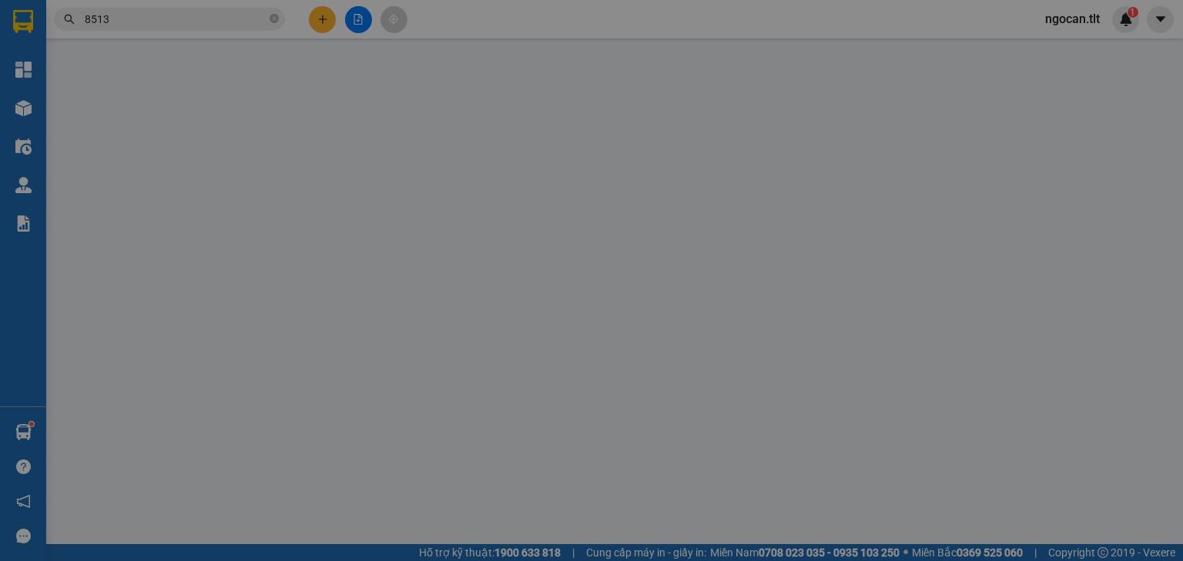
type input "35.000"
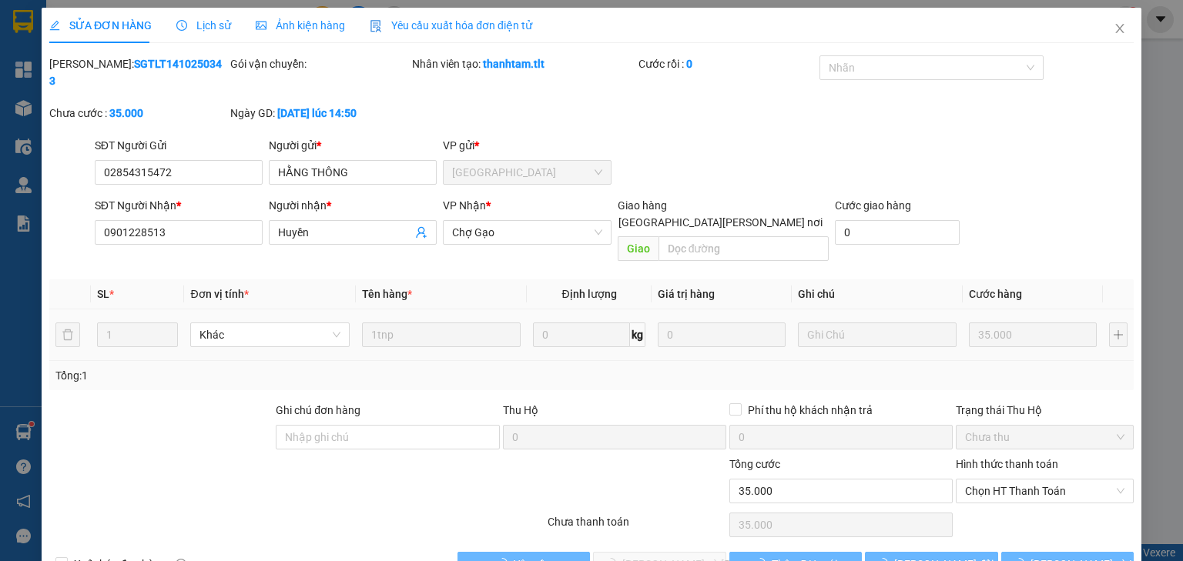
scroll to position [3, 0]
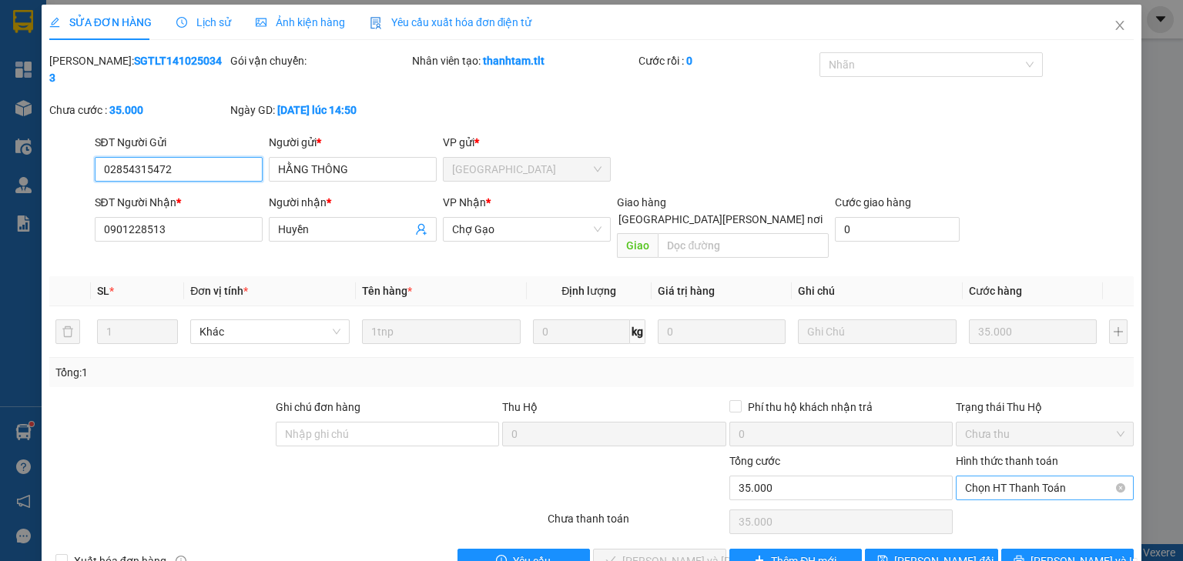
click at [995, 477] on span "Chọn HT Thanh Toán" at bounding box center [1044, 488] width 159 height 23
click at [984, 483] on div "Tại văn phòng" at bounding box center [1036, 484] width 159 height 17
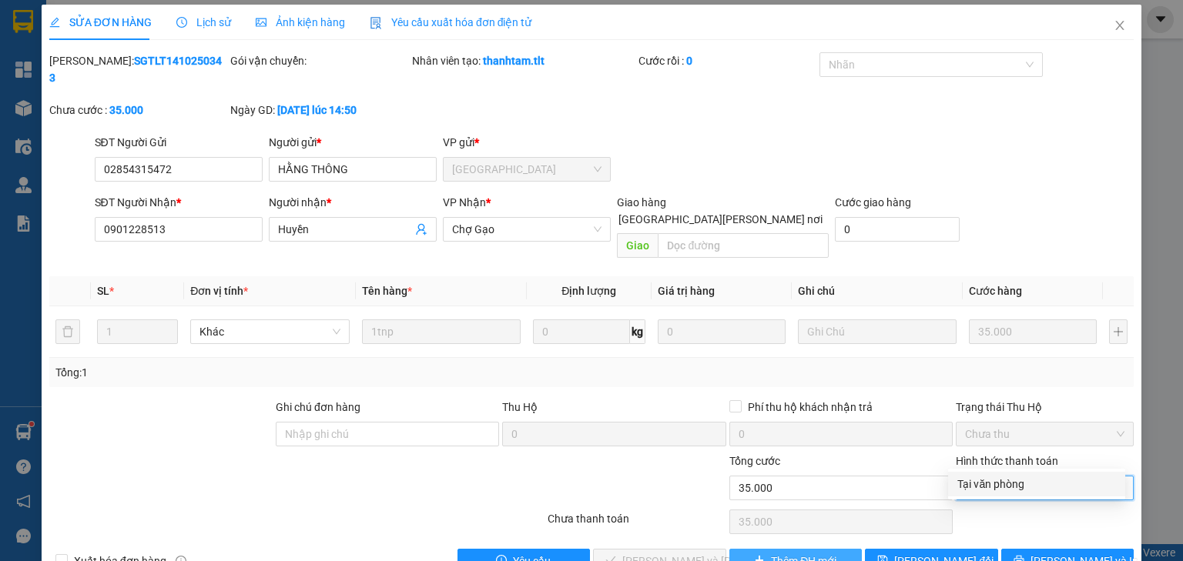
type input "0"
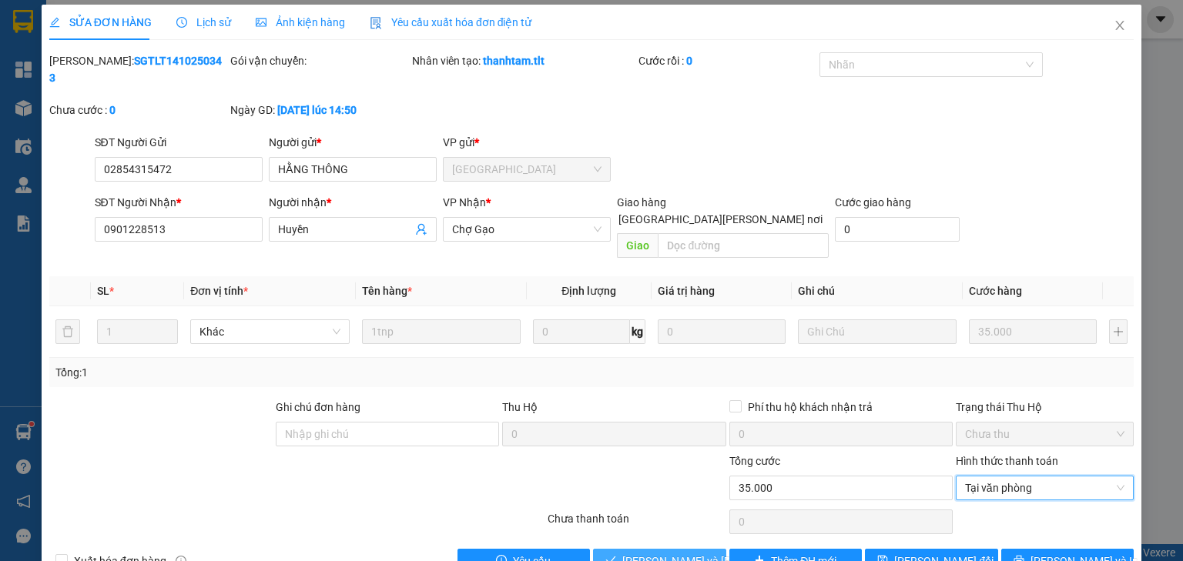
click at [624, 553] on span "[PERSON_NAME] và [PERSON_NAME] hàng" at bounding box center [726, 561] width 208 height 17
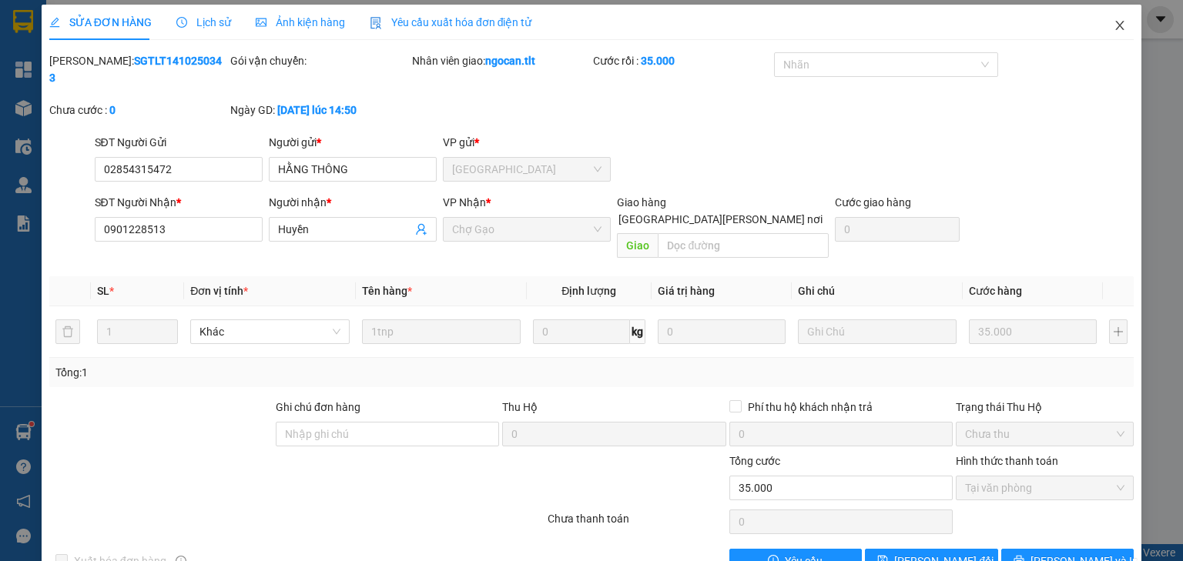
click at [1113, 21] on icon "close" at bounding box center [1119, 25] width 12 height 12
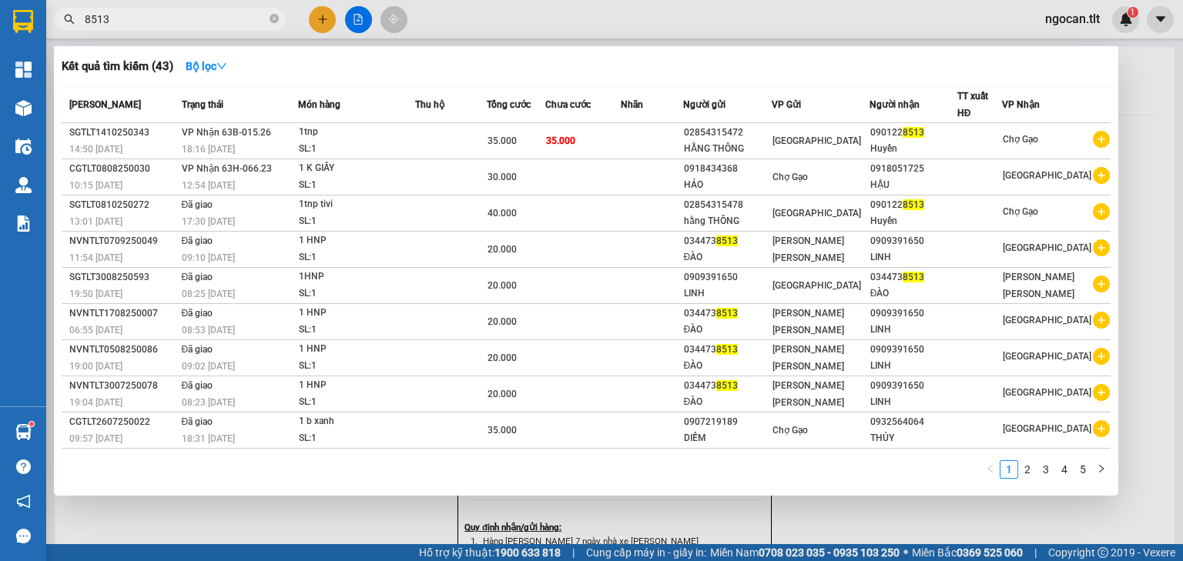
click at [206, 24] on input "8513" at bounding box center [176, 19] width 182 height 17
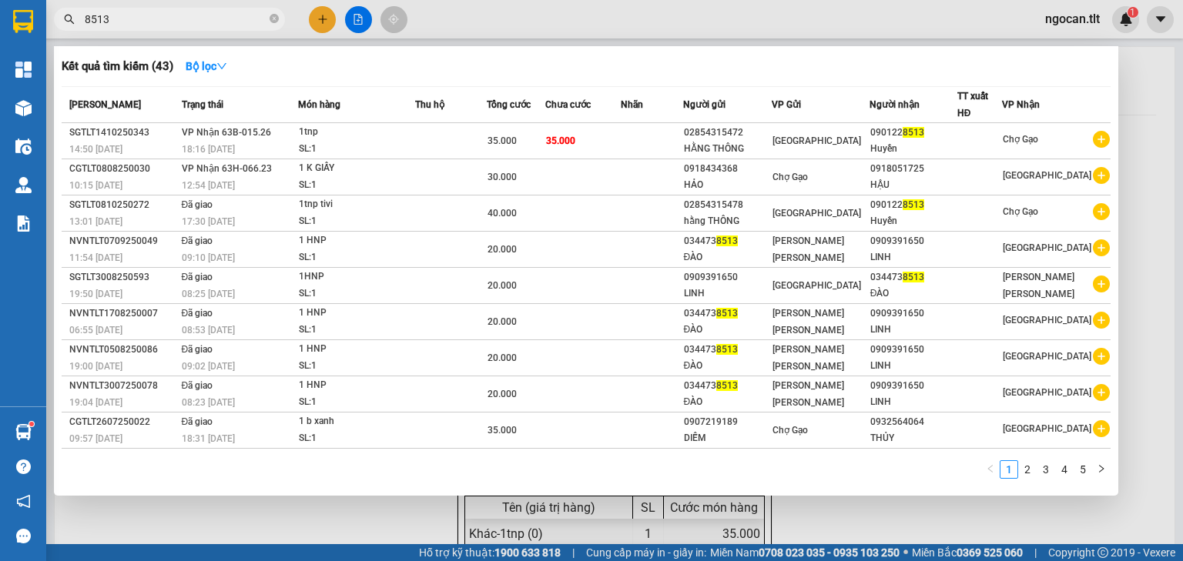
drag, startPoint x: 201, startPoint y: 24, endPoint x: 191, endPoint y: 18, distance: 11.4
click at [196, 22] on input "8513" at bounding box center [176, 19] width 182 height 17
click at [191, 18] on input "8513" at bounding box center [176, 19] width 182 height 17
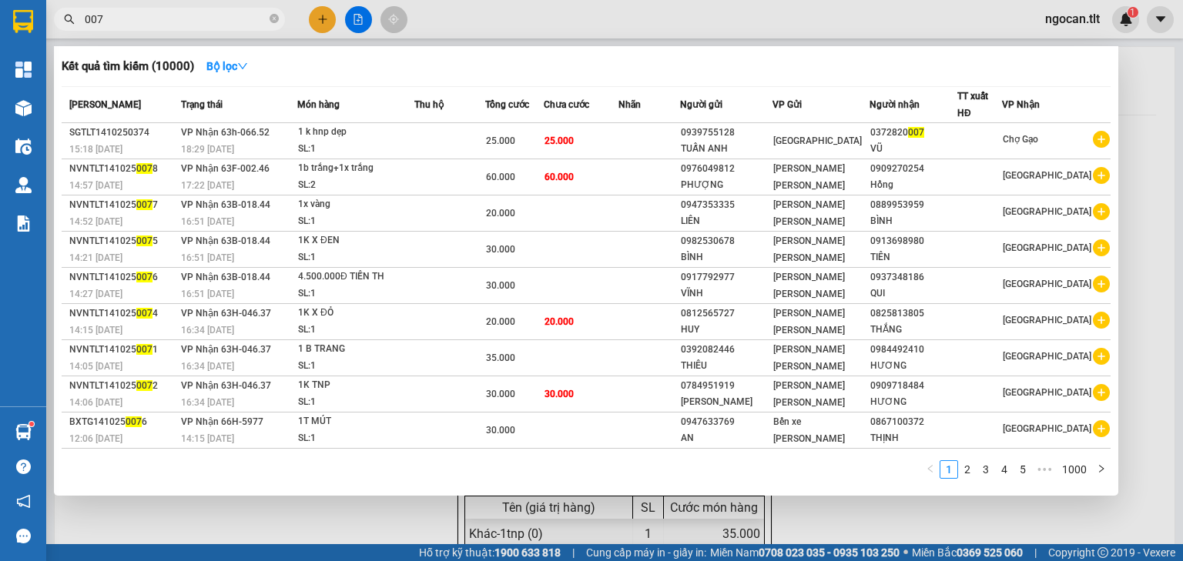
click at [233, 22] on input "007" at bounding box center [176, 19] width 182 height 17
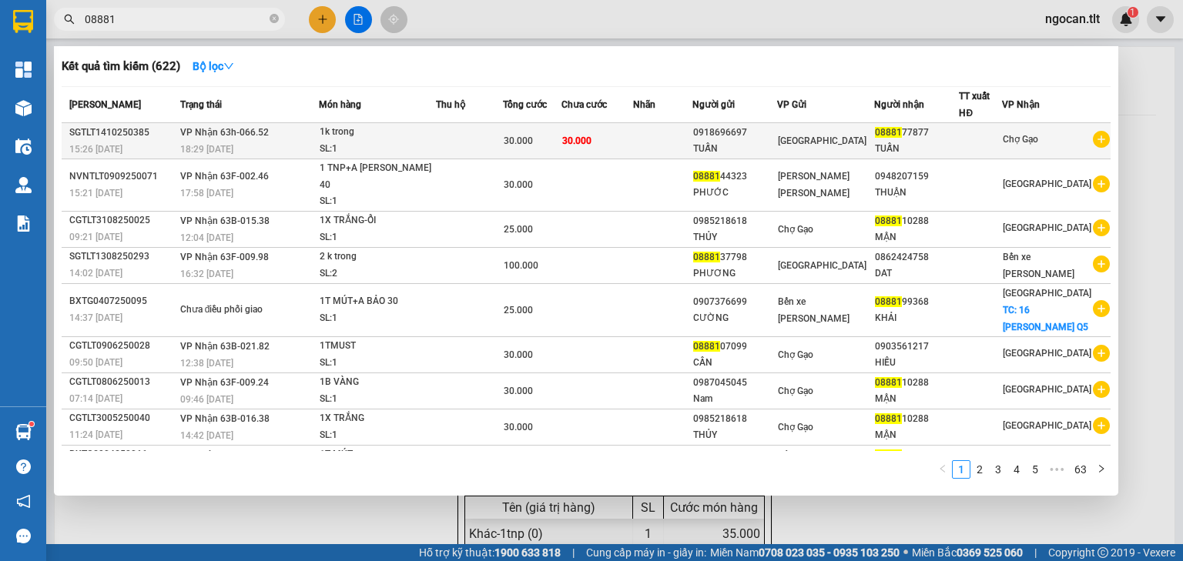
type input "08881"
click at [653, 135] on td at bounding box center [662, 141] width 59 height 36
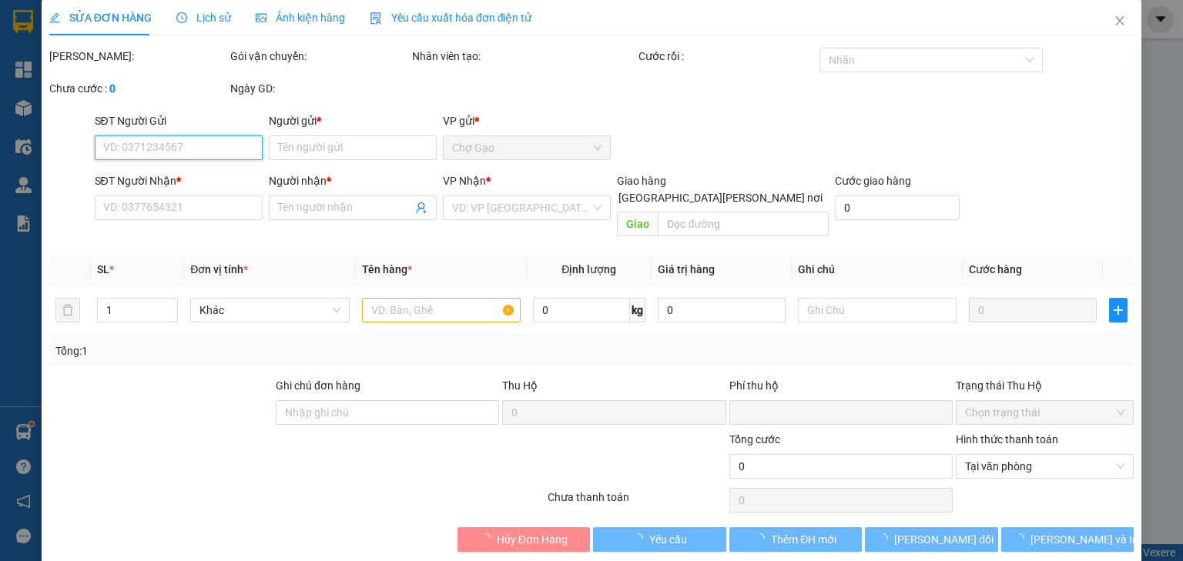
scroll to position [11, 0]
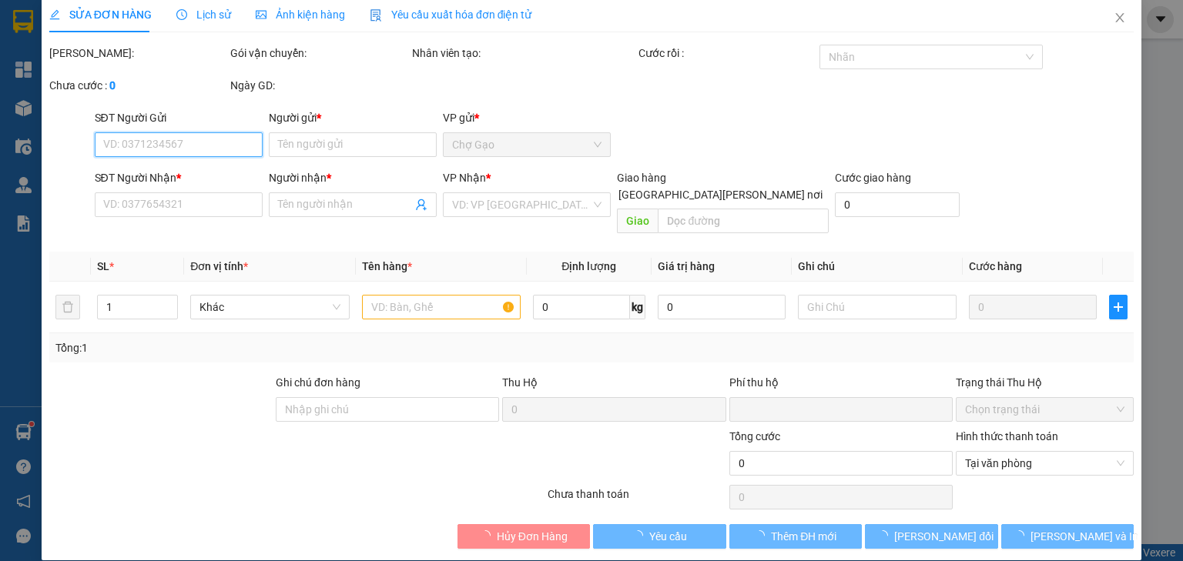
type input "0918696697"
type input "TUẤN"
type input "0888177877"
type input "TUẤN"
type input "0"
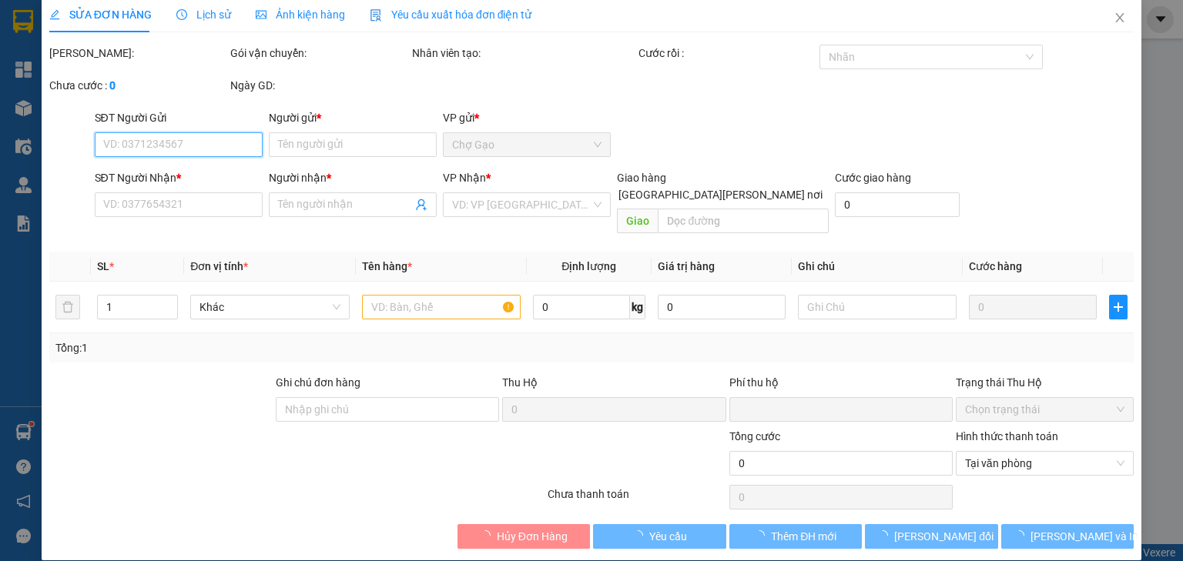
type input "30.000"
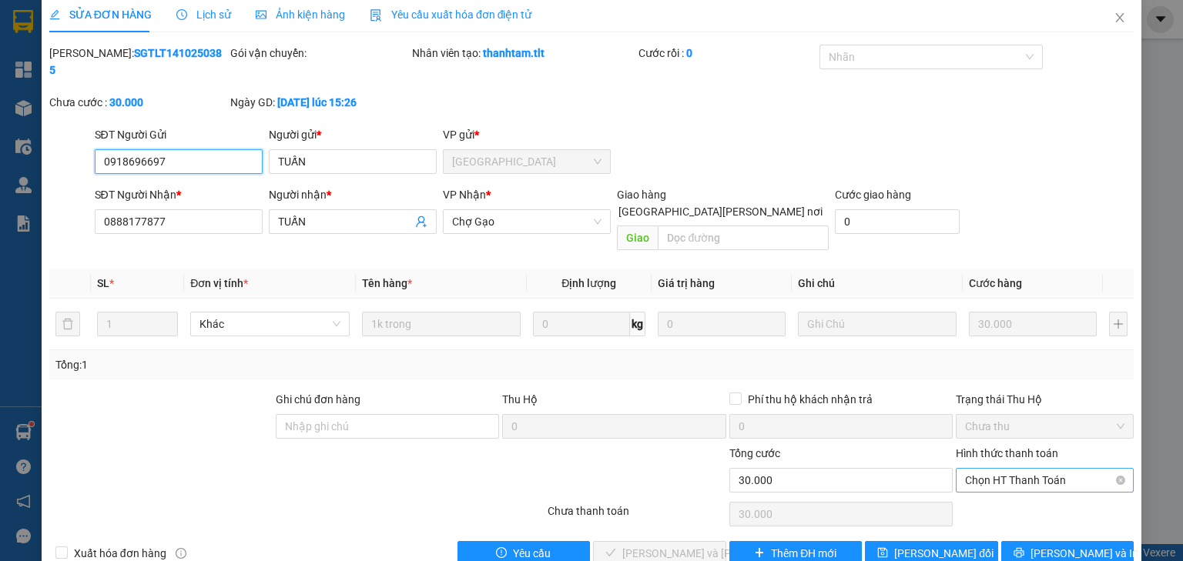
click at [1019, 469] on span "Chọn HT Thanh Toán" at bounding box center [1044, 480] width 159 height 23
click at [1016, 468] on div "Tại văn phòng" at bounding box center [1036, 476] width 177 height 25
type input "0"
click at [662, 545] on span "[PERSON_NAME] và [PERSON_NAME] hàng" at bounding box center [726, 553] width 208 height 17
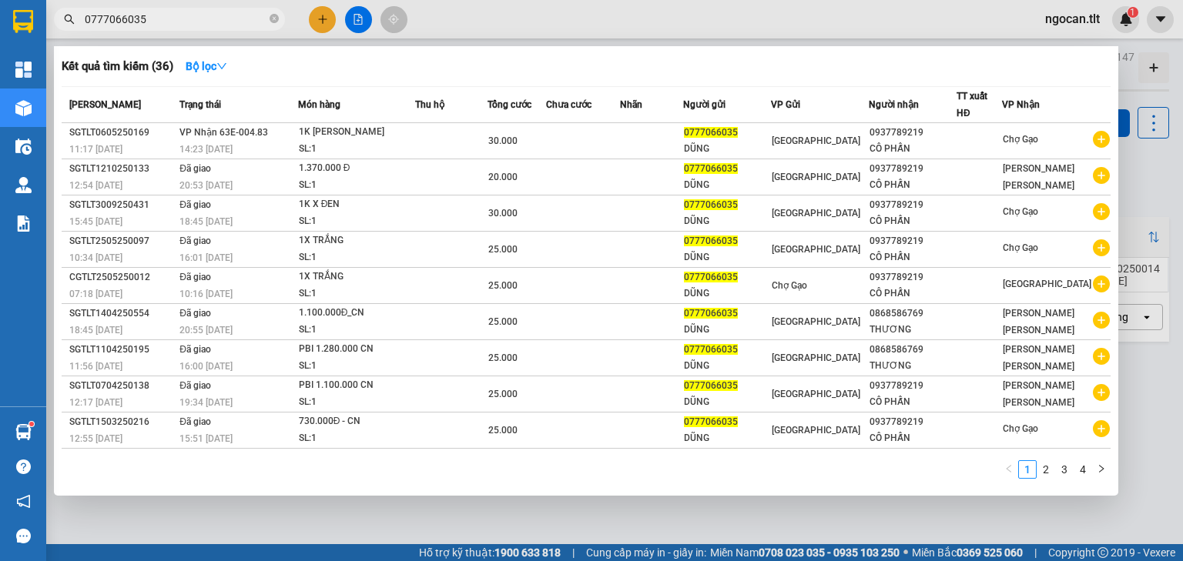
click at [154, 15] on input "0777066035" at bounding box center [176, 19] width 182 height 17
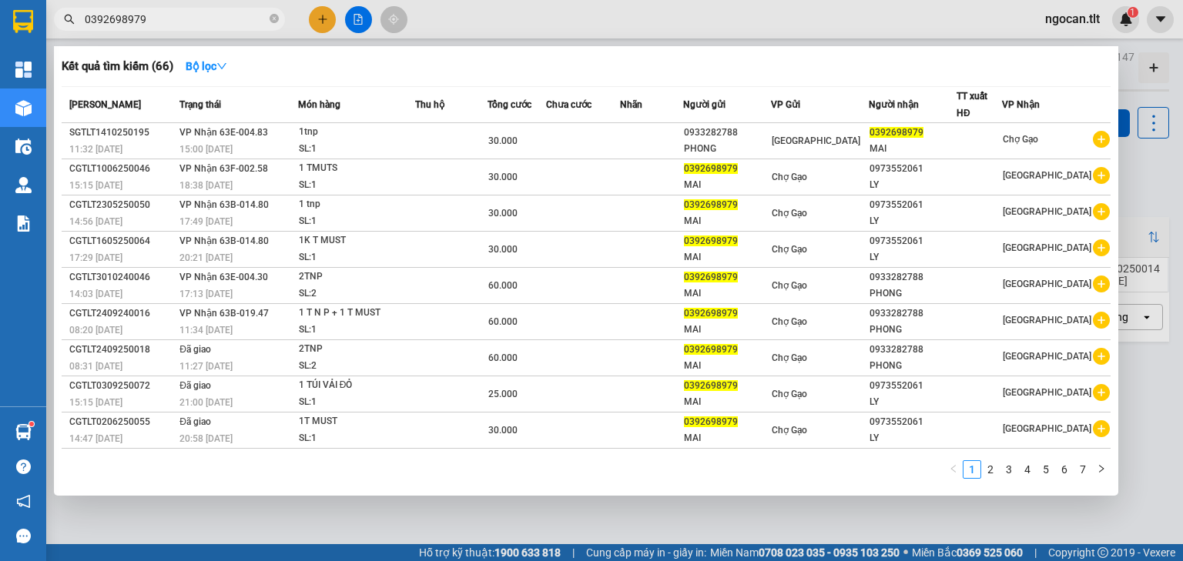
type input "0392698979"
click at [154, 12] on input "0392698979" at bounding box center [176, 19] width 182 height 17
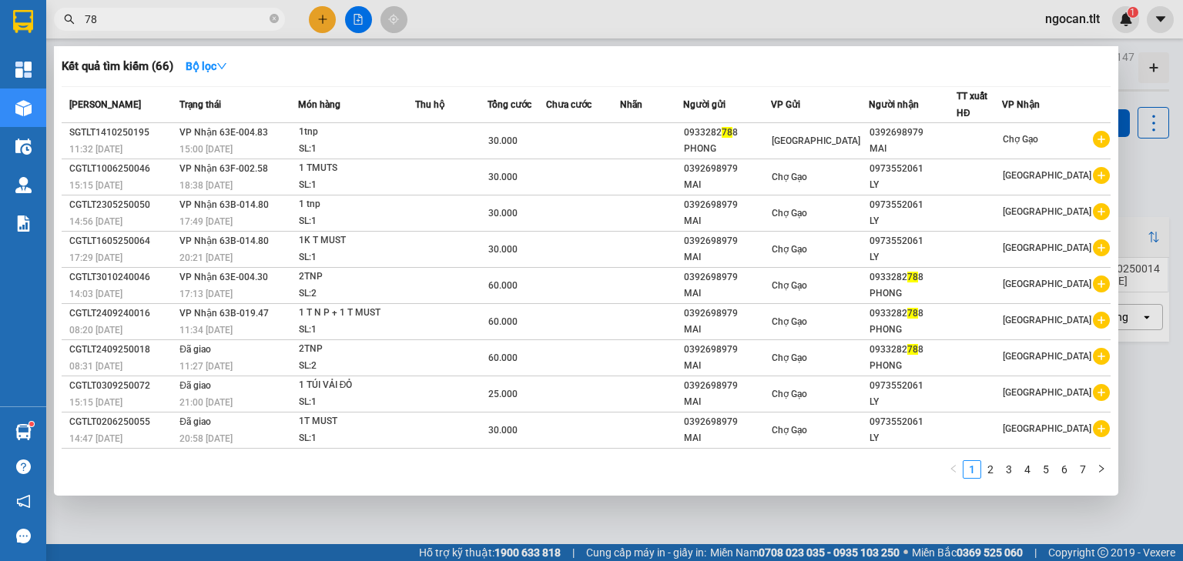
type input "7"
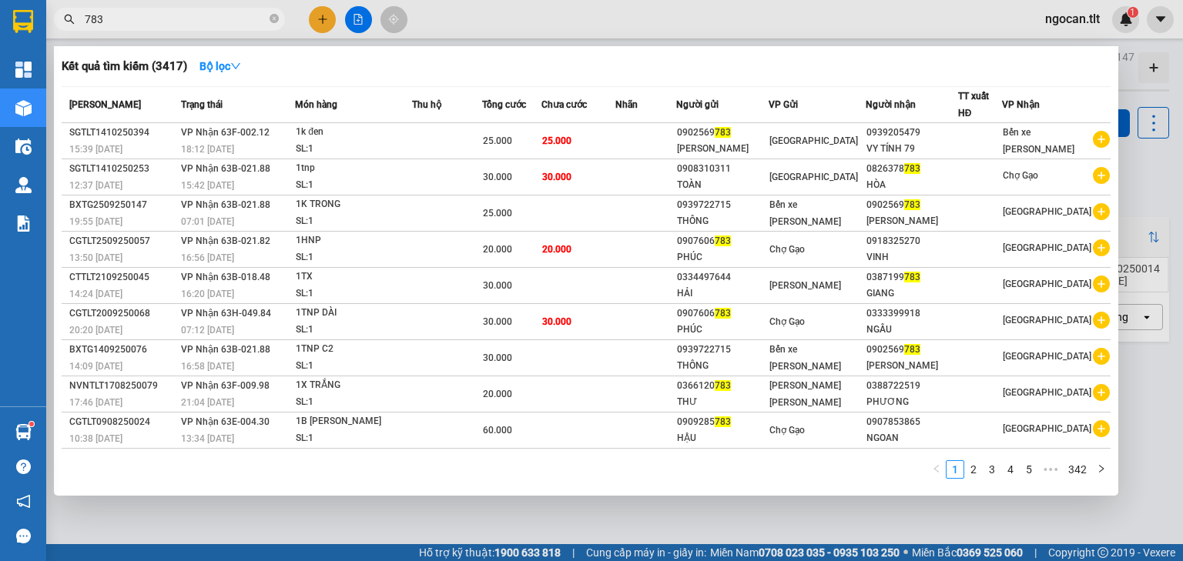
type input "783"
